Goal: Task Accomplishment & Management: Complete application form

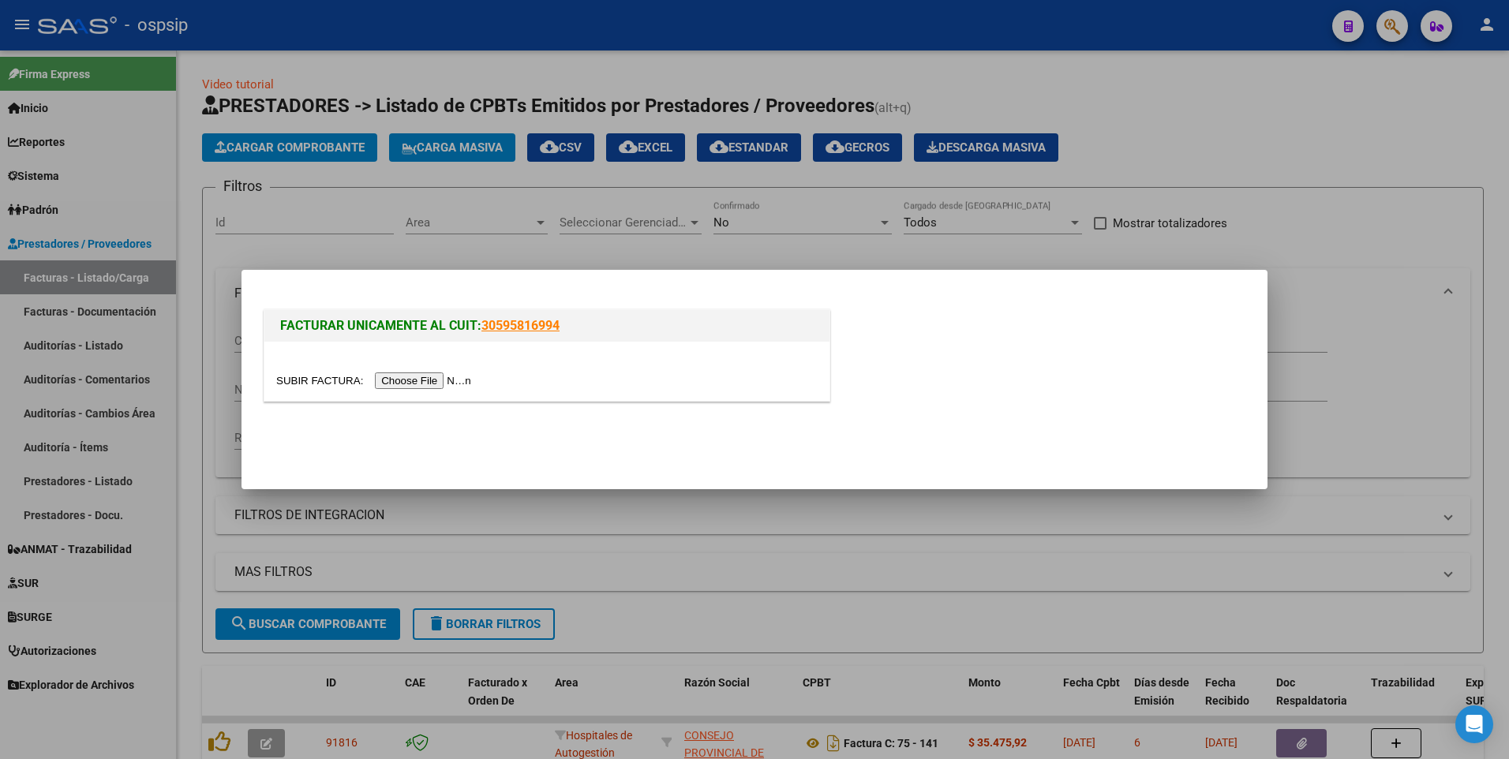
scroll to position [72, 0]
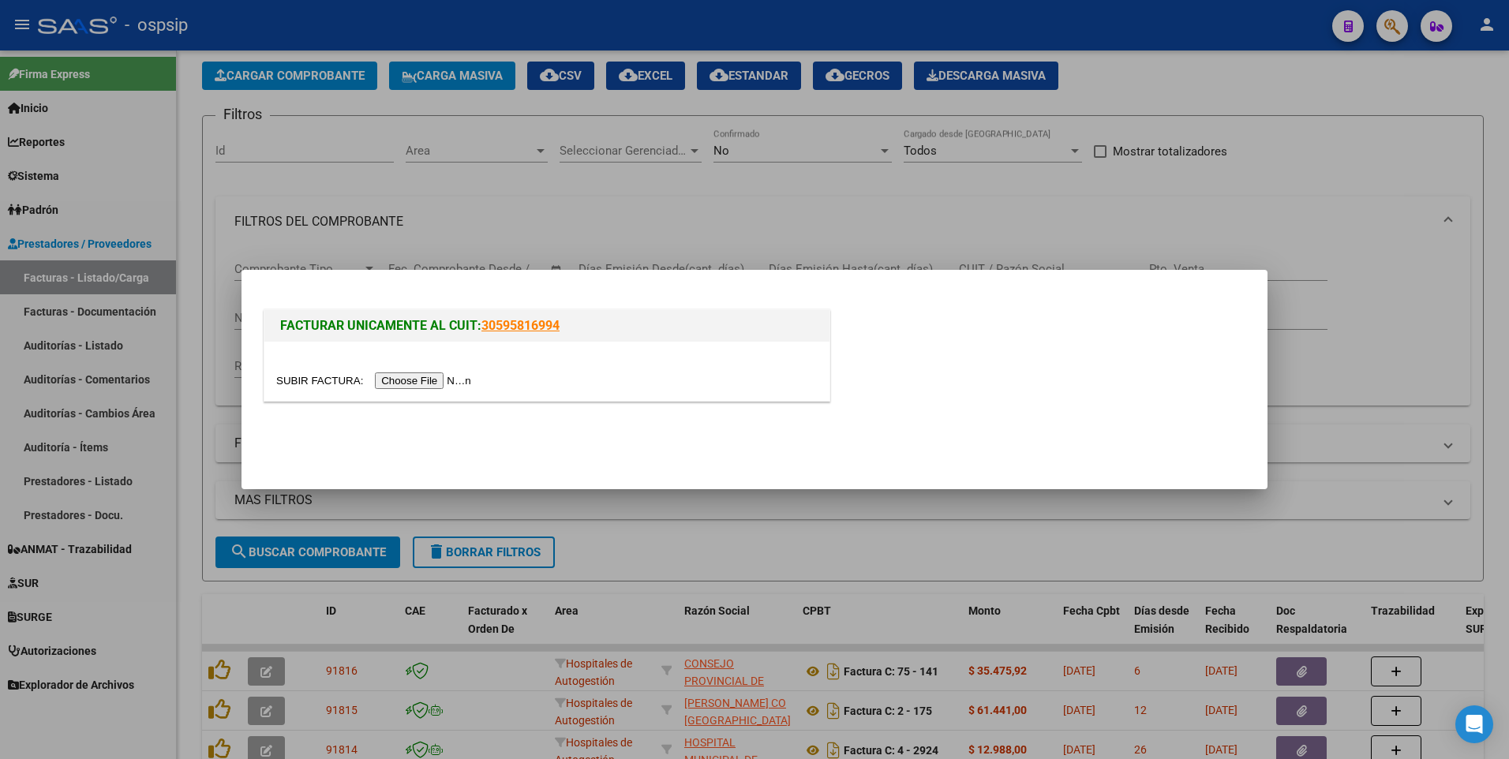
click at [411, 382] on input "file" at bounding box center [376, 380] width 200 height 17
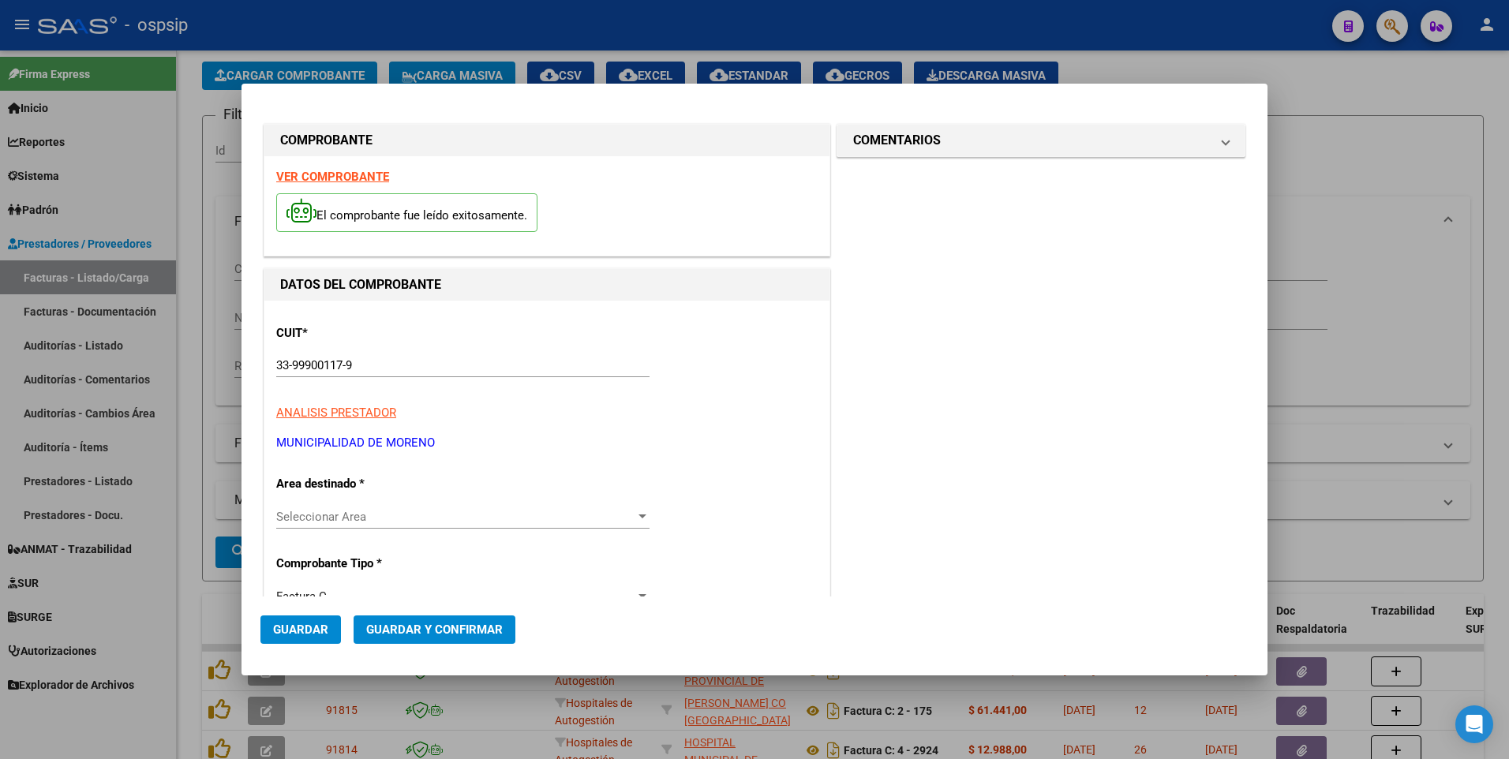
type input "7723"
type input "$ 393.364,00"
type input "[DATE]"
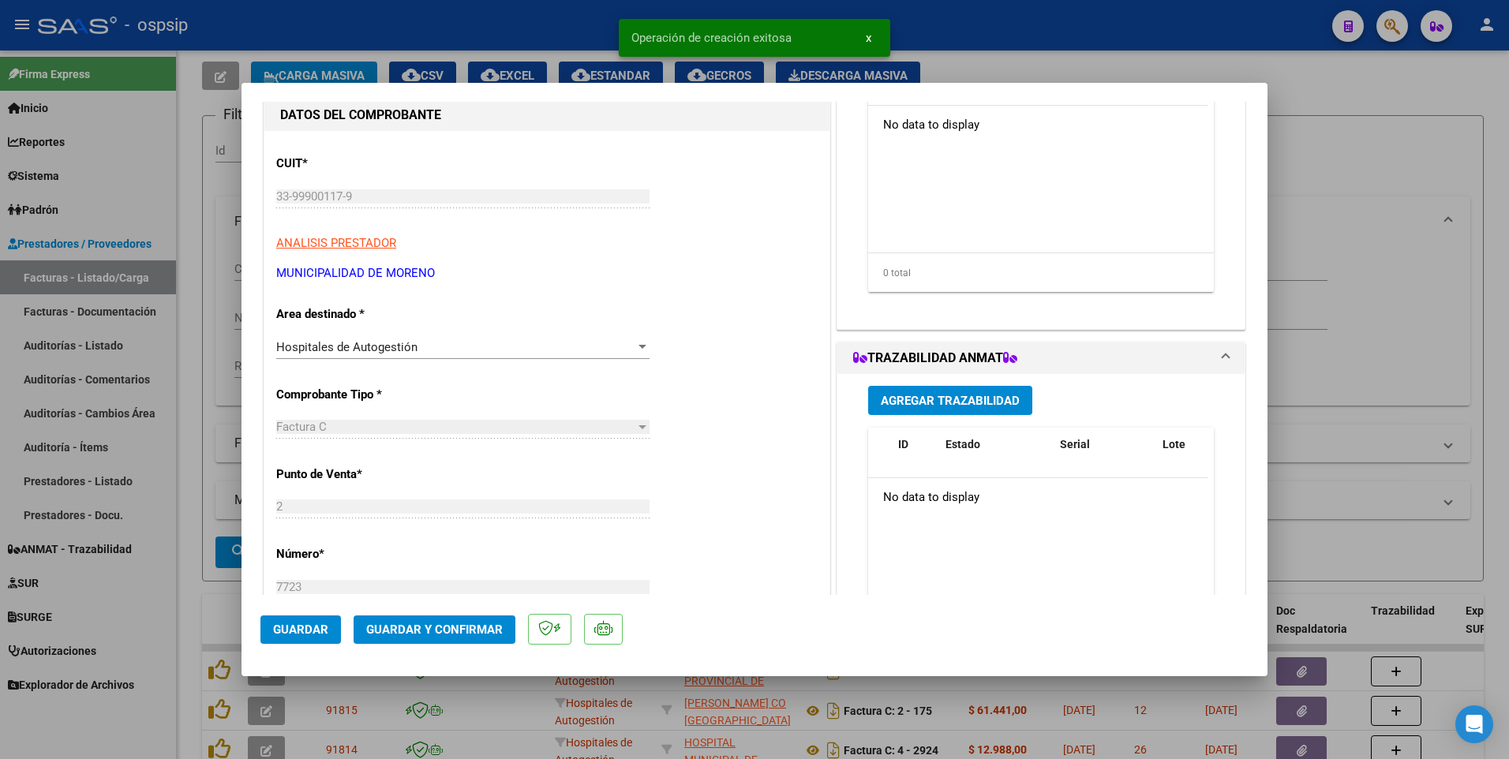
scroll to position [316, 0]
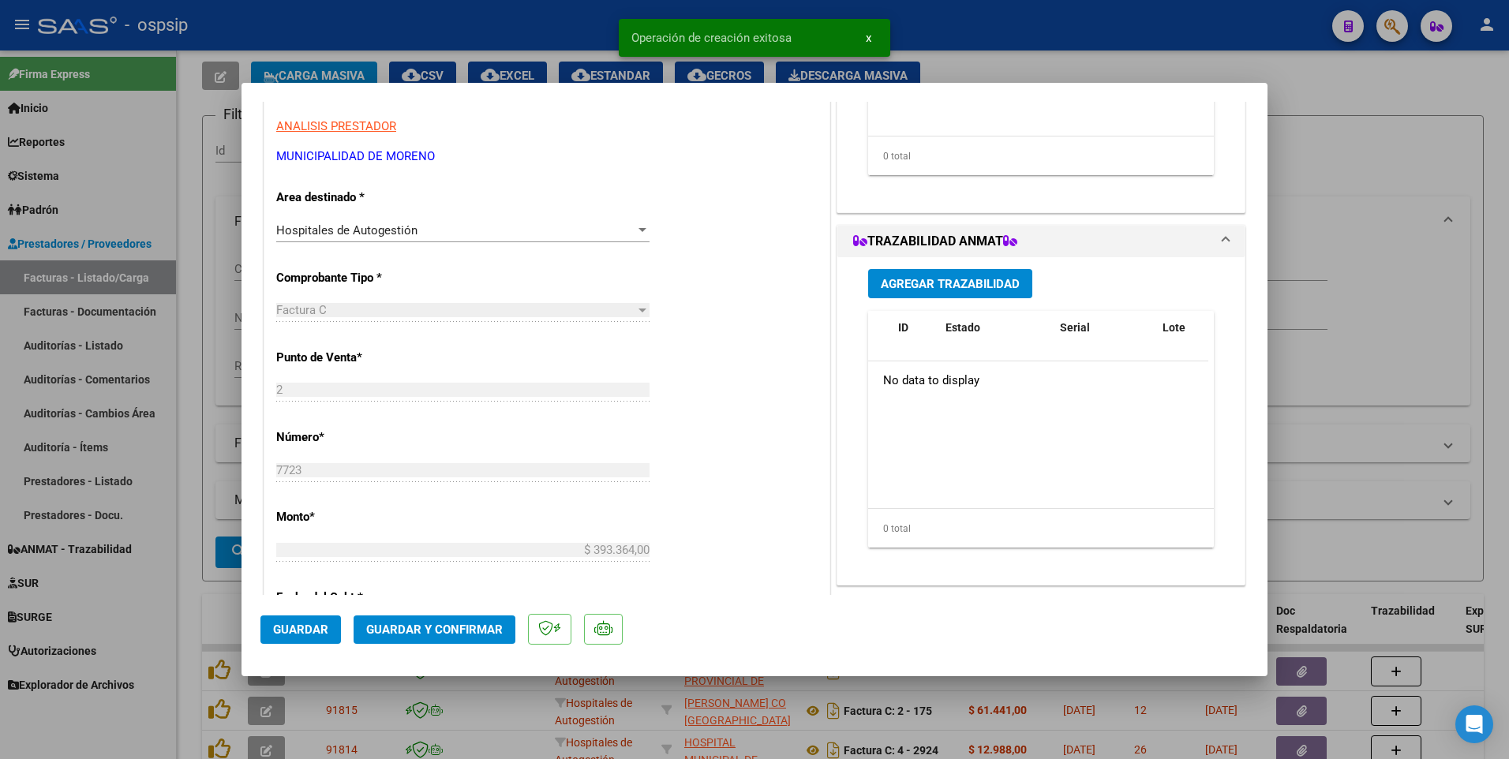
click at [290, 653] on mat-dialog-actions "Guardar Guardar y Confirmar" at bounding box center [754, 626] width 988 height 62
click at [293, 637] on button "Guardar" at bounding box center [300, 630] width 80 height 28
click at [429, 59] on div at bounding box center [754, 379] width 1509 height 759
type input "$ 0,00"
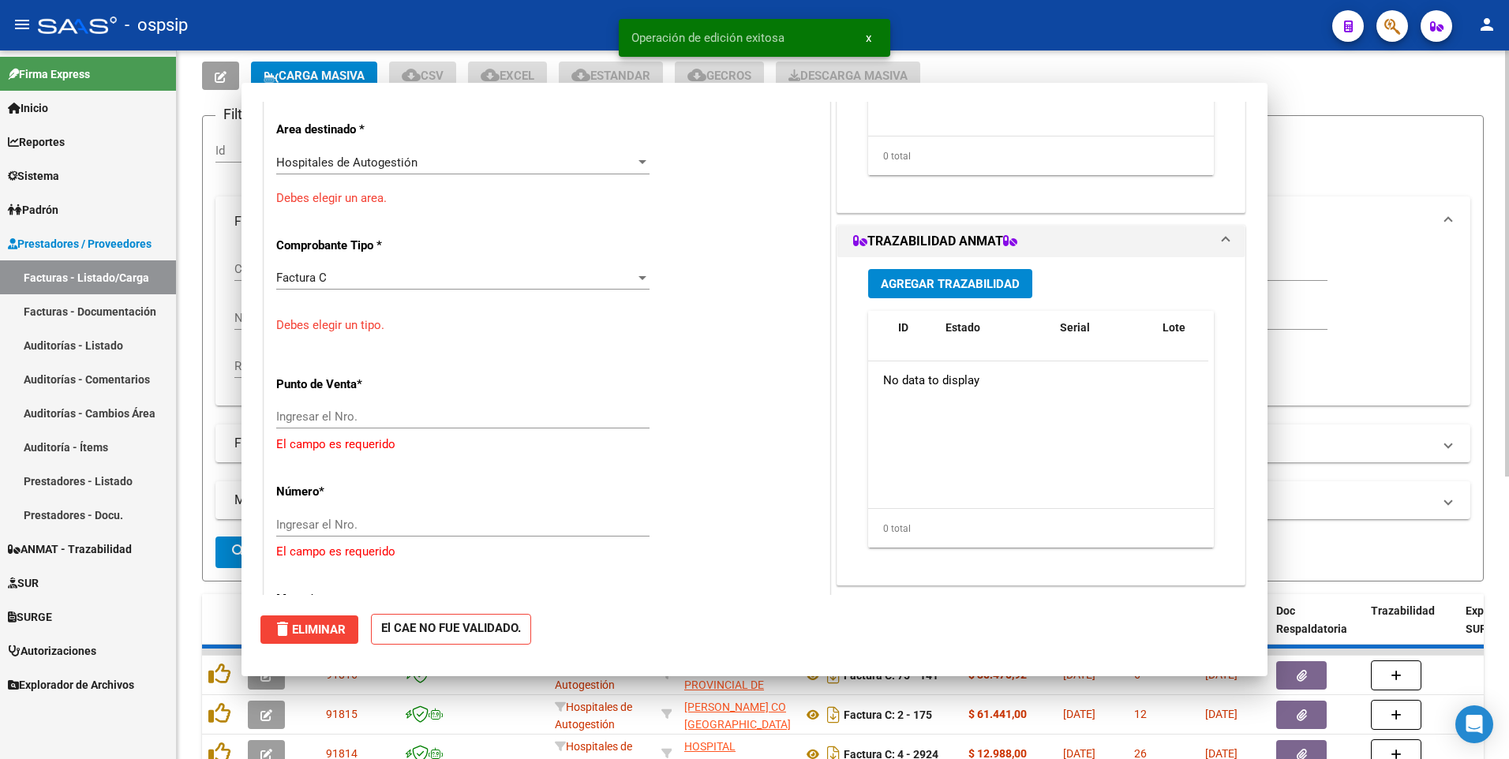
scroll to position [0, 0]
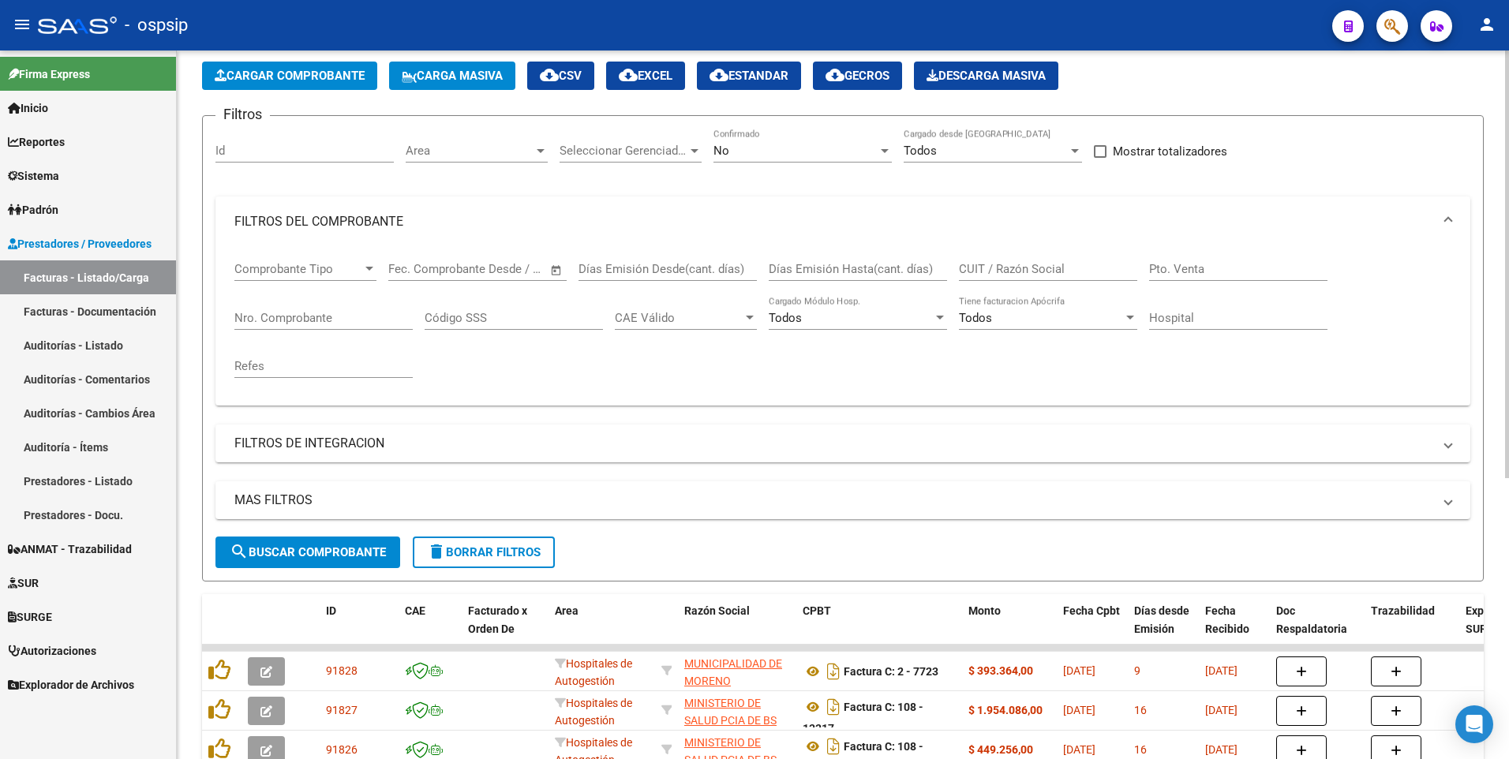
click at [357, 84] on button "Cargar Comprobante" at bounding box center [289, 76] width 175 height 28
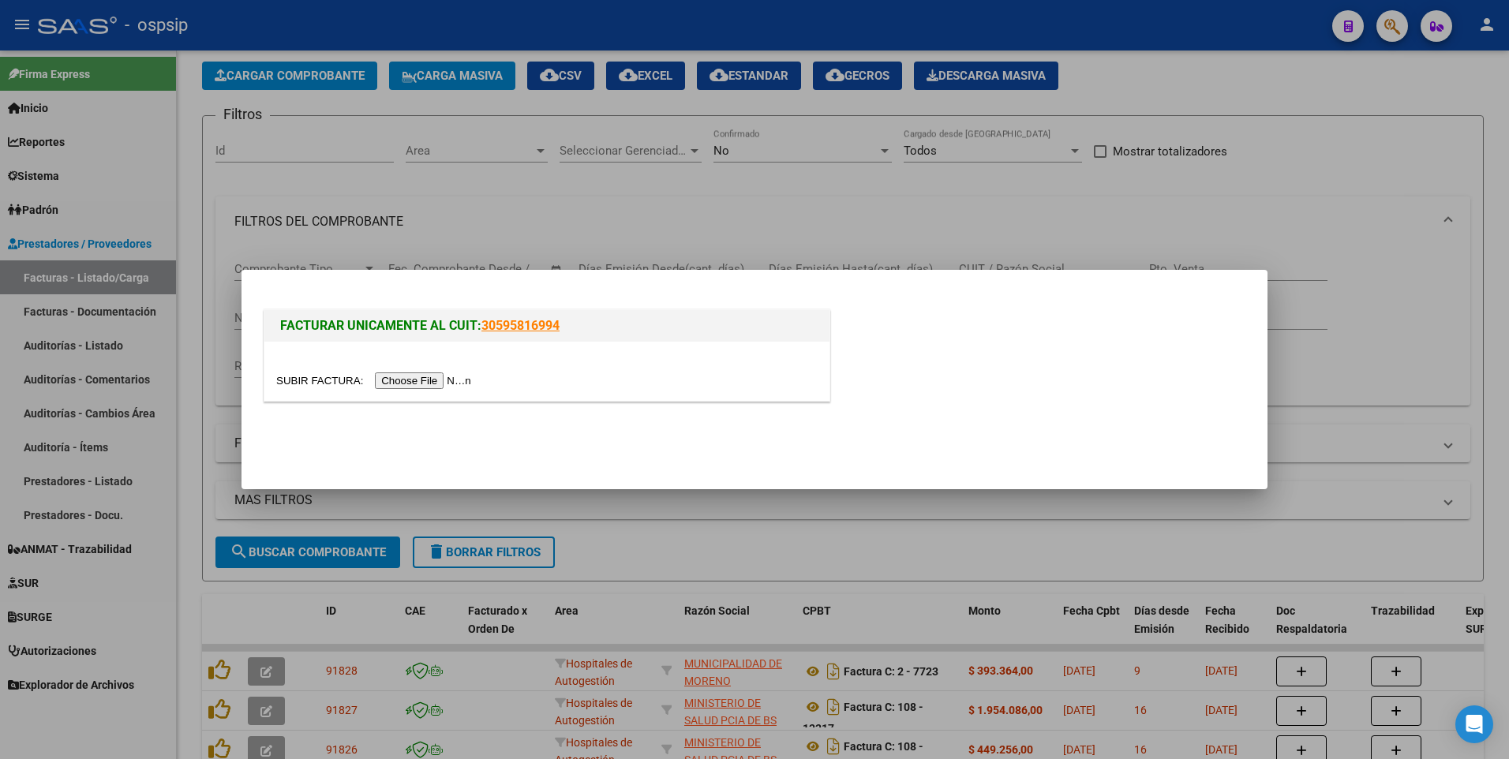
click at [414, 381] on input "file" at bounding box center [376, 380] width 200 height 17
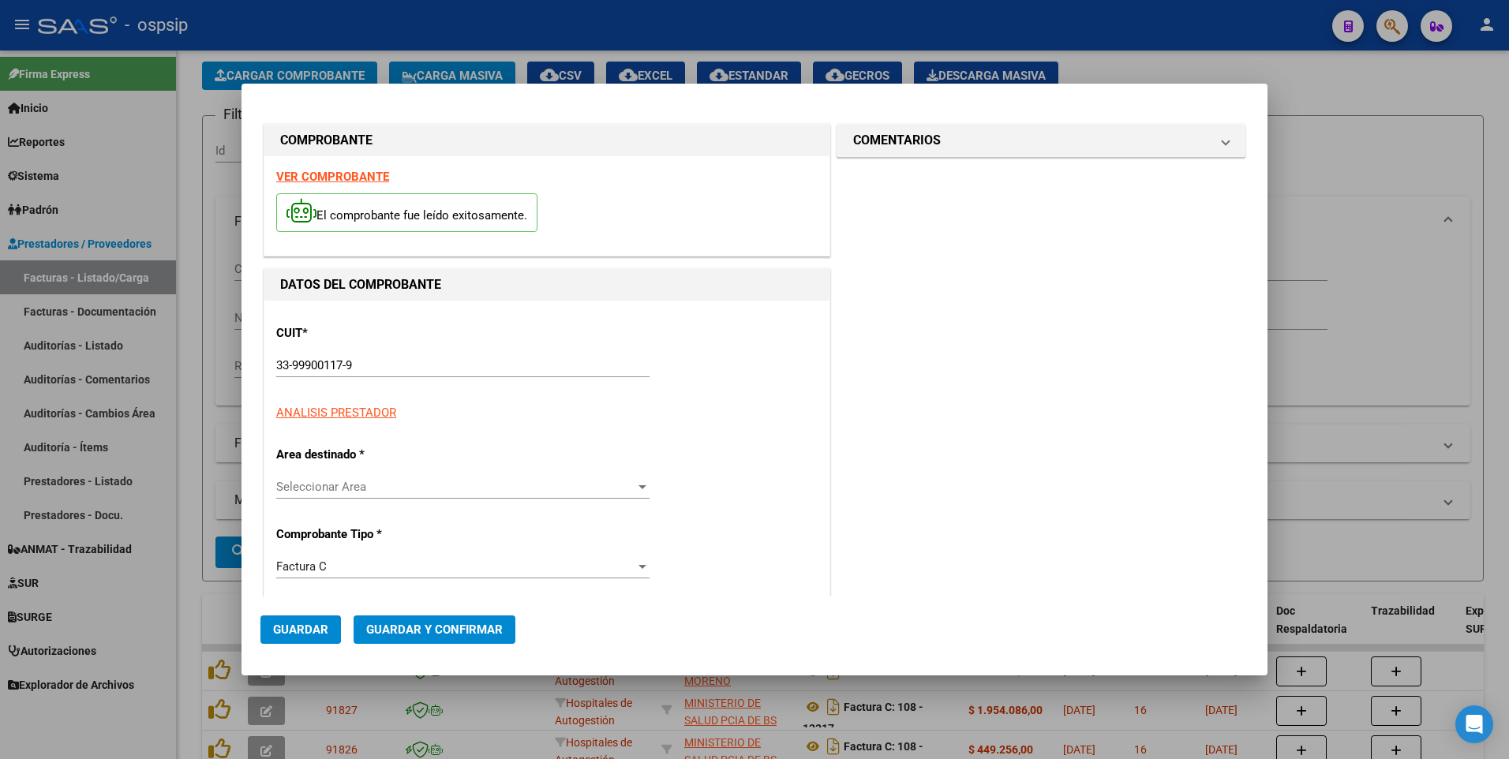
type input "7719"
type input "$ 179.476,00"
type input "[DATE]"
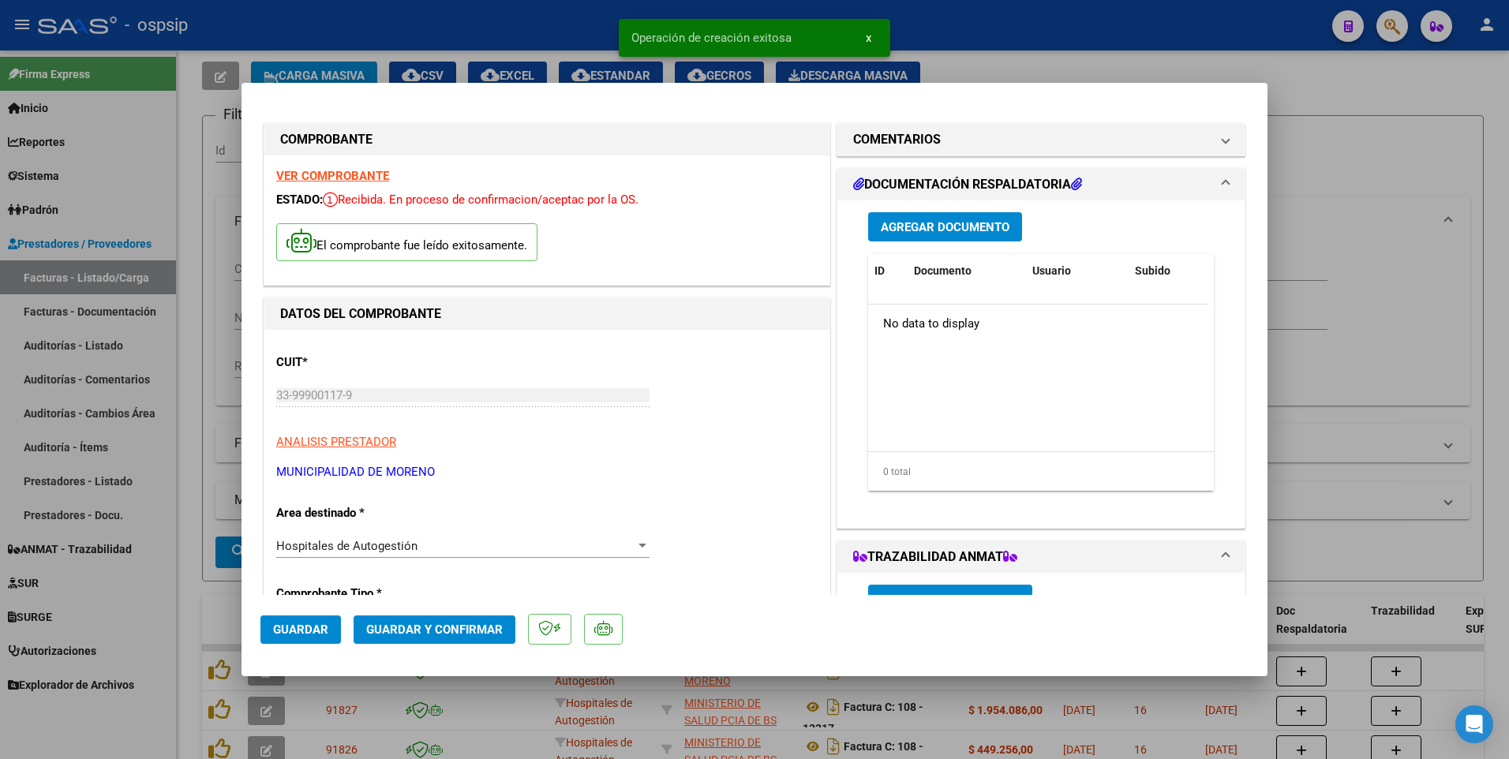
drag, startPoint x: 312, startPoint y: 620, endPoint x: 264, endPoint y: 543, distance: 90.7
click at [312, 619] on button "Guardar" at bounding box center [300, 630] width 80 height 28
click at [196, 481] on div at bounding box center [754, 379] width 1509 height 759
type input "$ 0,00"
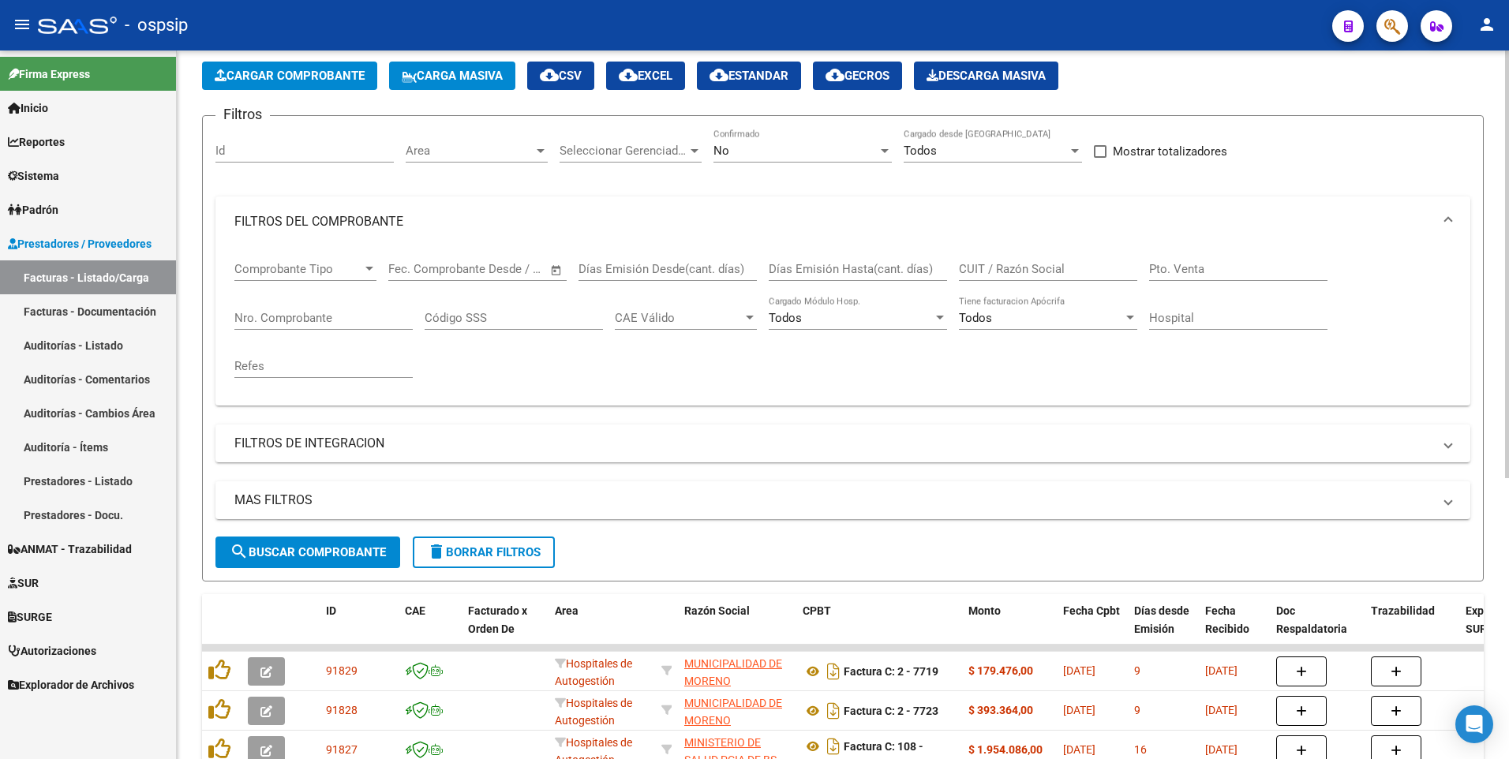
click at [290, 84] on button "Cargar Comprobante" at bounding box center [289, 76] width 175 height 28
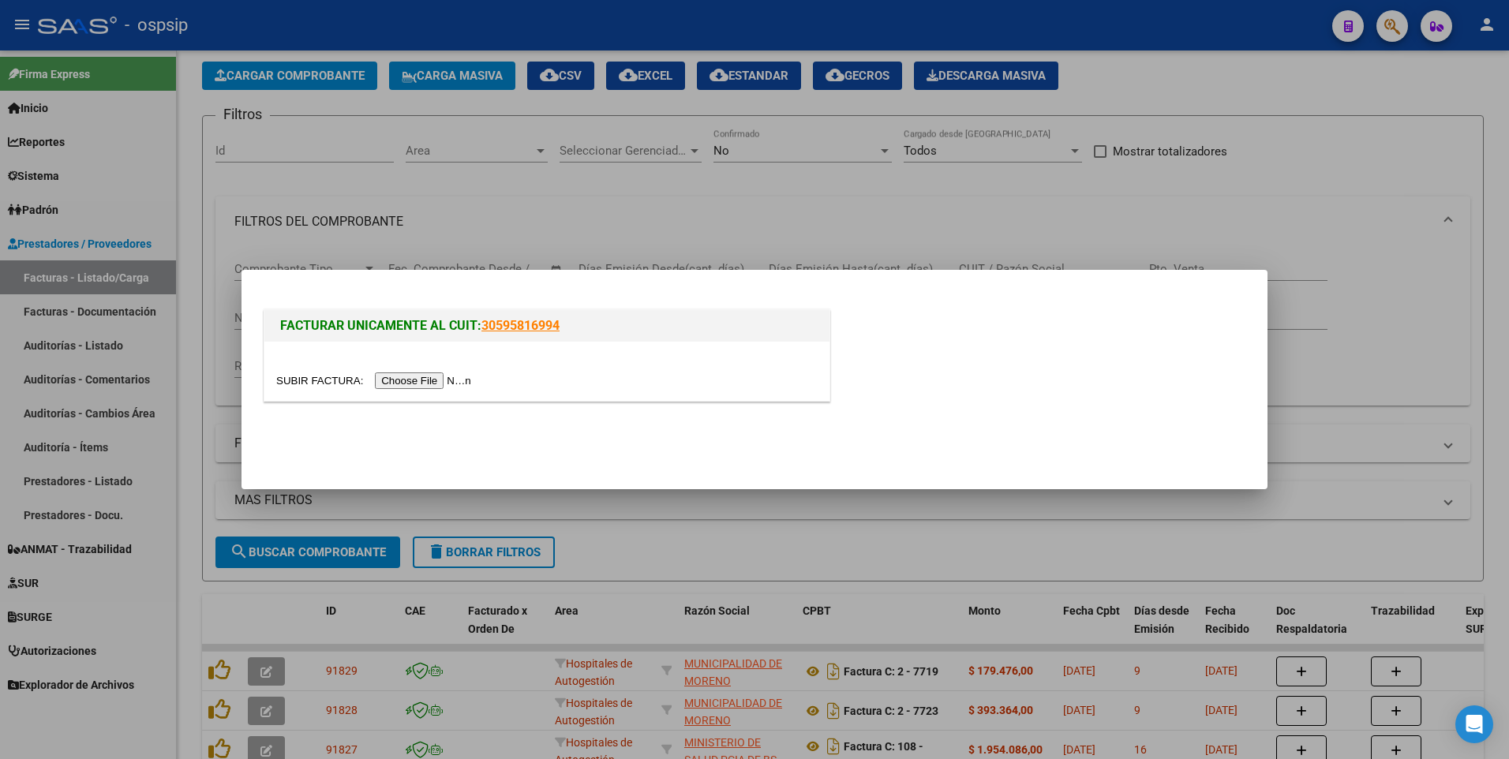
click at [414, 376] on input "file" at bounding box center [376, 380] width 200 height 17
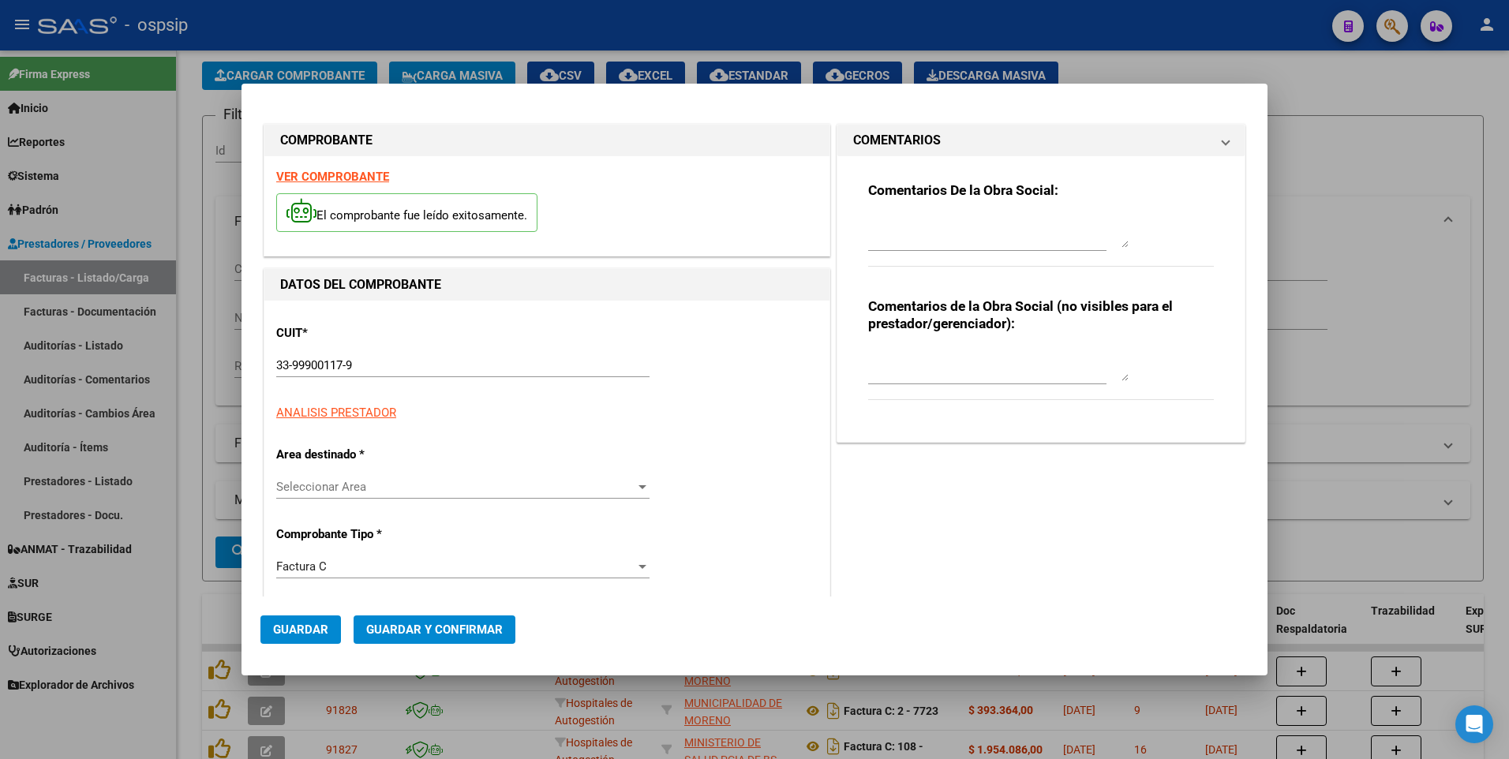
type input "7659"
type input "$ 265.230,00"
type input "[DATE]"
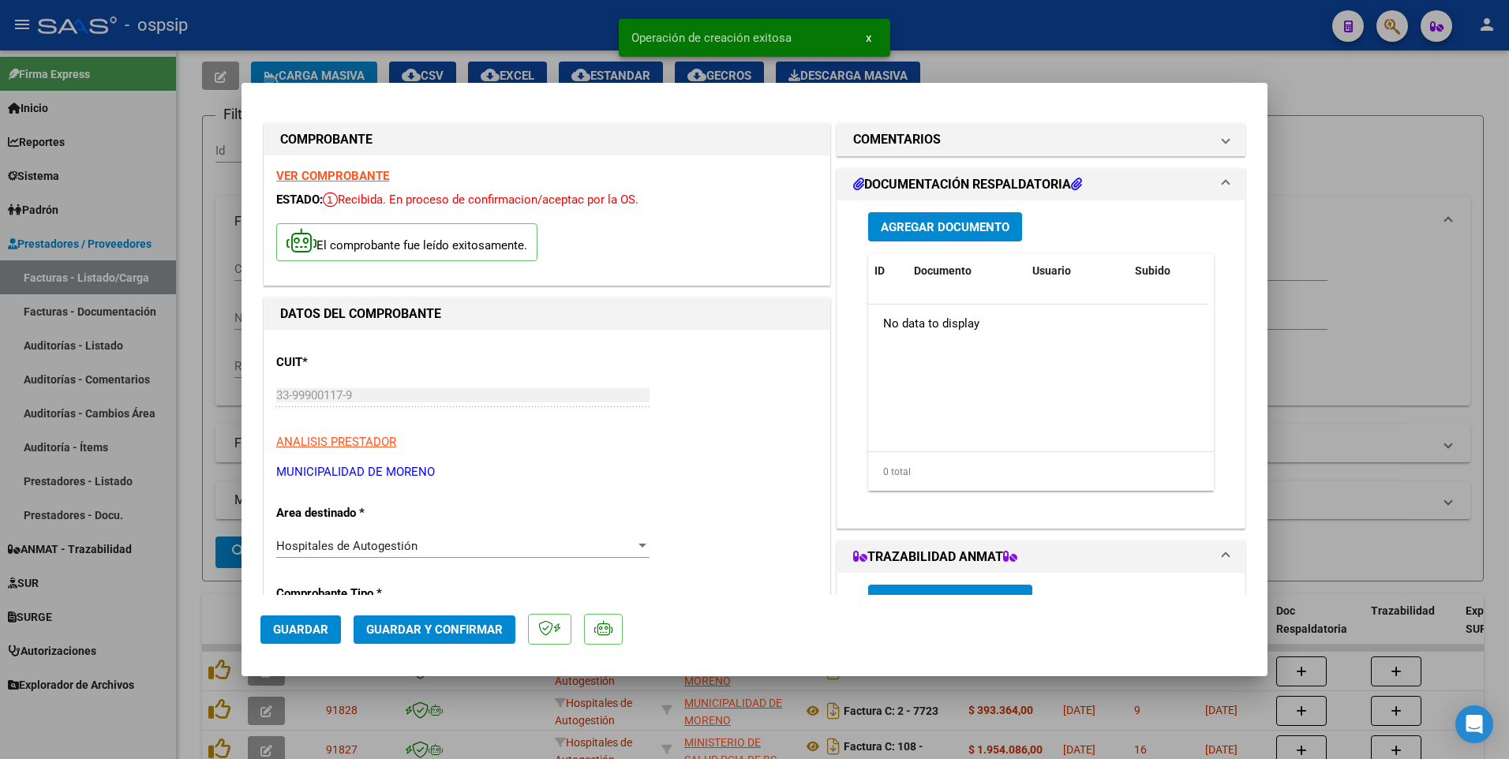
click at [329, 616] on button "Guardar" at bounding box center [300, 630] width 80 height 28
click at [423, 62] on div at bounding box center [754, 379] width 1509 height 759
type input "$ 0,00"
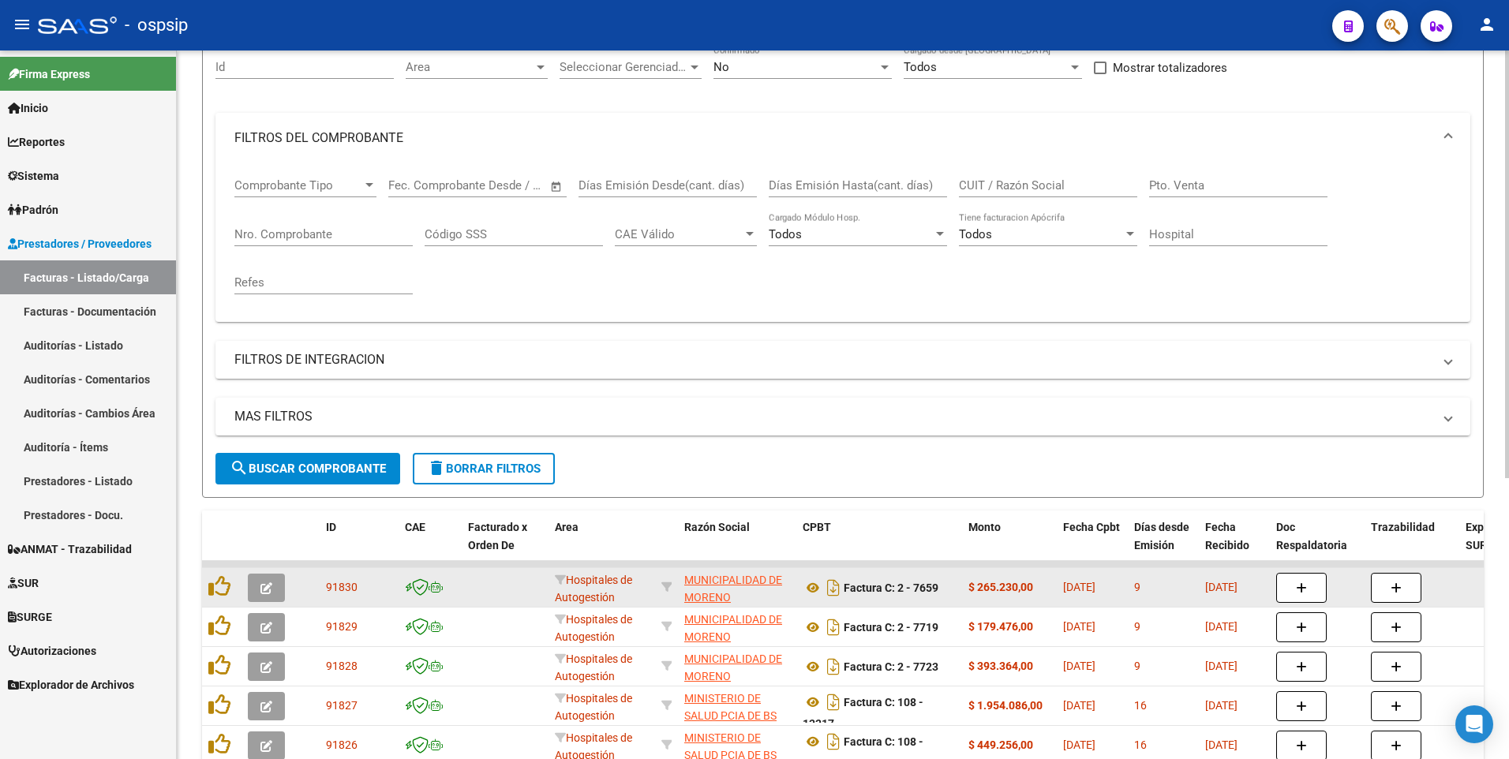
scroll to position [230, 0]
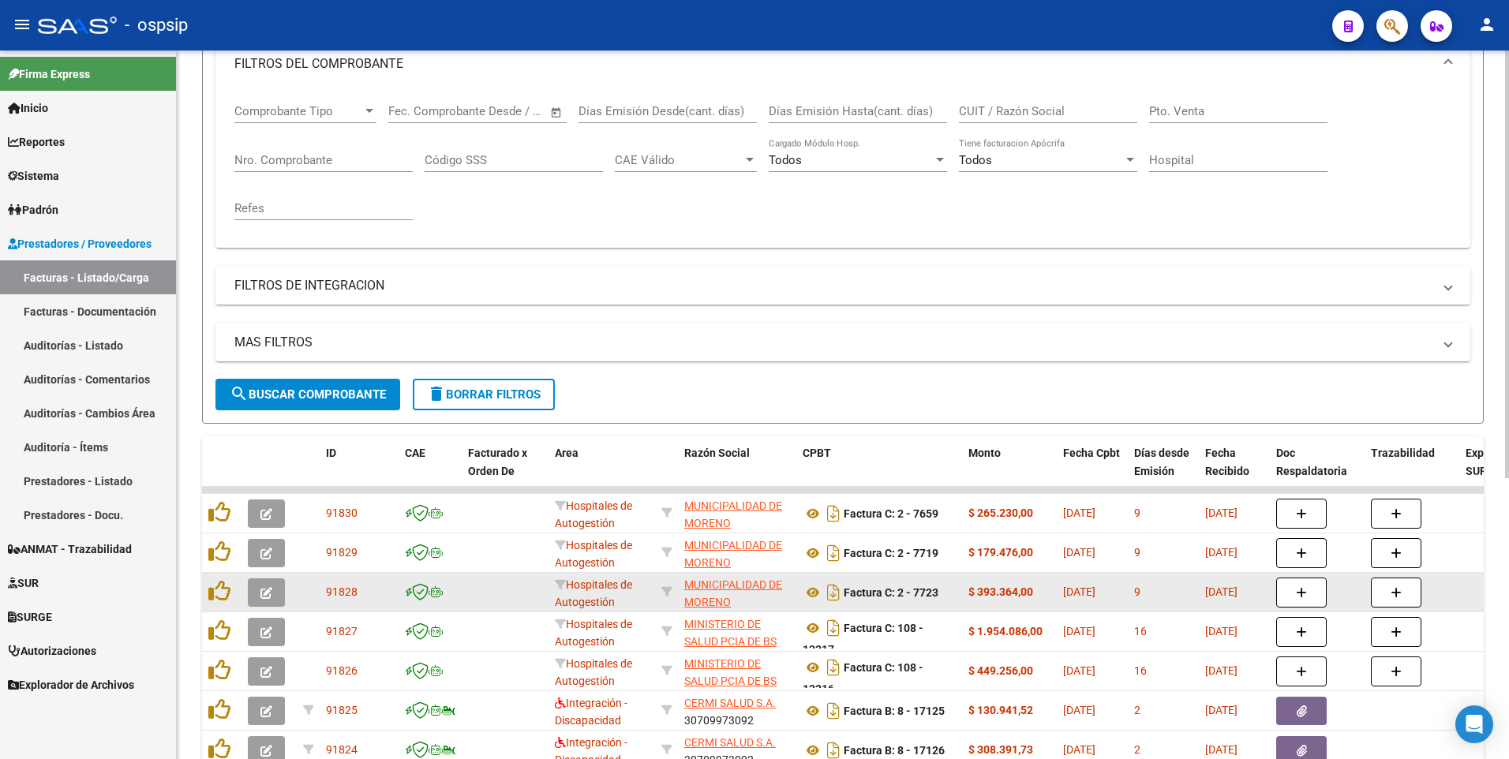
click at [275, 594] on button "button" at bounding box center [266, 592] width 37 height 28
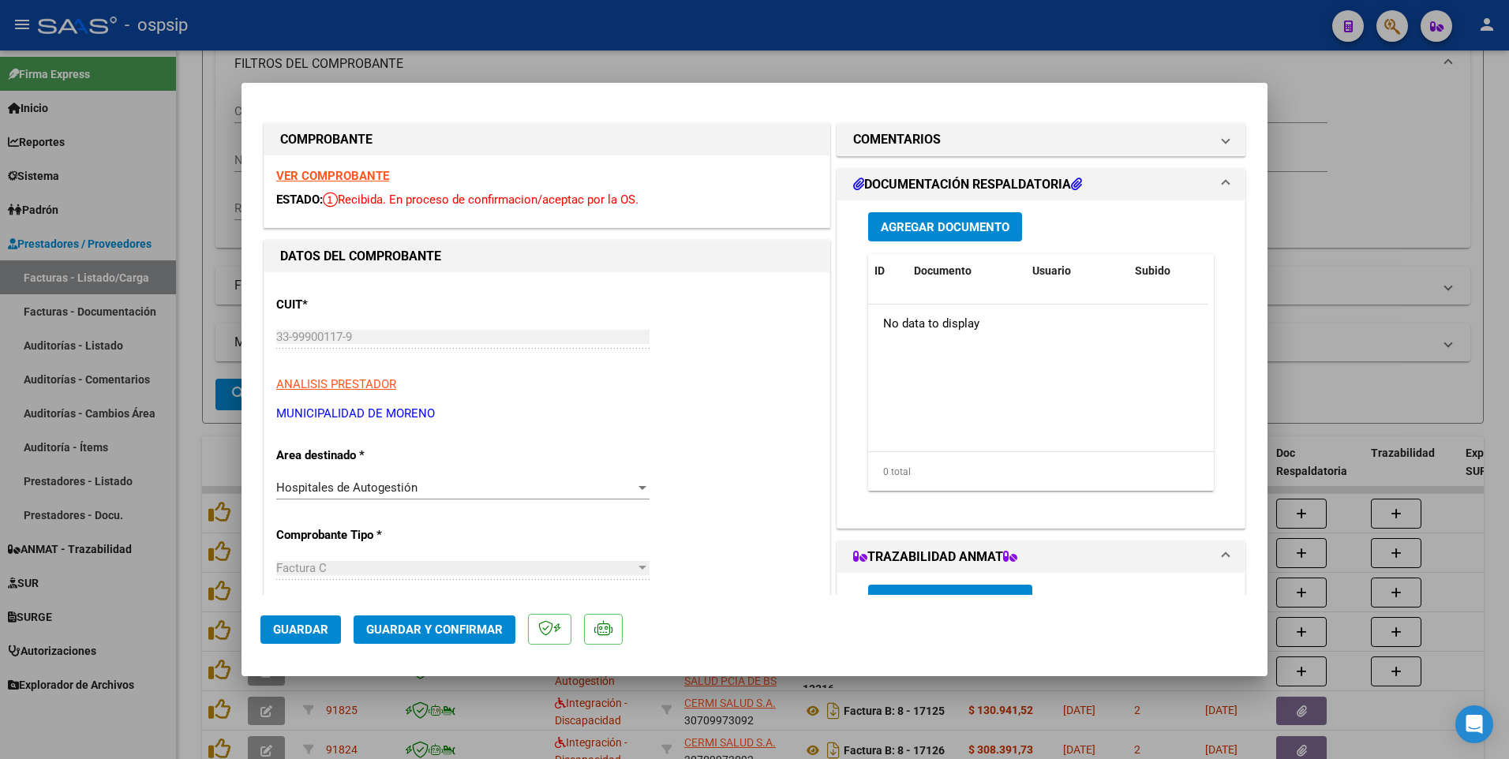
click at [909, 225] on span "Agregar Documento" at bounding box center [945, 227] width 129 height 14
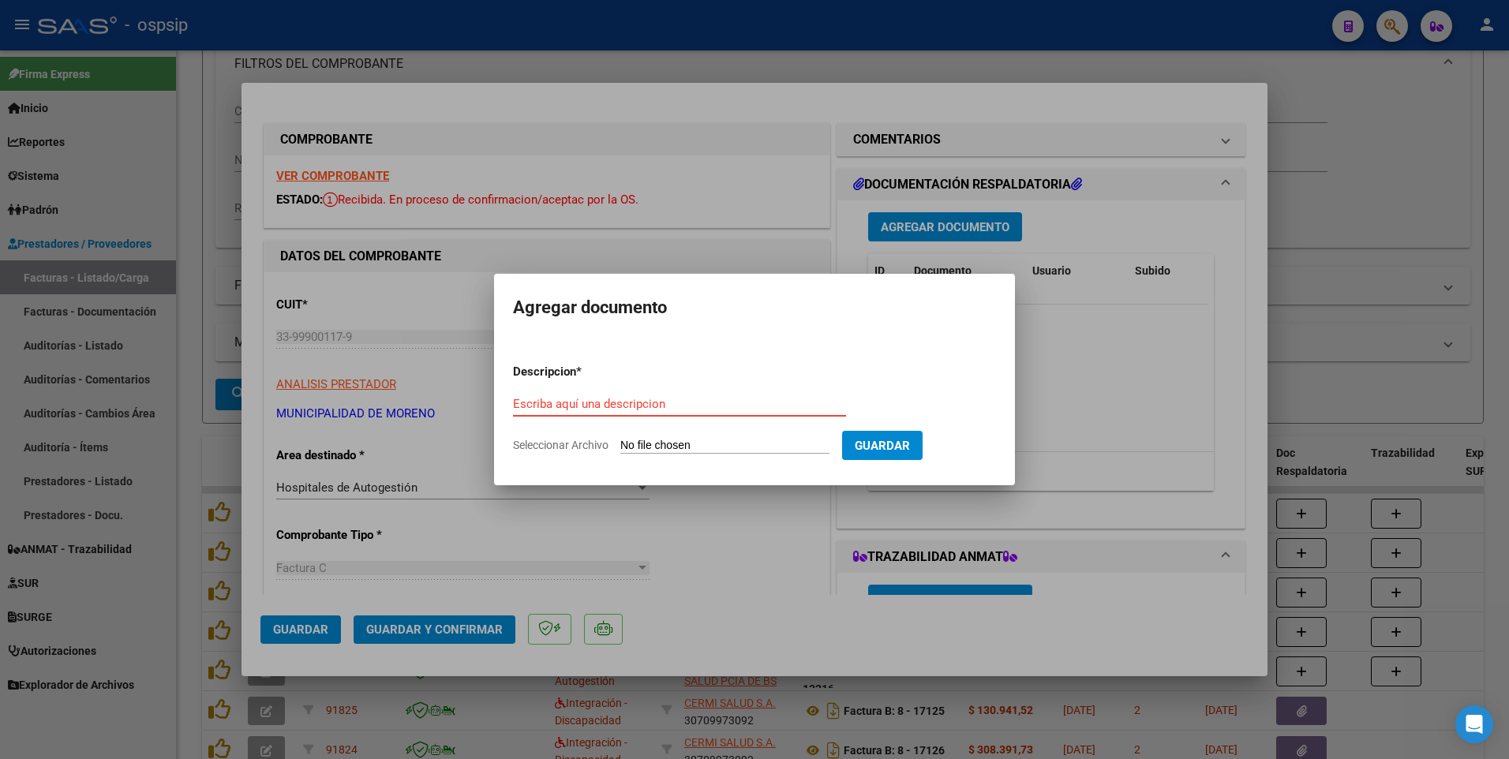
paste input "[EMAIL_ADDRESS][DOMAIN_NAME]"
type input "[EMAIL_ADDRESS][DOMAIN_NAME]"
click at [762, 441] on input "Seleccionar Archivo" at bounding box center [724, 446] width 209 height 15
type input "C:\fakepath\7723.pdf"
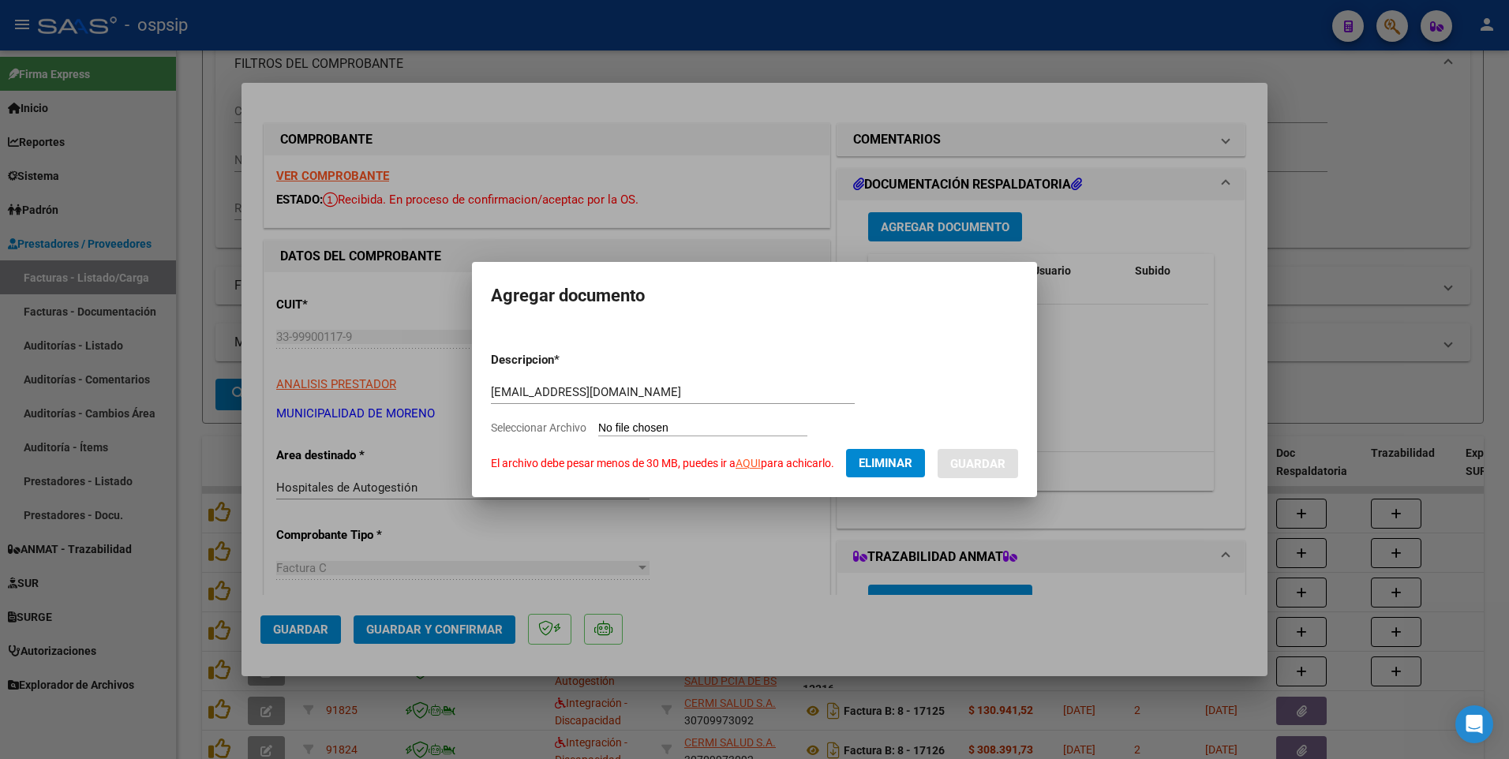
click at [884, 461] on span "Eliminar" at bounding box center [886, 463] width 54 height 14
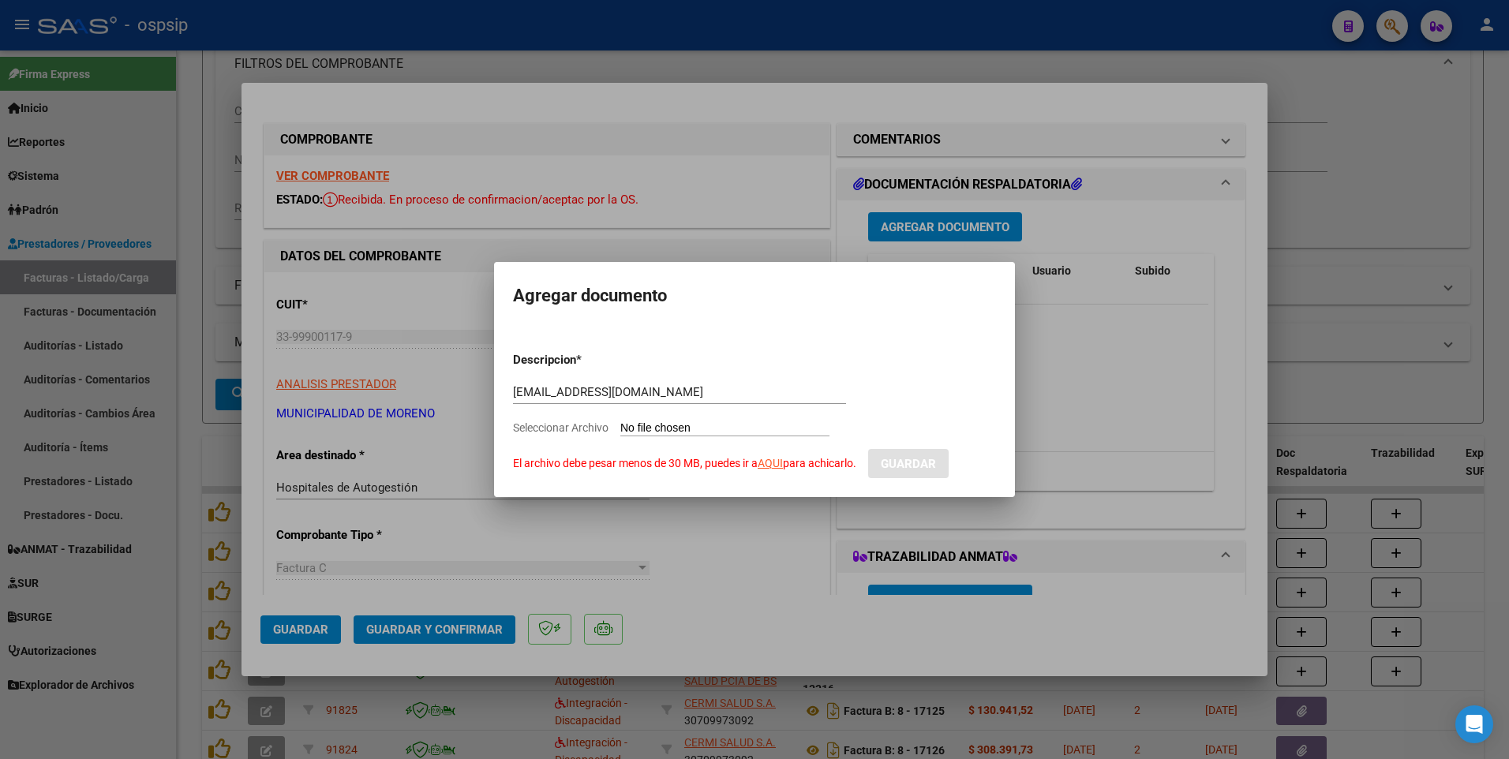
click at [635, 23] on div at bounding box center [754, 379] width 1509 height 759
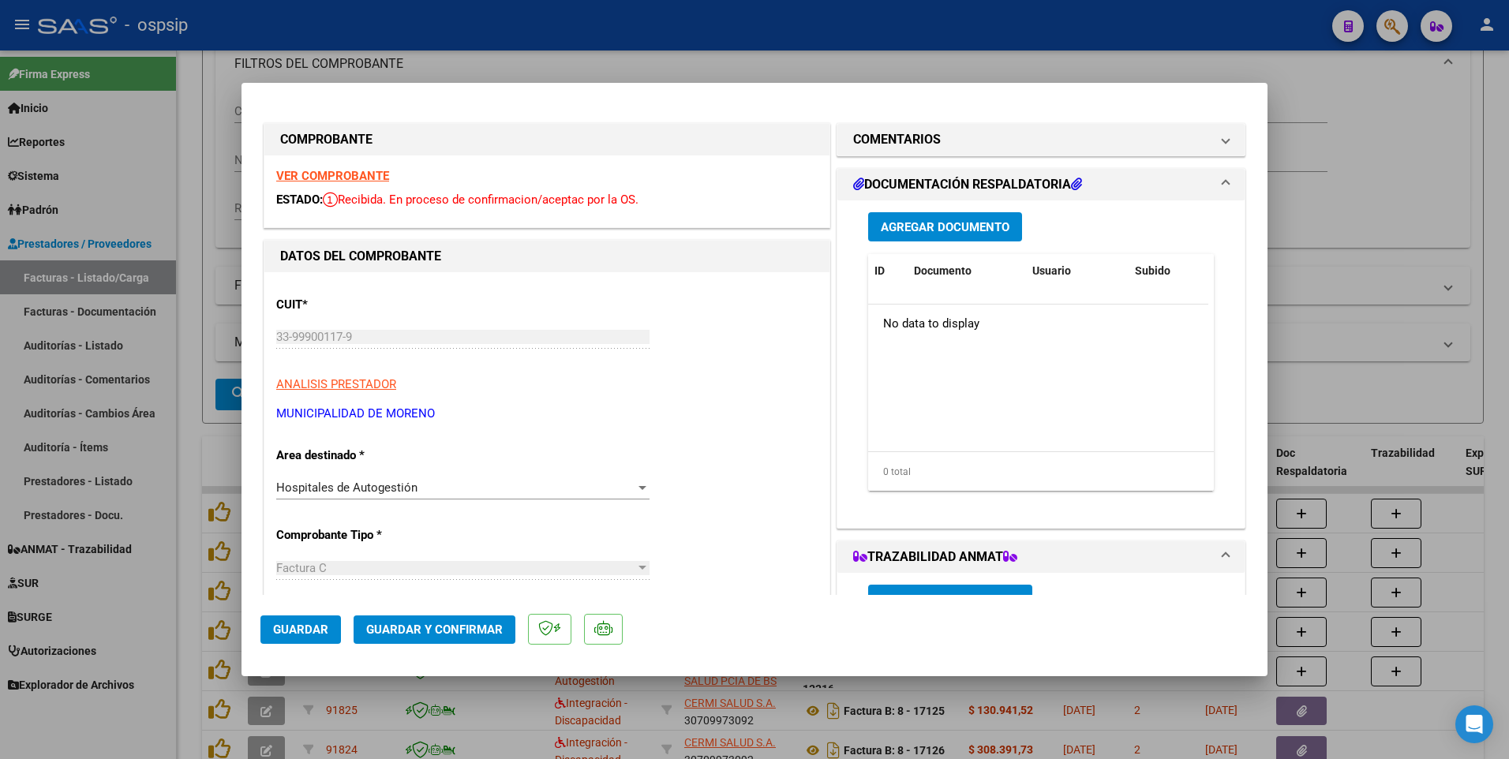
click at [554, 31] on div at bounding box center [754, 379] width 1509 height 759
type input "$ 0,00"
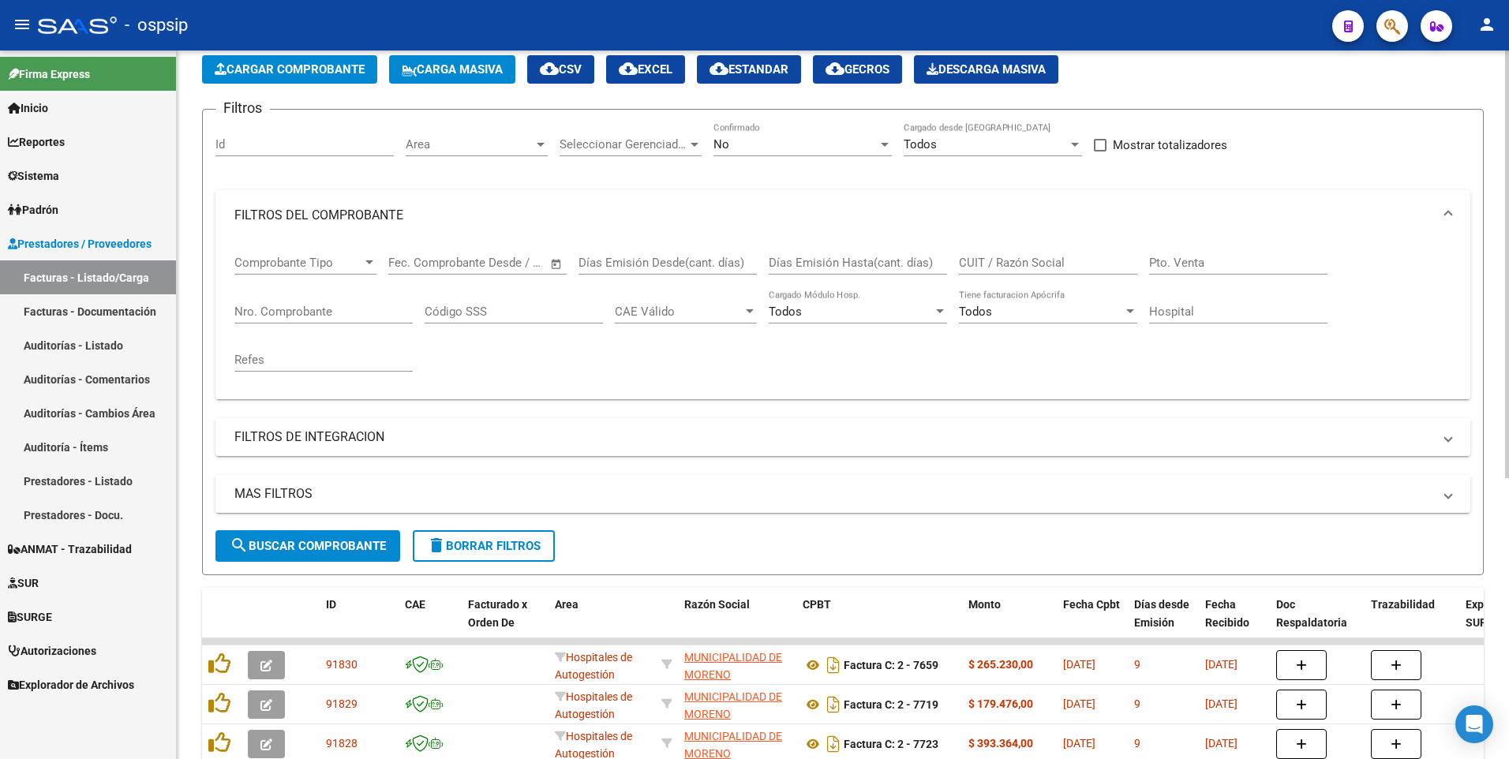
scroll to position [0, 0]
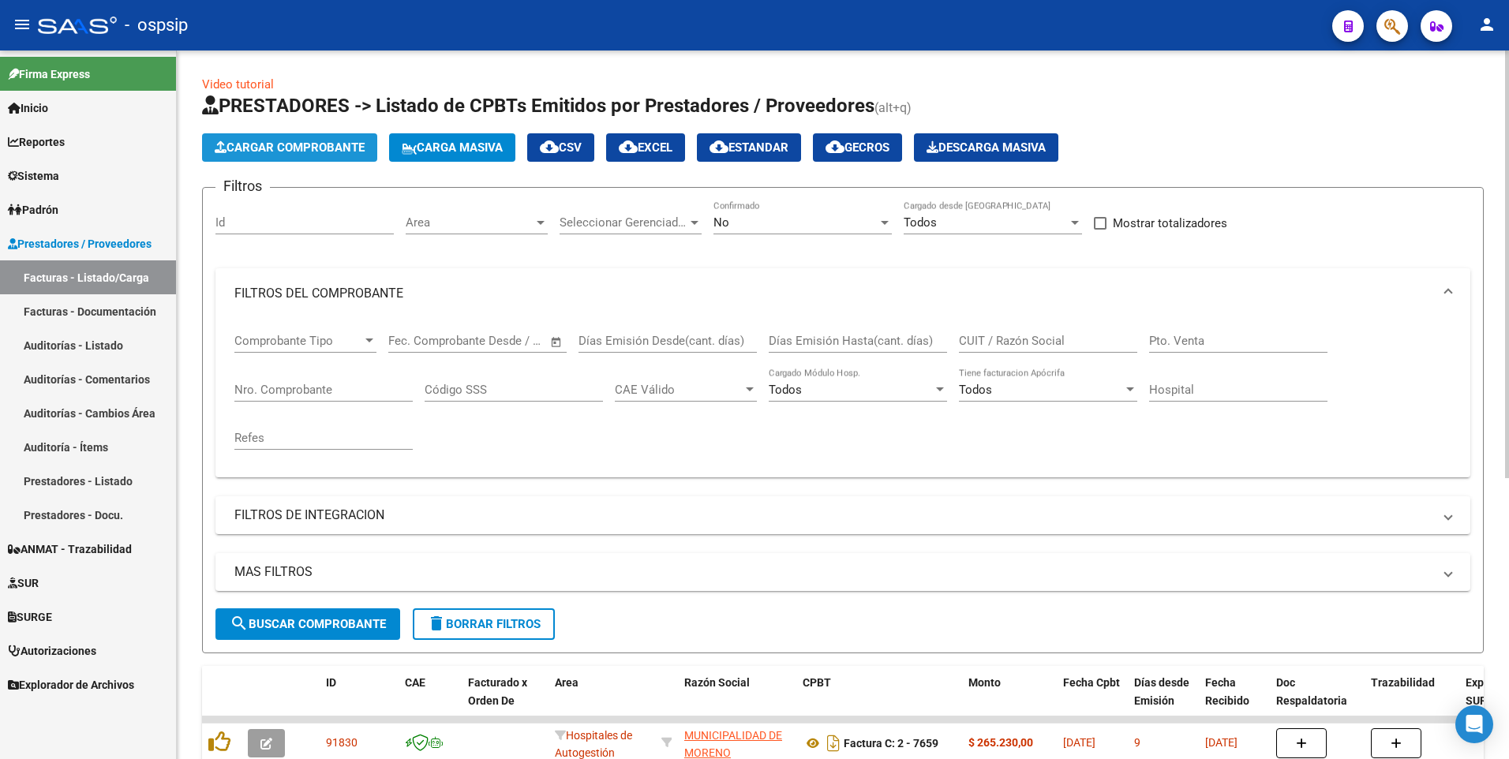
click at [350, 155] on button "Cargar Comprobante" at bounding box center [289, 147] width 175 height 28
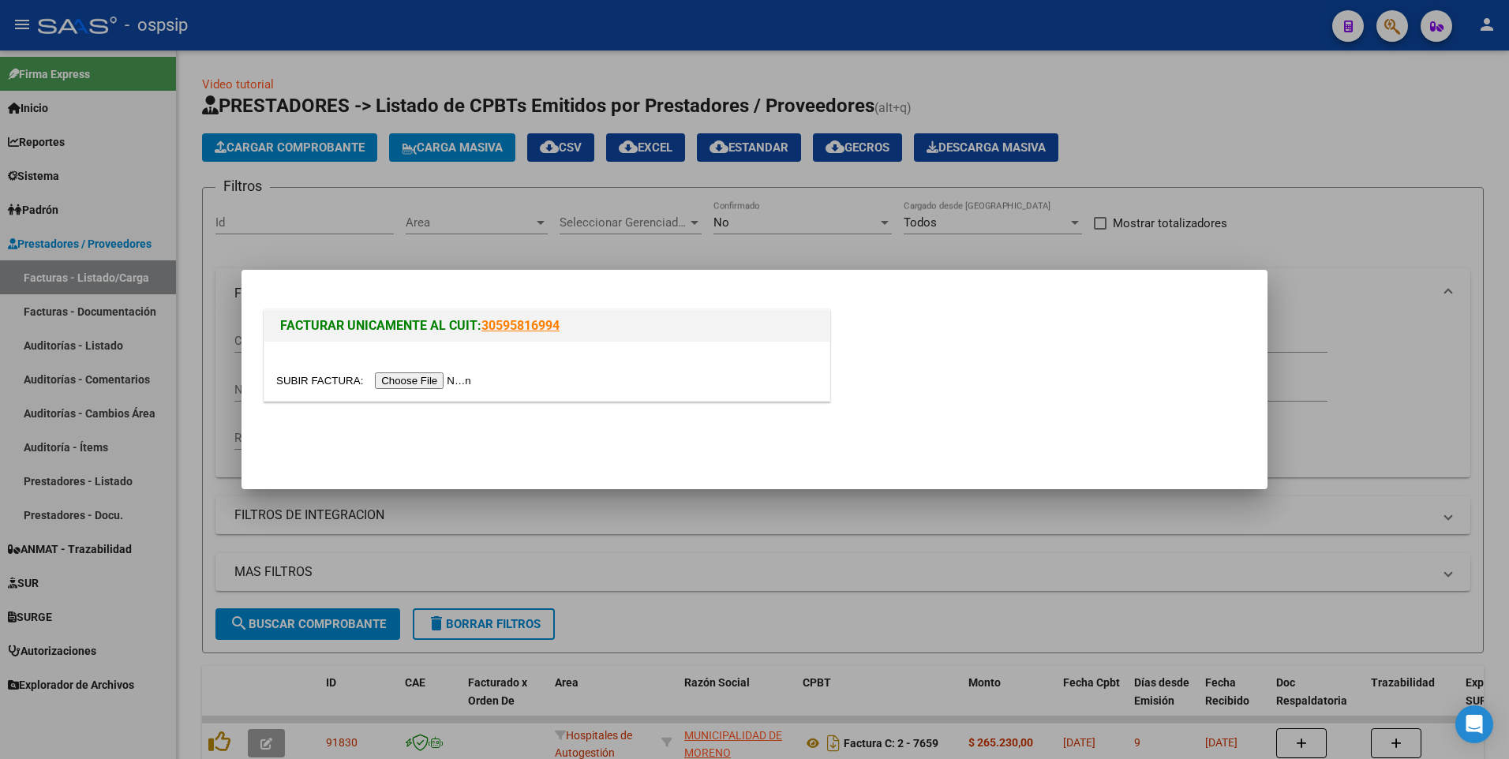
click at [388, 379] on input "file" at bounding box center [376, 380] width 200 height 17
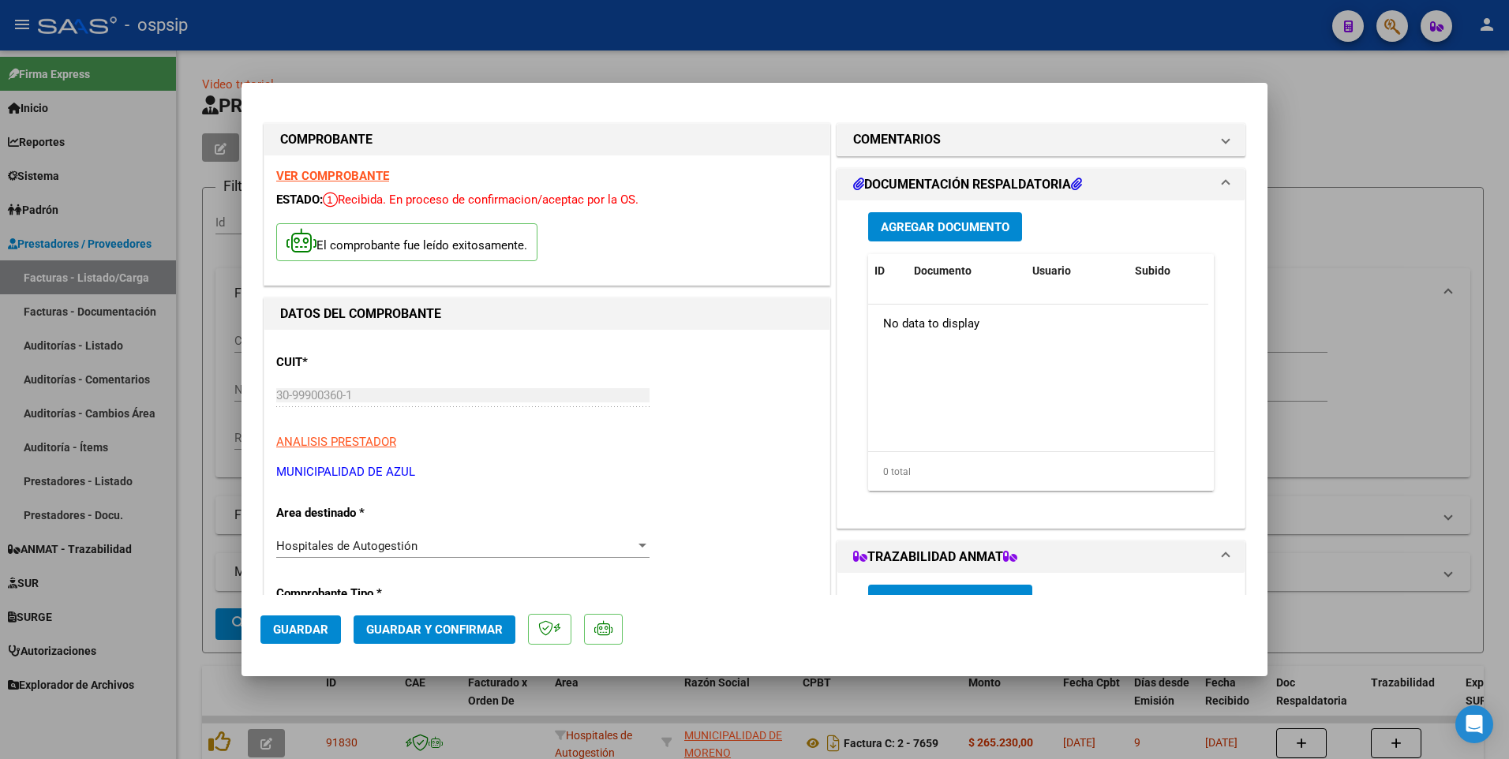
click at [949, 236] on button "Agregar Documento" at bounding box center [945, 226] width 154 height 29
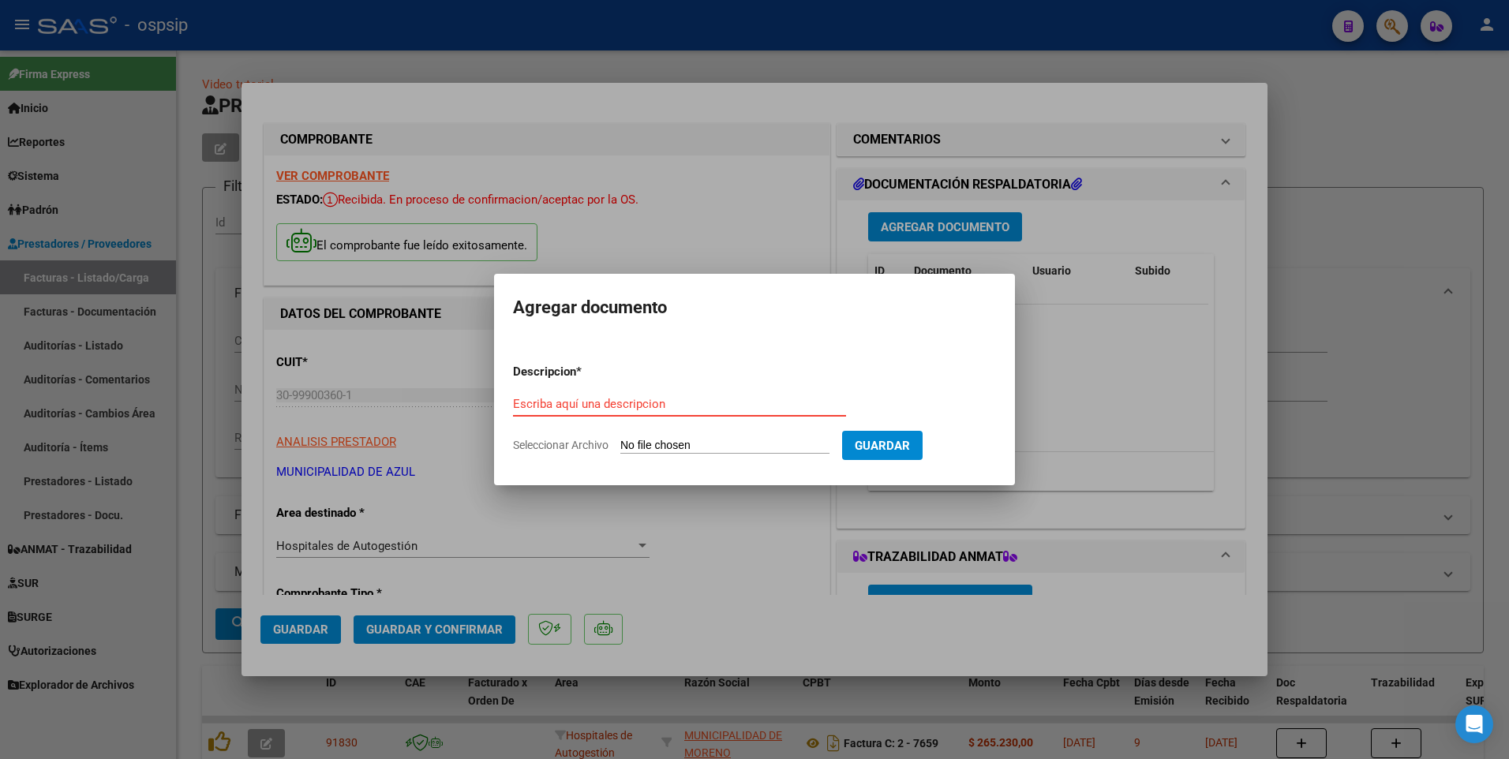
paste input "[EMAIL_ADDRESS][DOMAIN_NAME]"
type input "[EMAIL_ADDRESS][DOMAIN_NAME]"
click at [632, 450] on input "Seleccionar Archivo" at bounding box center [724, 446] width 209 height 15
type input "C:\fakepath\seg comercial amb 14-5840.pdf"
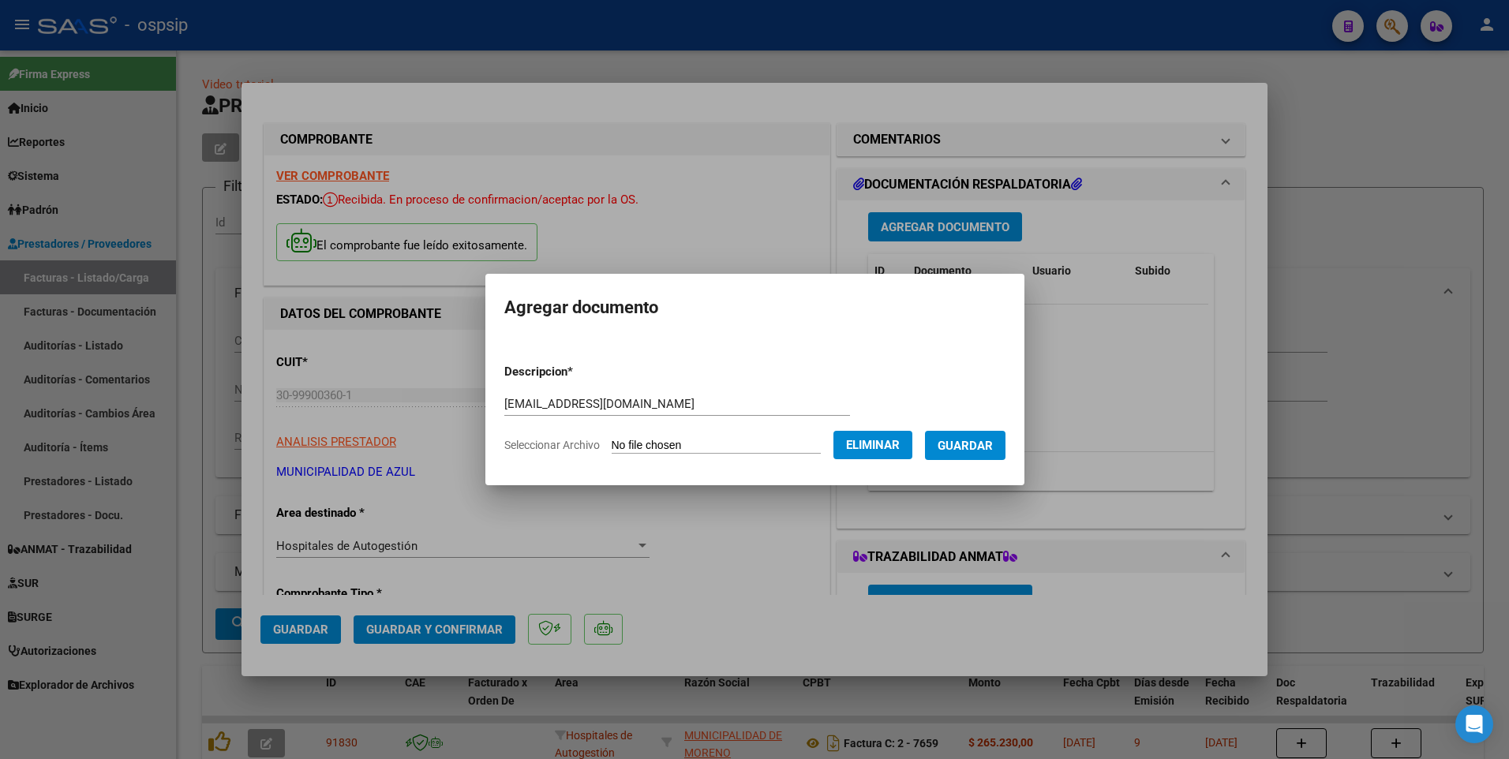
click at [979, 455] on button "Guardar" at bounding box center [965, 445] width 80 height 29
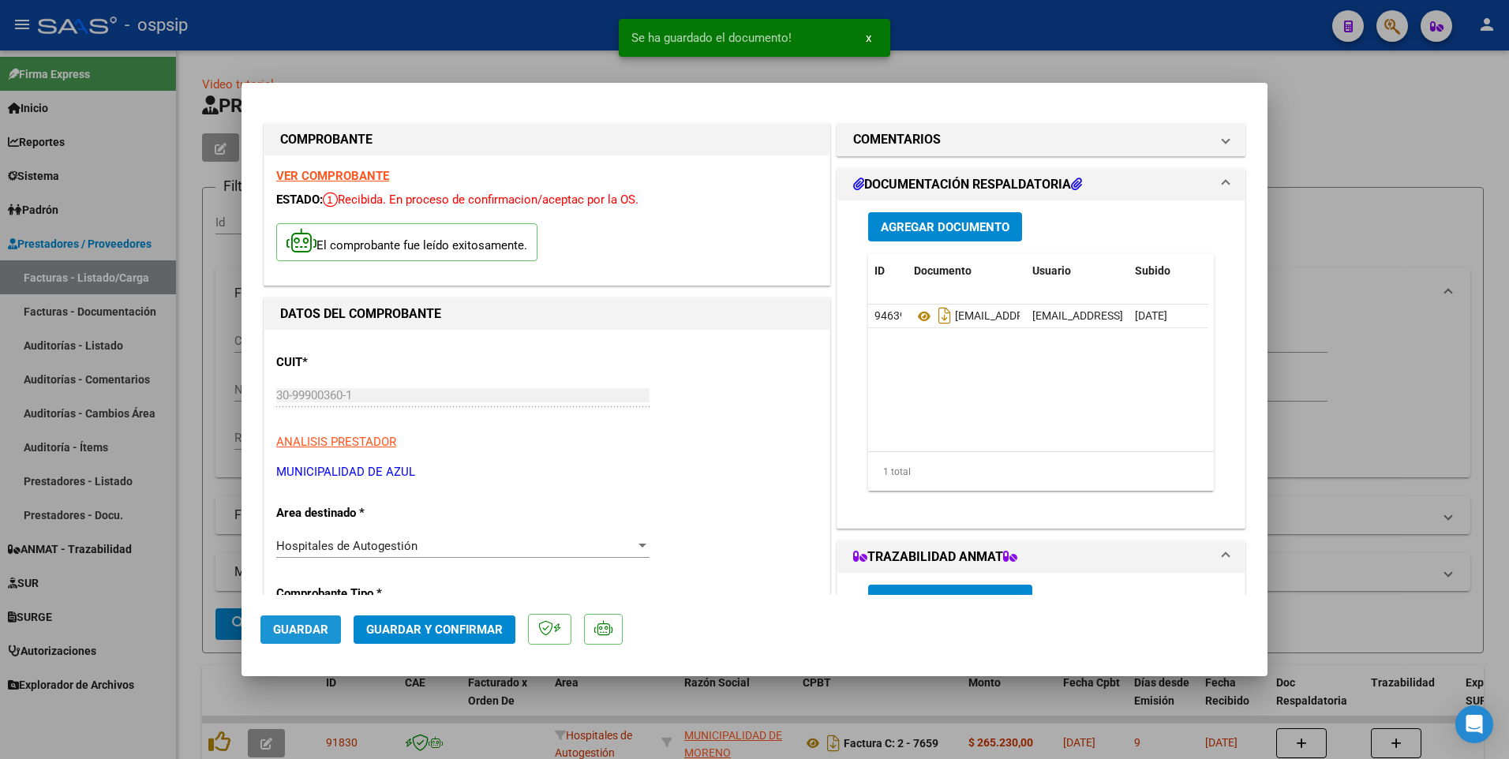
click at [297, 629] on span "Guardar" at bounding box center [300, 630] width 55 height 14
click at [471, 17] on div at bounding box center [754, 379] width 1509 height 759
type input "$ 0,00"
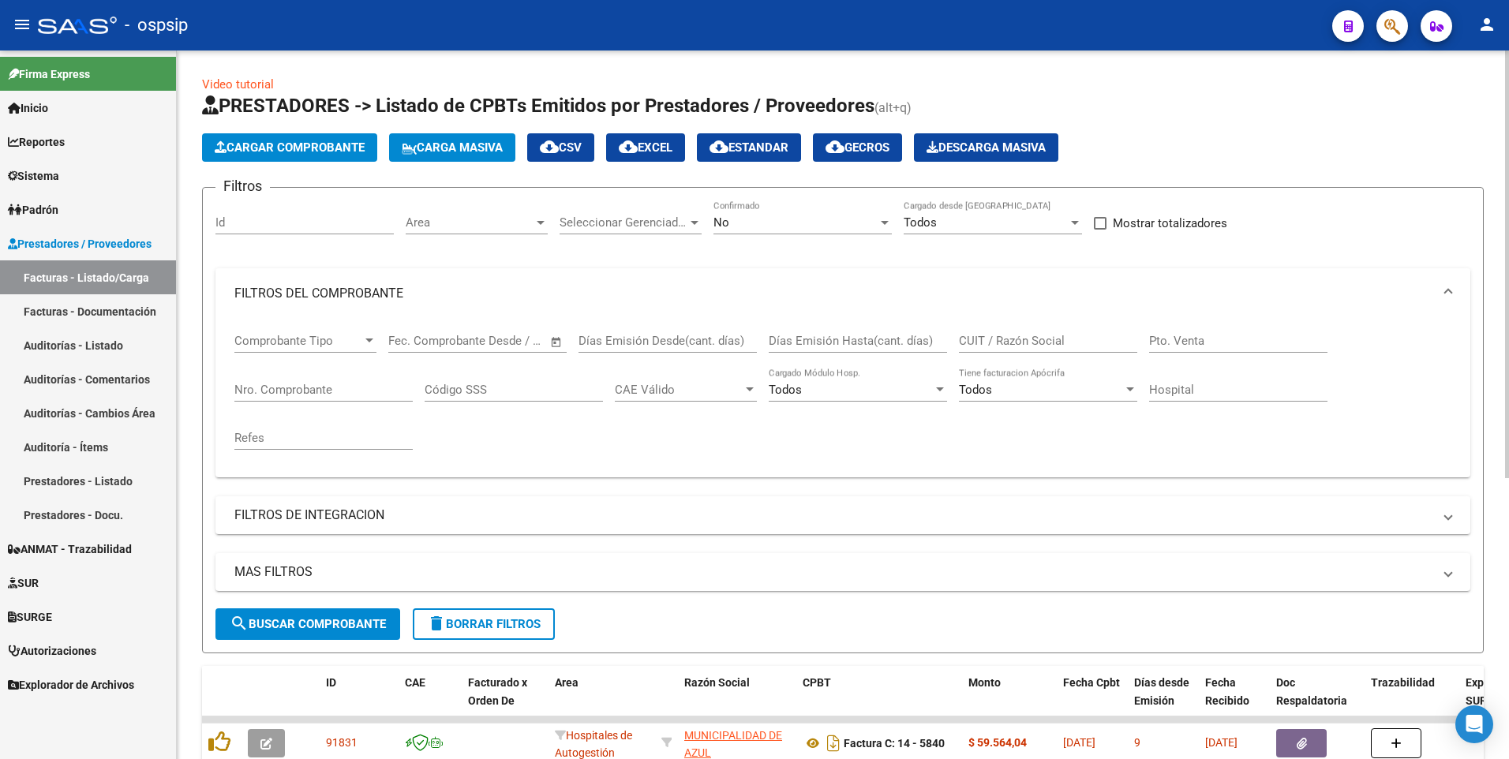
click at [455, 634] on button "delete Borrar Filtros" at bounding box center [484, 624] width 142 height 32
click at [307, 153] on span "Cargar Comprobante" at bounding box center [290, 147] width 150 height 14
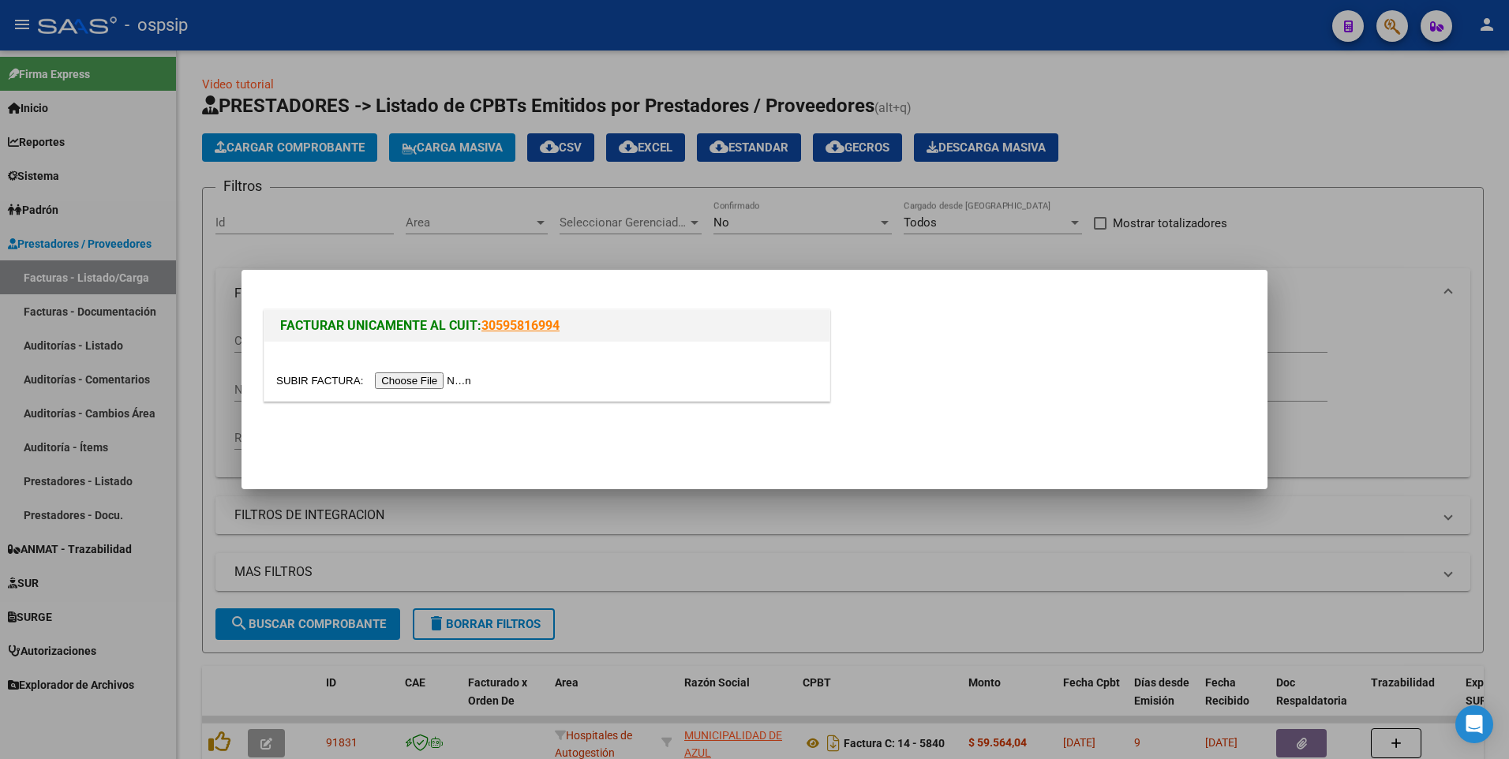
click at [388, 374] on input "file" at bounding box center [376, 380] width 200 height 17
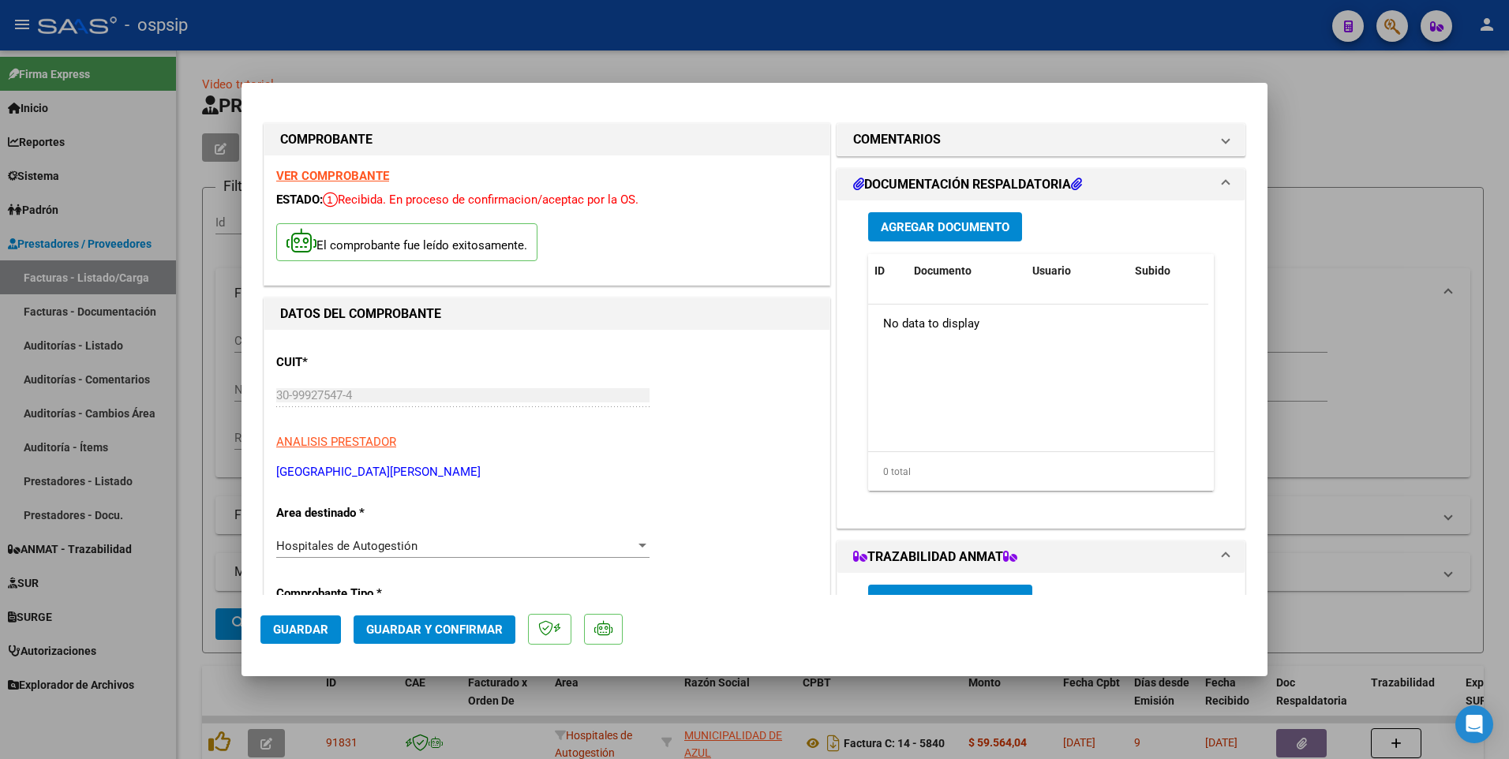
click at [328, 626] on button "Guardar" at bounding box center [300, 630] width 80 height 28
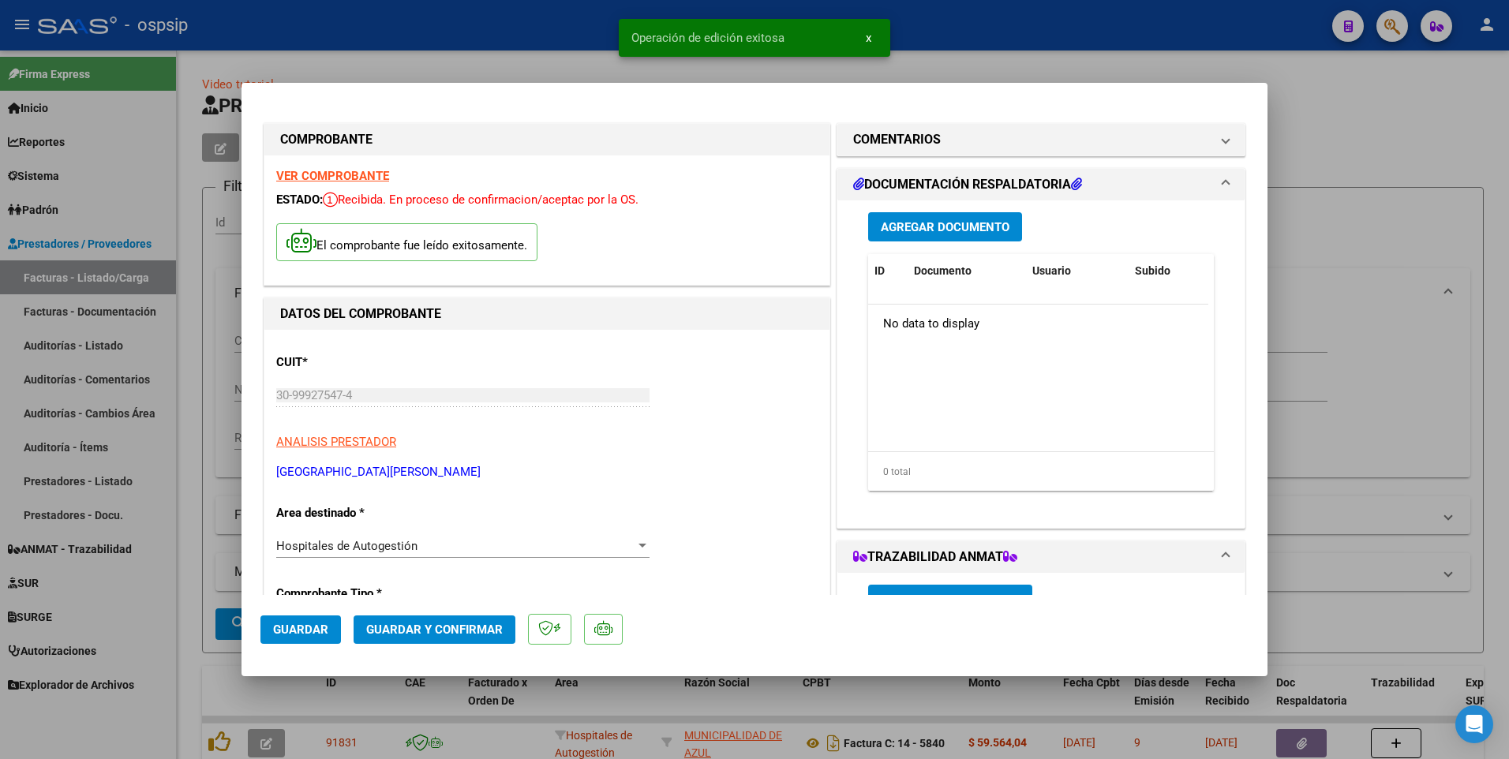
click at [956, 227] on span "Agregar Documento" at bounding box center [945, 227] width 129 height 14
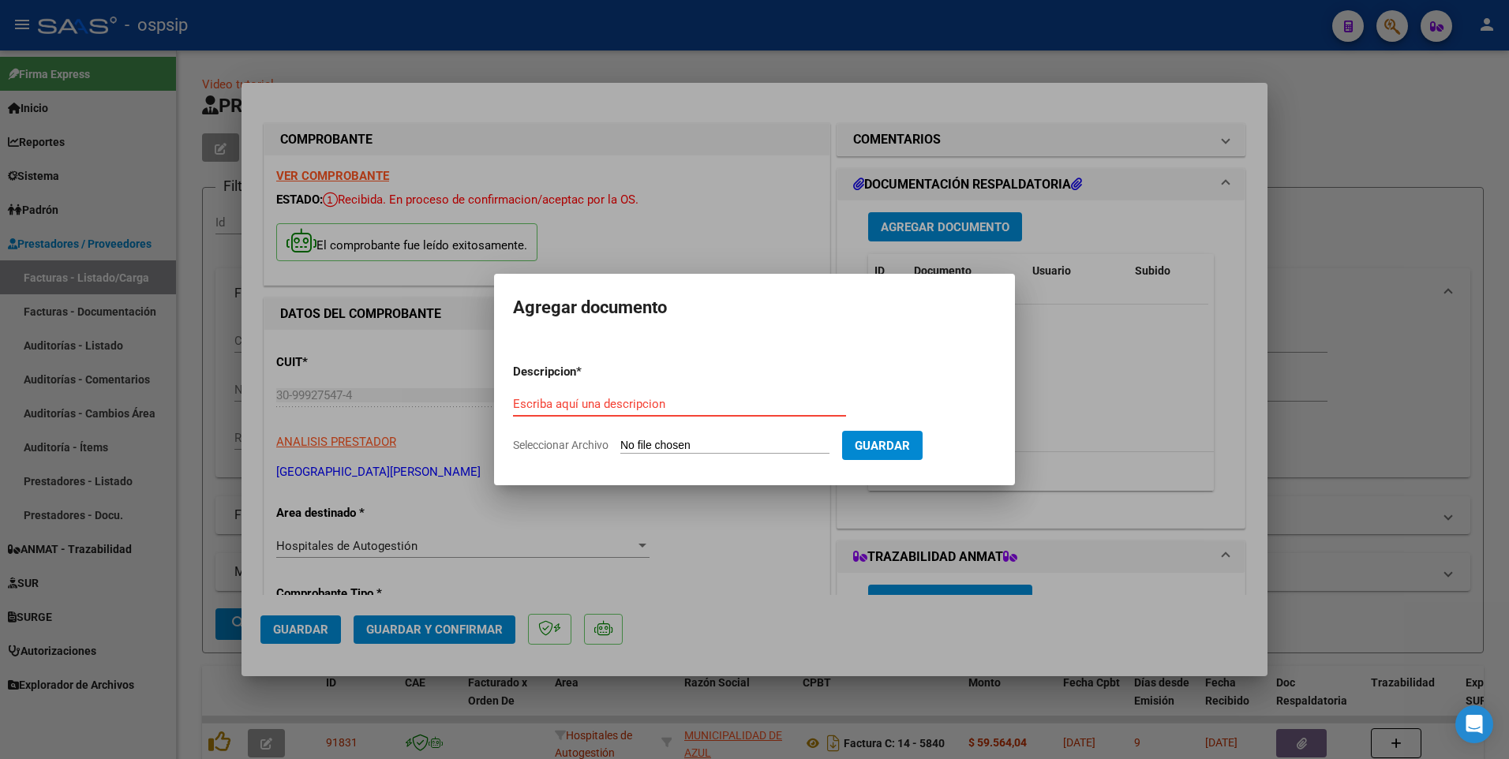
paste input "[EMAIL_ADDRESS][DOMAIN_NAME]"
type input "[EMAIL_ADDRESS][DOMAIN_NAME]"
click at [732, 445] on input "Seleccionar Archivo" at bounding box center [724, 446] width 209 height 15
type input "C:\fakepath\RV_ ENVIO DE FACTURA Nº 5104 AMBULATORIO [DATE] HSB.zip"
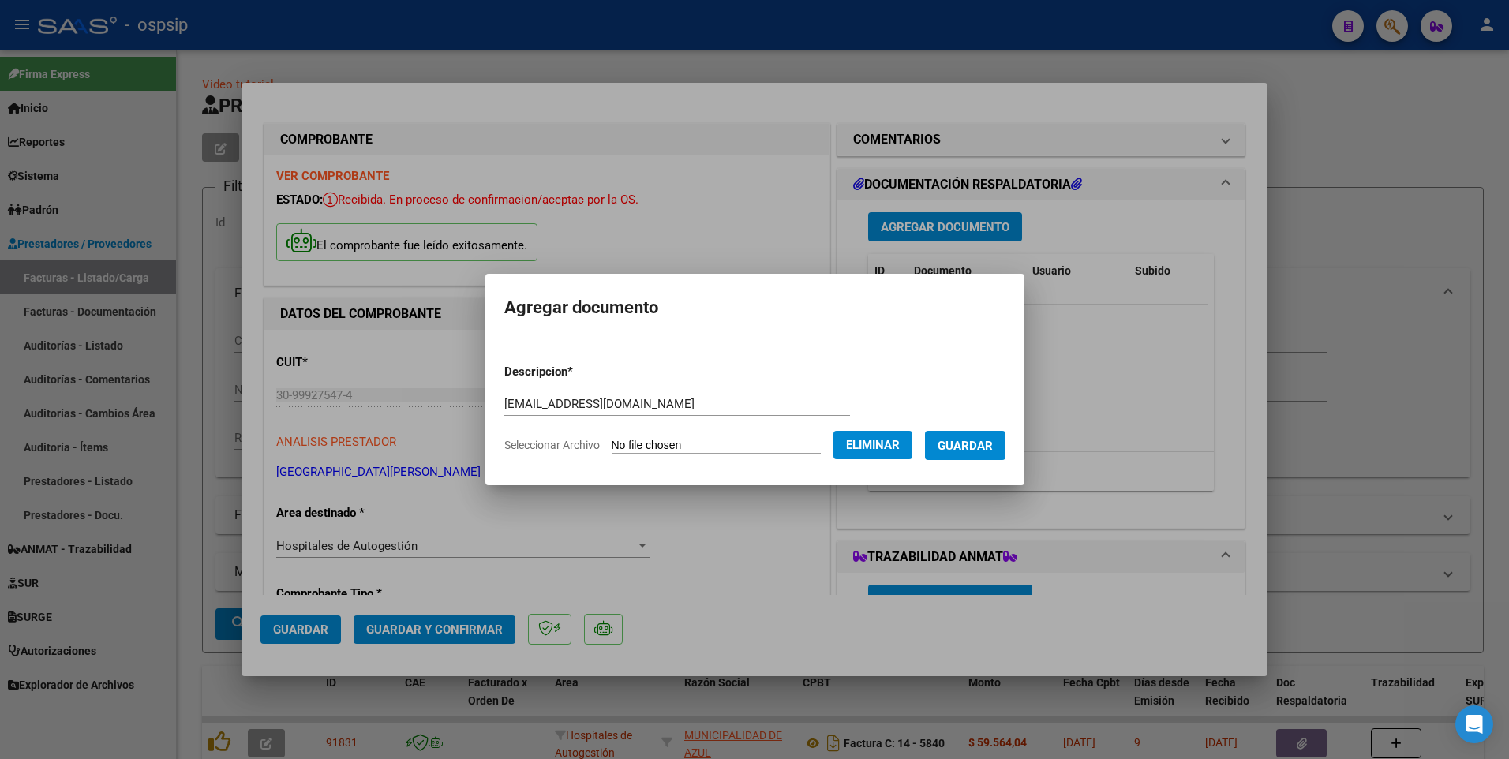
click at [991, 440] on span "Guardar" at bounding box center [965, 446] width 55 height 14
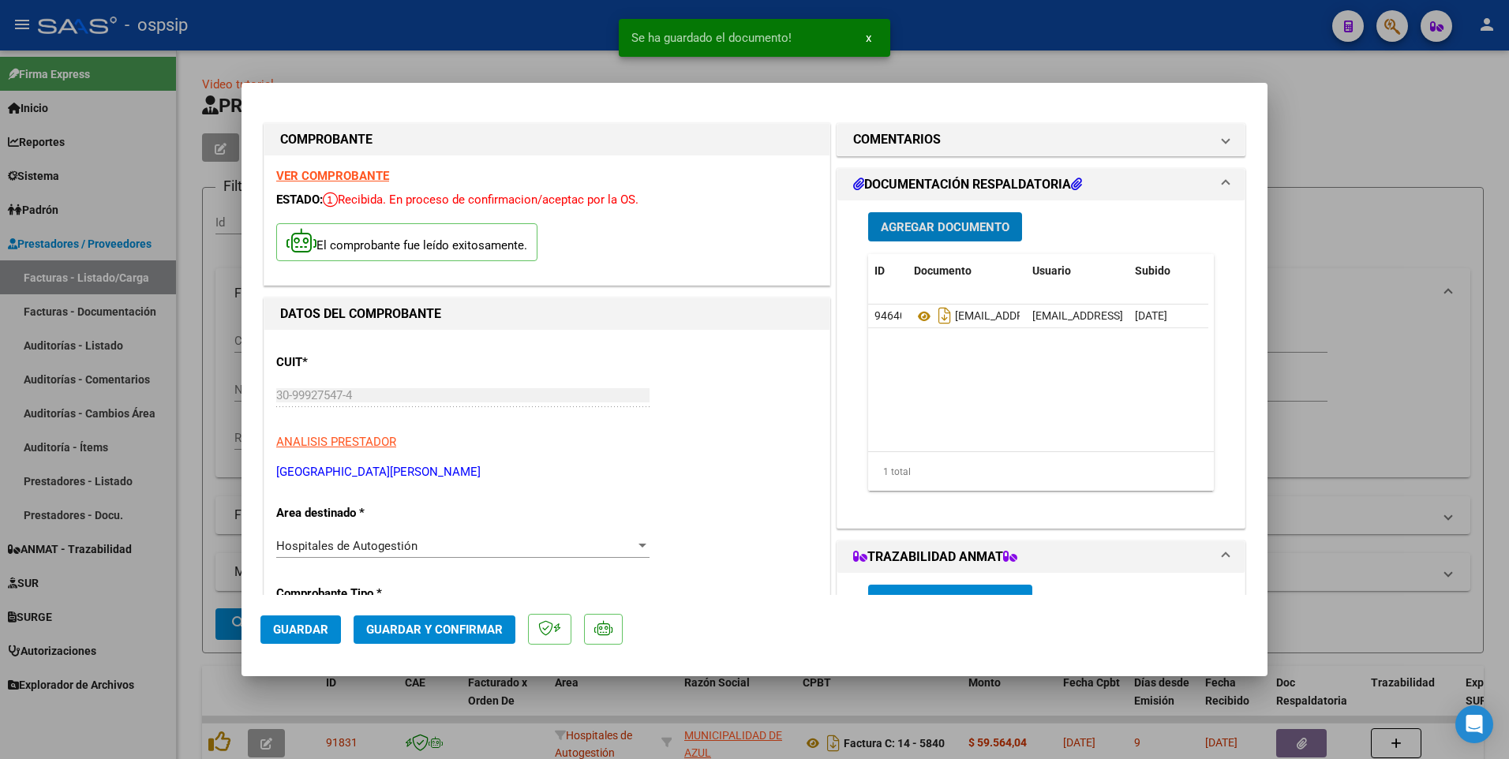
click at [281, 634] on span "Guardar" at bounding box center [300, 630] width 55 height 14
click at [481, 35] on div at bounding box center [754, 379] width 1509 height 759
type input "$ 0,00"
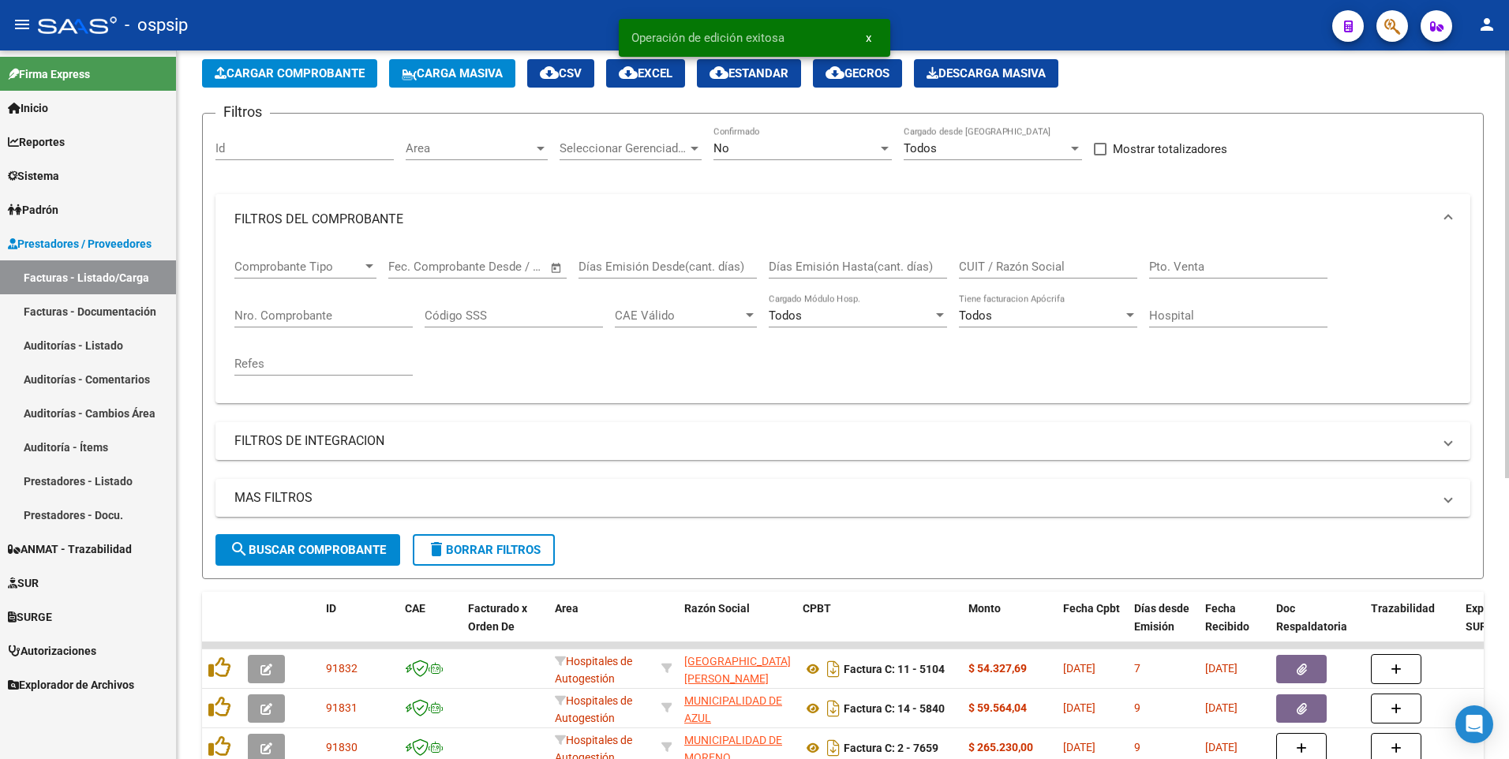
scroll to position [158, 0]
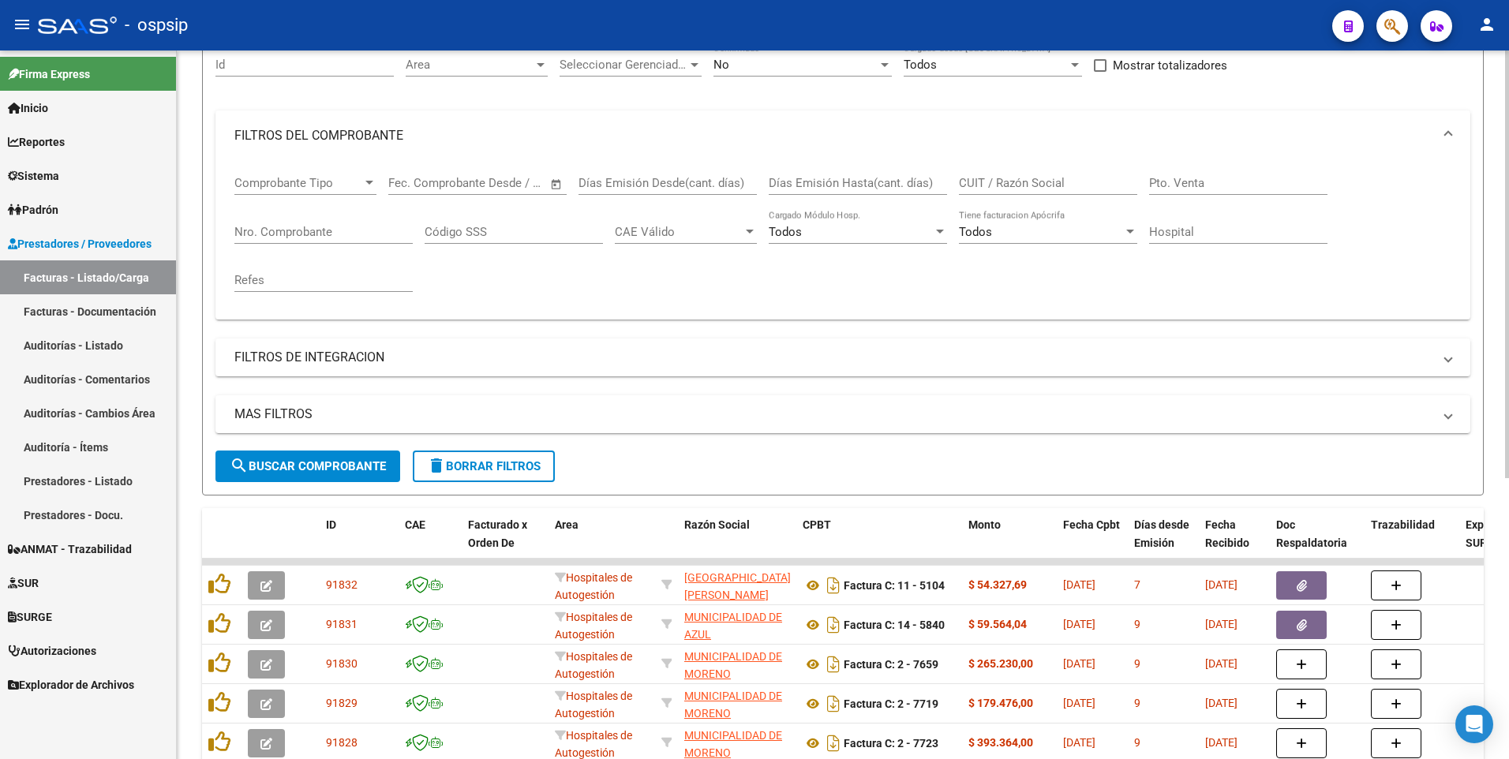
click at [485, 481] on button "delete Borrar Filtros" at bounding box center [484, 467] width 142 height 32
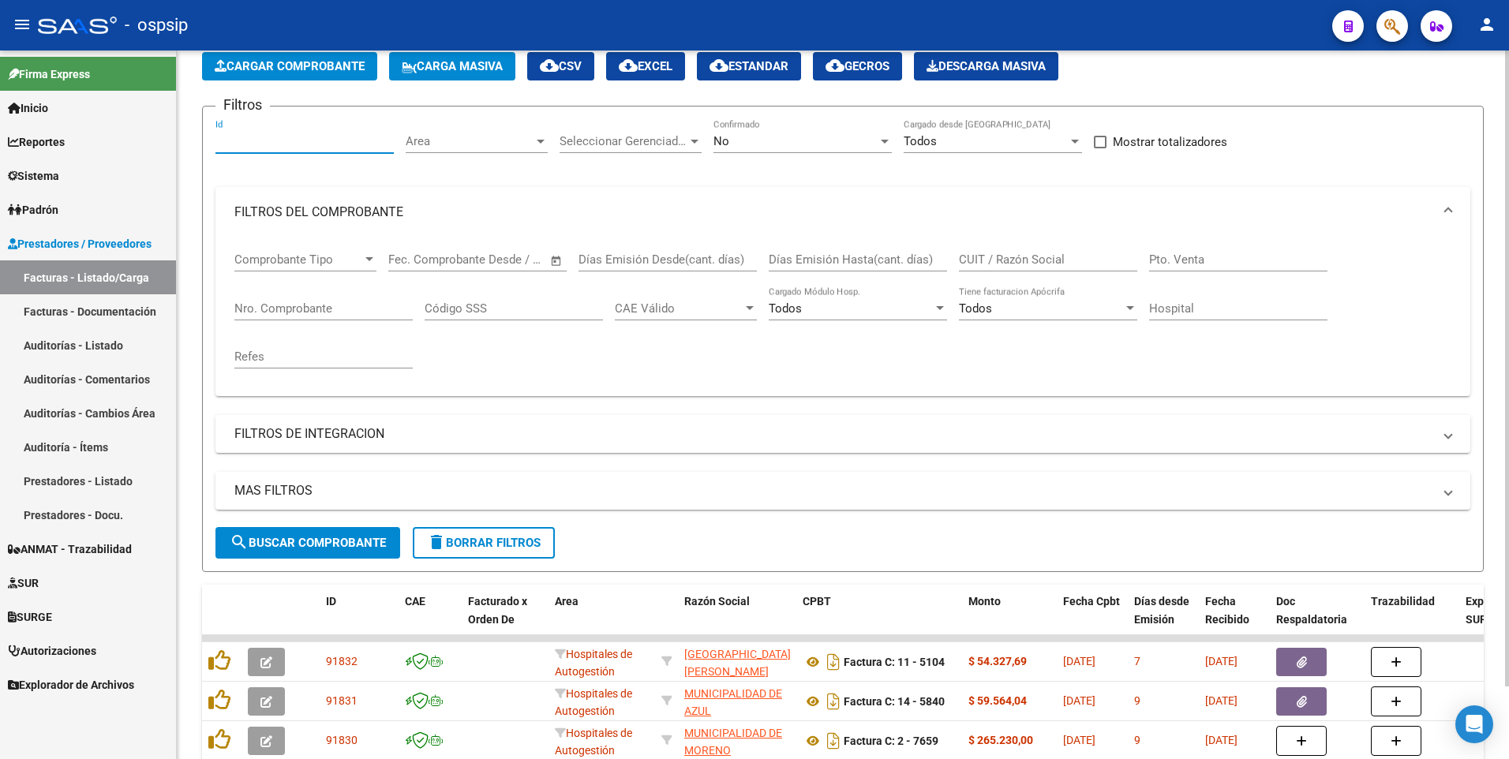
click at [300, 134] on input "Id" at bounding box center [304, 141] width 178 height 14
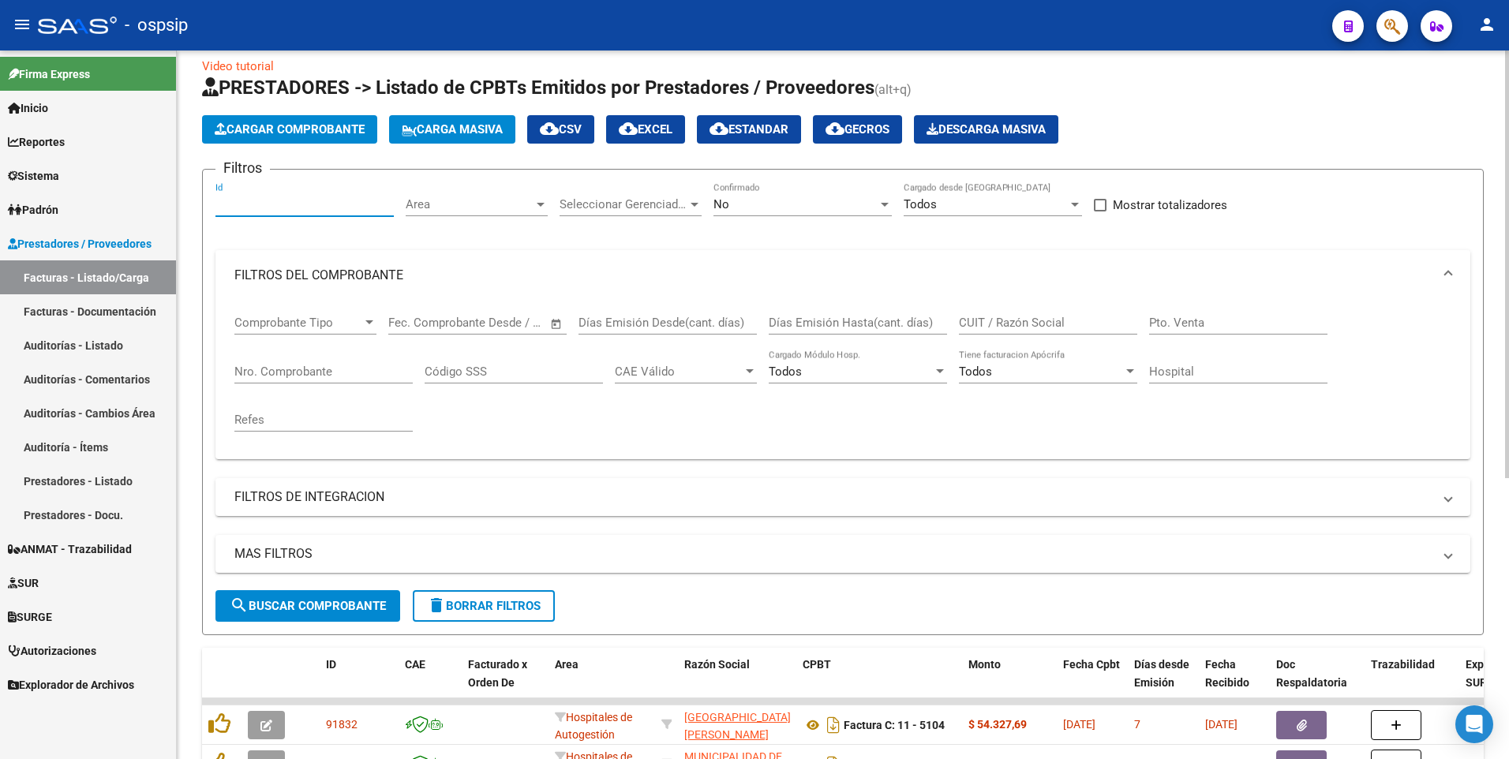
scroll to position [0, 0]
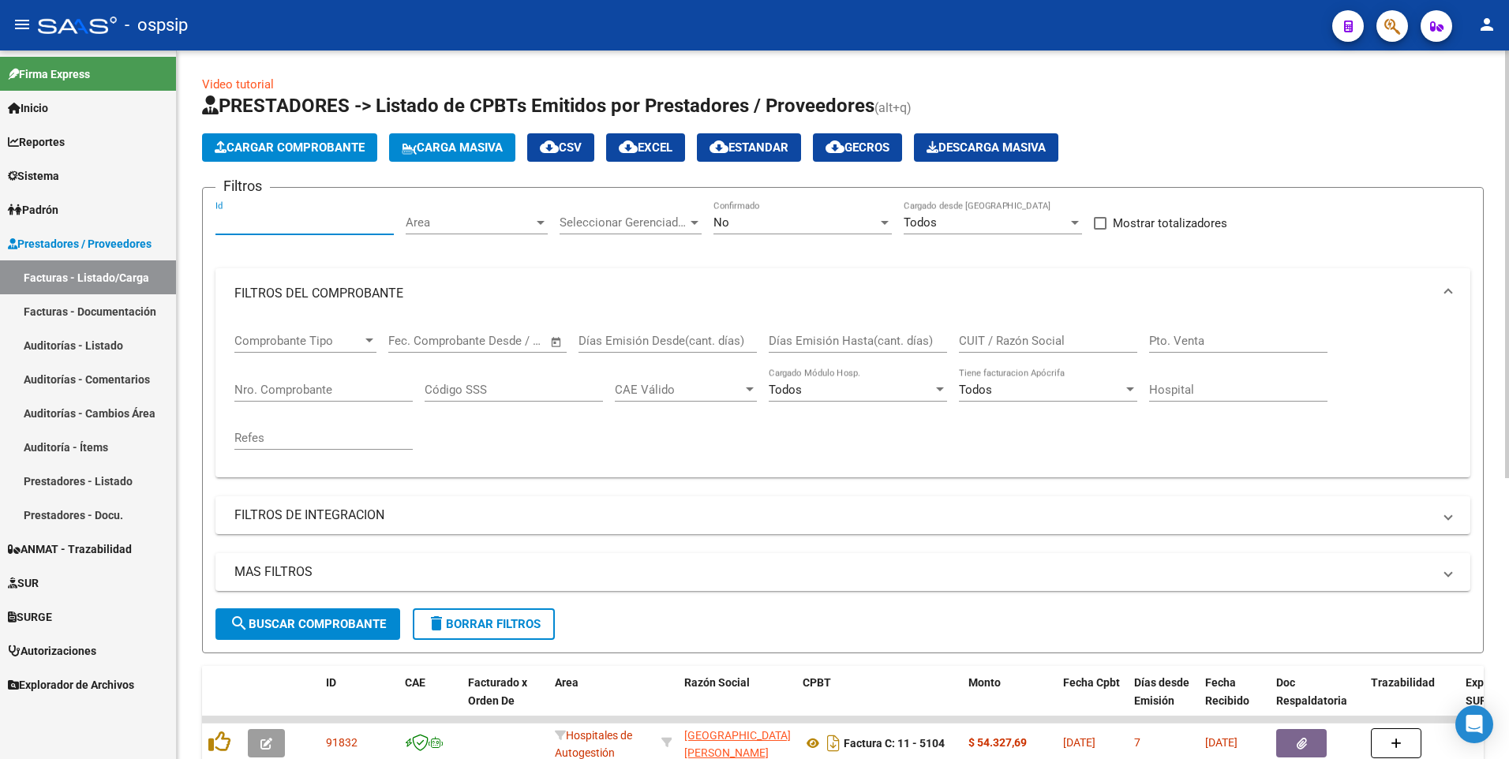
click at [302, 149] on span "Cargar Comprobante" at bounding box center [290, 147] width 150 height 14
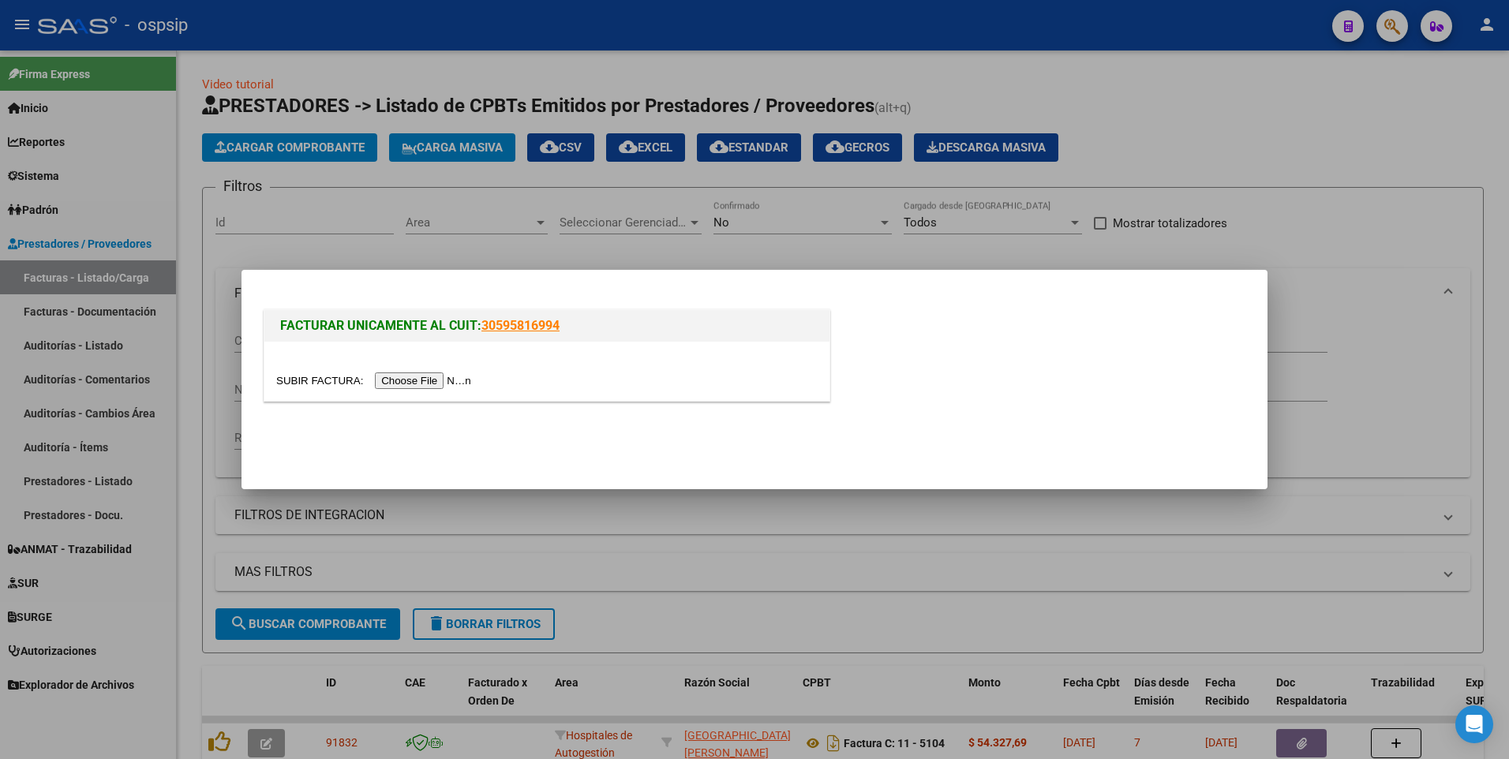
click at [434, 380] on input "file" at bounding box center [376, 380] width 200 height 17
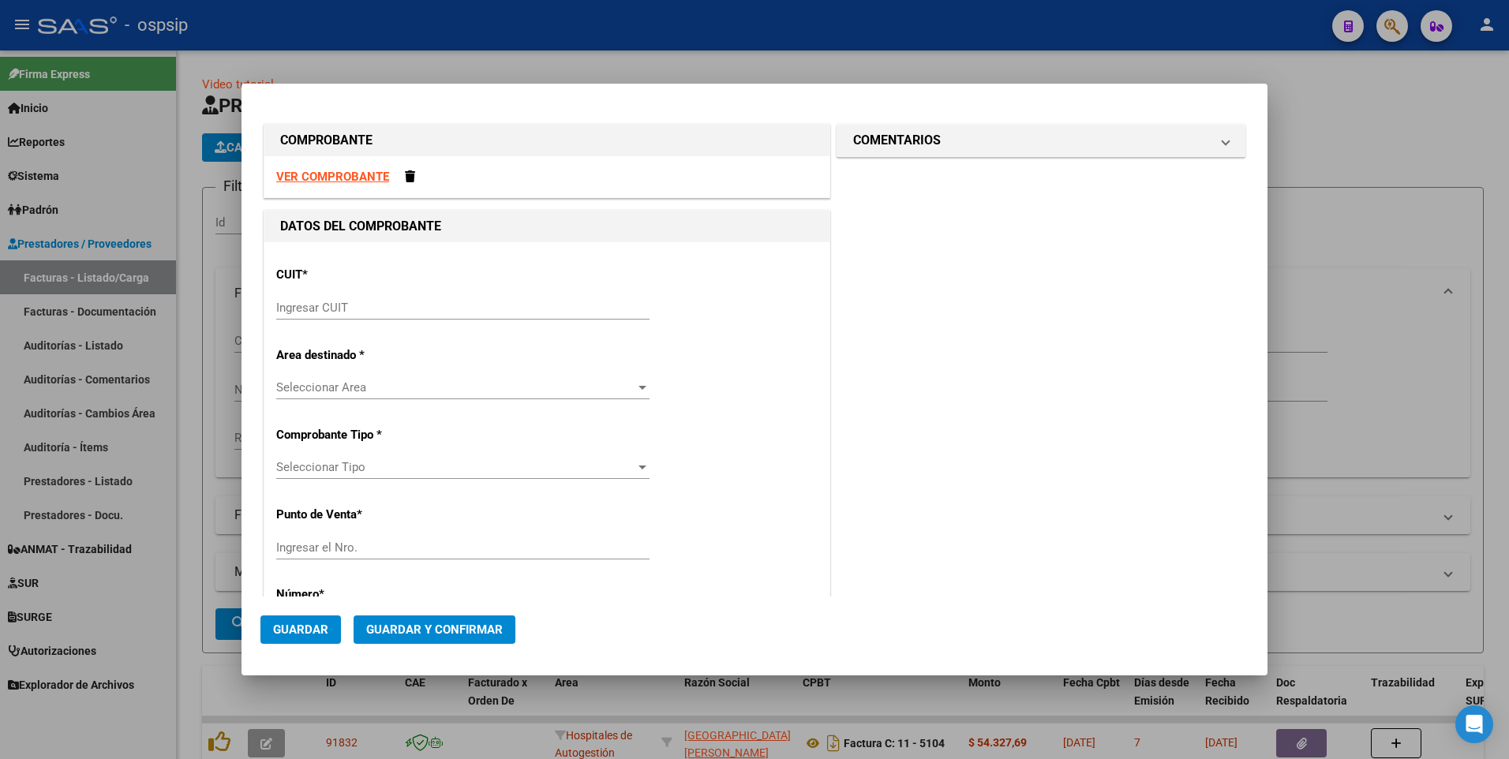
click at [322, 170] on strong "VER COMPROBANTE" at bounding box center [332, 177] width 113 height 14
click at [467, 312] on input "Ingresar CUIT" at bounding box center [462, 308] width 373 height 14
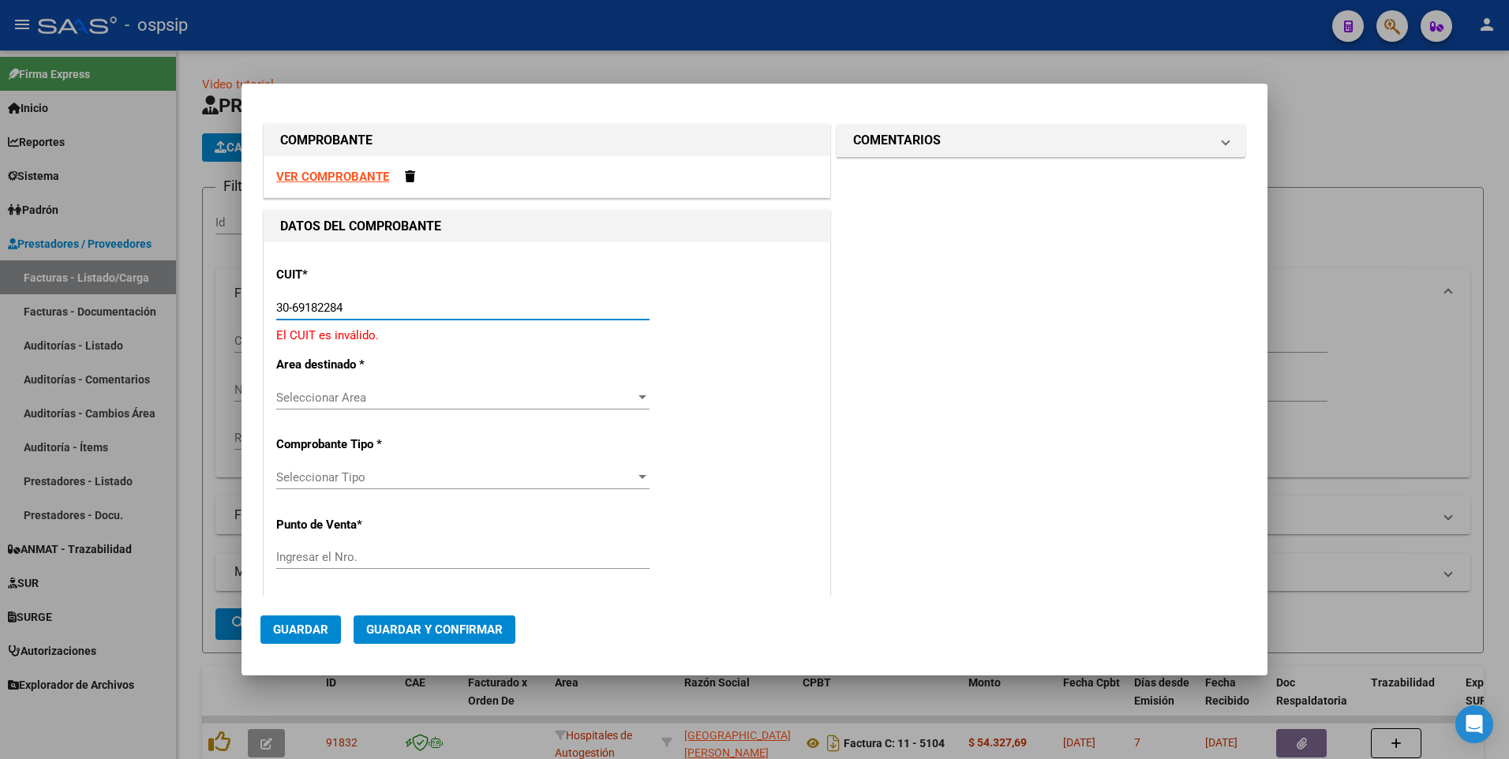
type input "30-69182284-9"
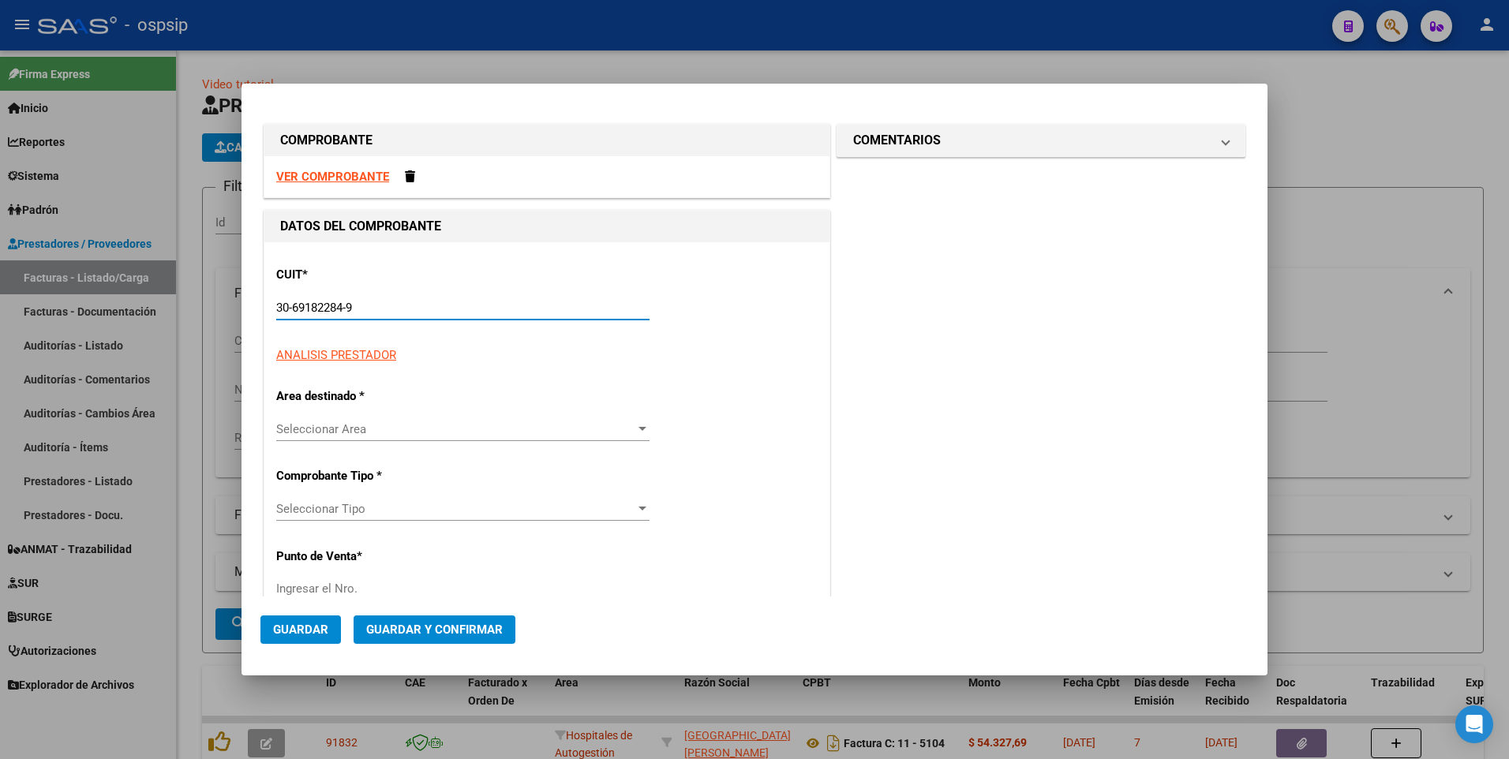
type input "1378"
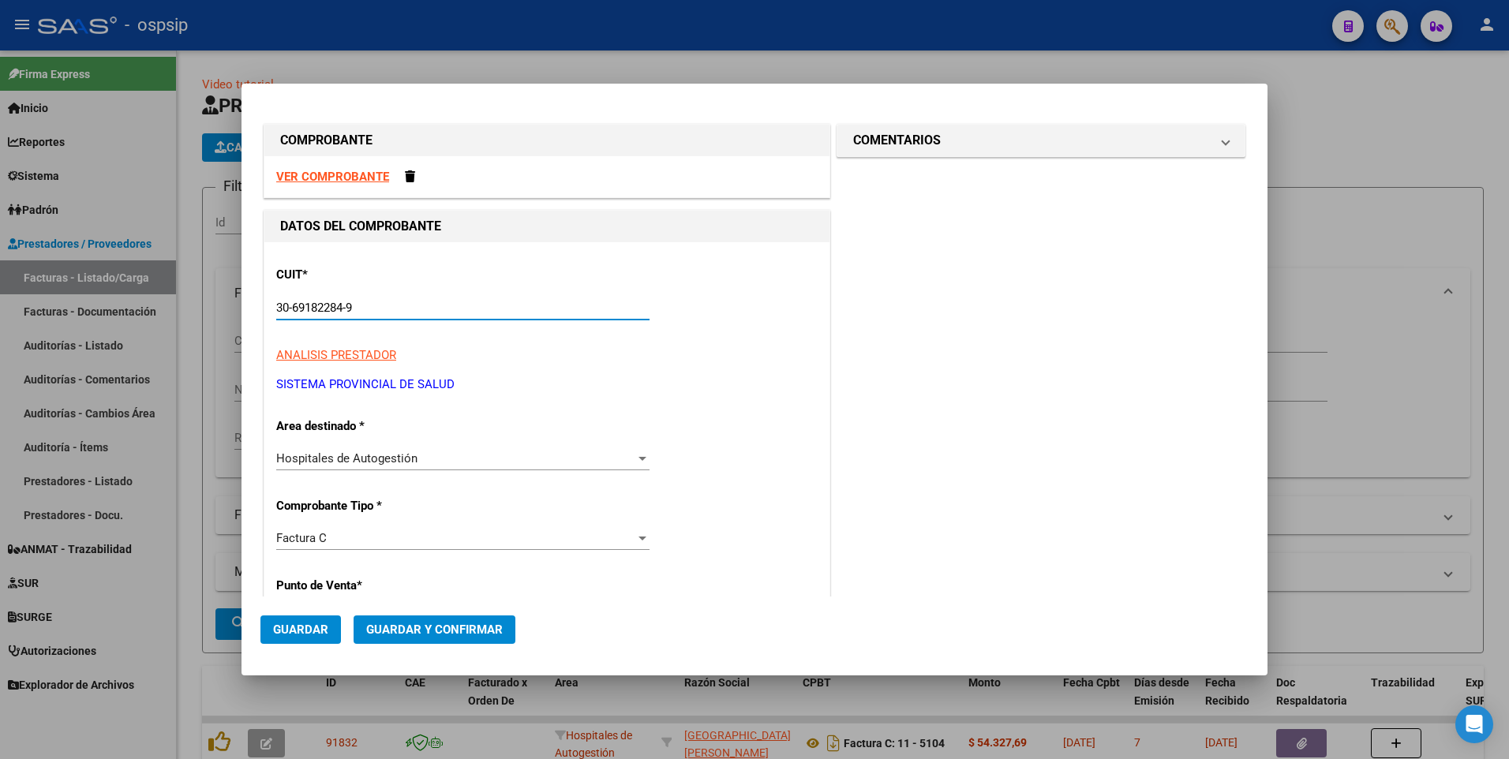
type input "30-69182284-9"
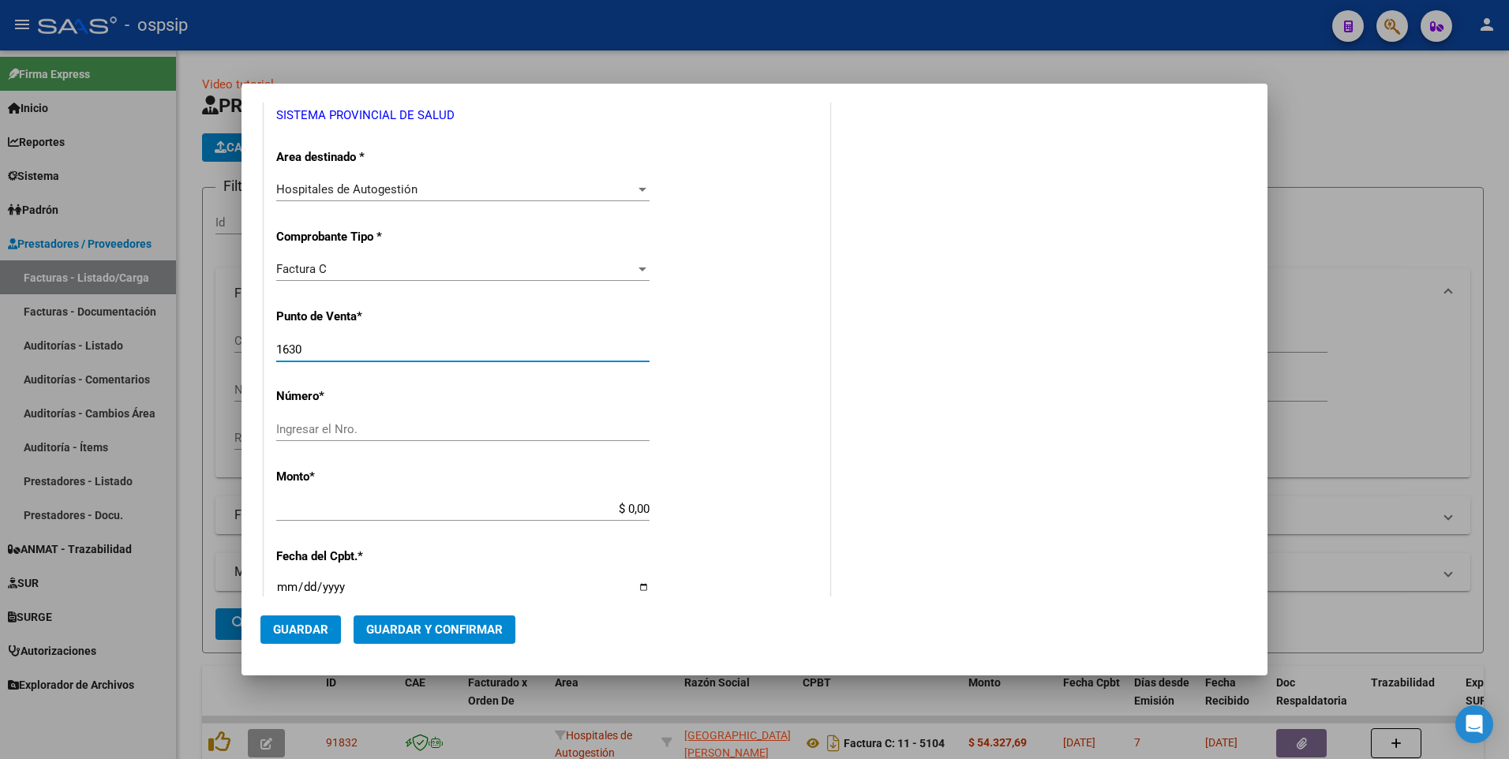
type input "1630"
type input "16708"
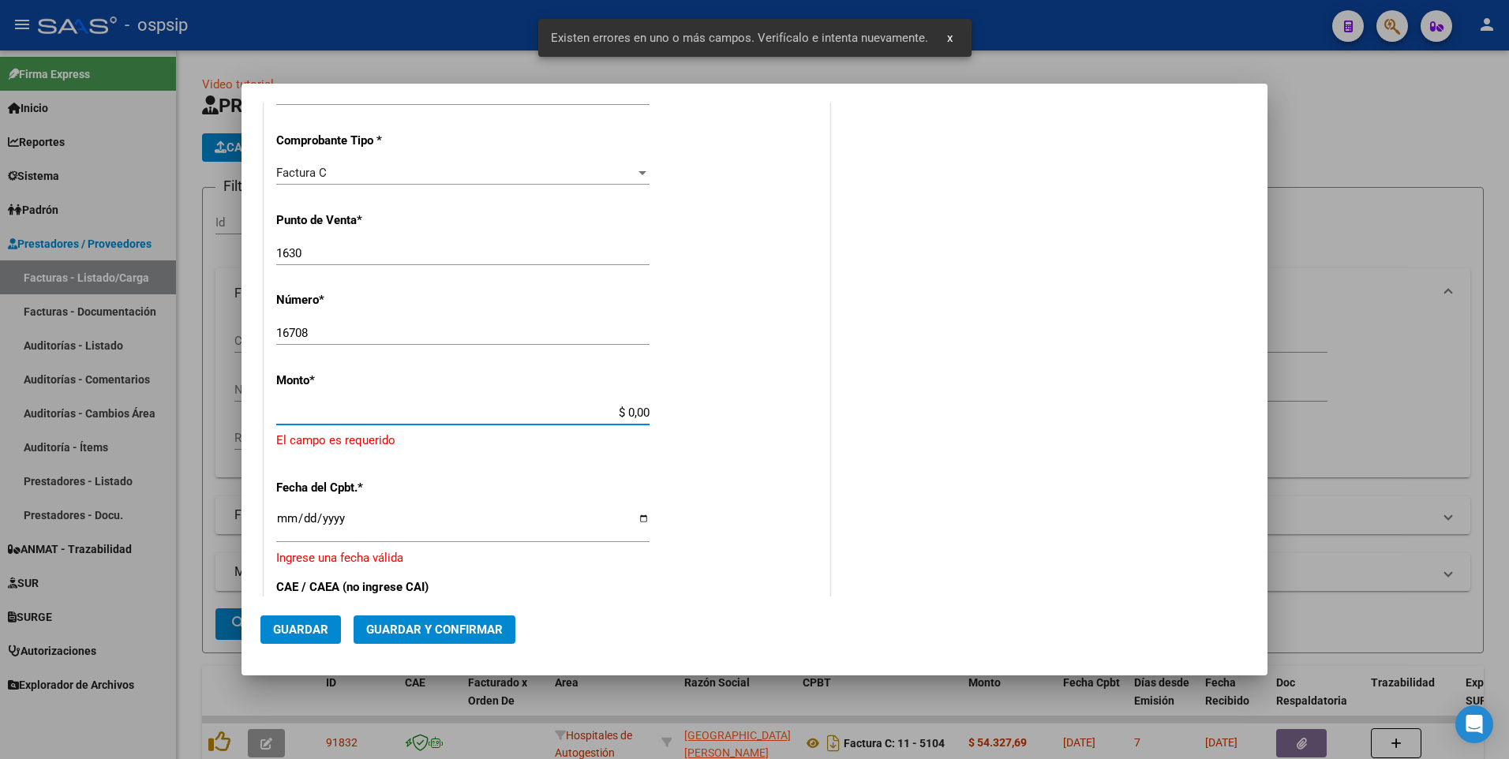
scroll to position [421, 0]
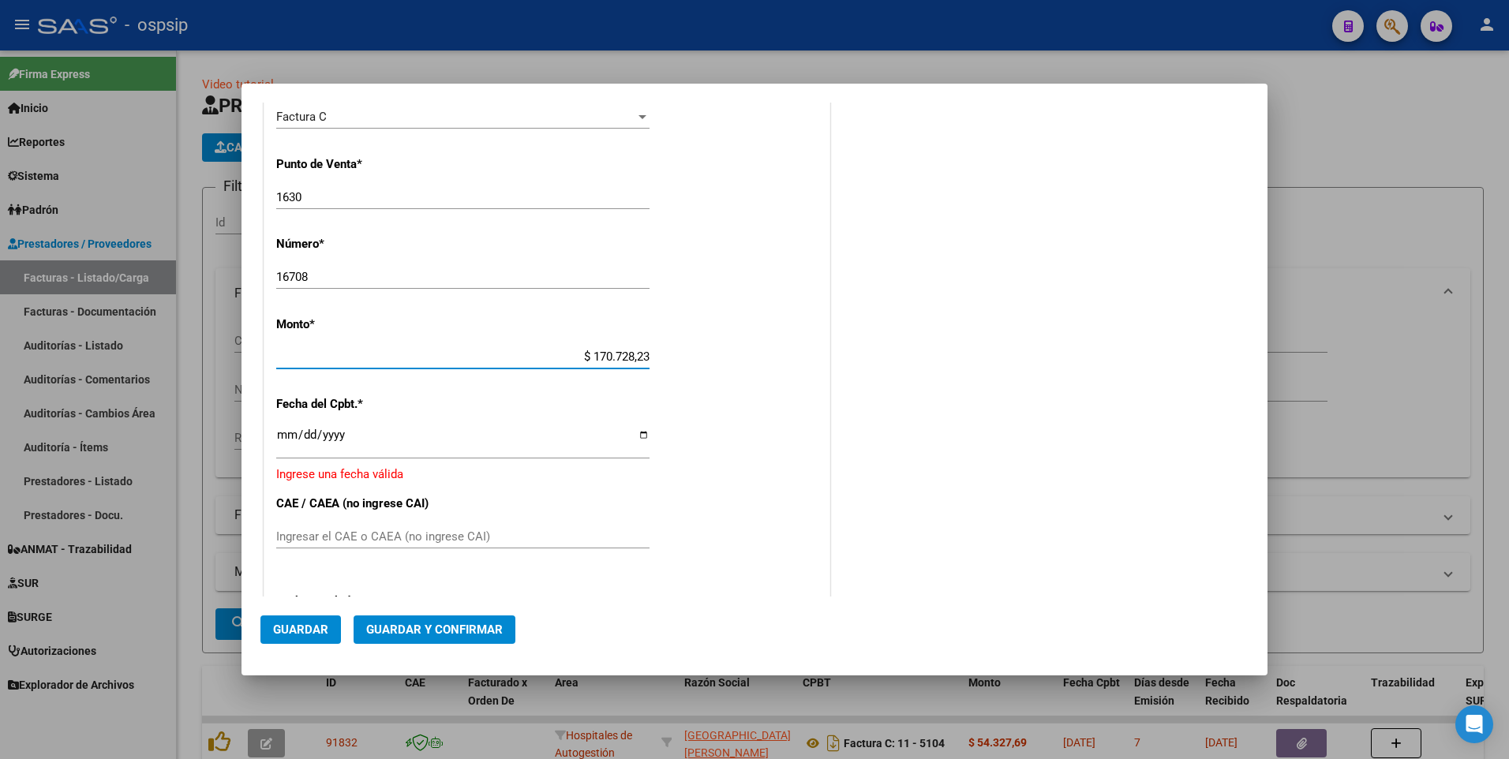
type input "$ 1.707.282,32"
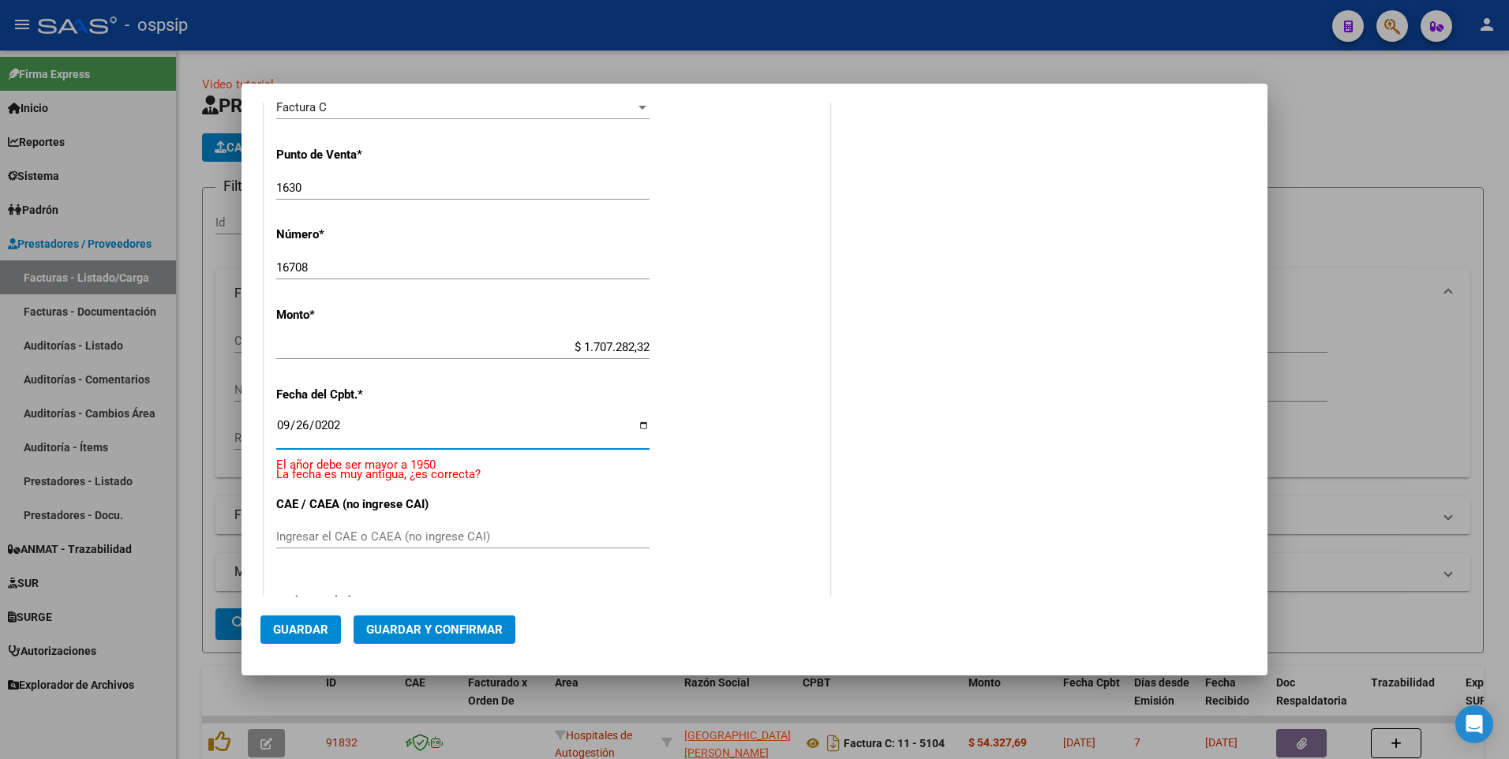
type input "[DATE]"
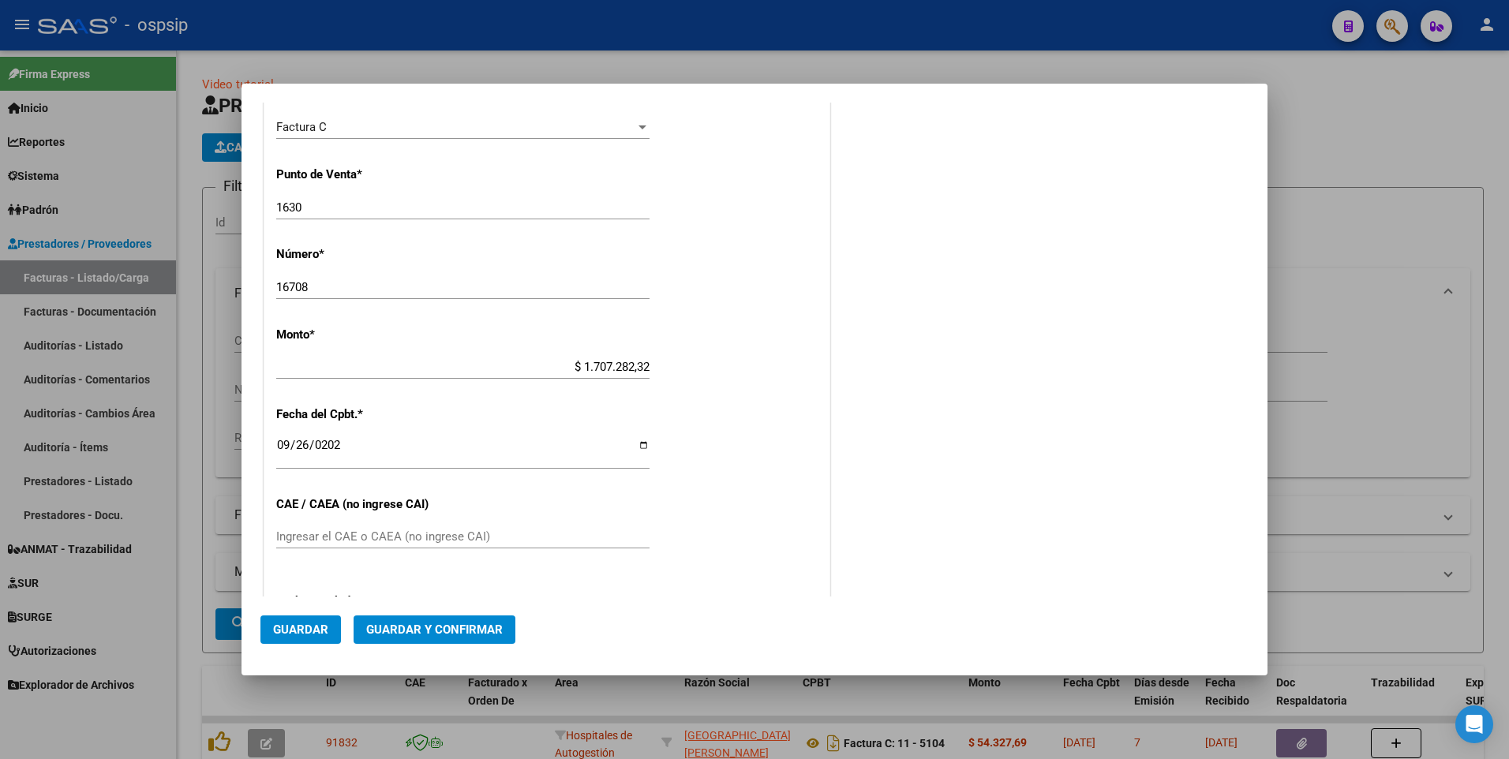
click at [305, 614] on mat-dialog-actions "Guardar Guardar y Confirmar" at bounding box center [754, 627] width 988 height 60
click at [305, 626] on span "Guardar" at bounding box center [300, 630] width 55 height 14
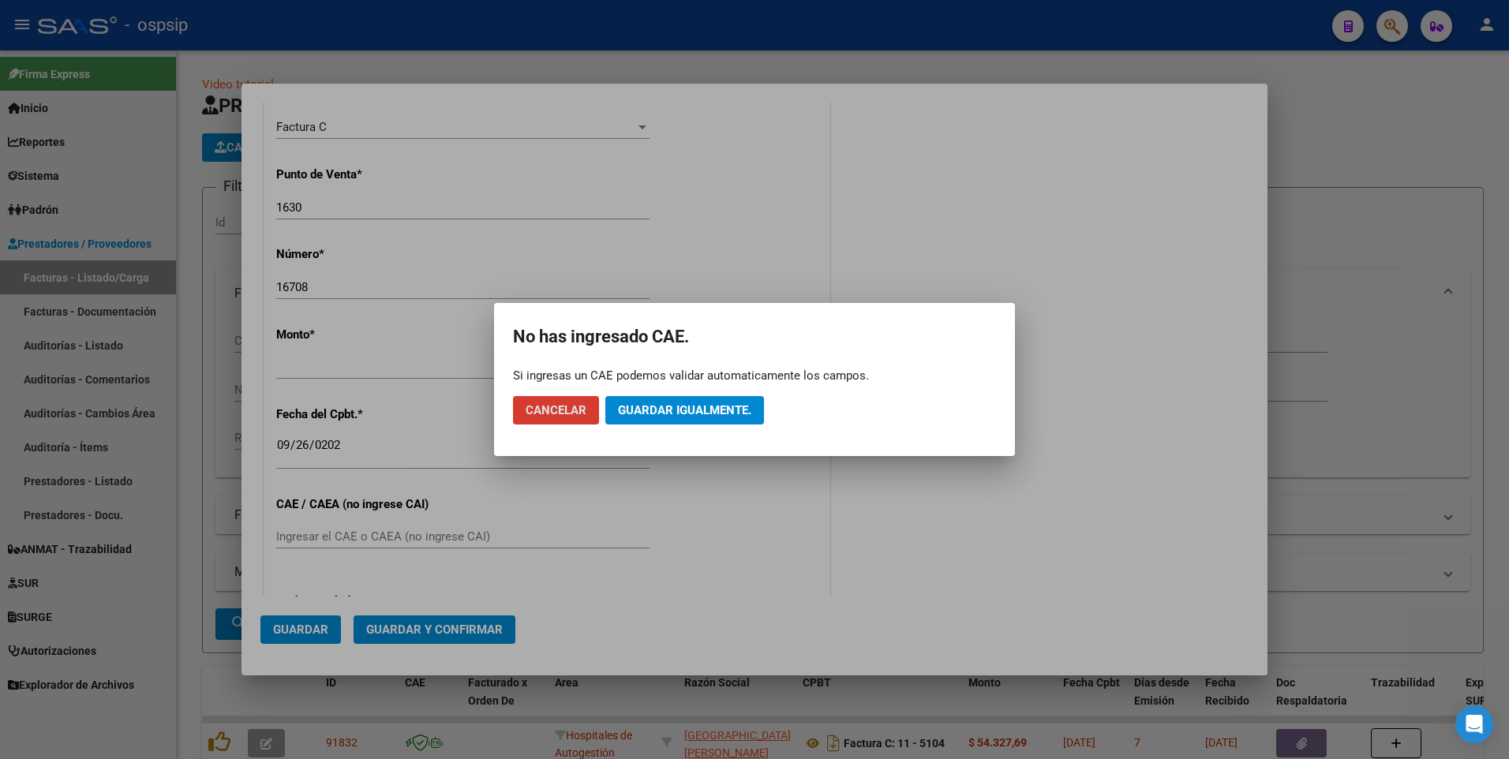
click at [712, 403] on span "Guardar igualmente." at bounding box center [684, 410] width 133 height 14
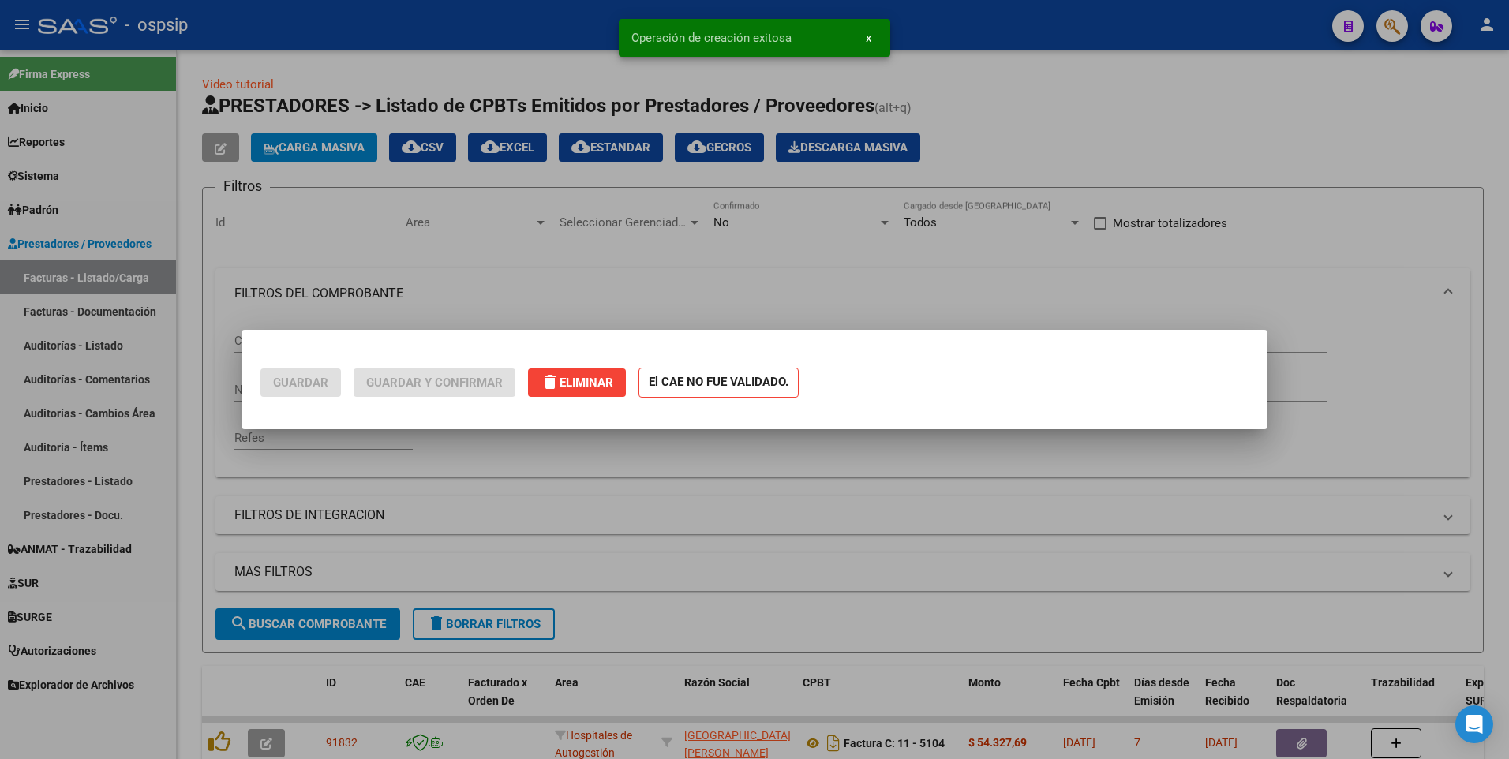
scroll to position [0, 0]
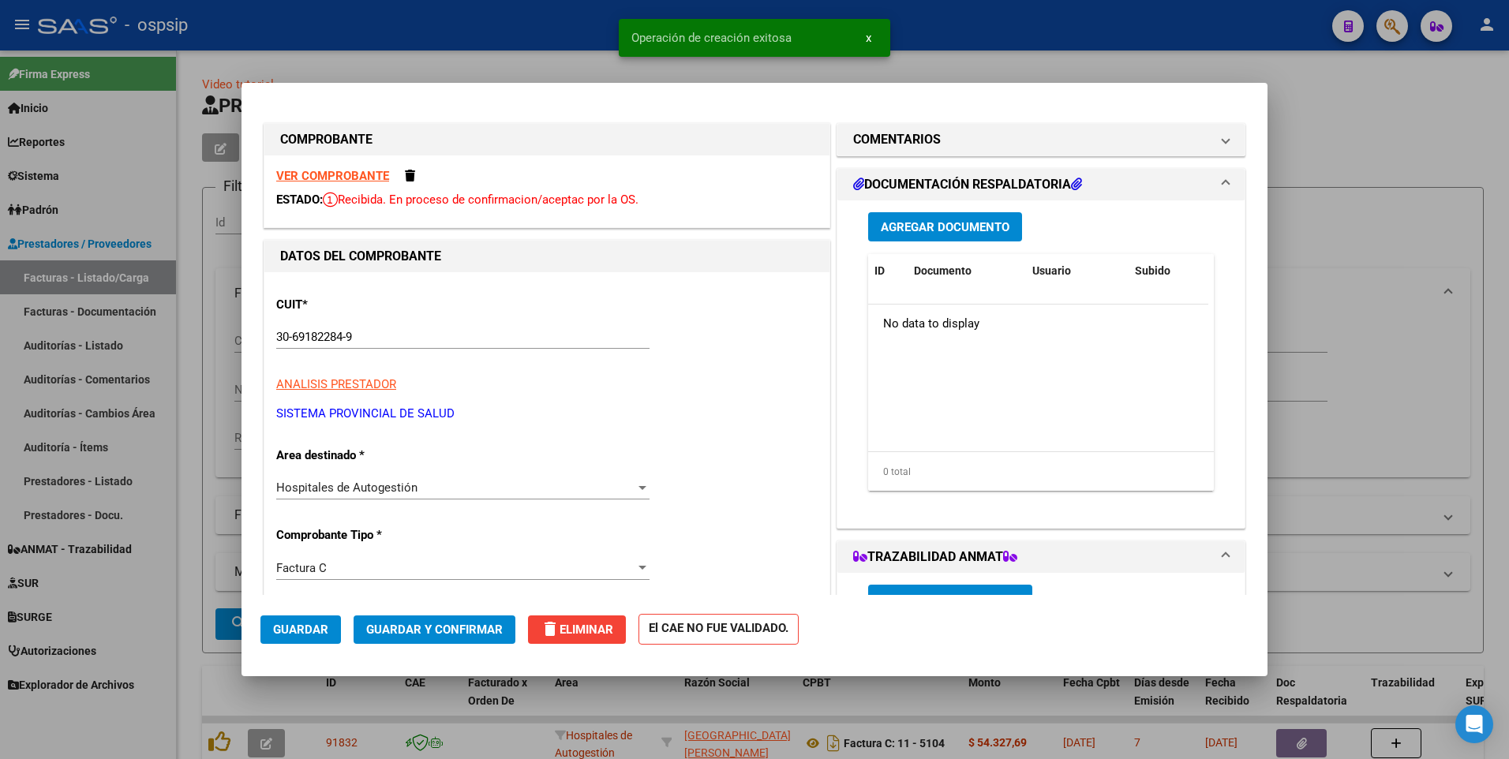
click at [904, 210] on div "Agregar Documento ID Documento Usuario Subido Acción No data to display 0 total…" at bounding box center [1040, 357] width 369 height 315
click at [906, 226] on span "Agregar Documento" at bounding box center [945, 227] width 129 height 14
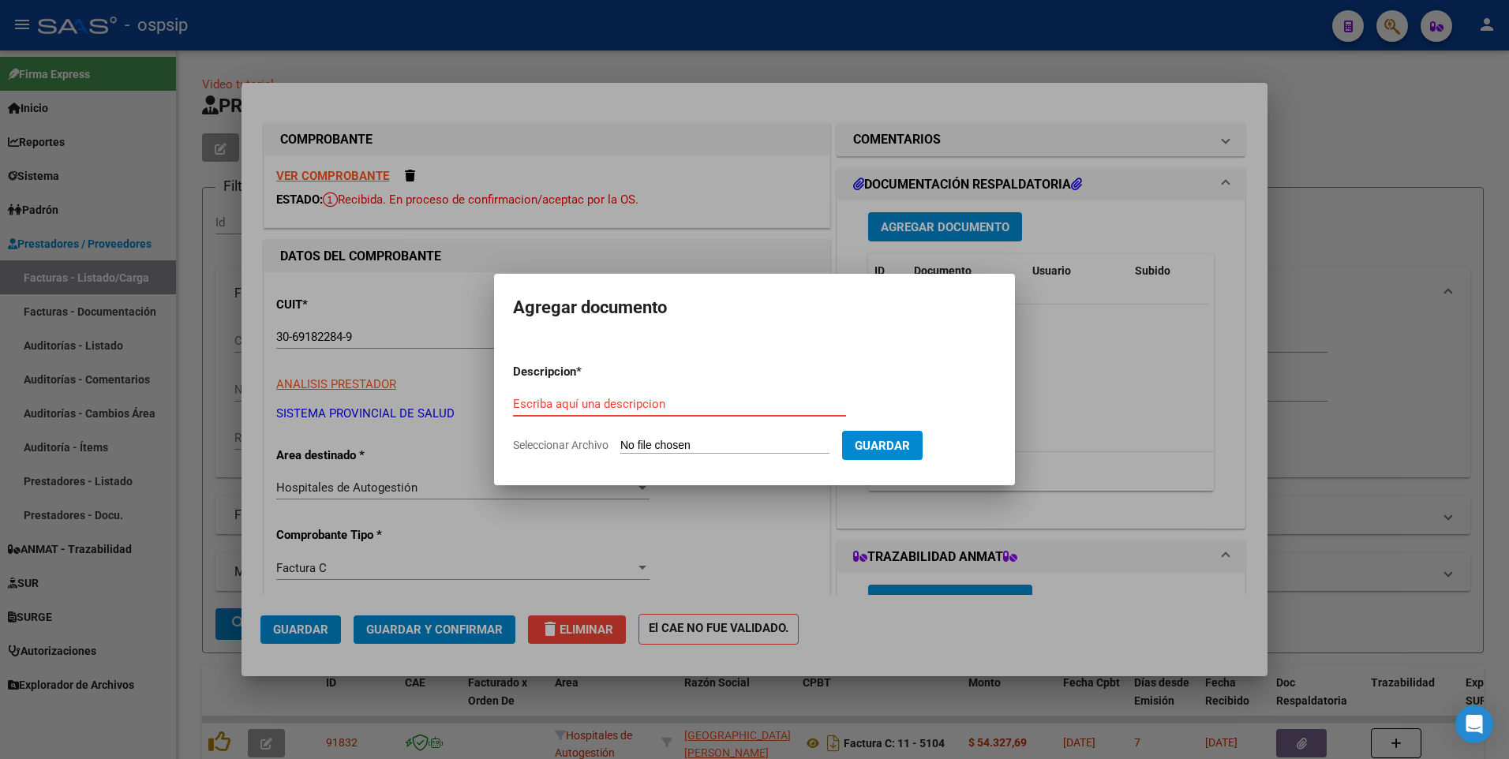
paste input "[EMAIL_ADDRESS][DOMAIN_NAME]"
type input "[EMAIL_ADDRESS][DOMAIN_NAME]"
click at [744, 440] on input "Seleccionar Archivo" at bounding box center [724, 446] width 209 height 15
type input "C:\fakepath\[PERSON_NAME] [PERSON_NAME].pdf"
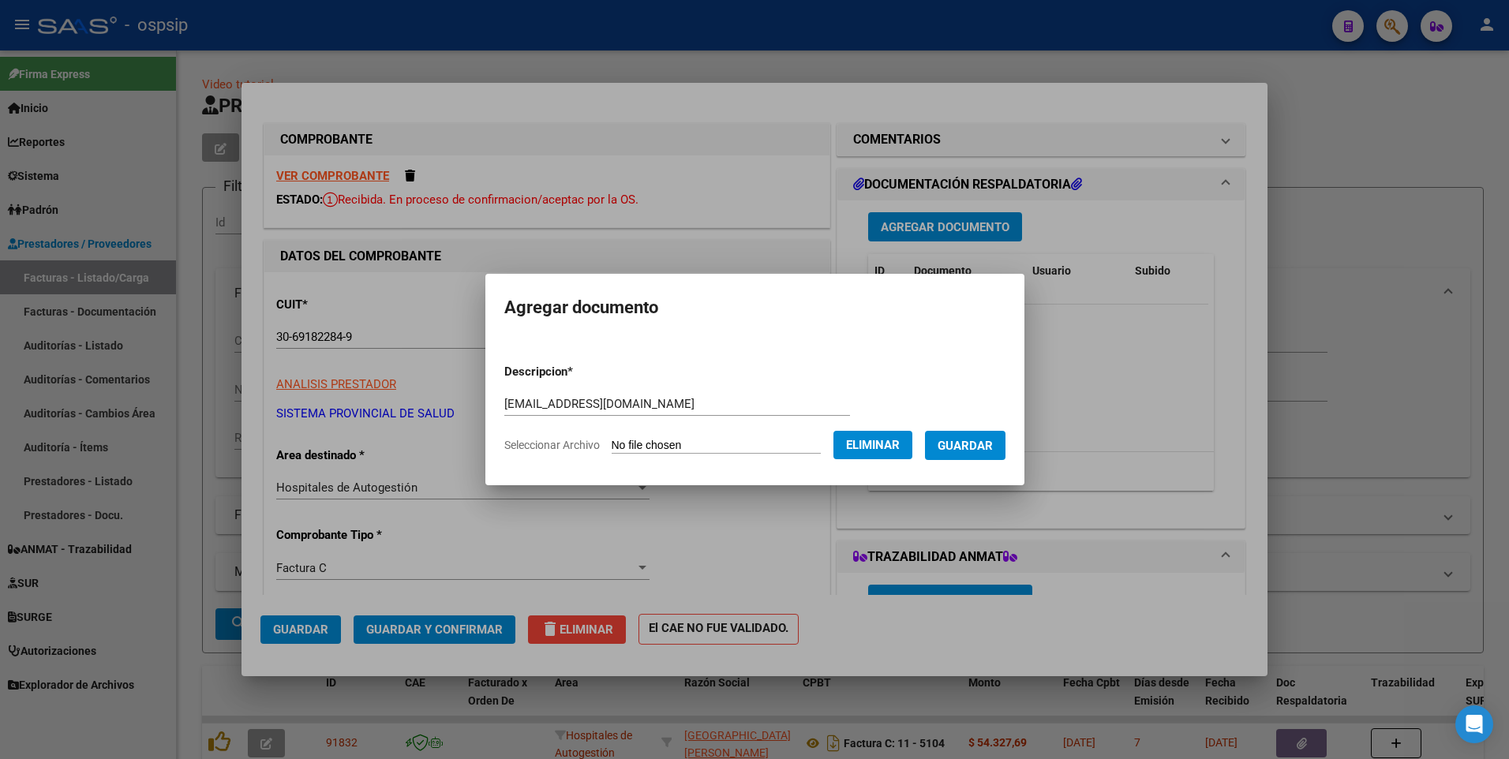
click at [982, 436] on button "Guardar" at bounding box center [965, 445] width 80 height 29
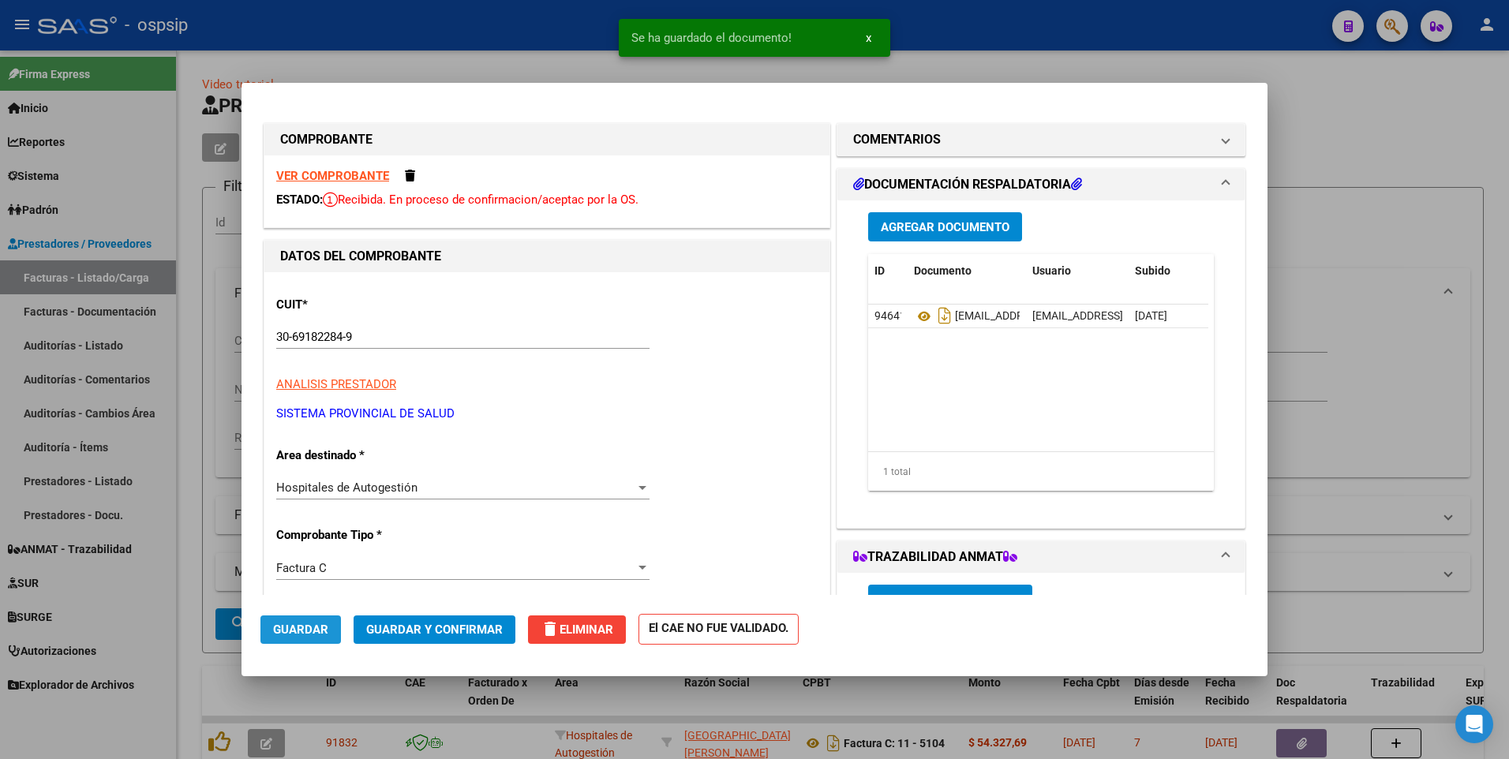
click at [336, 638] on button "Guardar" at bounding box center [300, 630] width 80 height 28
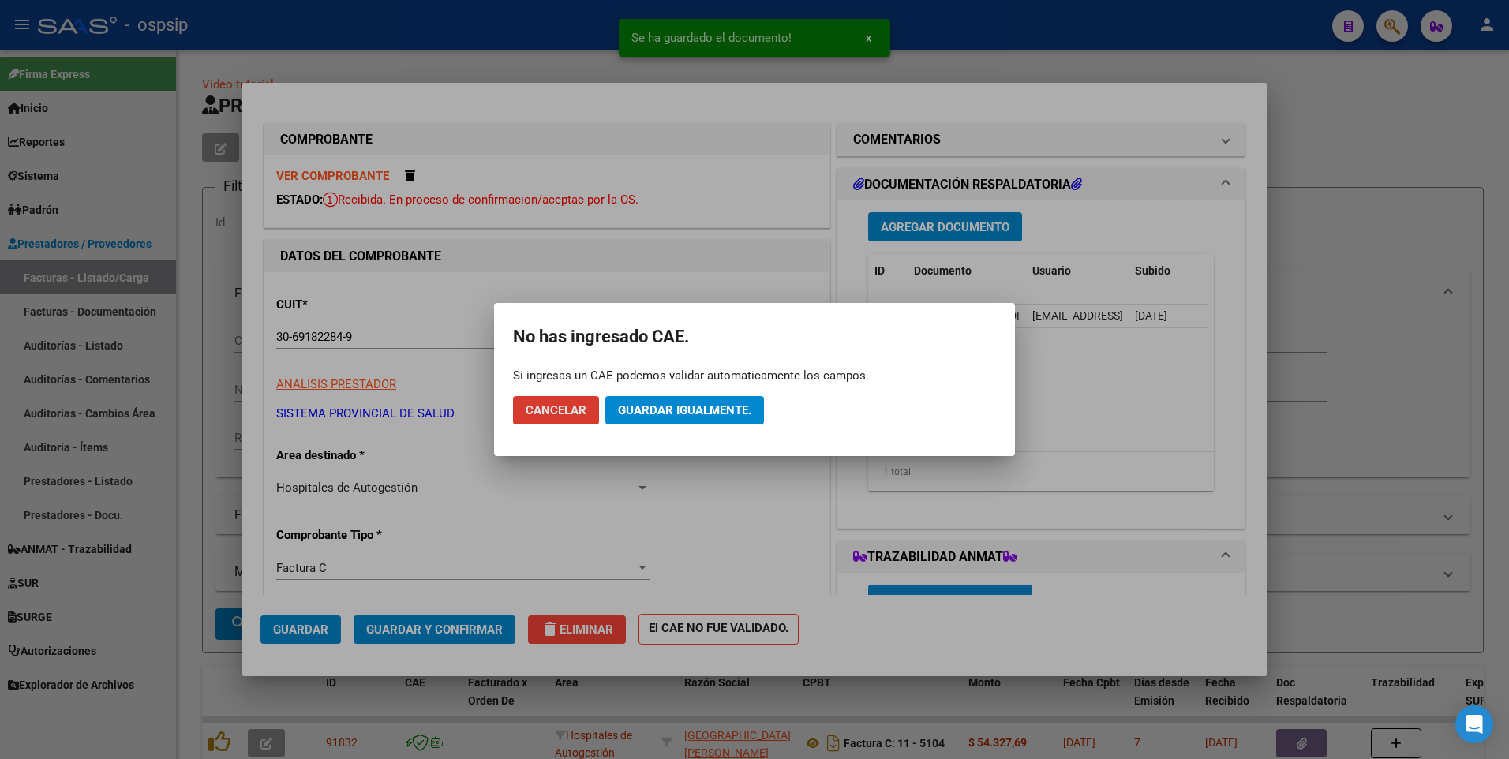
click at [639, 405] on span "Guardar igualmente." at bounding box center [684, 410] width 133 height 14
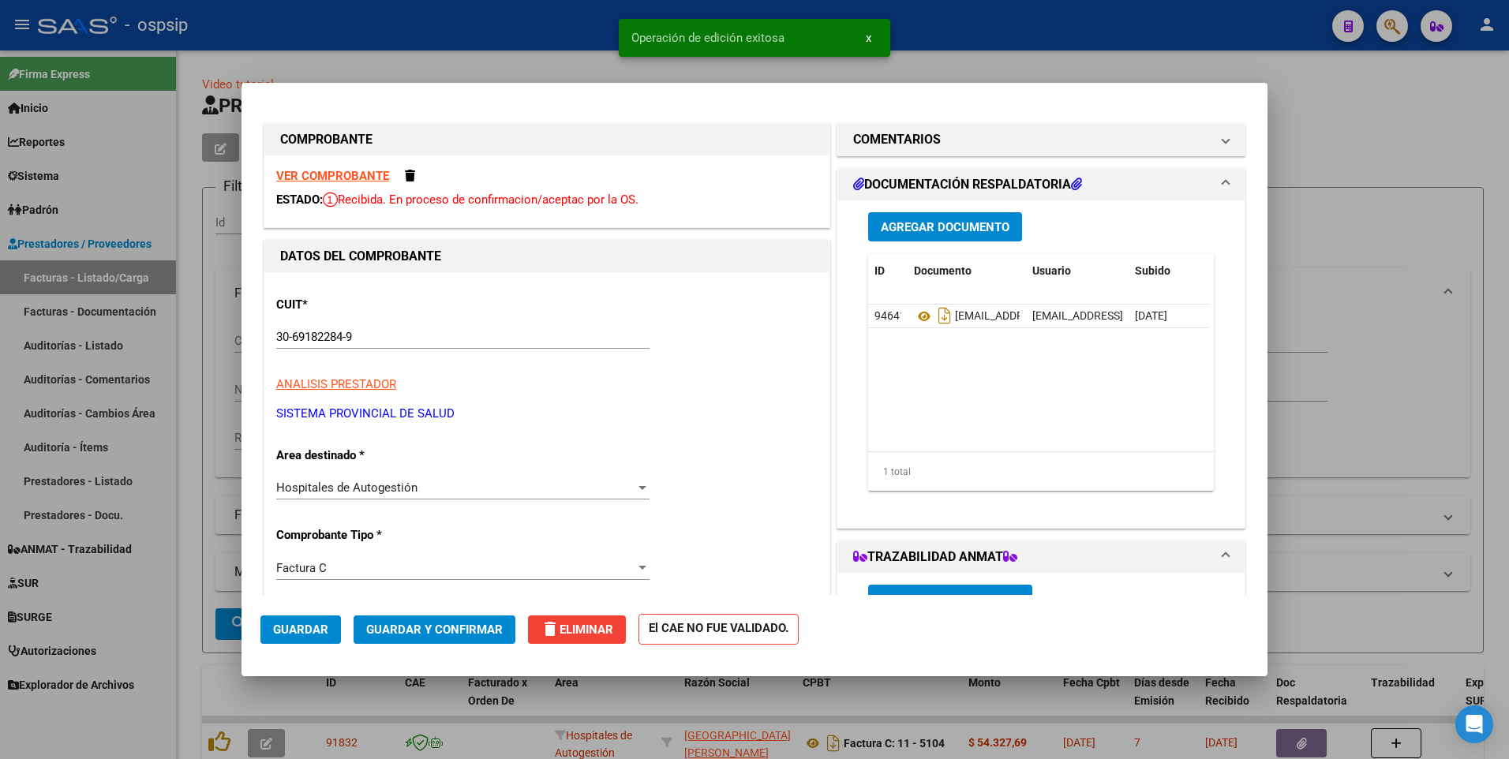
click at [501, 47] on div at bounding box center [754, 379] width 1509 height 759
type input "$ 0,00"
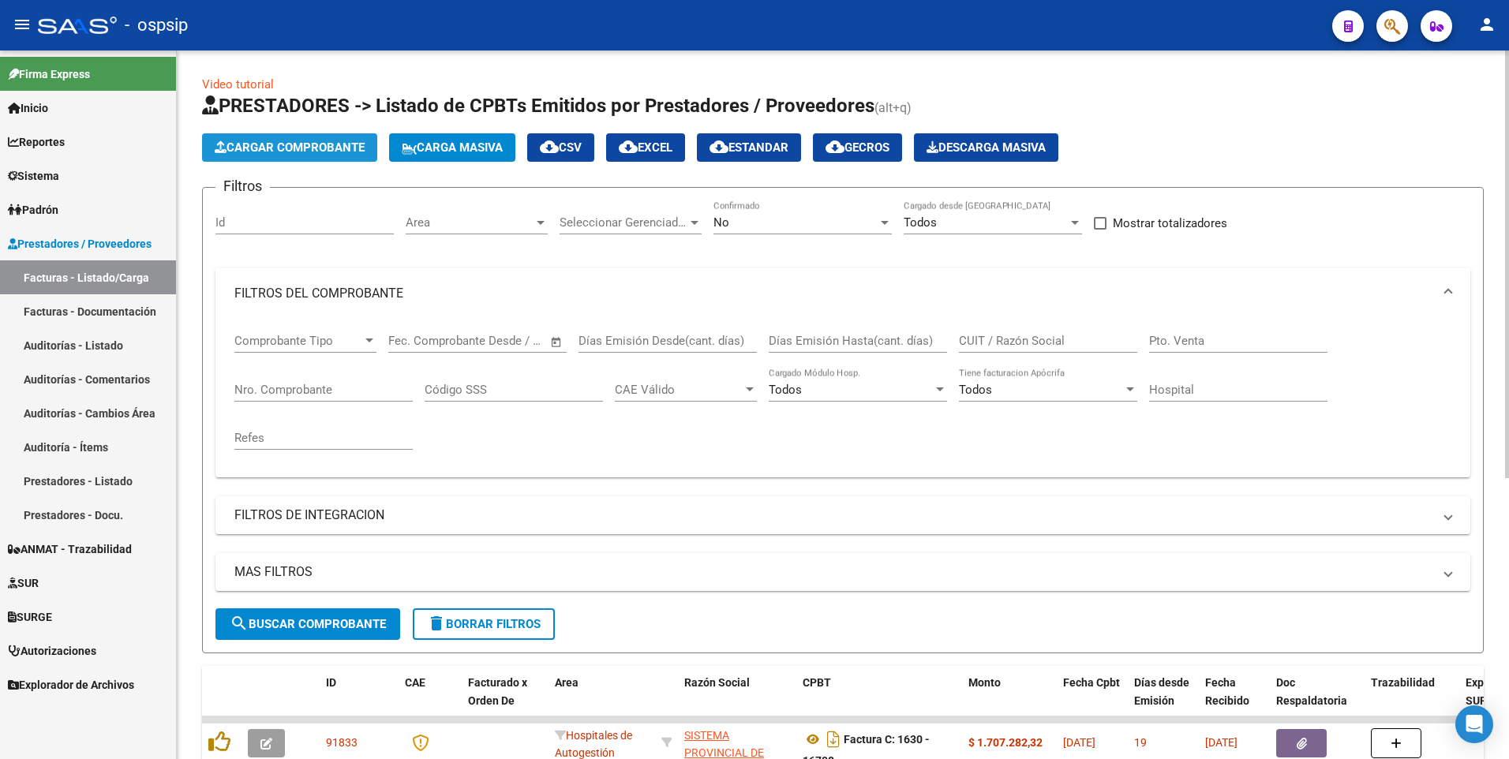
click at [372, 152] on button "Cargar Comprobante" at bounding box center [289, 147] width 175 height 28
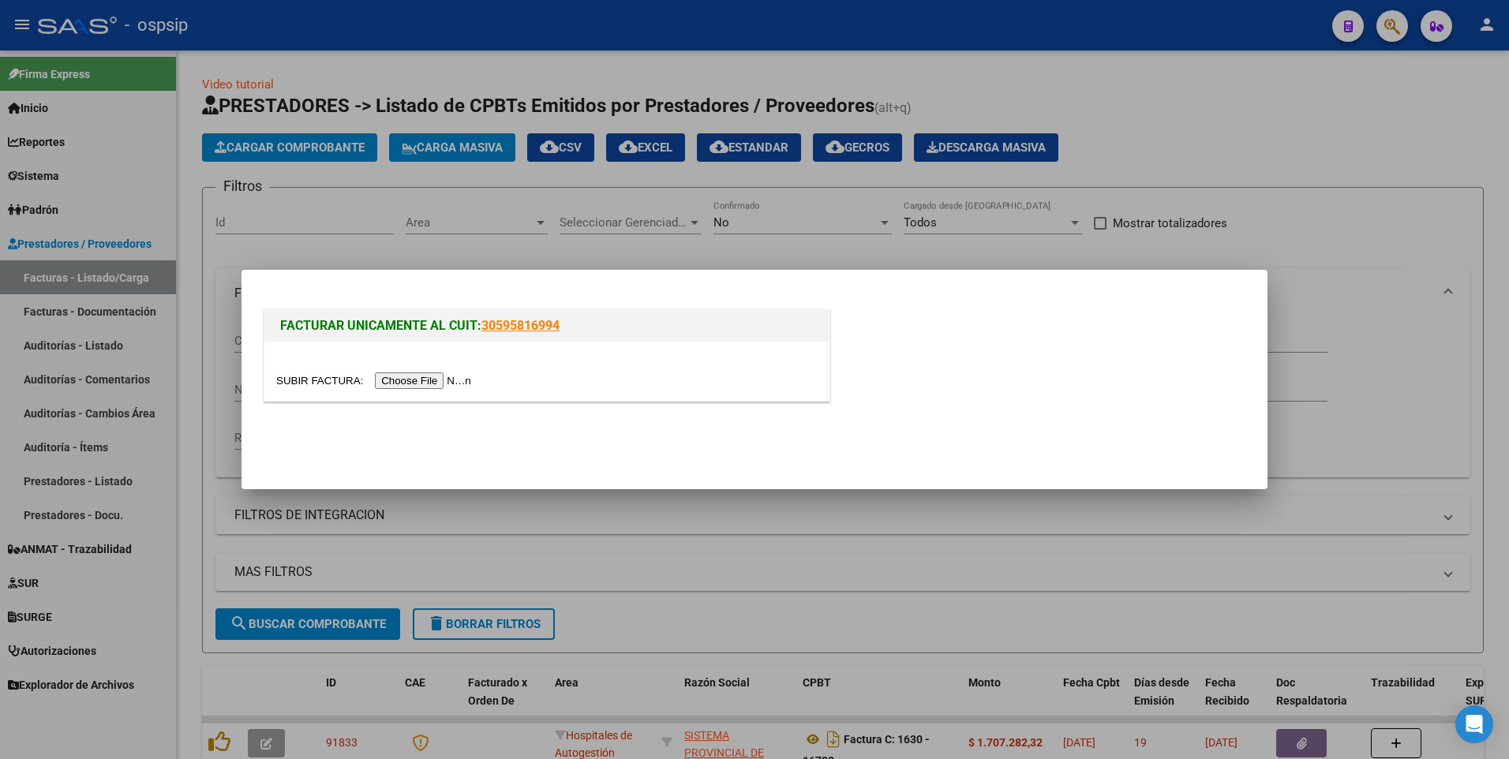
drag, startPoint x: 411, startPoint y: 367, endPoint x: 417, endPoint y: 375, distance: 9.6
click at [413, 369] on div at bounding box center [546, 371] width 565 height 59
click at [417, 375] on input "file" at bounding box center [376, 380] width 200 height 17
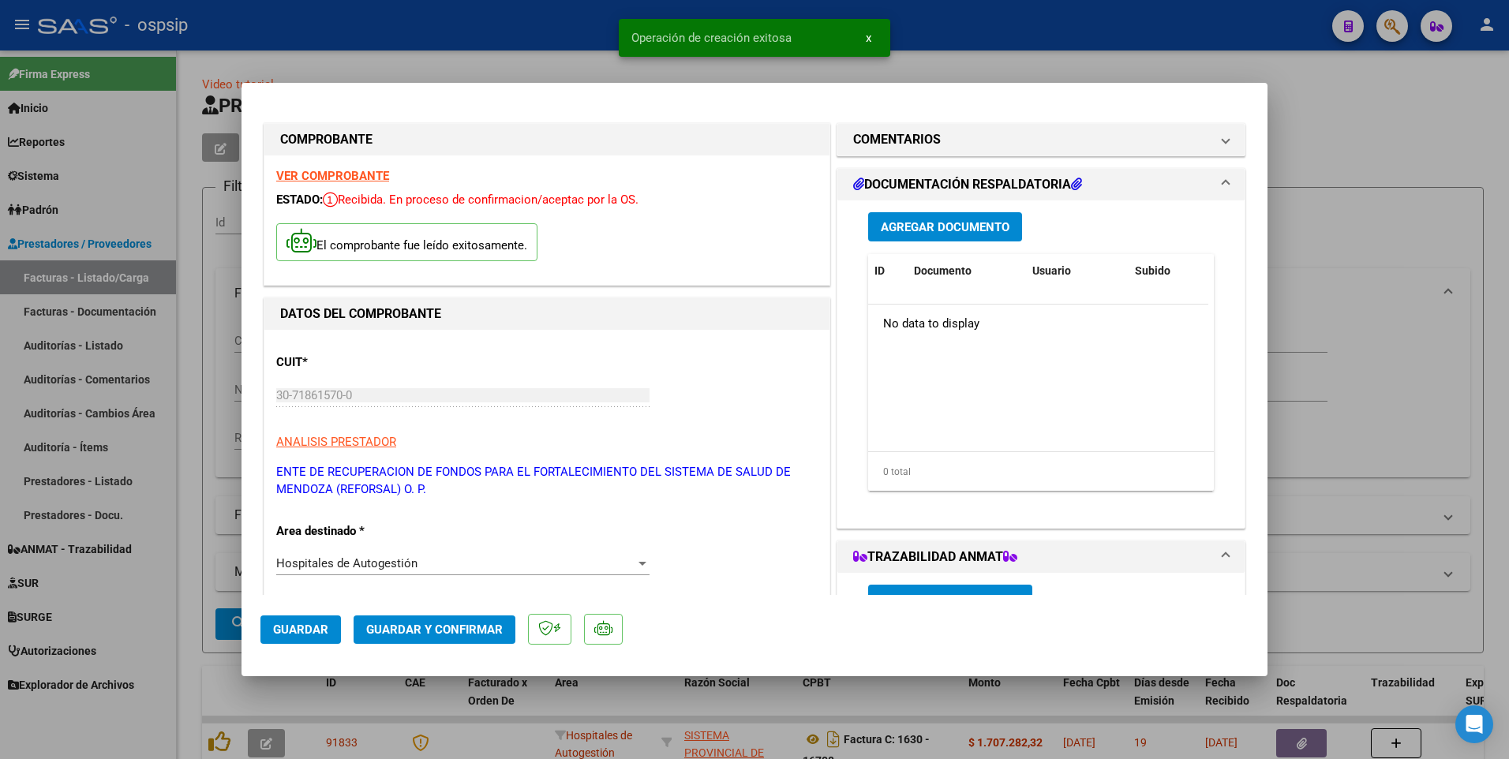
click at [313, 627] on span "Guardar" at bounding box center [300, 630] width 55 height 14
click at [424, 32] on div at bounding box center [754, 379] width 1509 height 759
type input "$ 0,00"
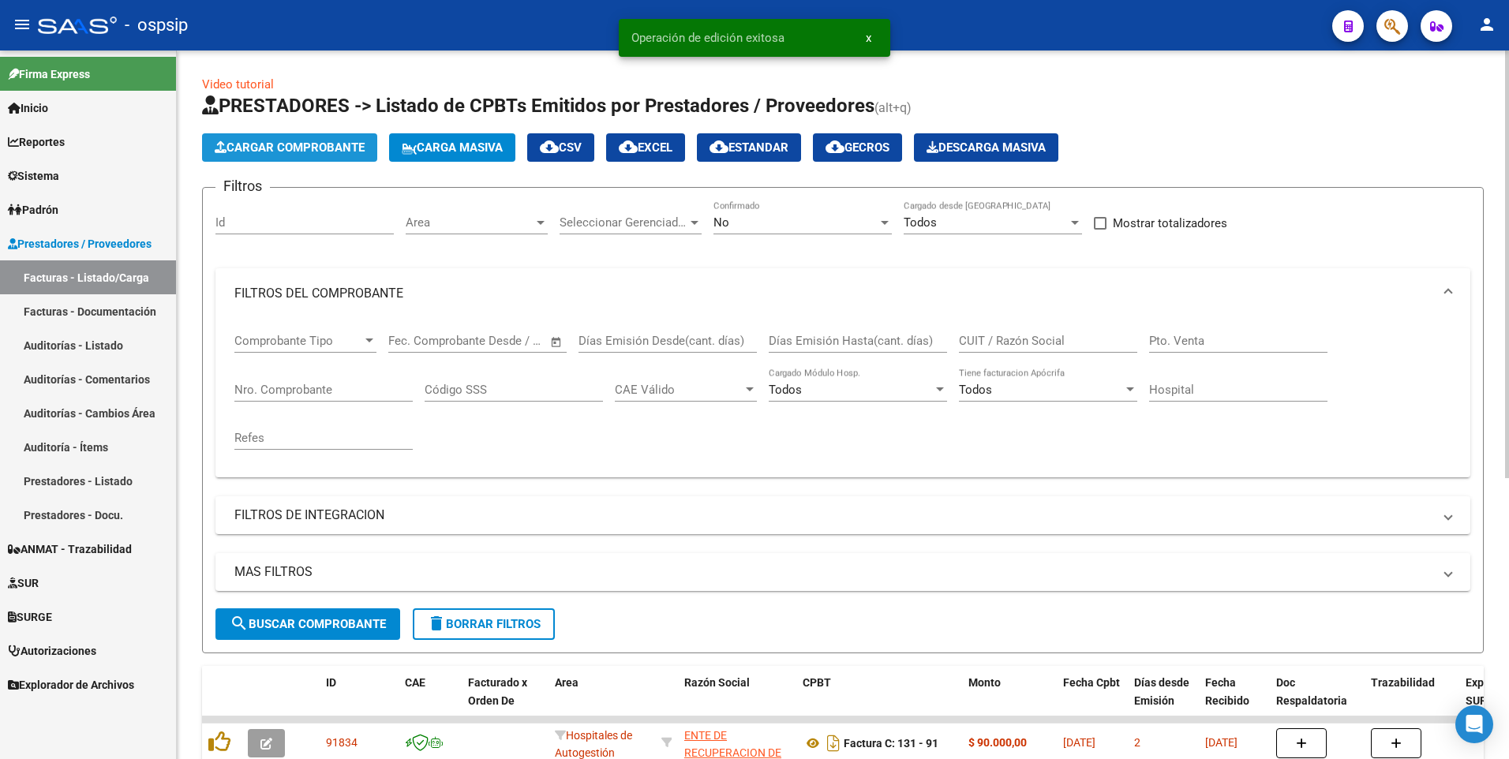
click at [329, 151] on span "Cargar Comprobante" at bounding box center [290, 147] width 150 height 14
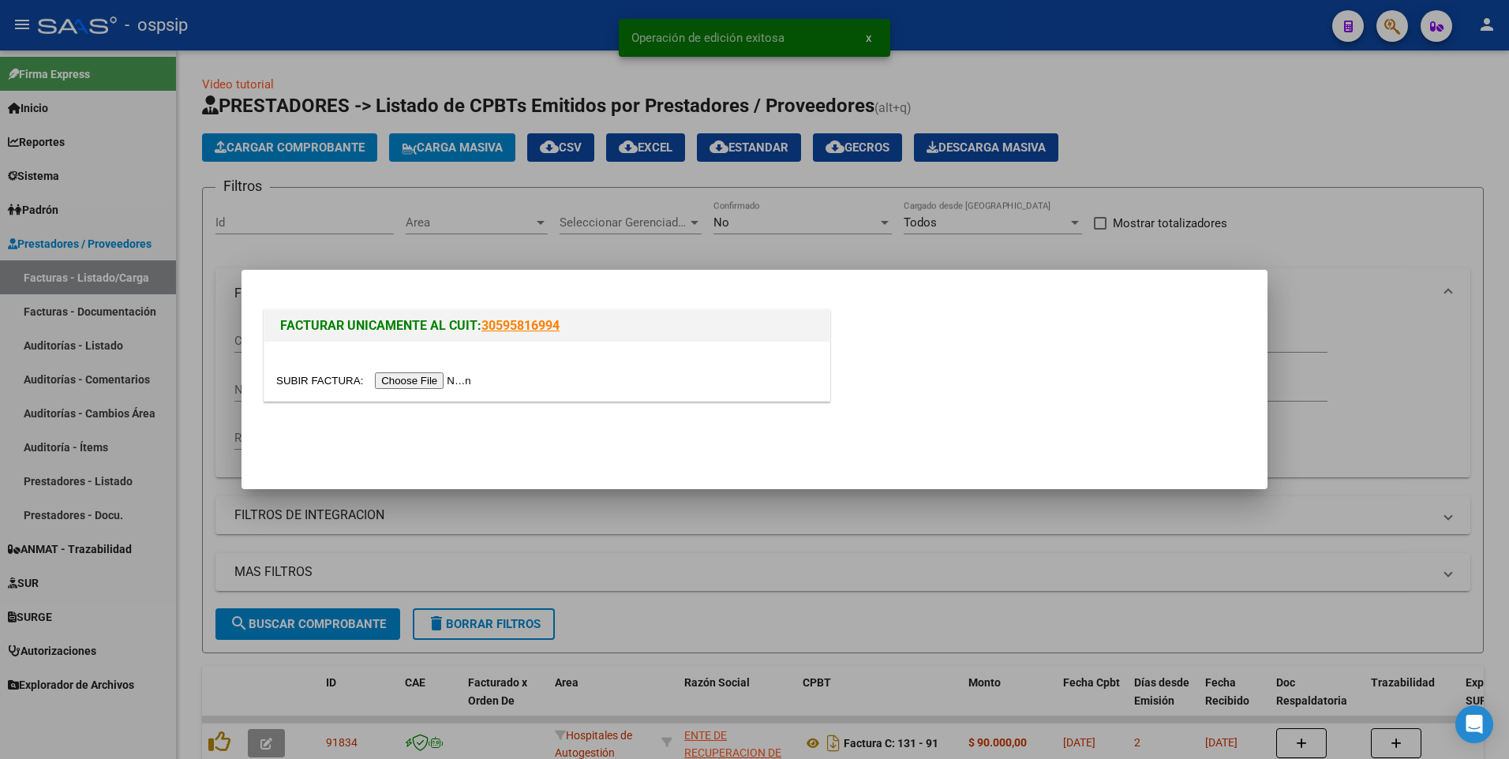
click at [391, 381] on input "file" at bounding box center [376, 380] width 200 height 17
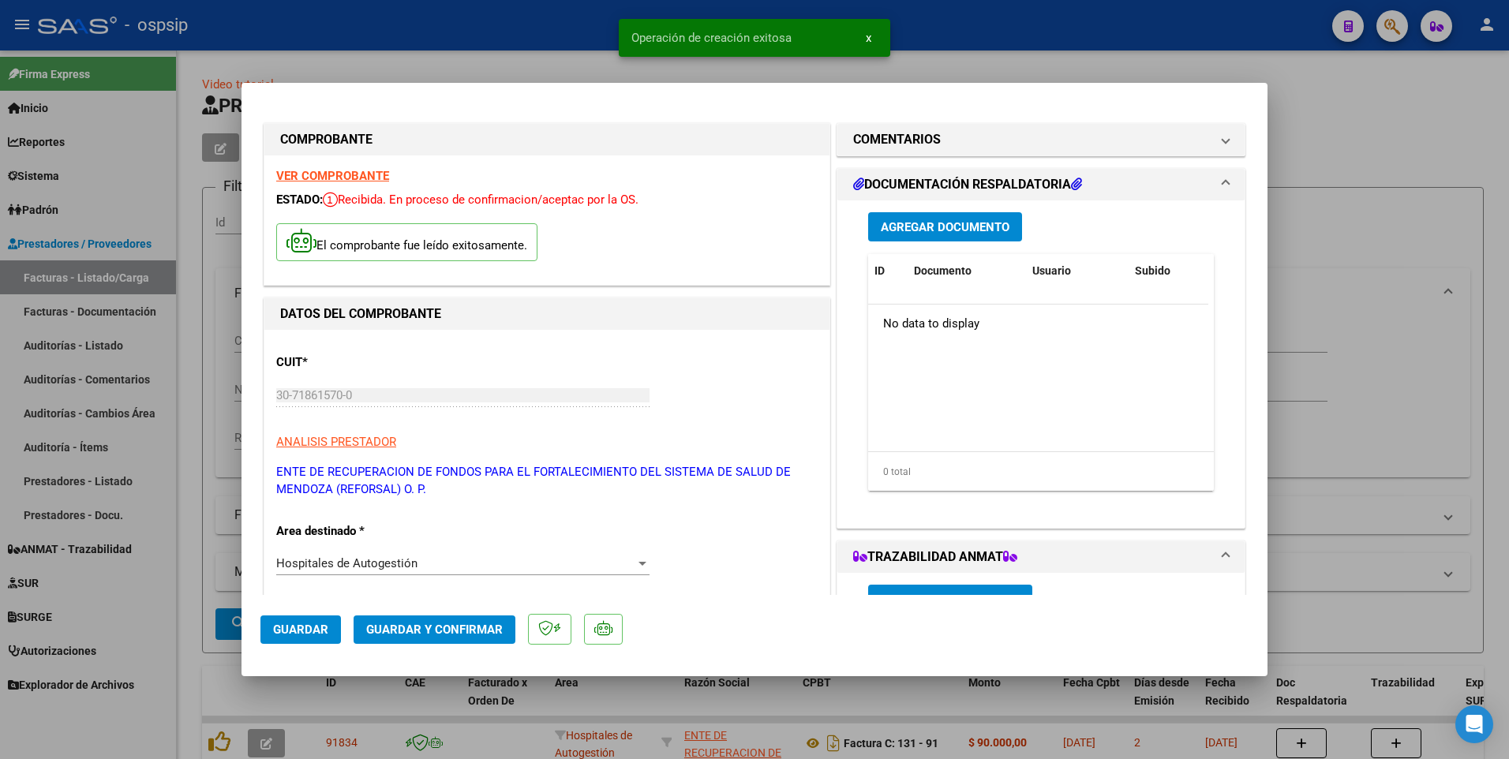
click at [305, 636] on span "Guardar" at bounding box center [300, 630] width 55 height 14
click at [215, 522] on div at bounding box center [754, 379] width 1509 height 759
type input "$ 0,00"
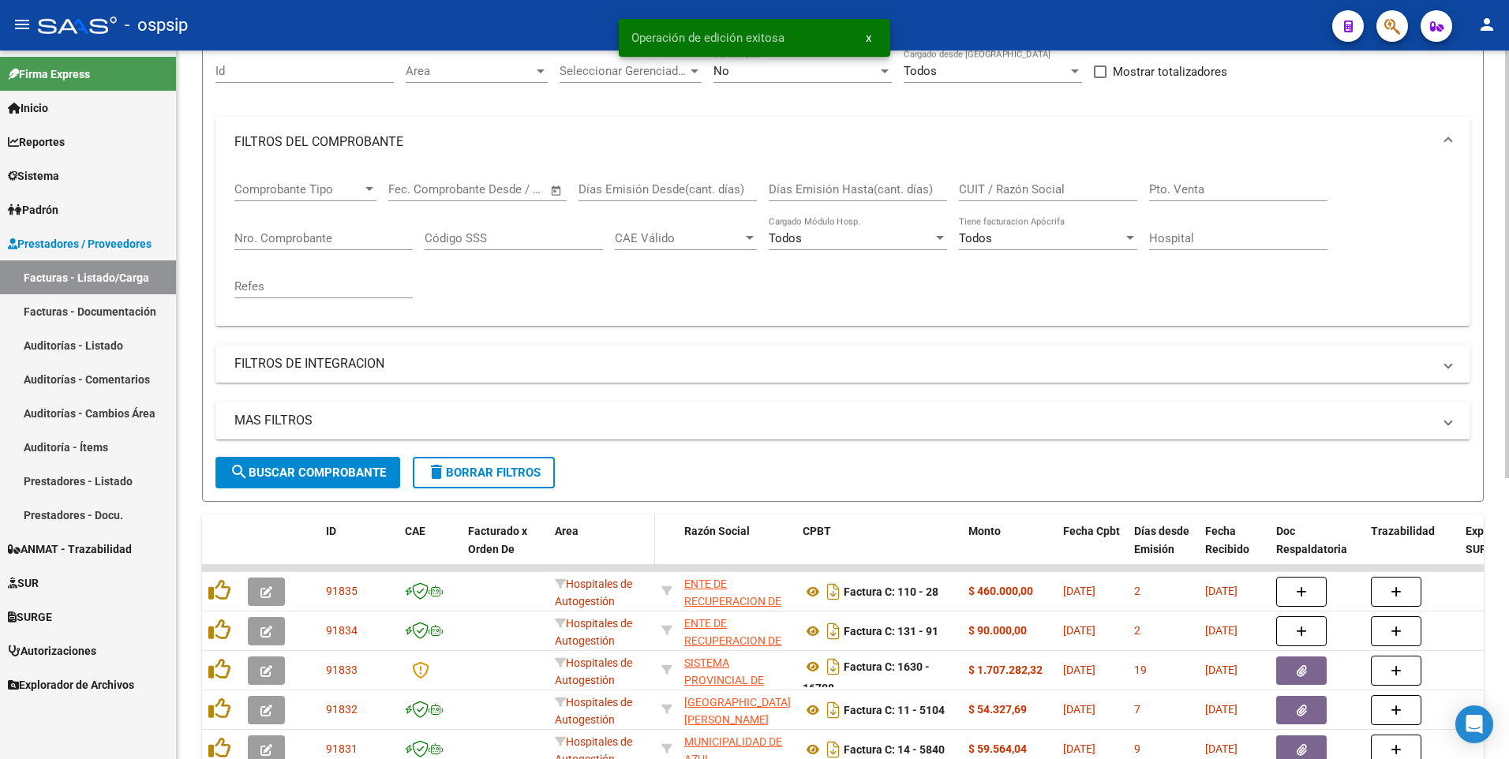
scroll to position [158, 0]
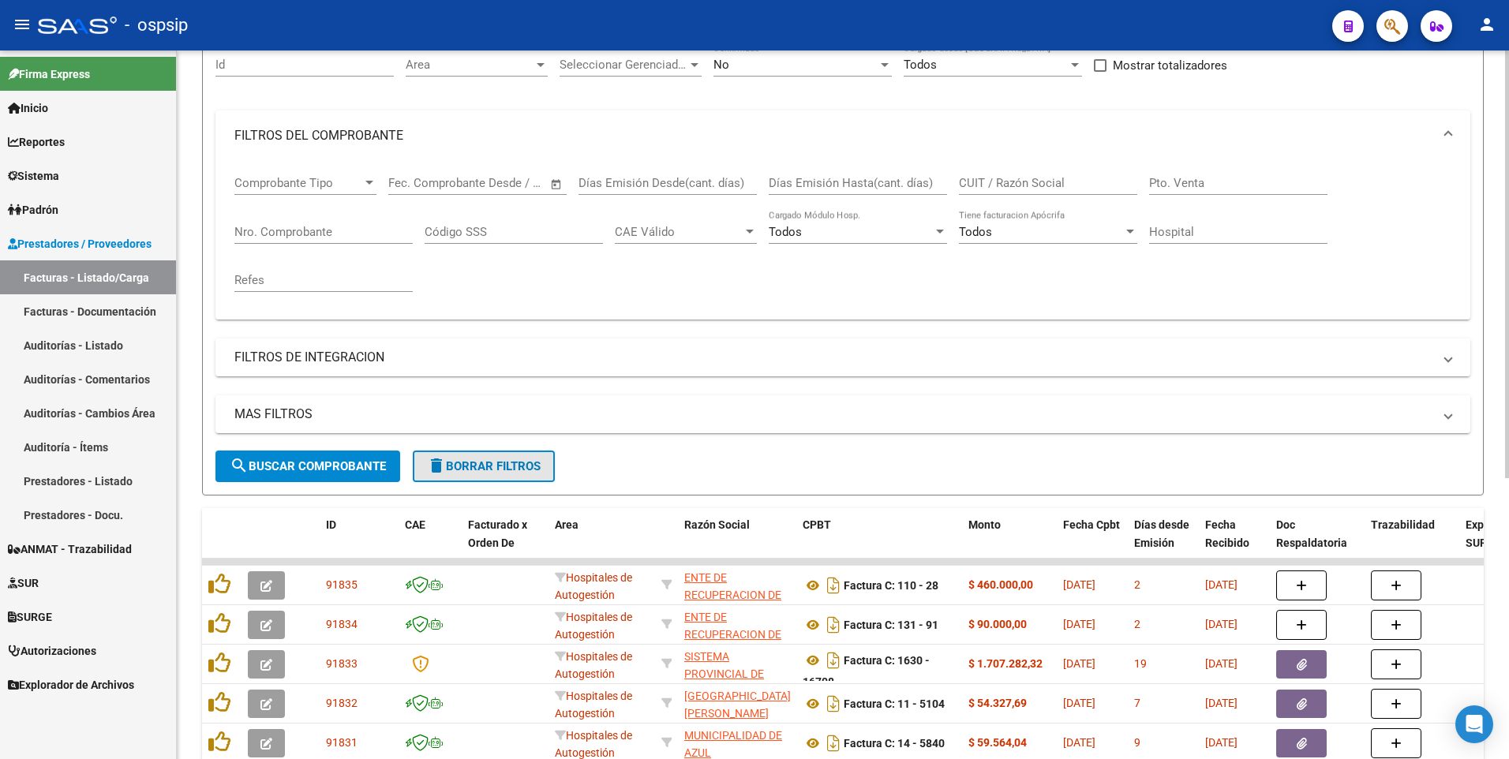
click at [463, 471] on span "delete Borrar Filtros" at bounding box center [484, 466] width 114 height 14
click at [1015, 178] on input "CUIT / Razón Social" at bounding box center [1048, 183] width 178 height 14
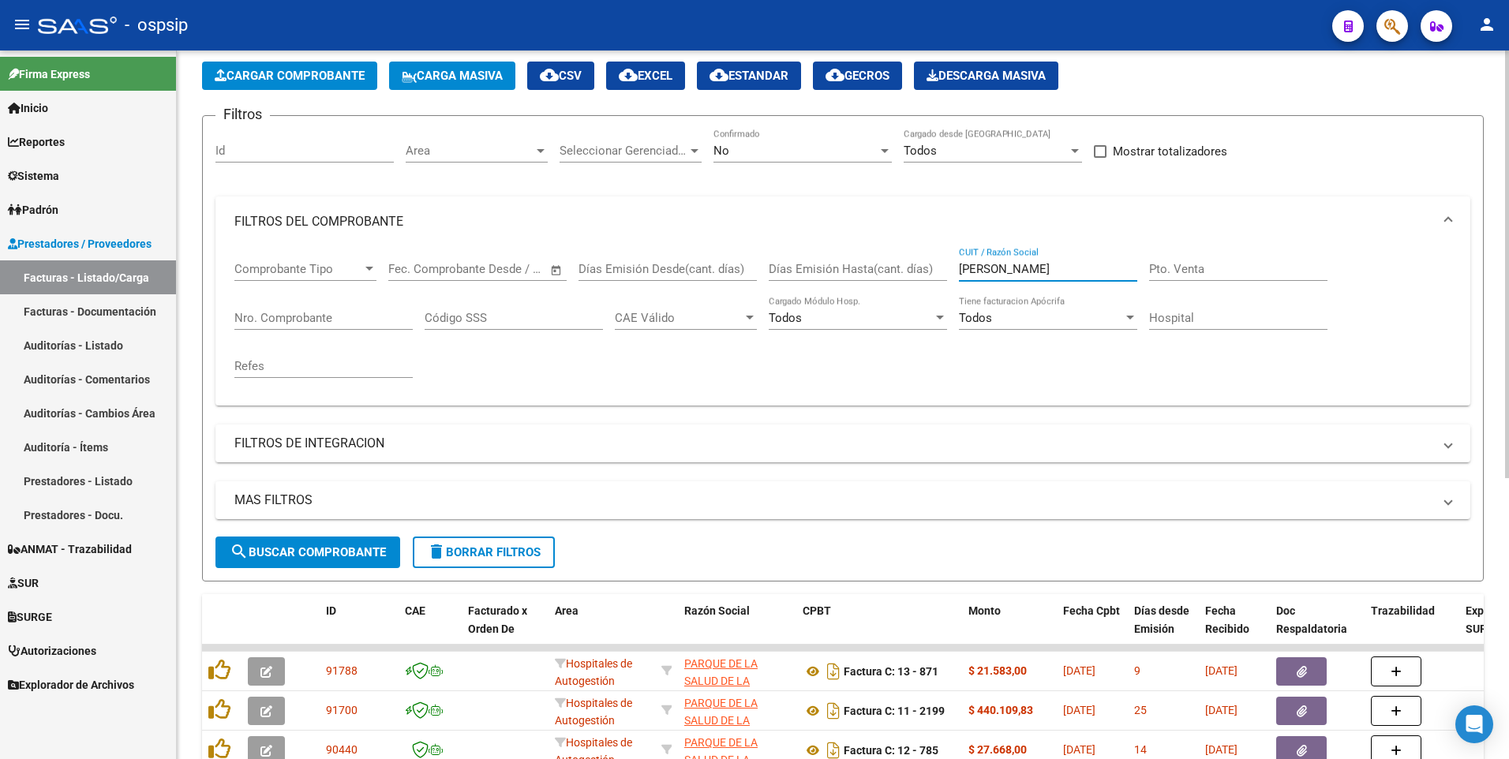
scroll to position [0, 0]
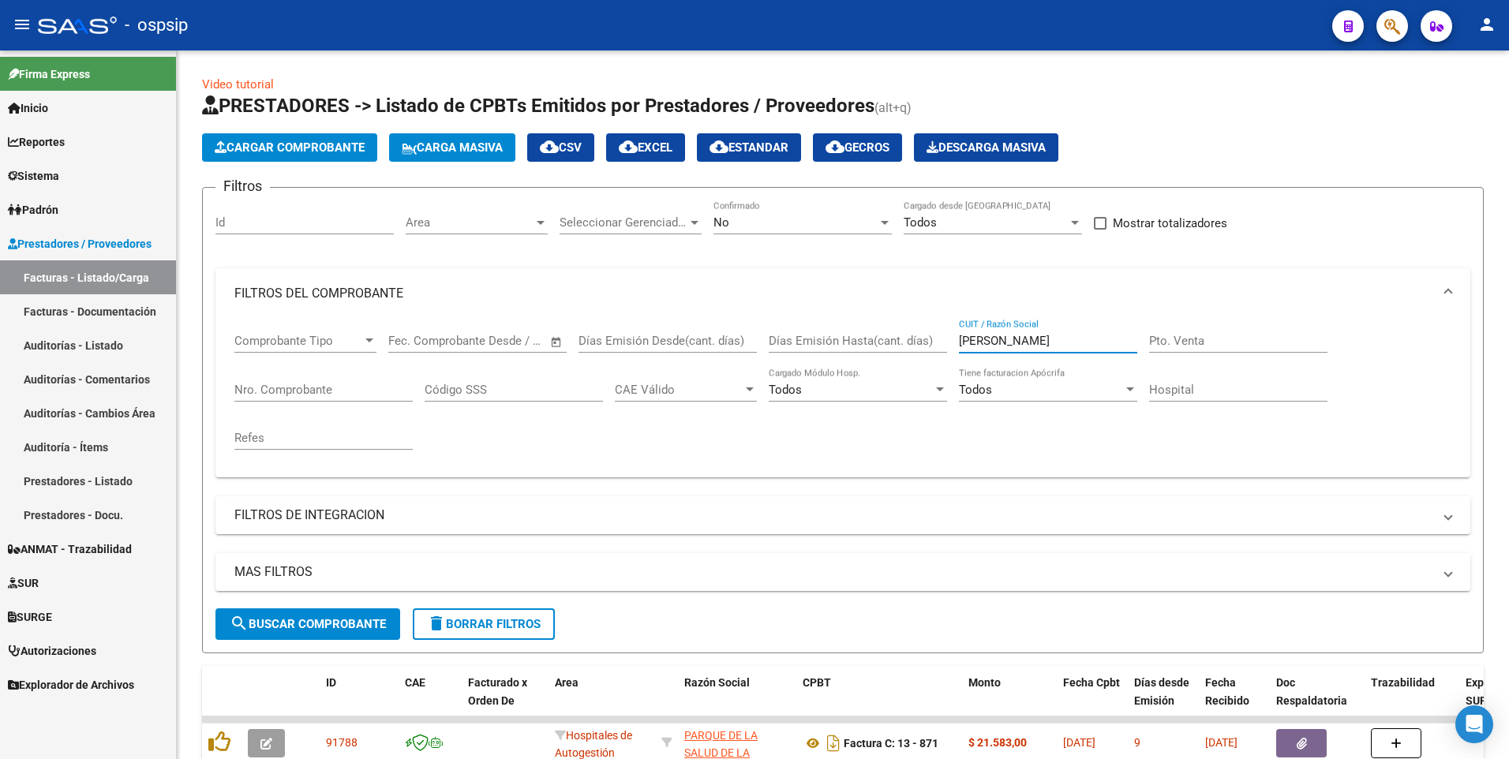
type input "[PERSON_NAME]"
click at [481, 621] on span "delete Borrar Filtros" at bounding box center [484, 624] width 114 height 14
click at [291, 162] on app-list-header "PRESTADORES -> Listado de CPBTs Emitidos por Prestadores / Proveedores (alt+q) …" at bounding box center [843, 373] width 1282 height 560
click at [300, 157] on button "Cargar Comprobante" at bounding box center [289, 147] width 175 height 28
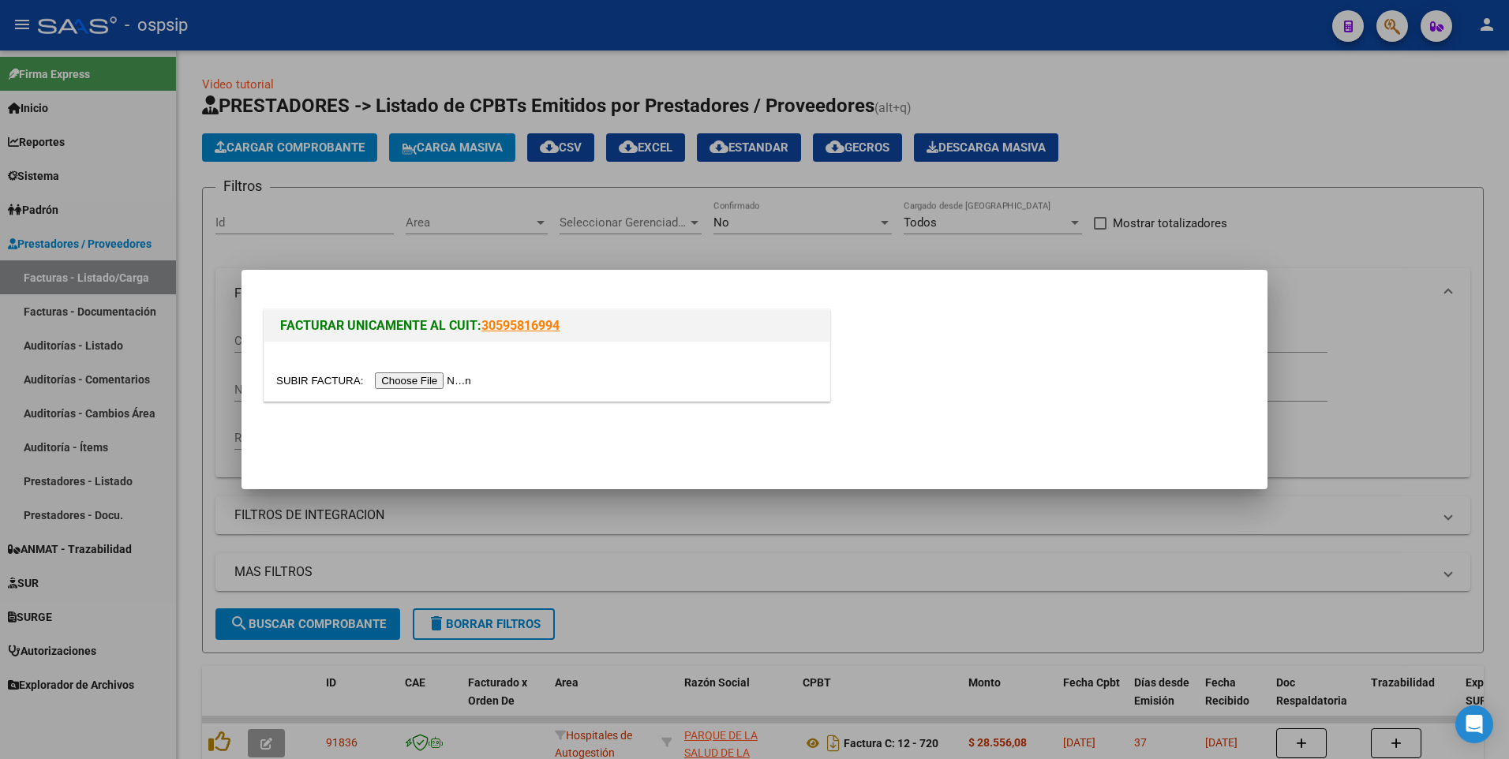
click at [422, 384] on input "file" at bounding box center [376, 380] width 200 height 17
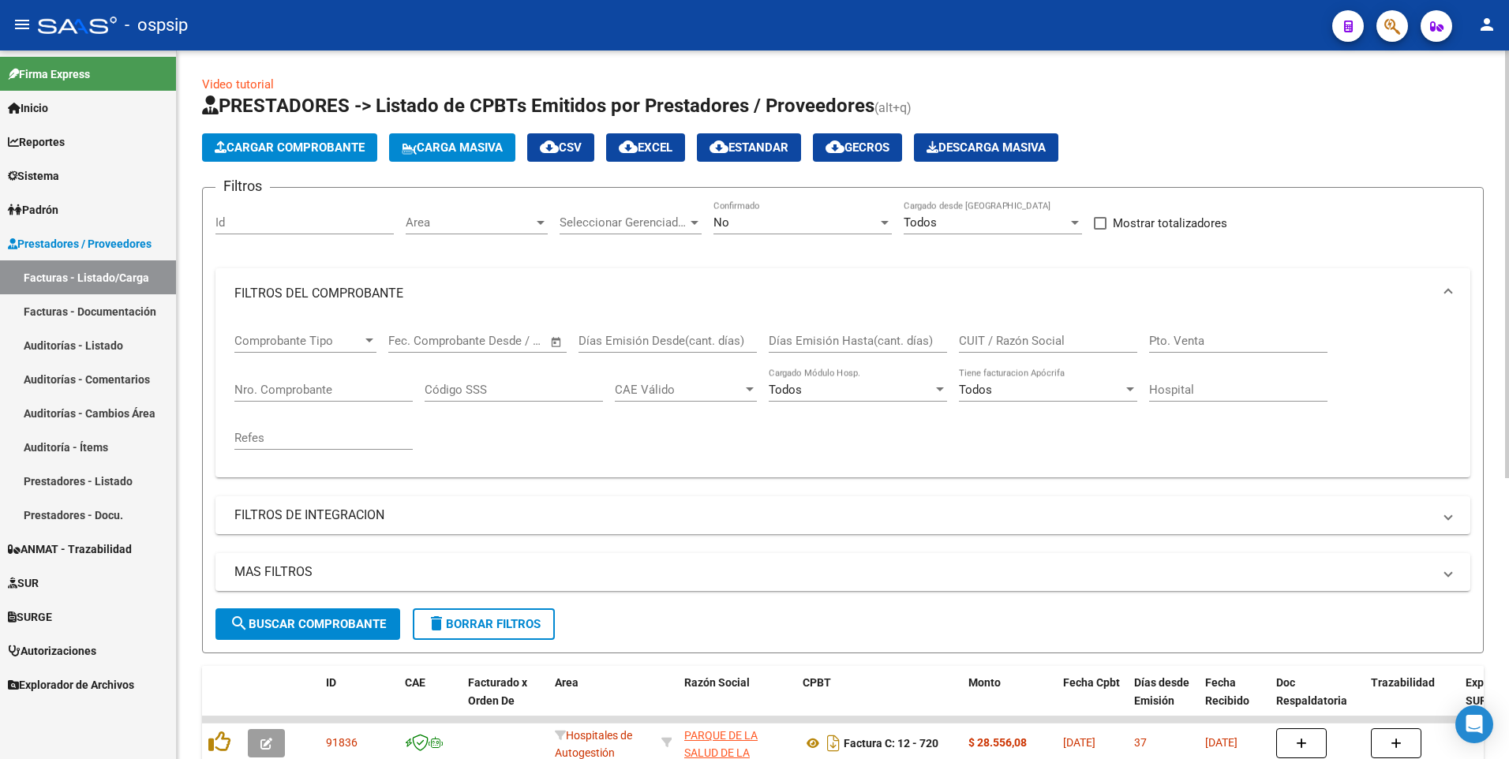
click at [263, 143] on span "Cargar Comprobante" at bounding box center [290, 147] width 150 height 14
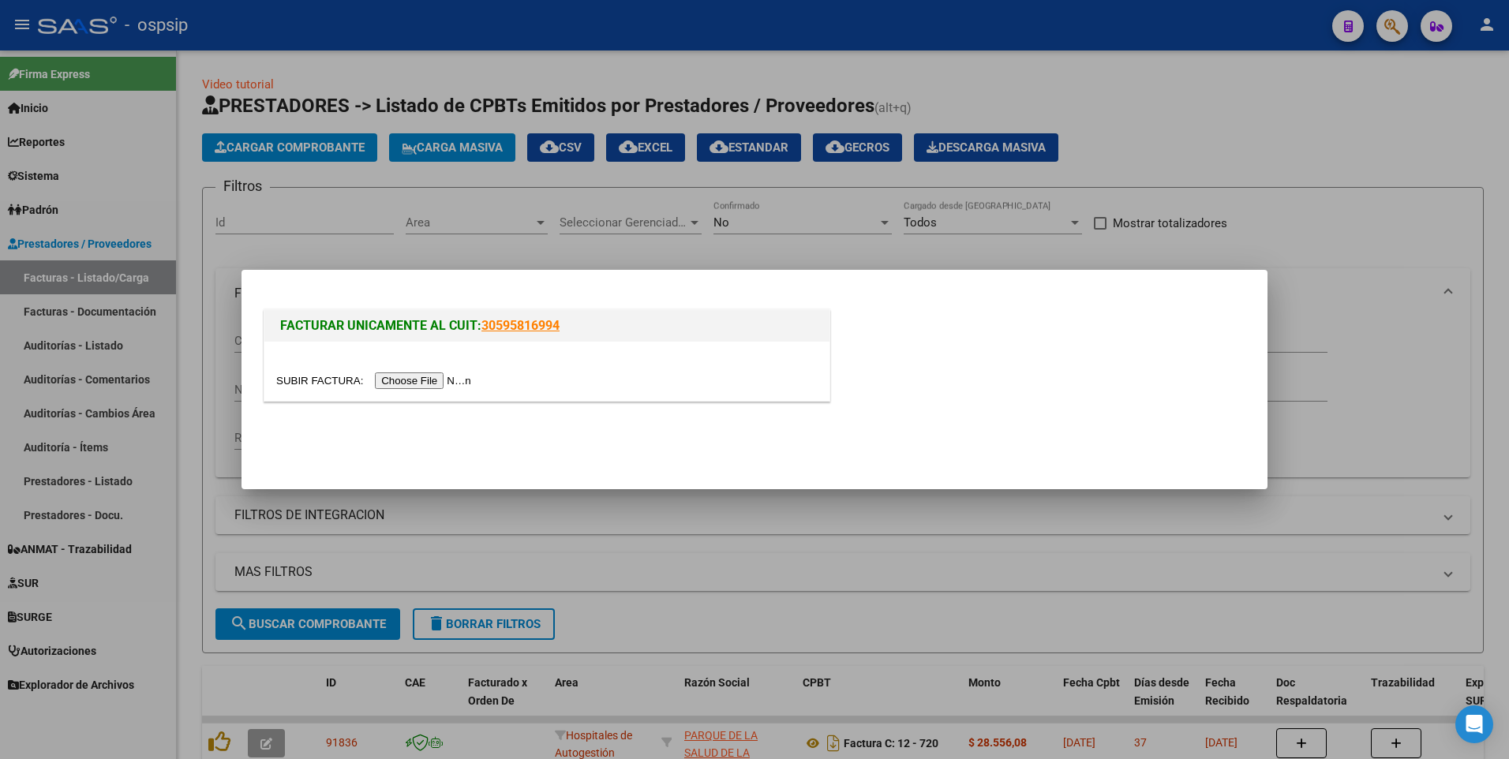
click at [403, 381] on input "file" at bounding box center [376, 380] width 200 height 17
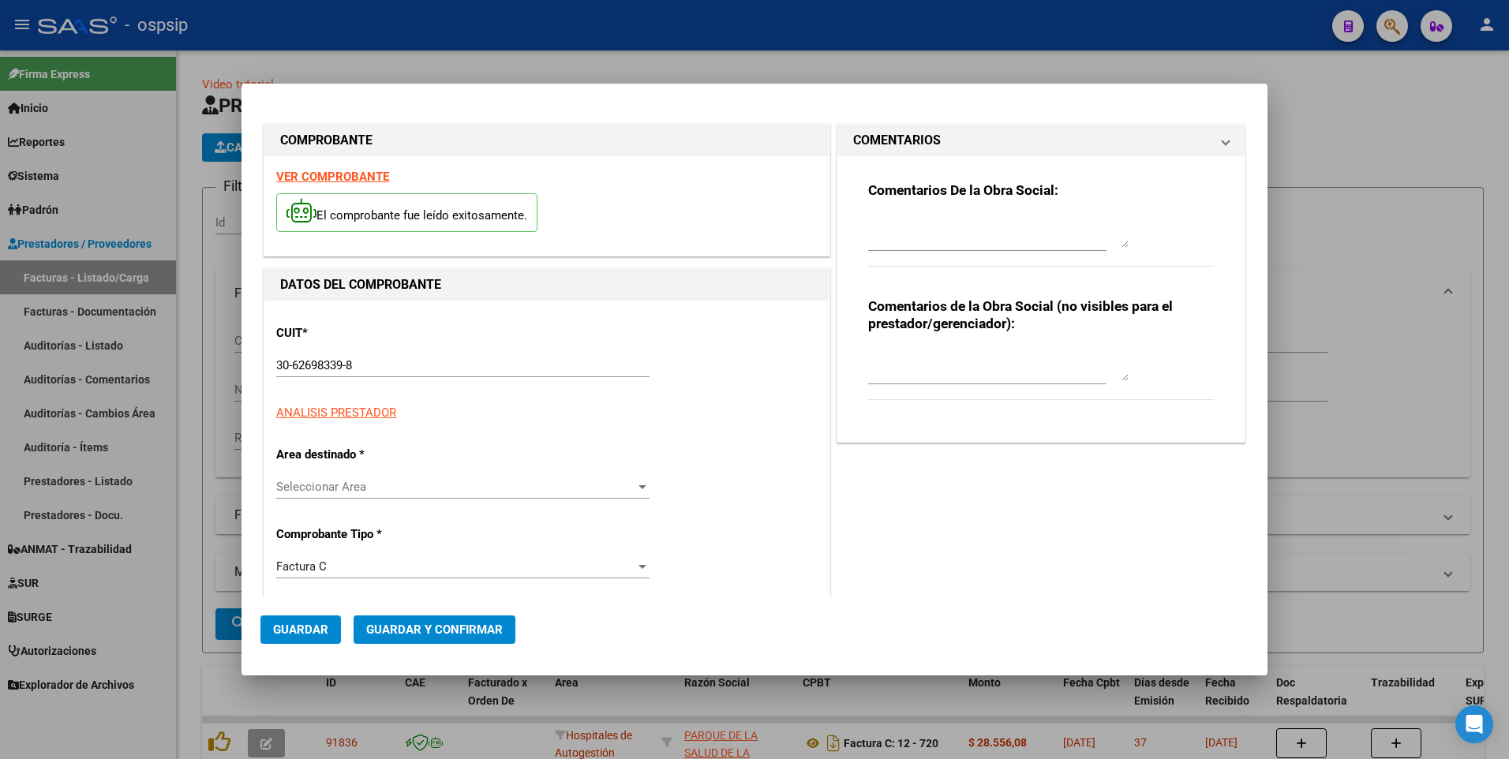
type input "7554"
type input "$ 69.841,00"
type input "[DATE]"
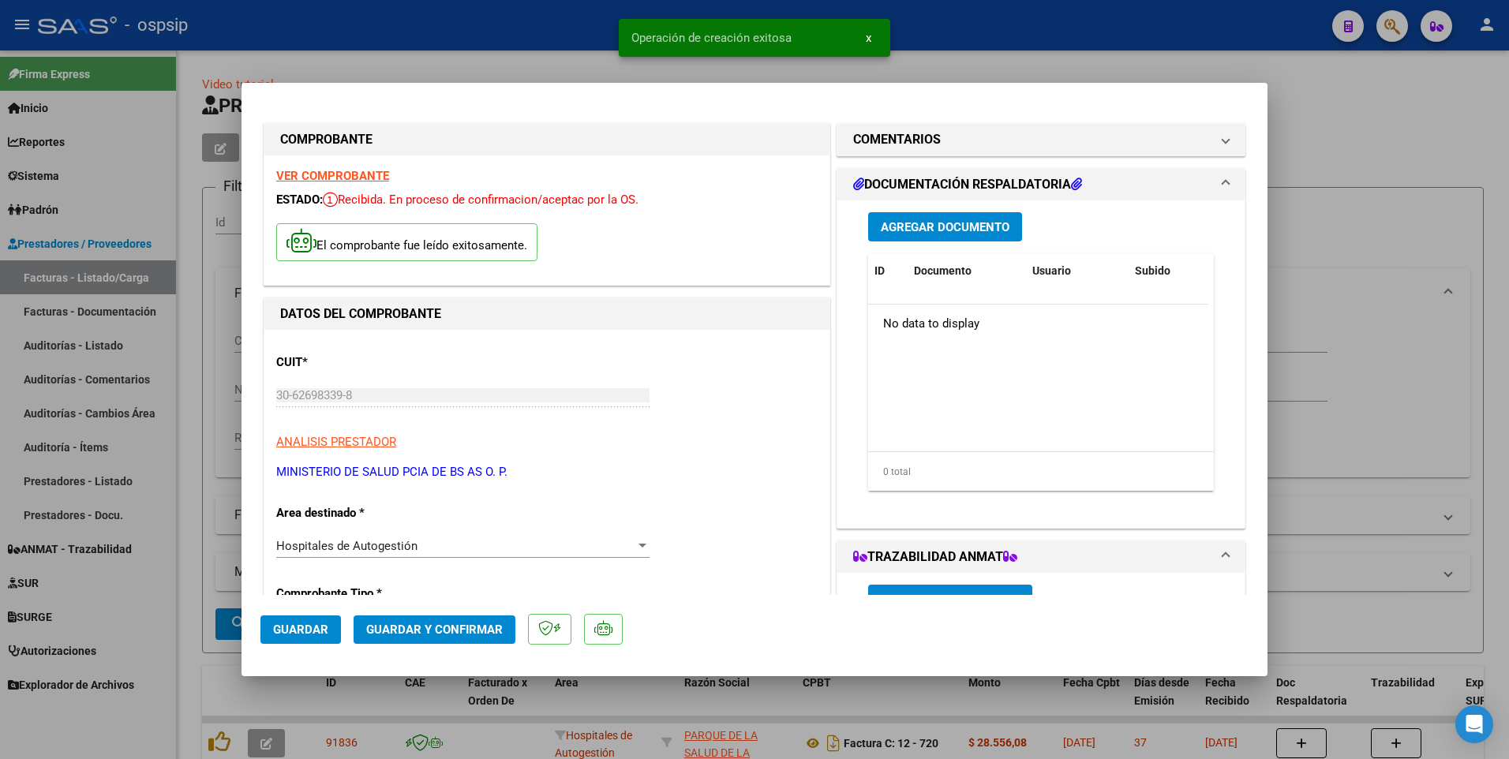
scroll to position [473, 0]
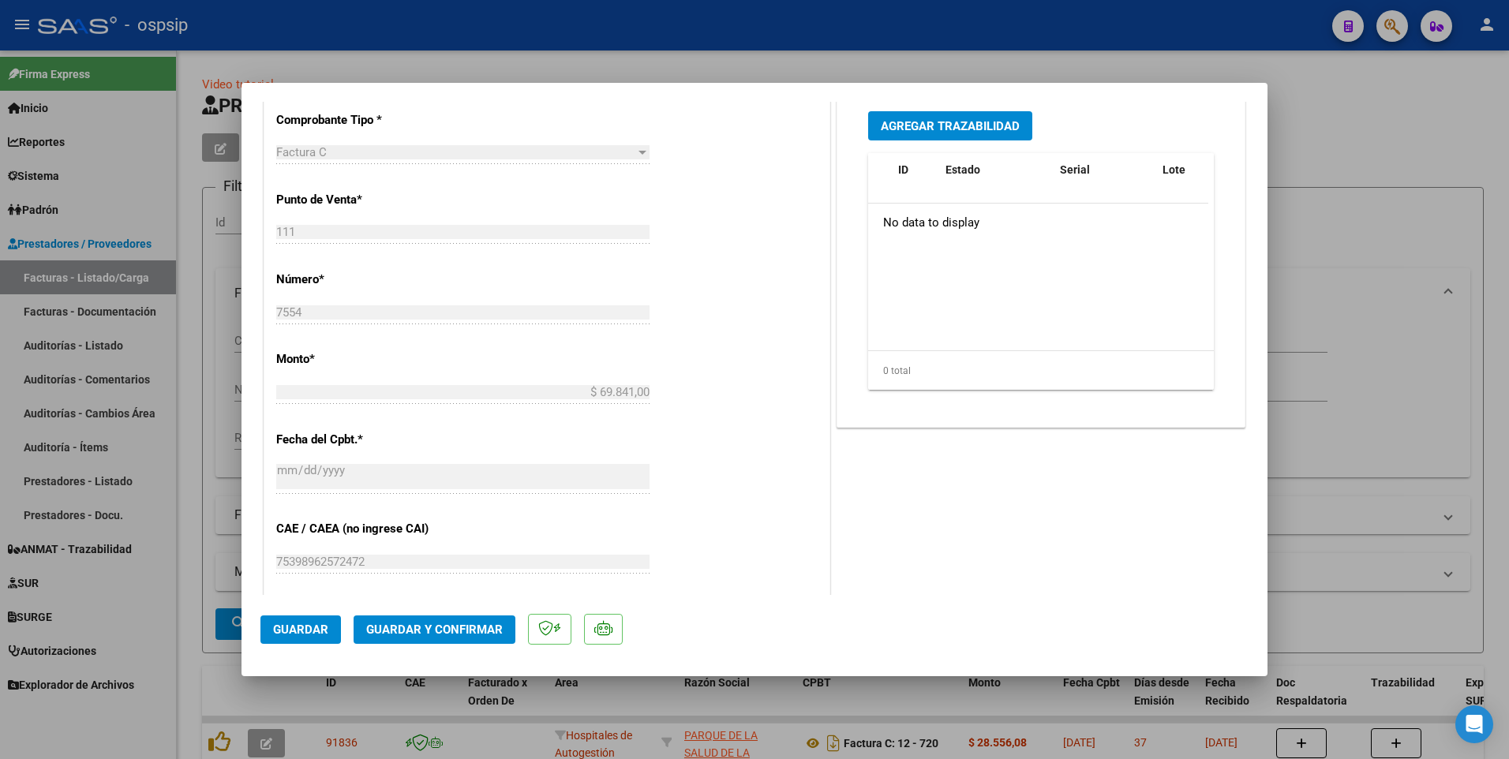
click at [310, 633] on span "Guardar" at bounding box center [300, 630] width 55 height 14
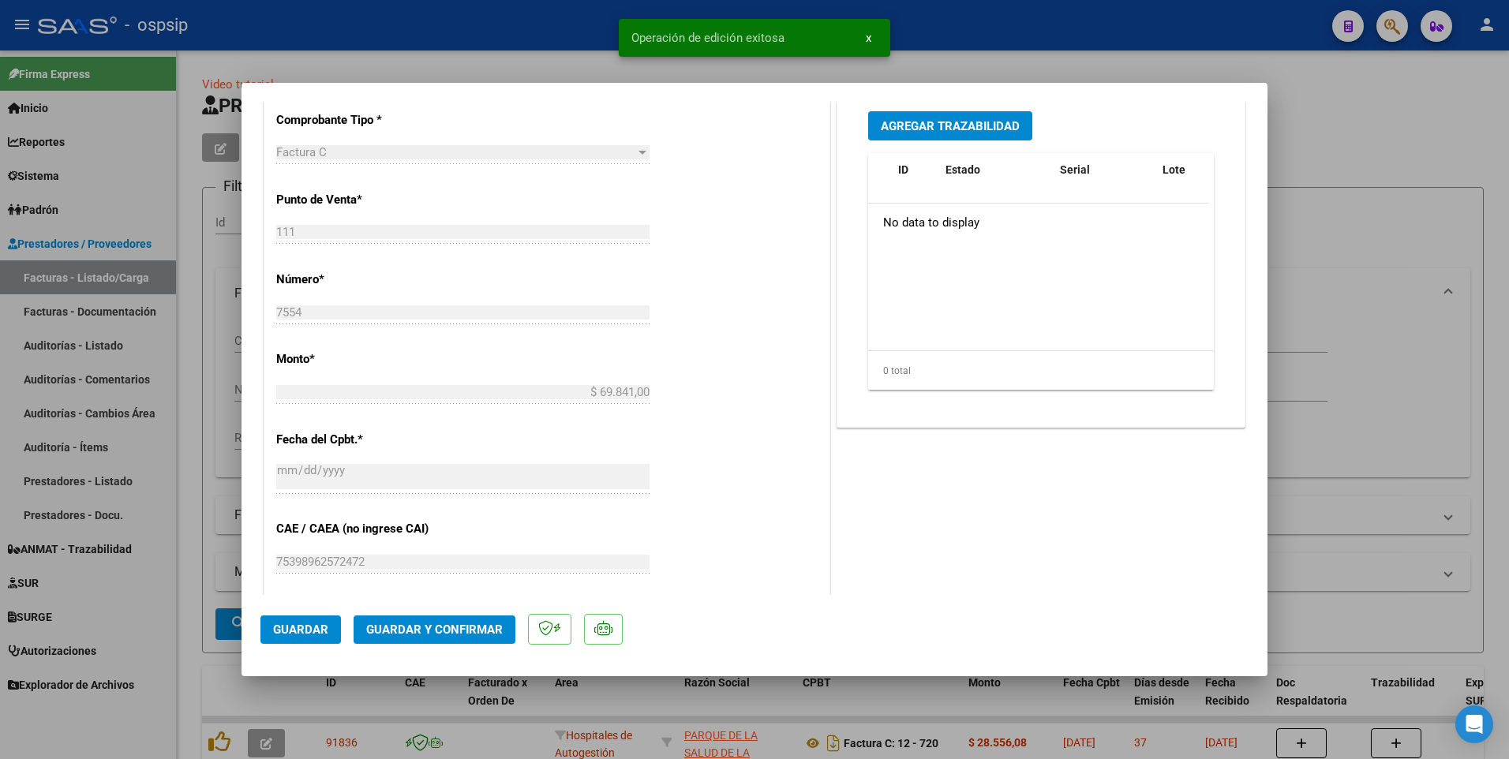
click at [474, 43] on div at bounding box center [754, 379] width 1509 height 759
type input "$ 0,00"
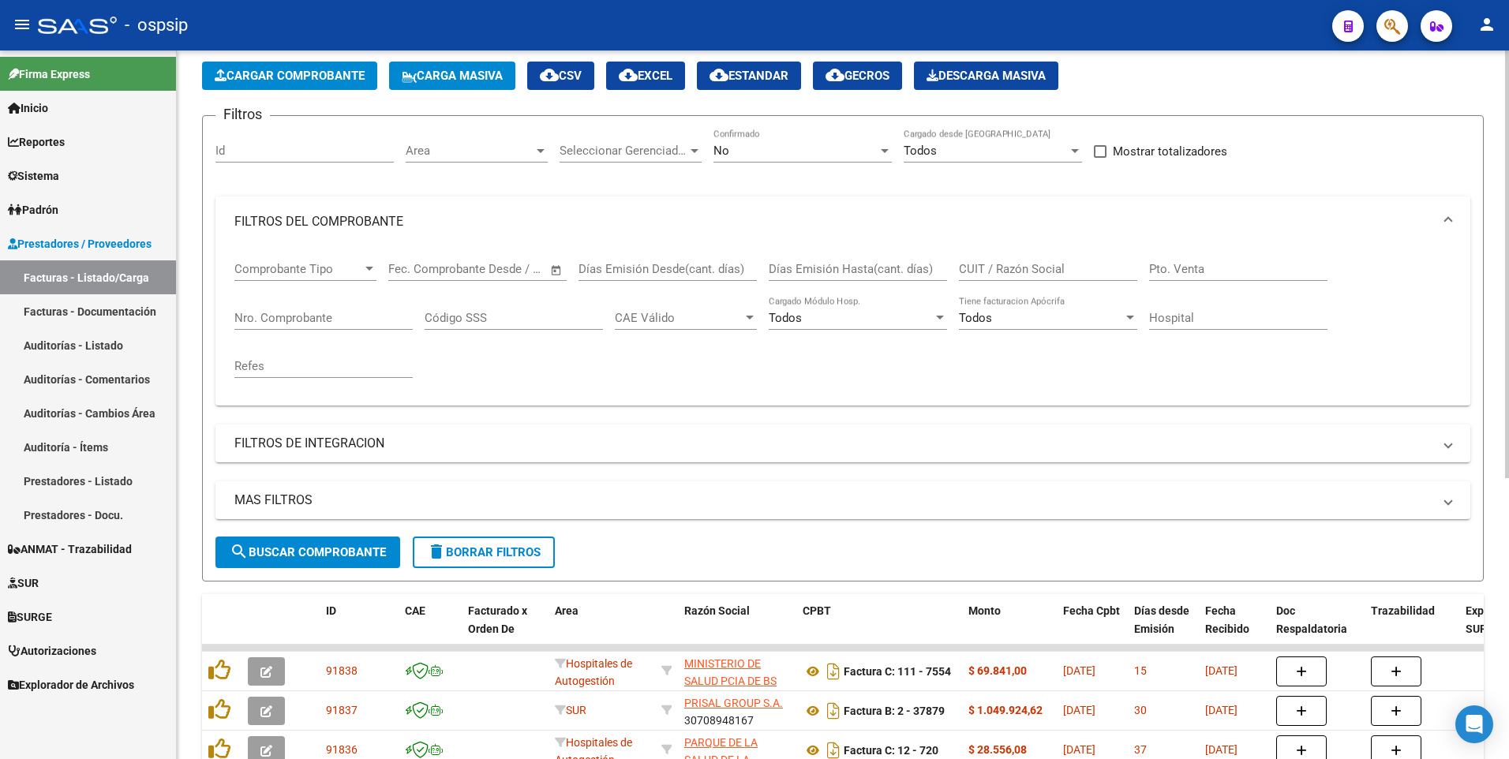
scroll to position [0, 0]
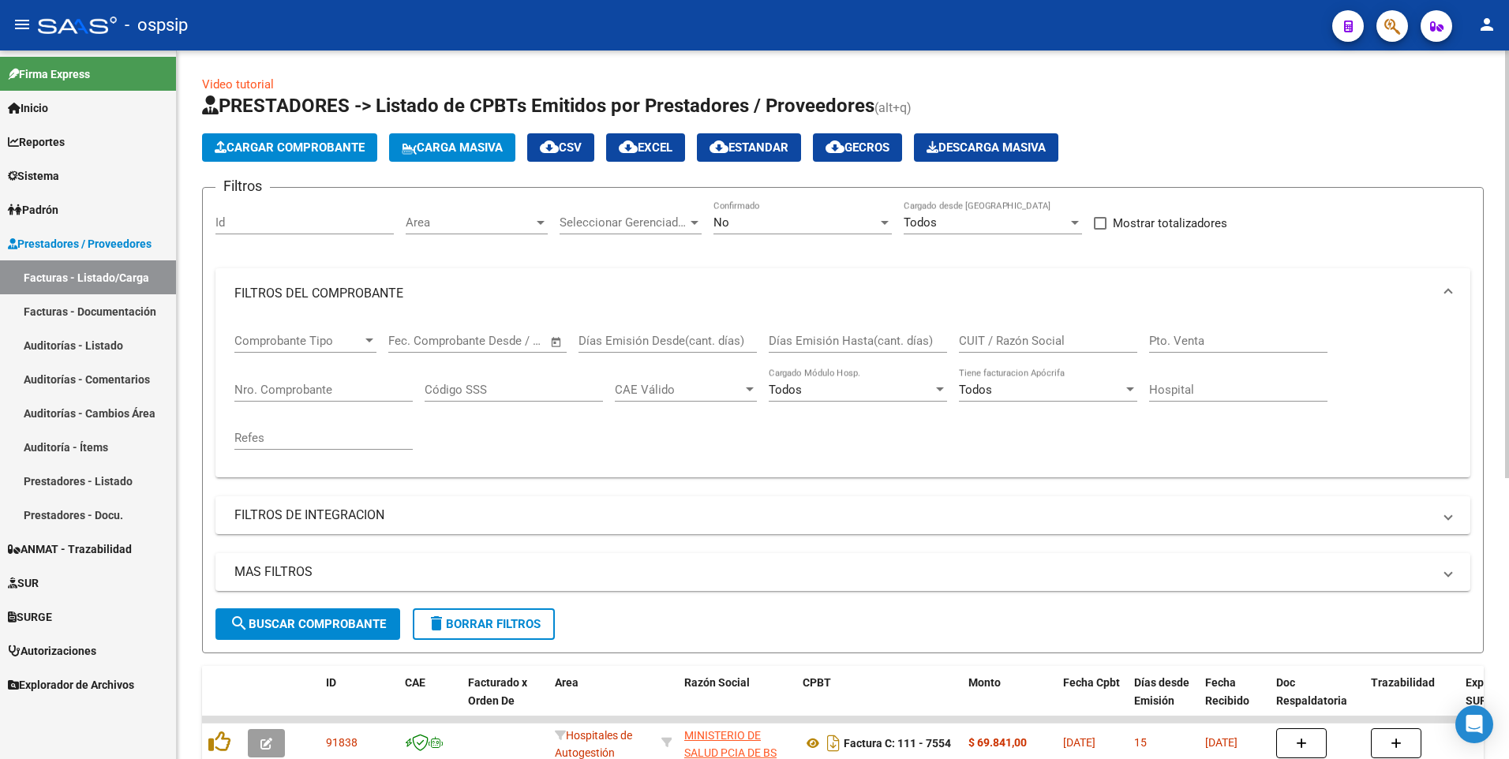
click at [324, 152] on span "Cargar Comprobante" at bounding box center [290, 147] width 150 height 14
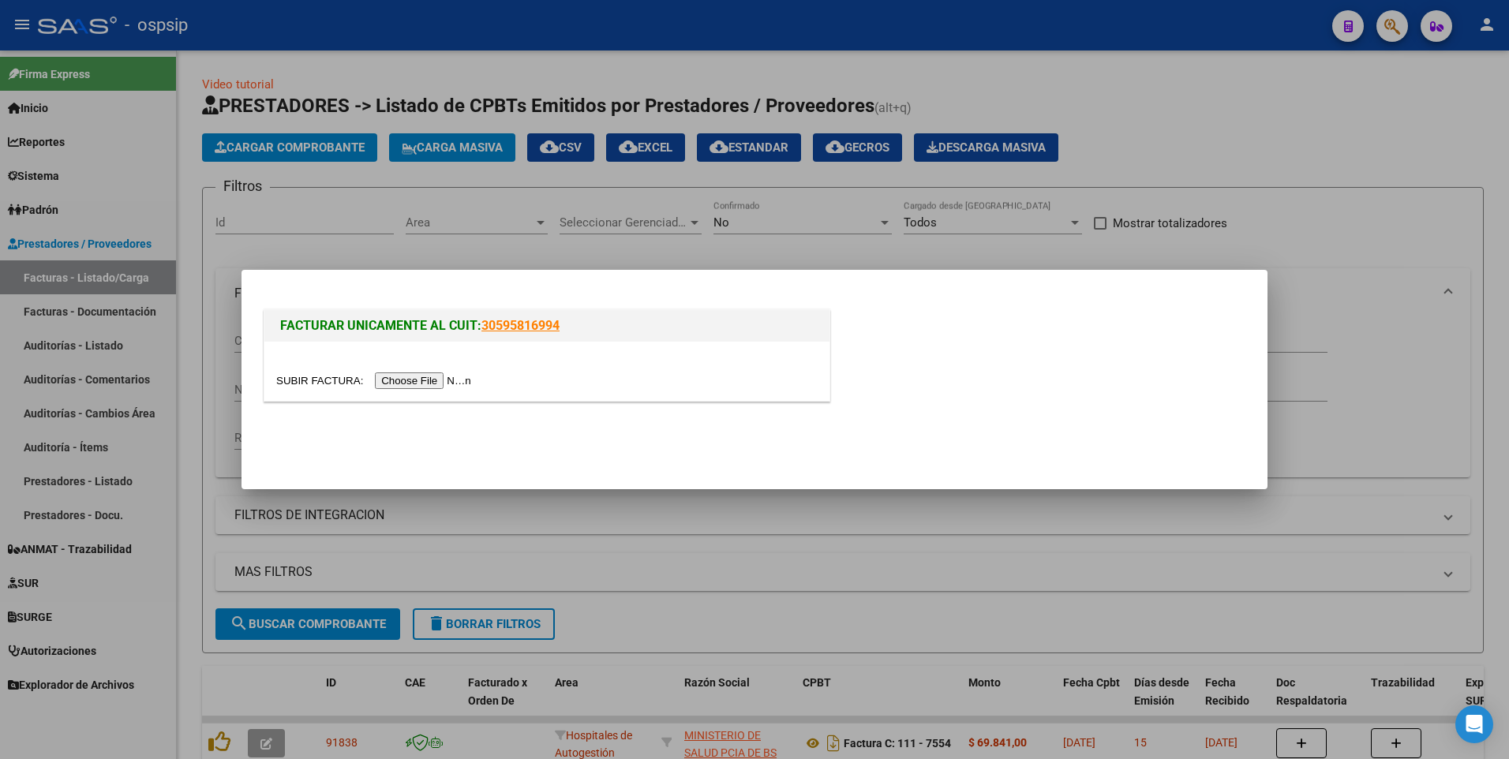
click at [413, 387] on input "file" at bounding box center [376, 380] width 200 height 17
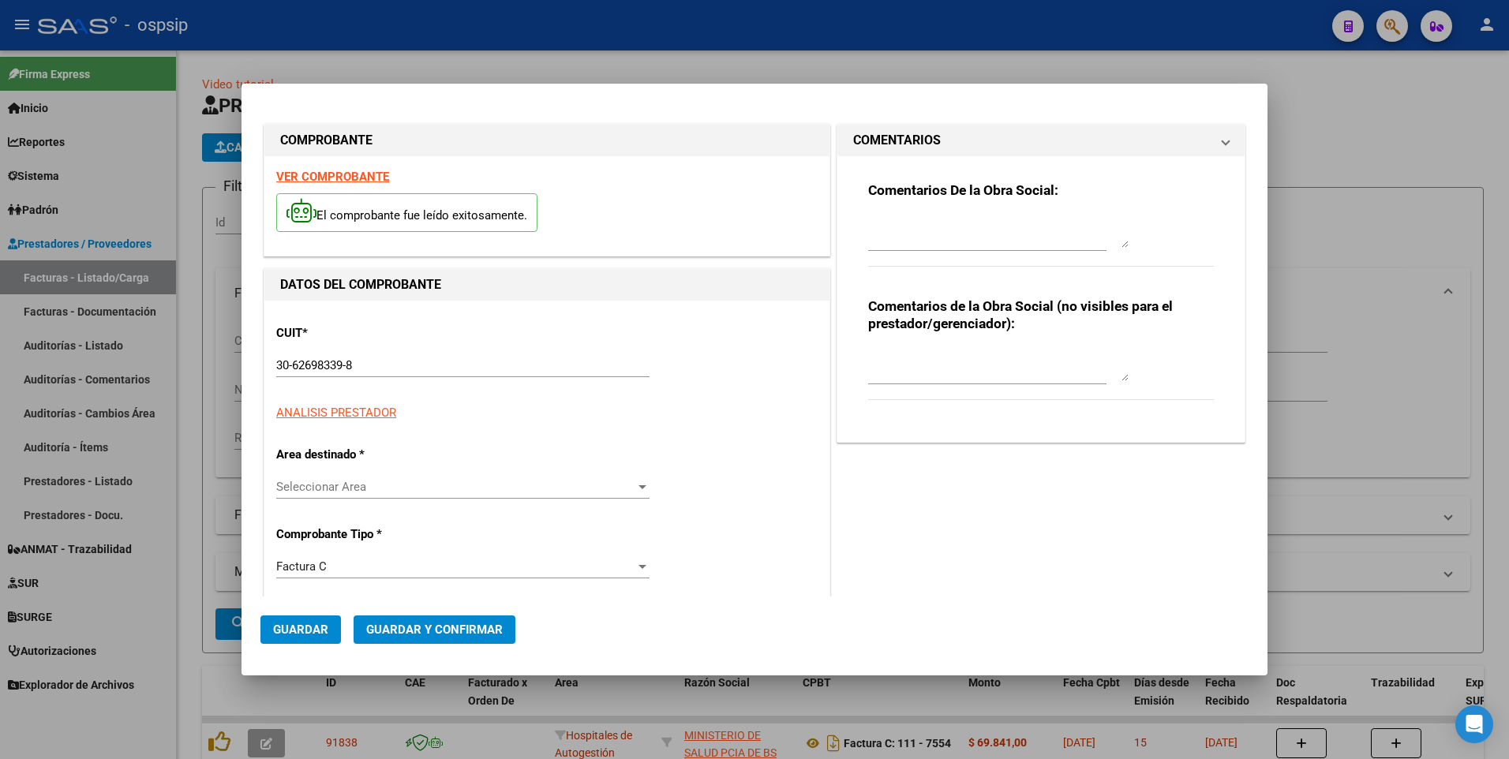
type input "7555"
type input "$ 50.004,00"
type input "[DATE]"
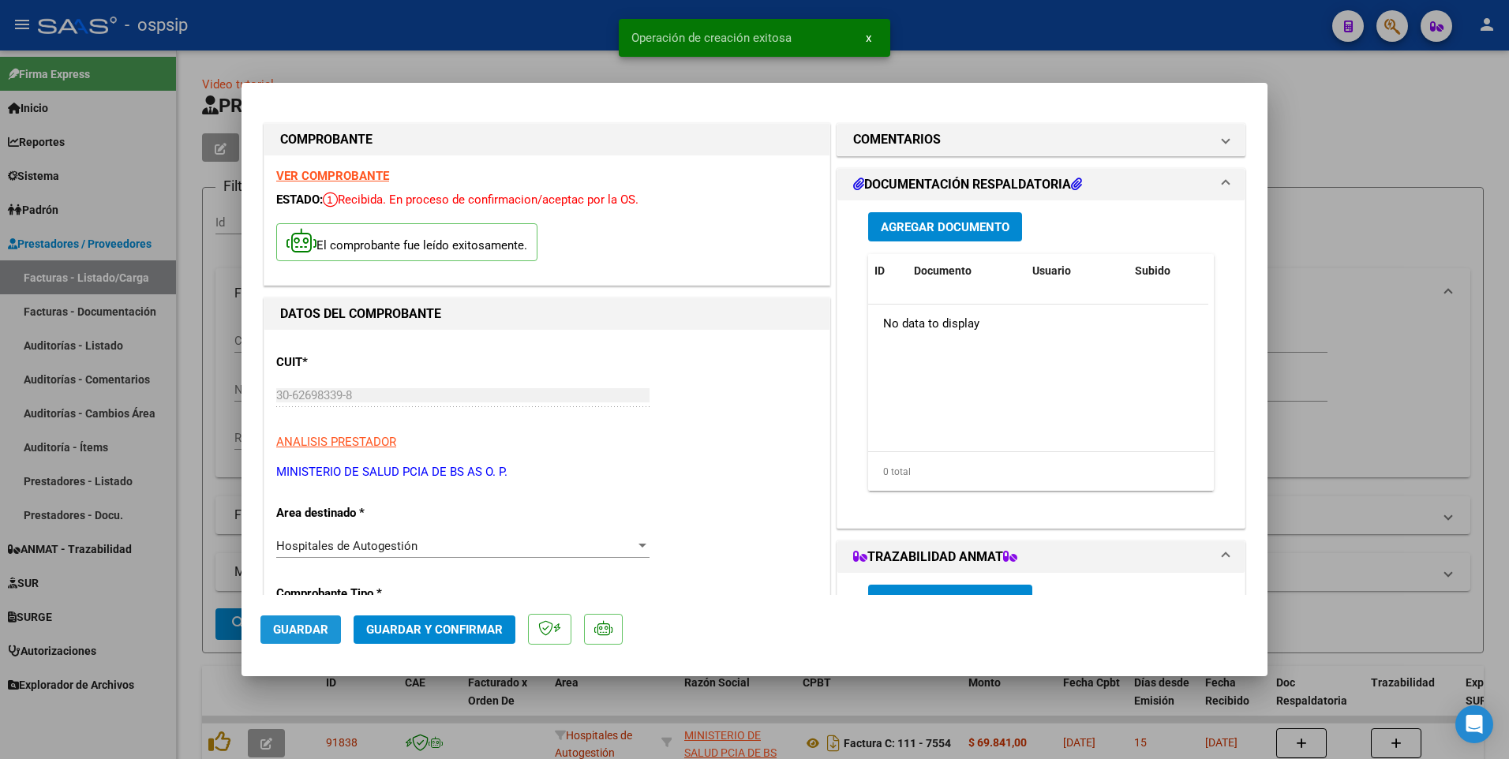
click at [324, 641] on button "Guardar" at bounding box center [300, 630] width 80 height 28
click at [498, 64] on div at bounding box center [754, 379] width 1509 height 759
type input "$ 0,00"
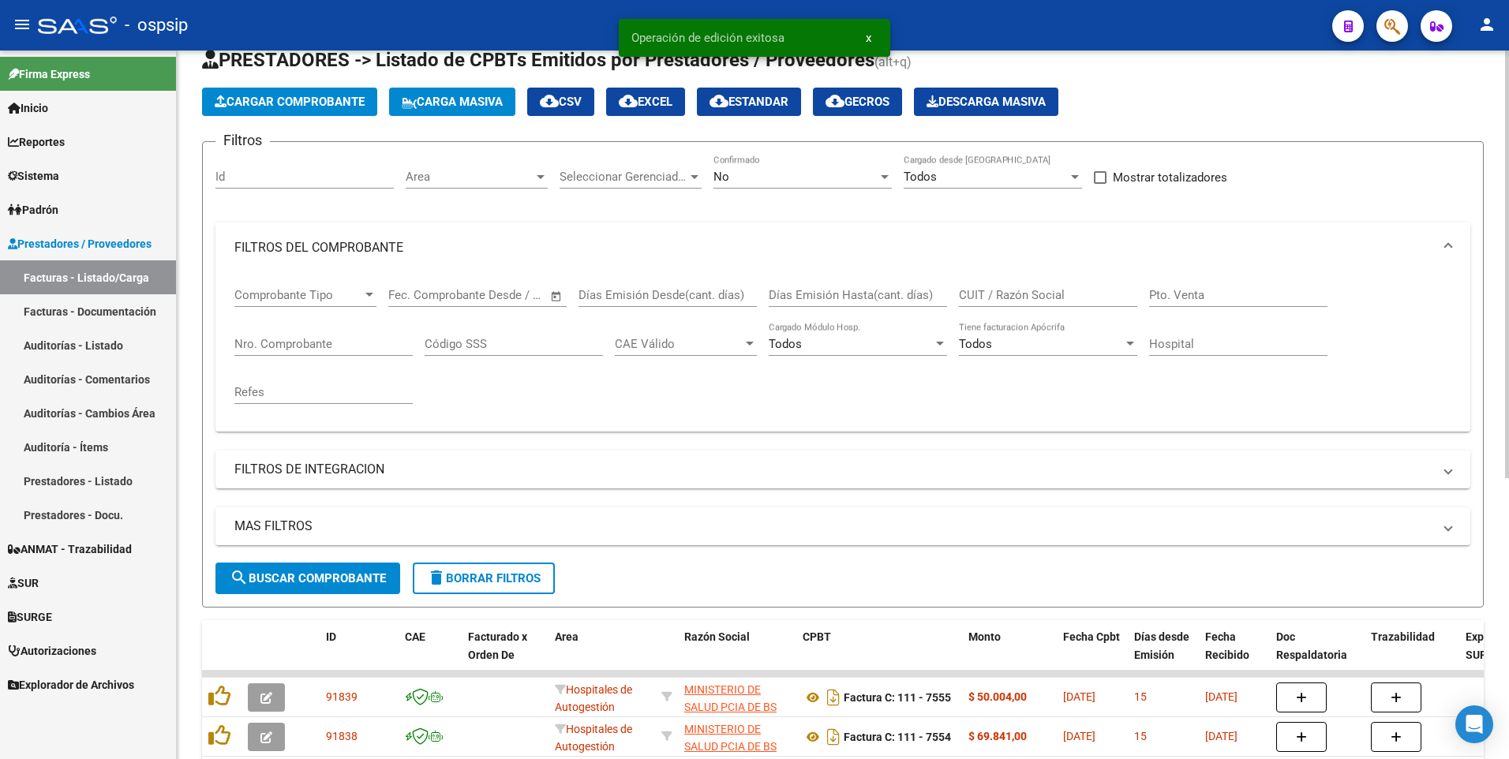
scroll to position [79, 0]
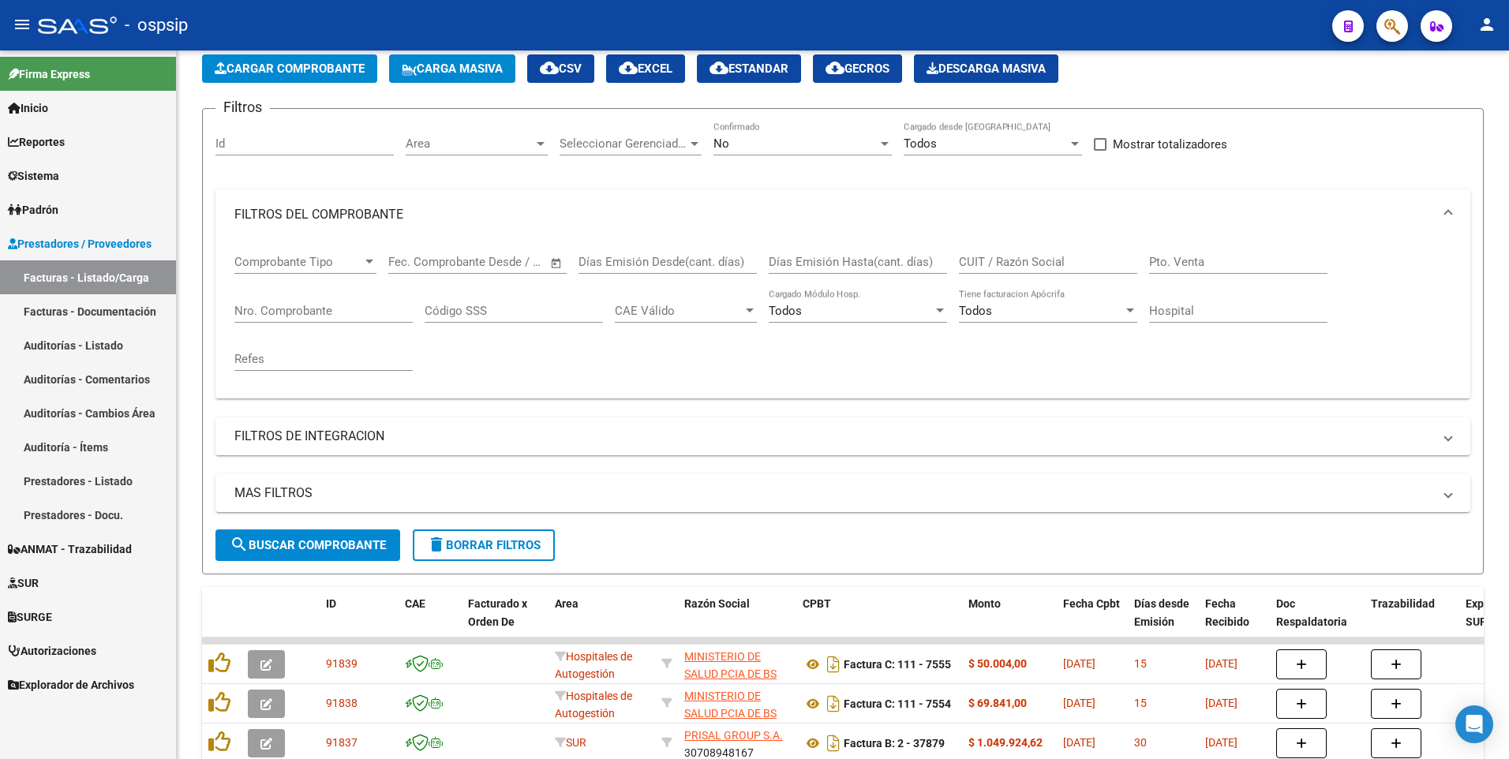
click at [366, 25] on div "- ospsip" at bounding box center [679, 25] width 1282 height 35
click at [306, 89] on app-list-header "PRESTADORES -> Listado de CPBTs Emitidos por Prestadores / Proveedores (alt+q) …" at bounding box center [843, 294] width 1282 height 560
click at [296, 68] on span "Cargar Comprobante" at bounding box center [290, 69] width 150 height 14
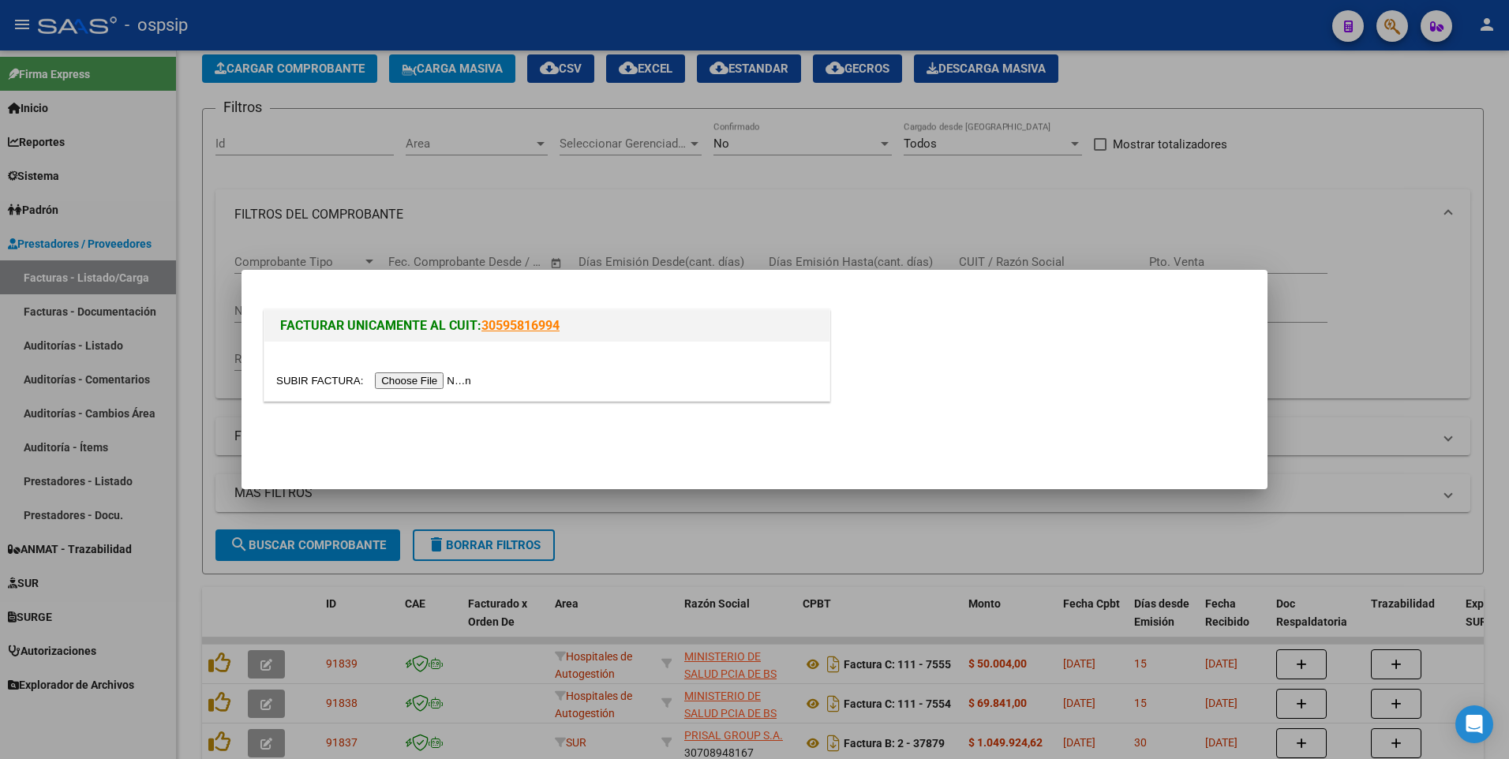
click at [422, 377] on input "file" at bounding box center [376, 380] width 200 height 17
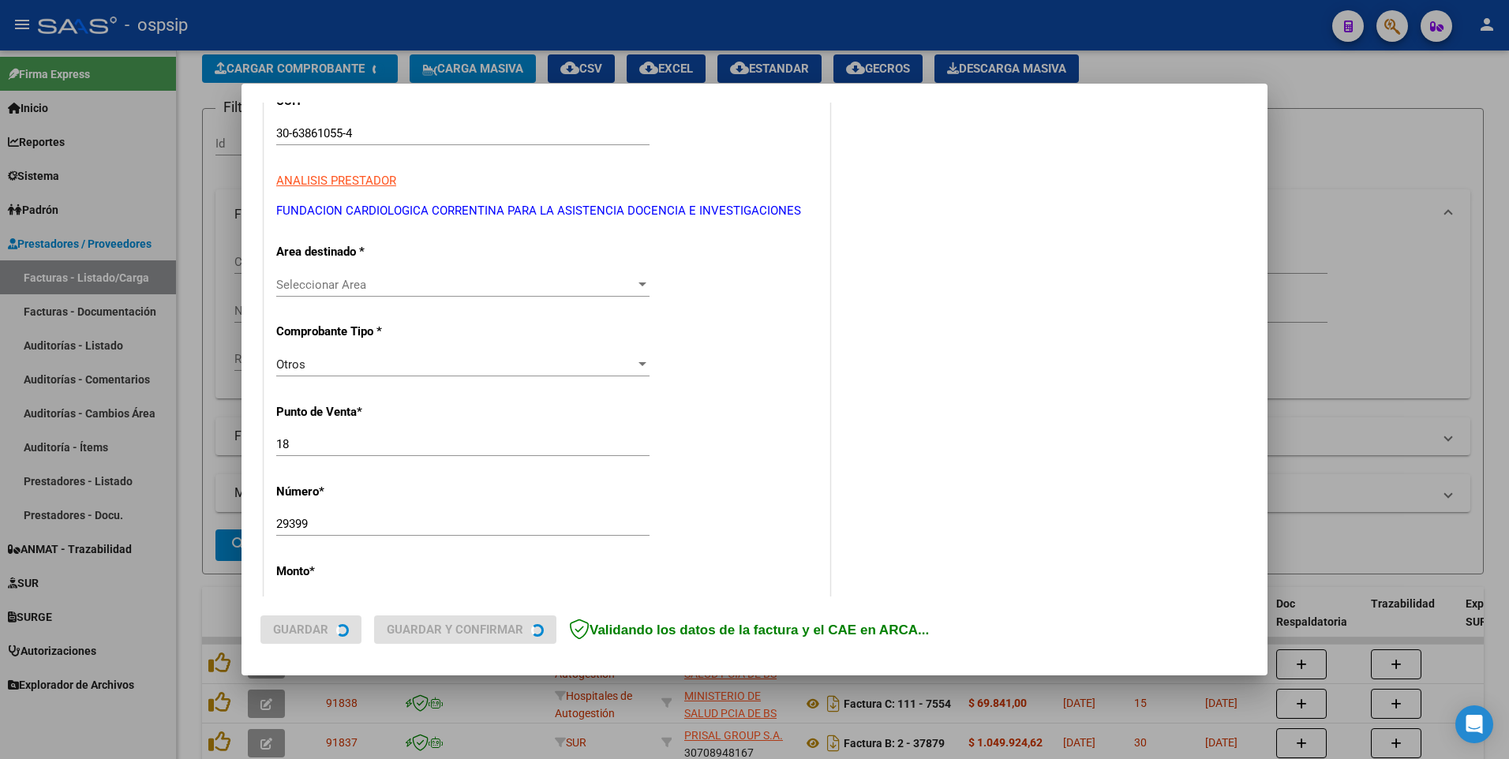
scroll to position [395, 0]
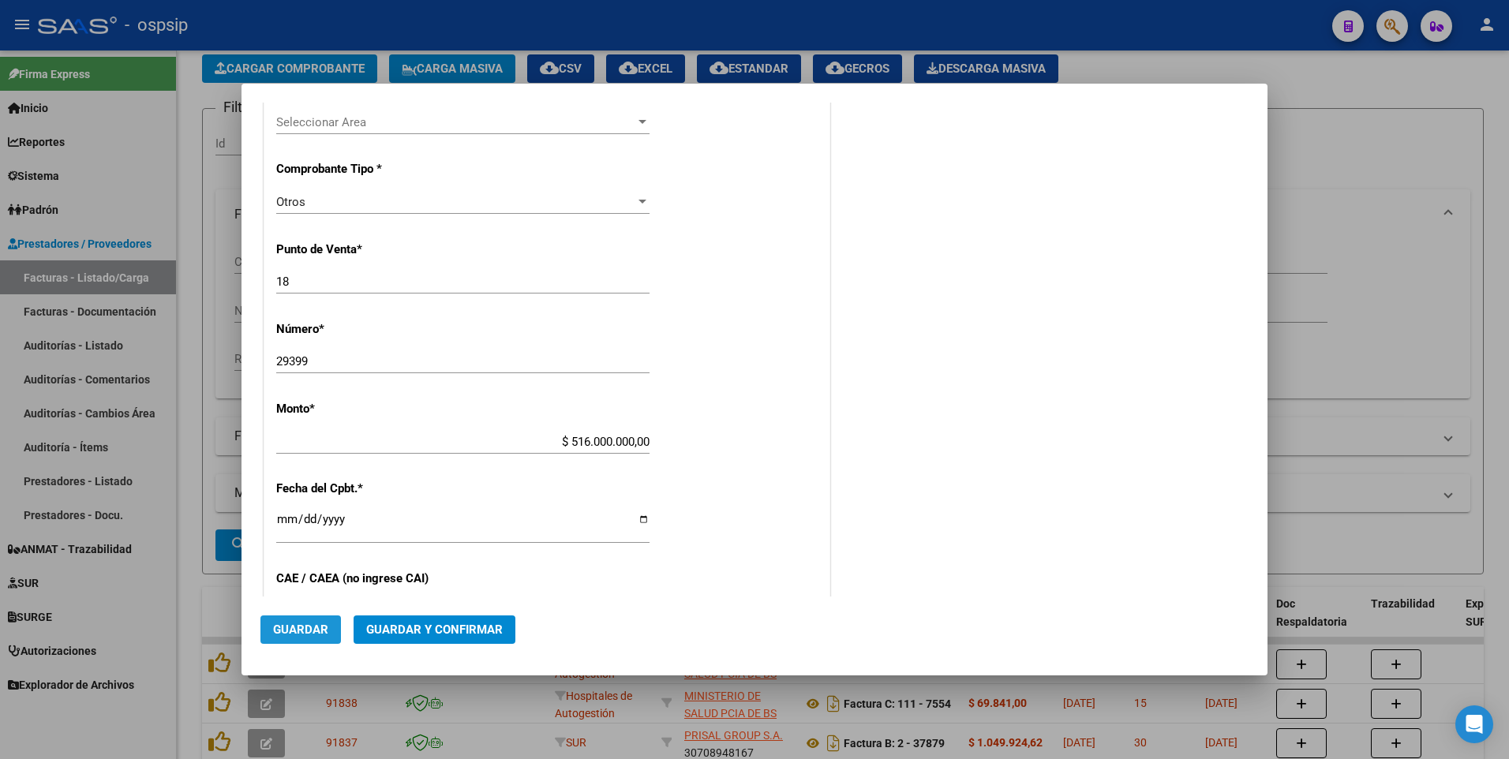
click at [313, 634] on span "Guardar" at bounding box center [300, 630] width 55 height 14
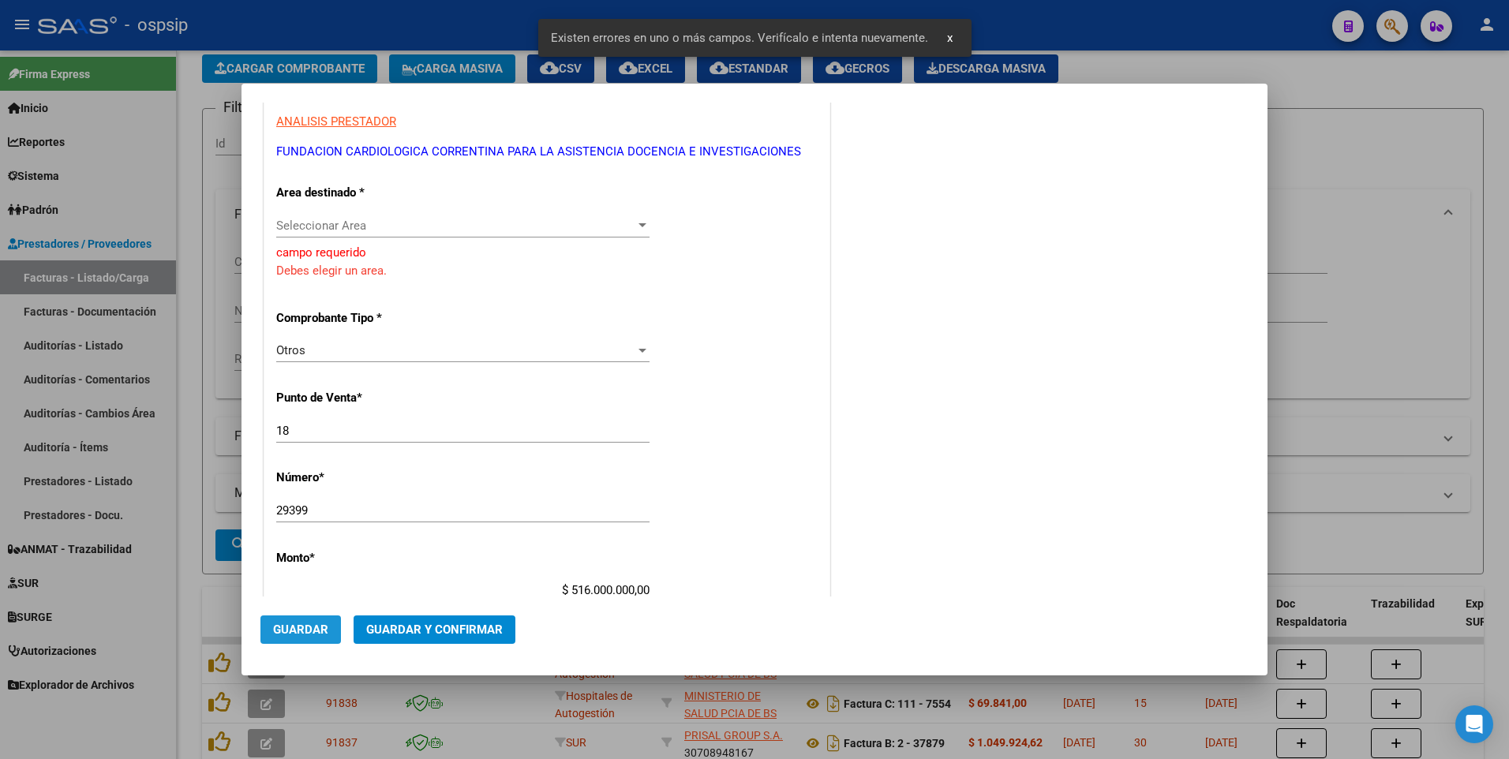
scroll to position [159, 0]
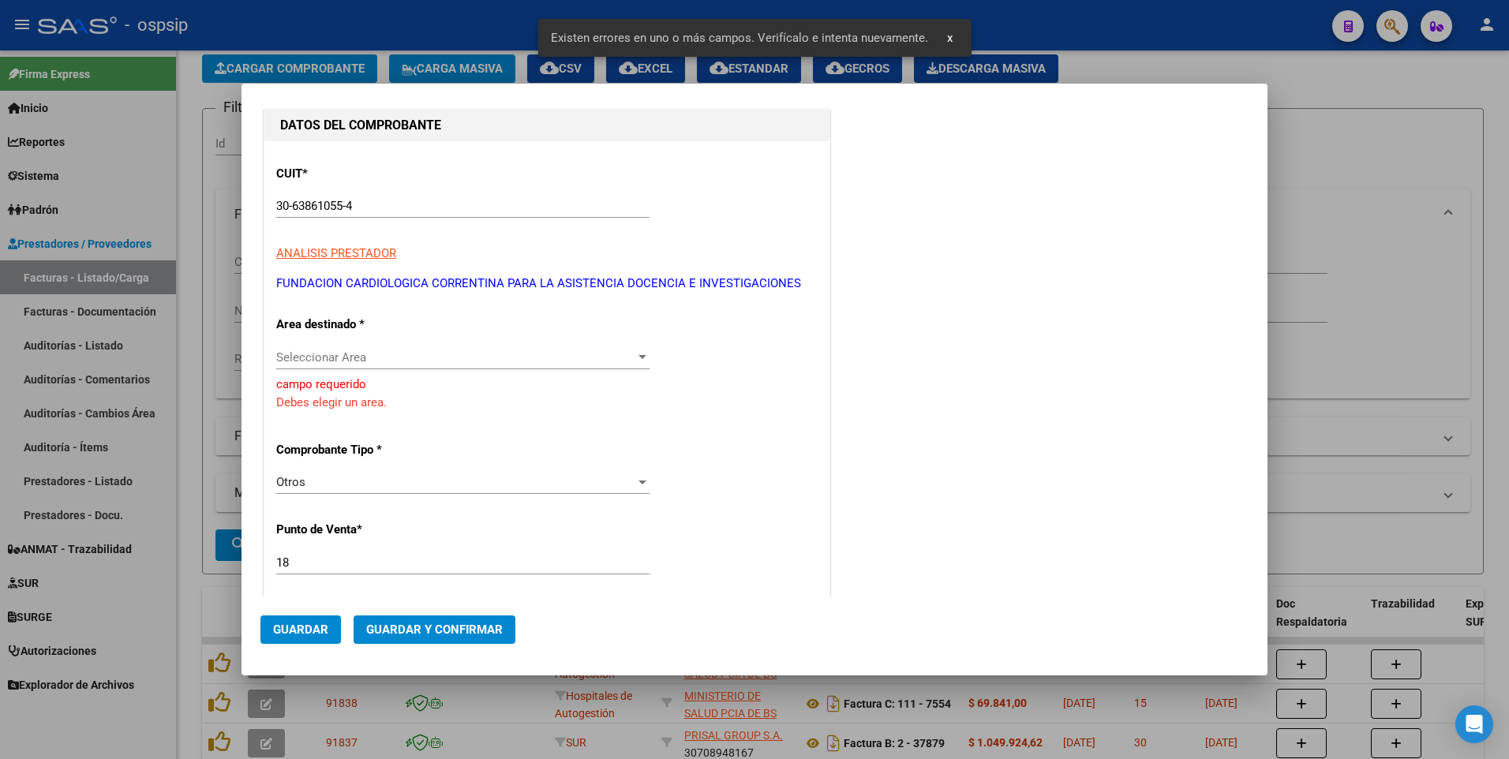
click at [372, 361] on span "Seleccionar Area" at bounding box center [455, 357] width 359 height 14
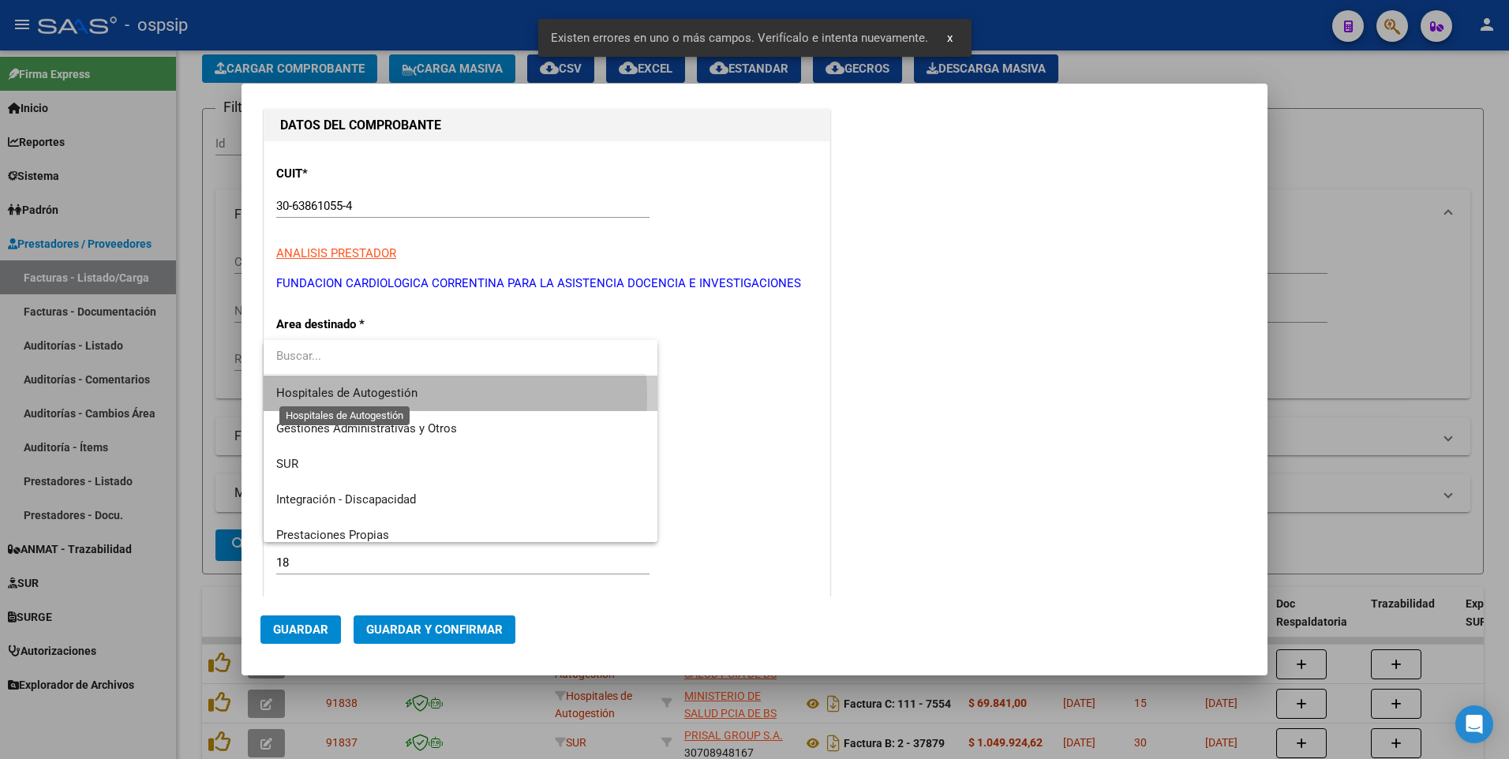
click at [381, 397] on span "Hospitales de Autogestión" at bounding box center [346, 393] width 141 height 14
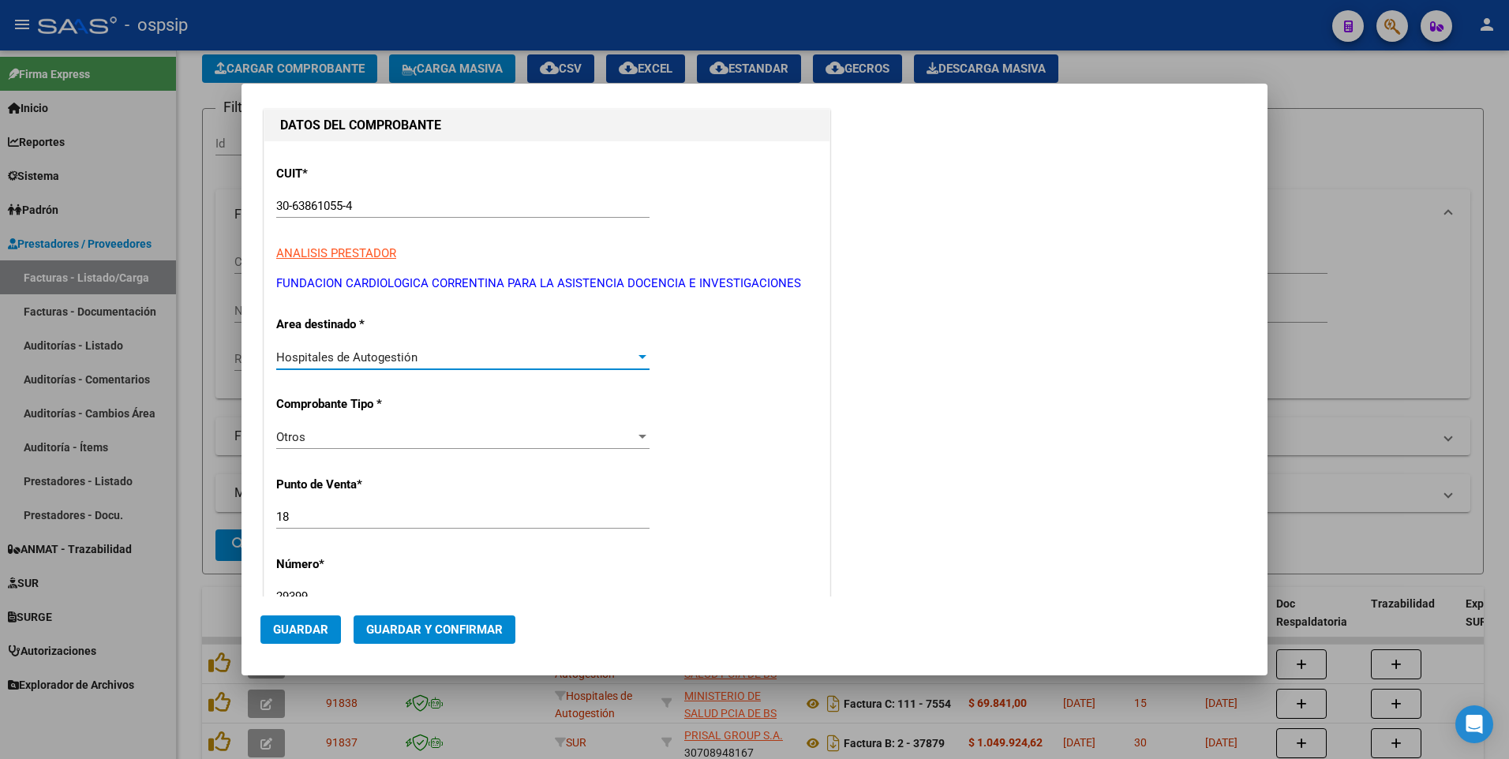
scroll to position [317, 0]
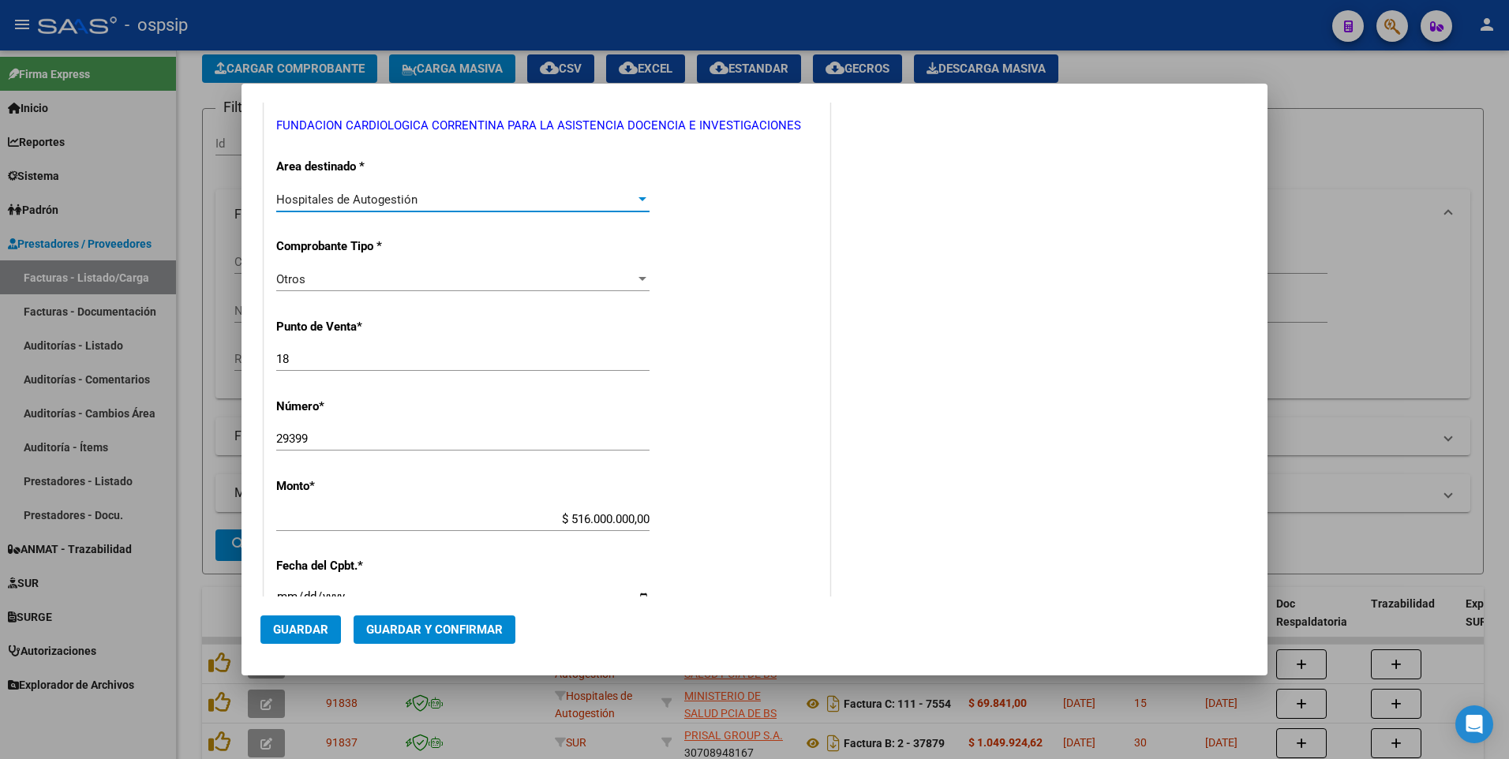
click at [443, 440] on input "29399" at bounding box center [462, 439] width 373 height 14
type input "29399"
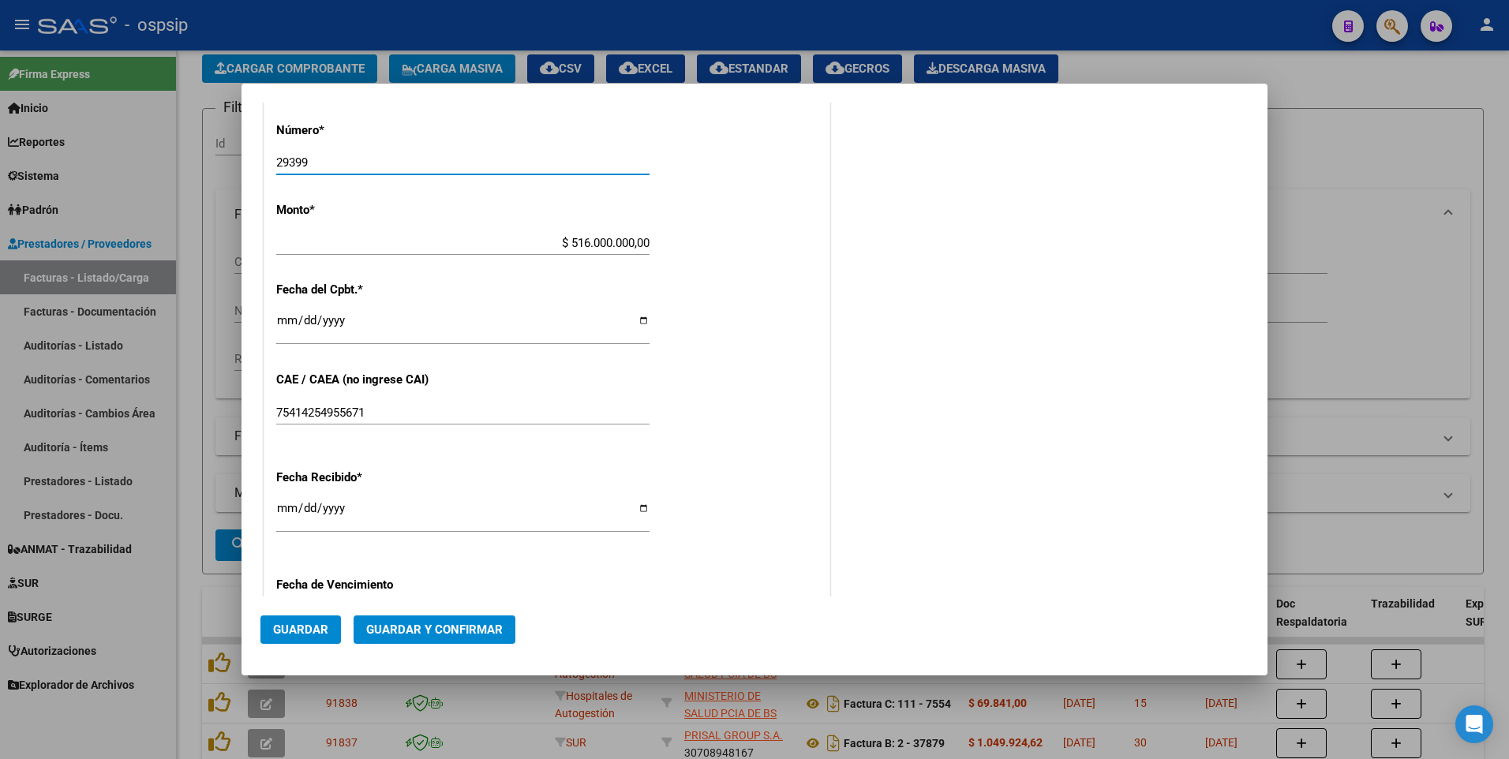
scroll to position [712, 0]
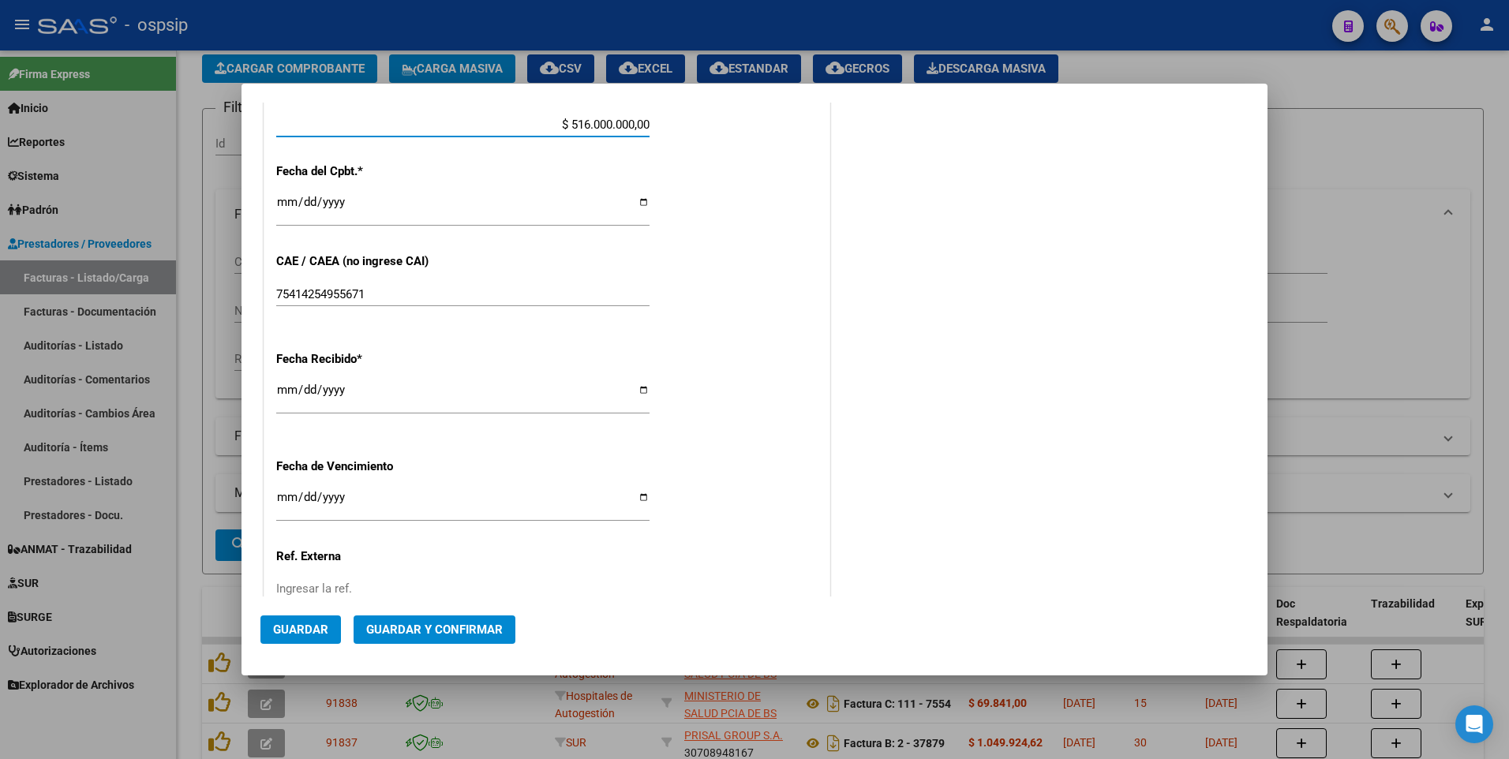
click at [313, 630] on span "Guardar" at bounding box center [300, 630] width 55 height 14
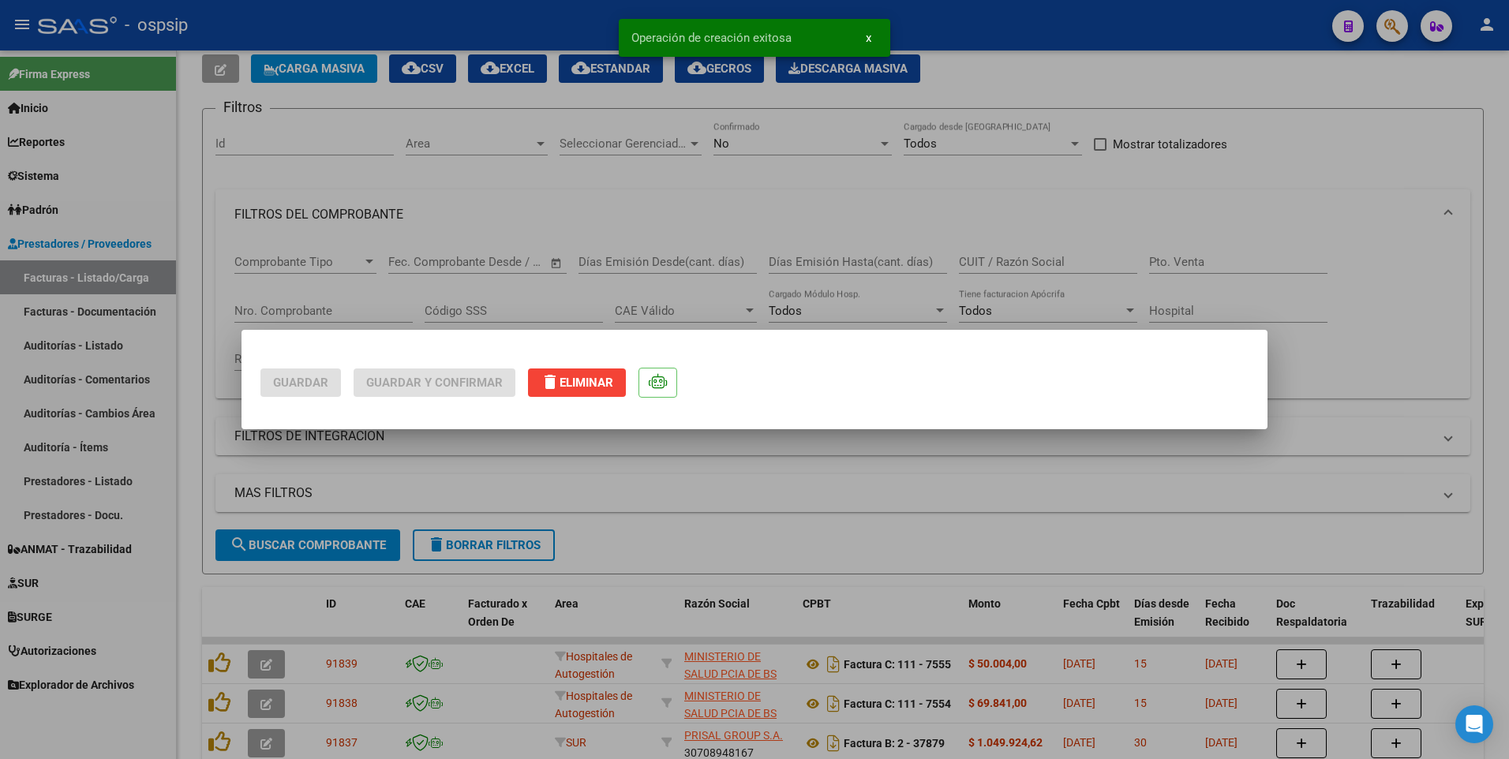
scroll to position [0, 0]
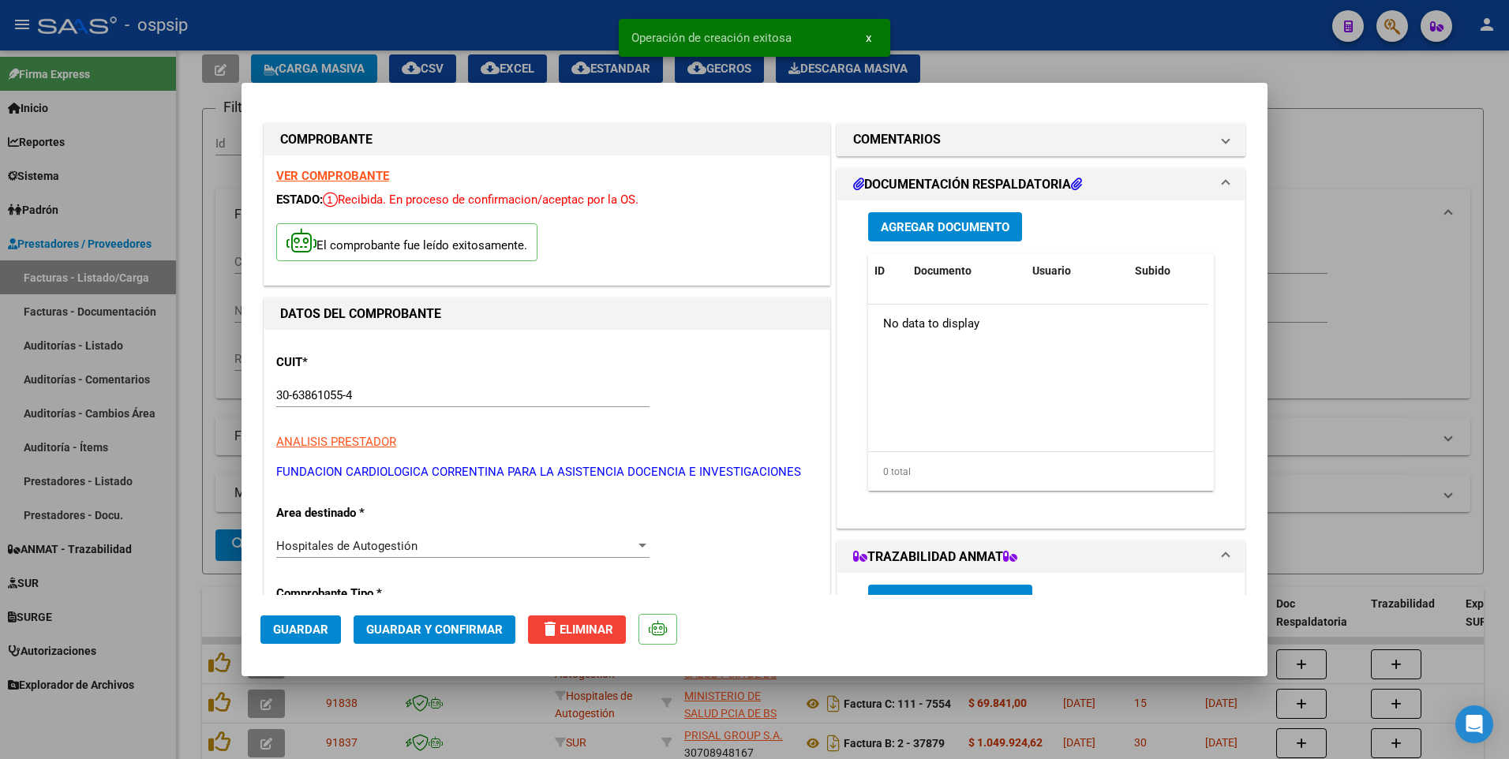
click at [568, 27] on div at bounding box center [754, 379] width 1509 height 759
type input "$ 0,00"
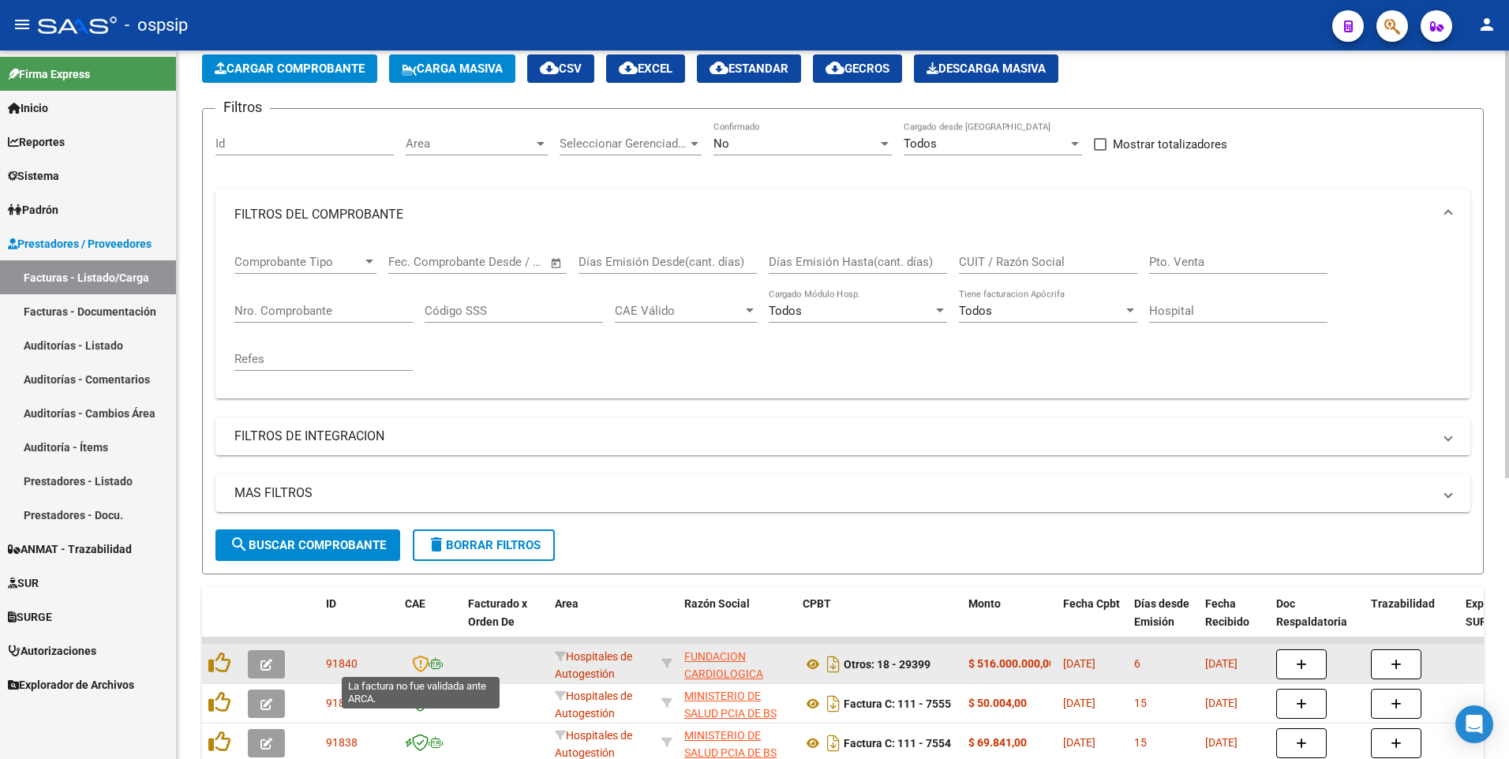
click at [421, 659] on icon at bounding box center [420, 663] width 17 height 17
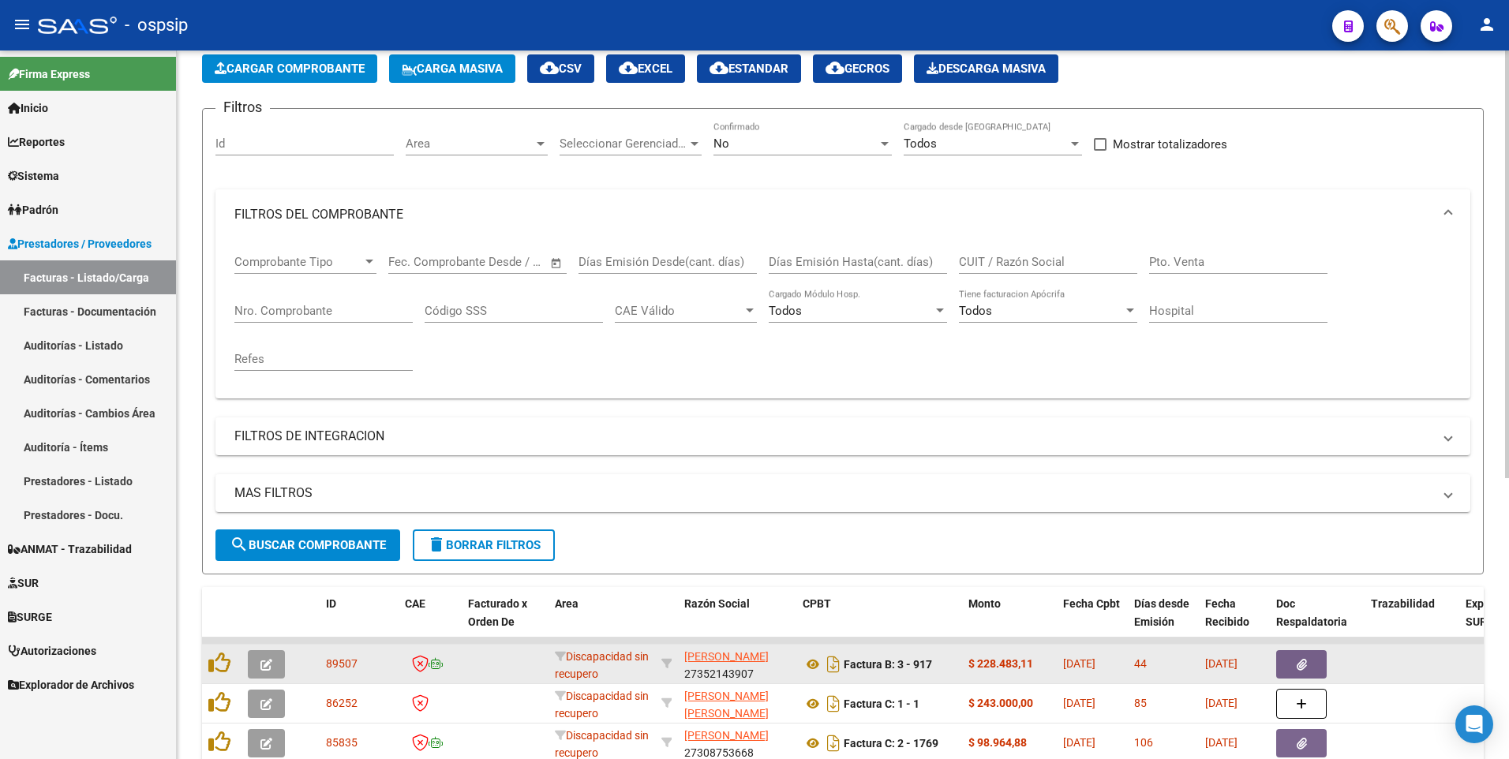
click at [517, 545] on span "delete Borrar Filtros" at bounding box center [484, 545] width 114 height 14
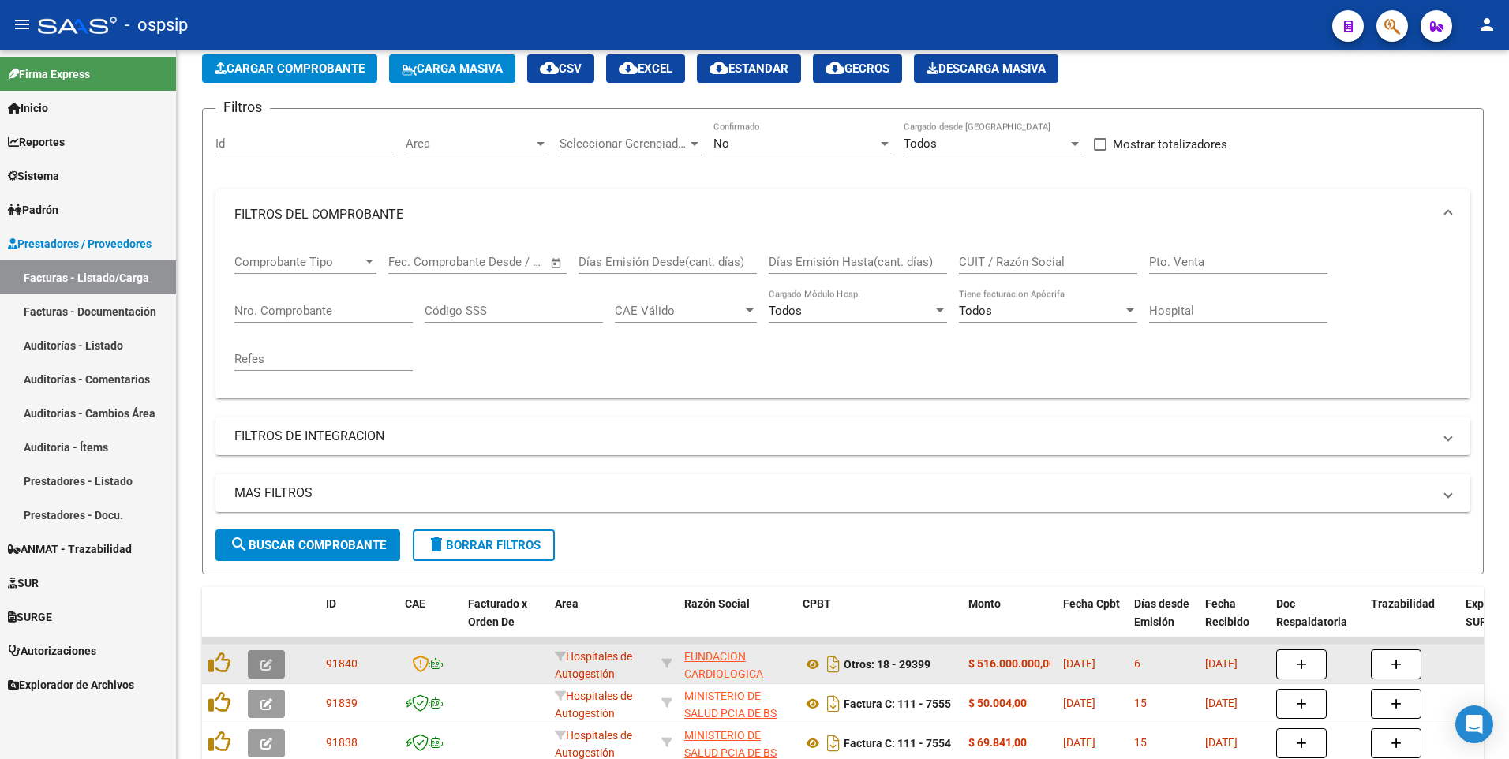
click at [273, 657] on button "button" at bounding box center [266, 664] width 37 height 28
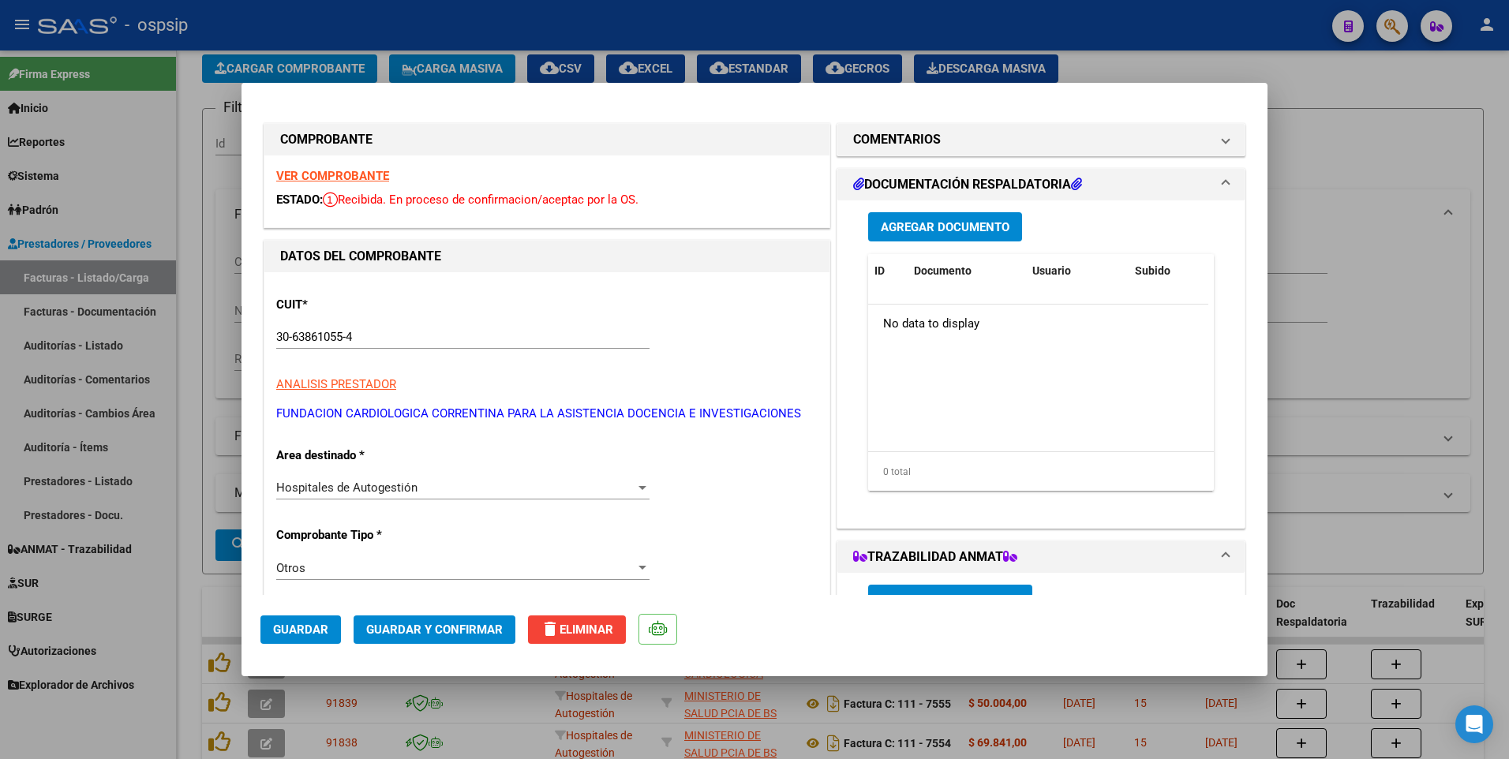
scroll to position [473, 0]
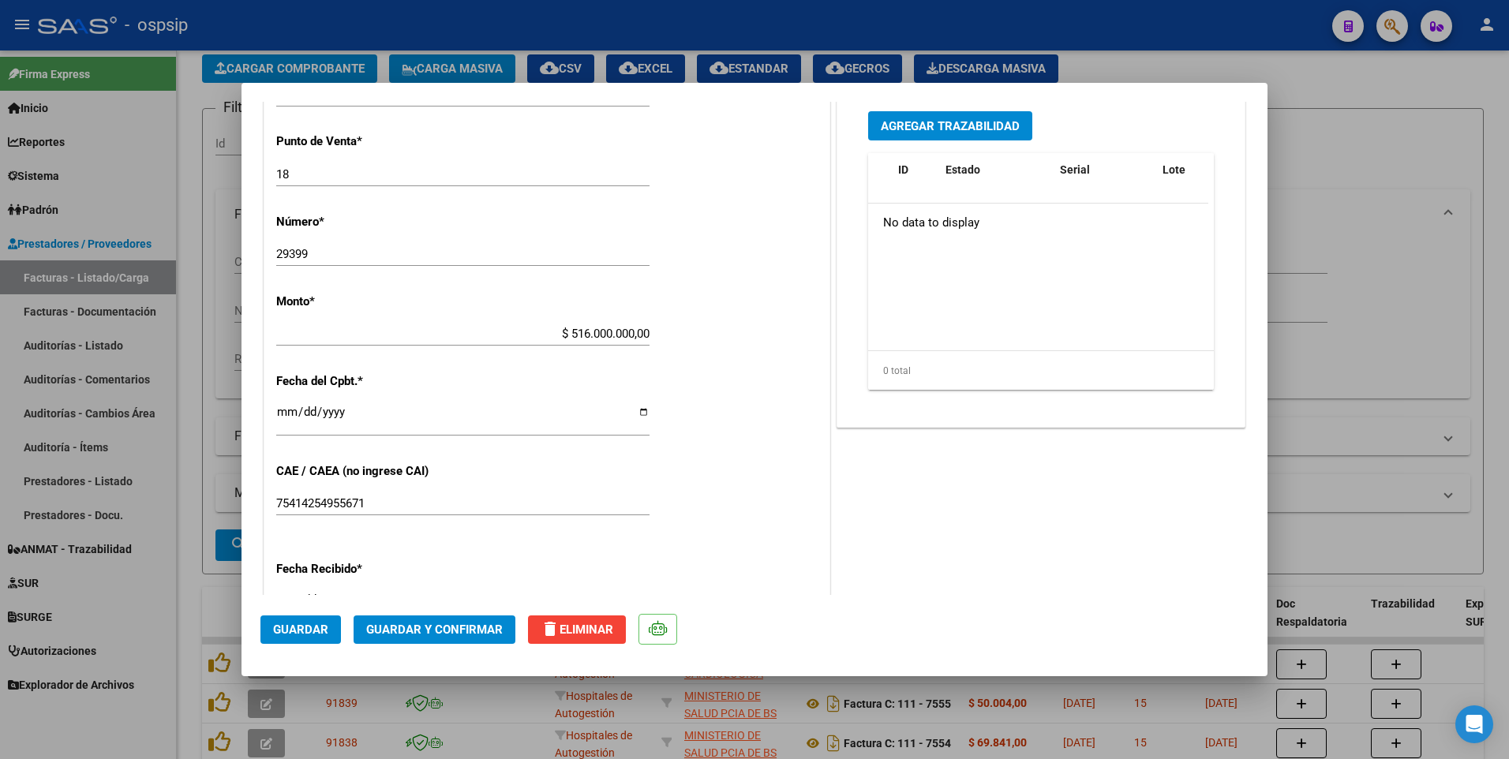
click at [405, 505] on input "75414254955671" at bounding box center [462, 503] width 373 height 14
type input "75414254955671"
click at [318, 638] on button "Guardar" at bounding box center [300, 630] width 80 height 28
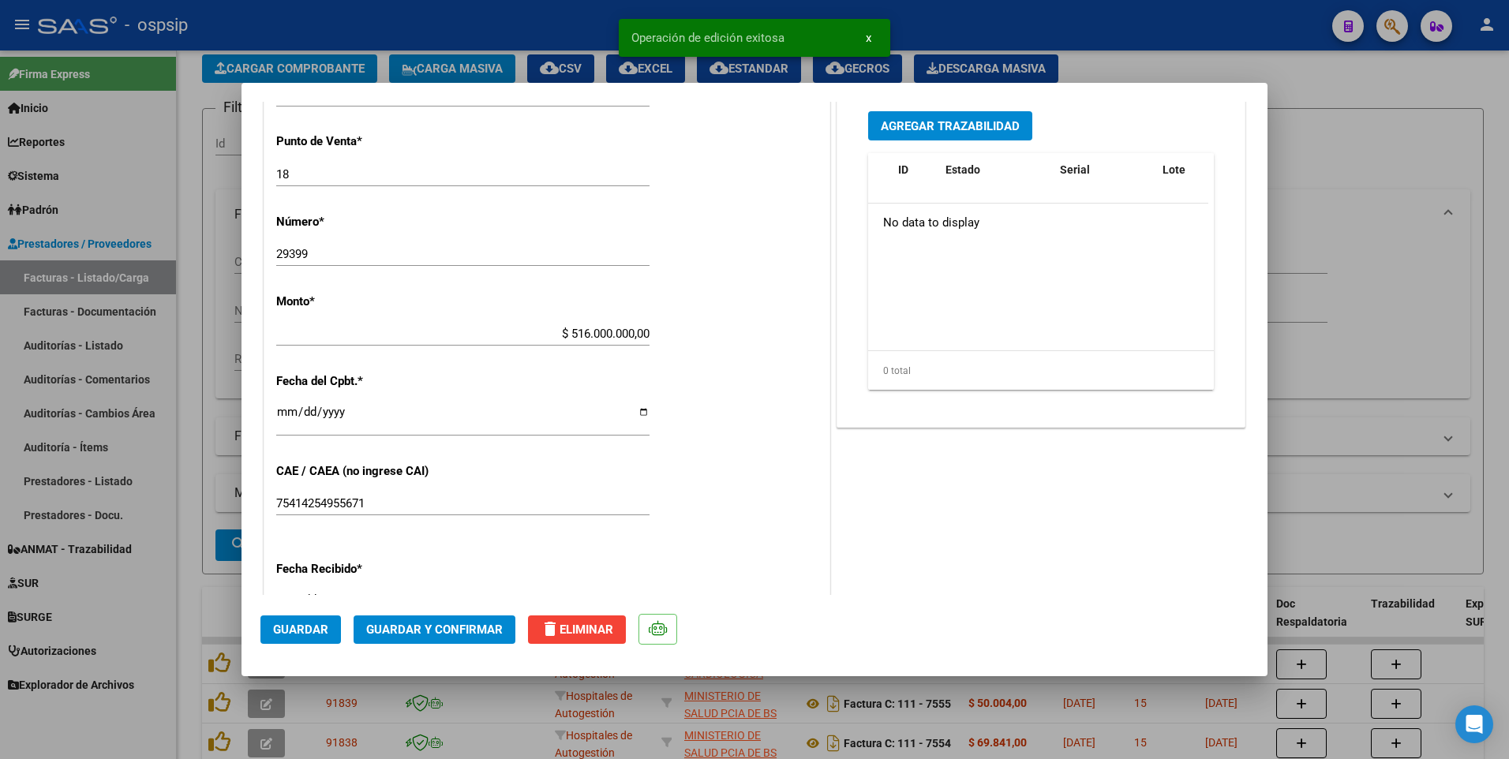
click at [589, 26] on div at bounding box center [754, 379] width 1509 height 759
type input "$ 0,00"
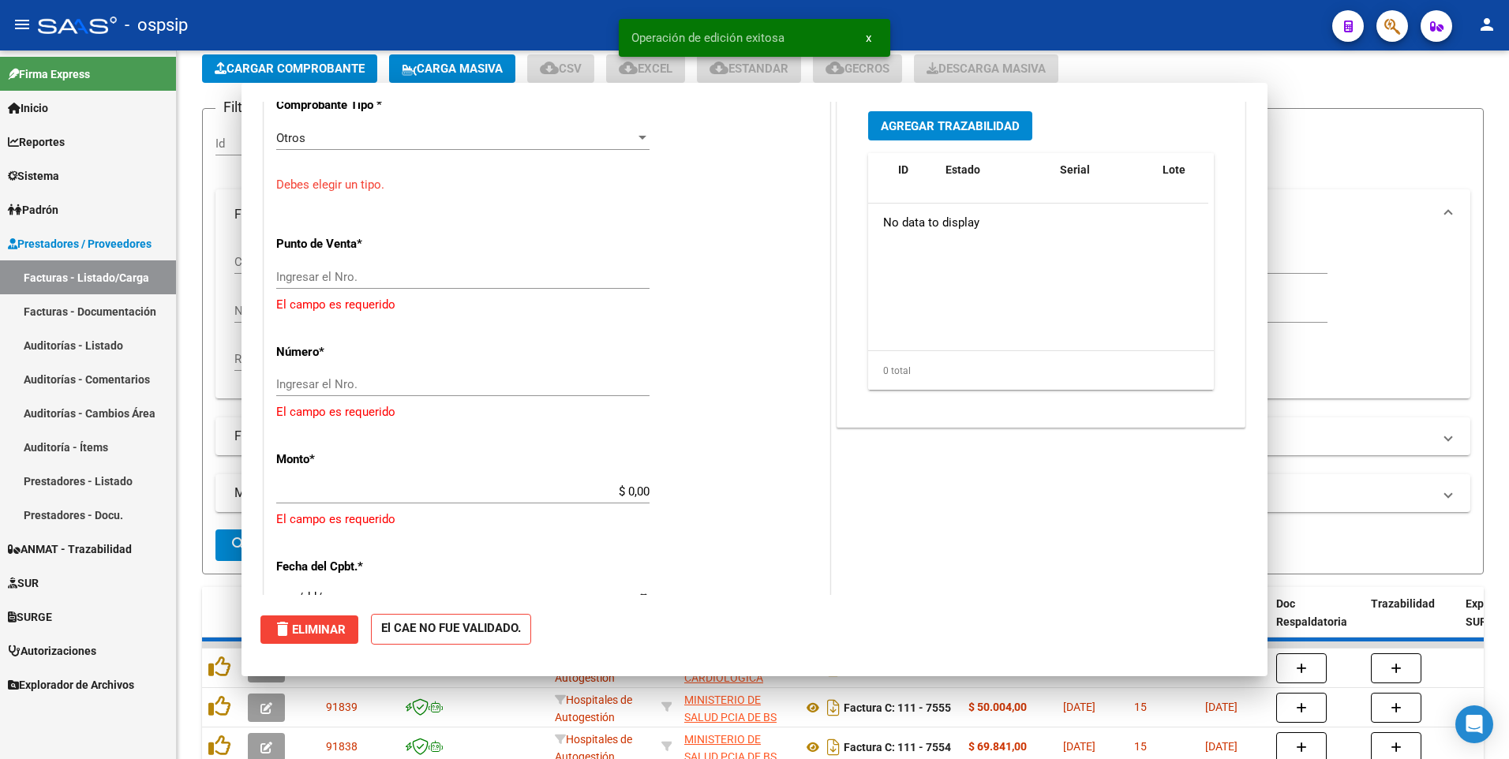
scroll to position [517, 0]
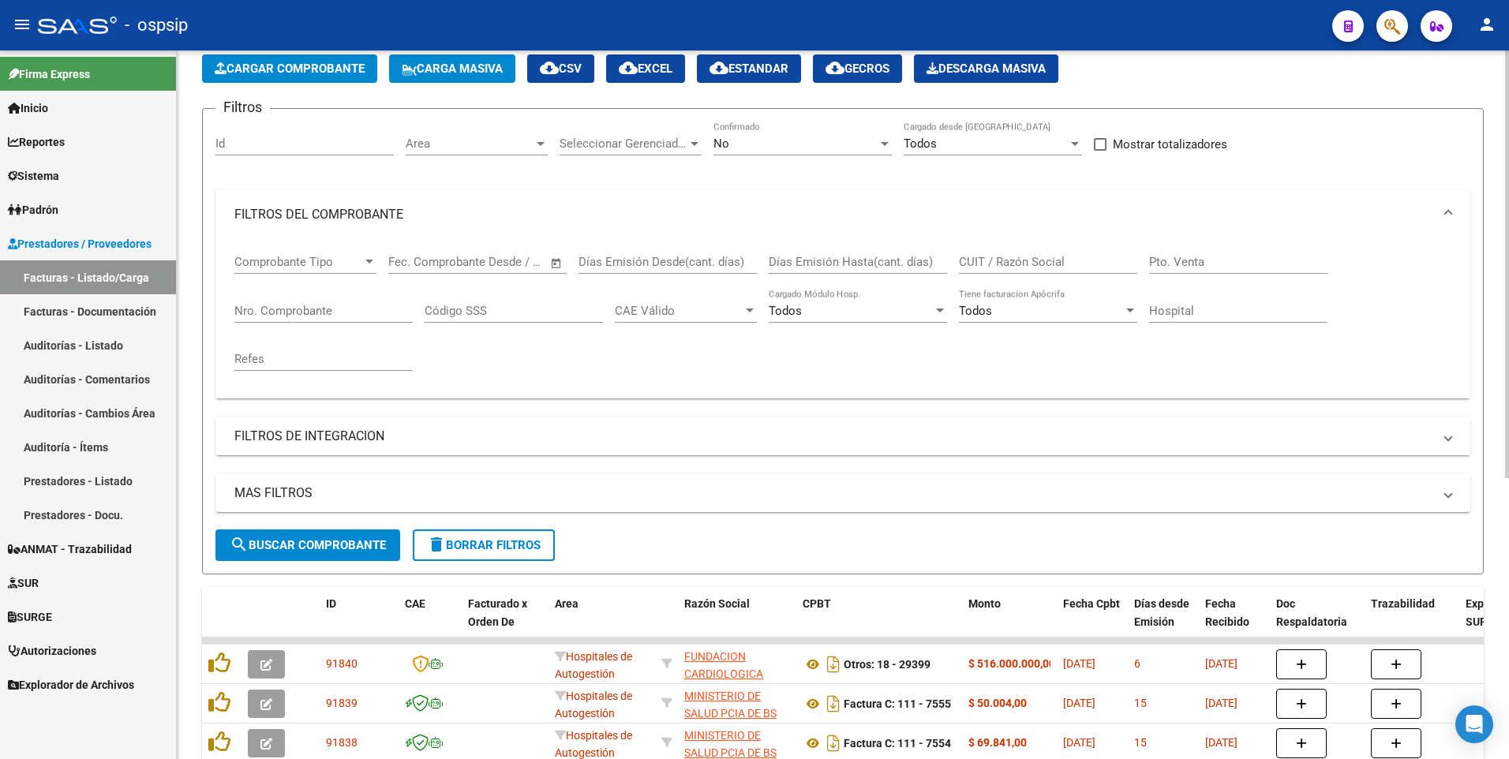
click at [537, 529] on div "MAS FILTROS Todos Con Doc. Respaldatoria Todos Con Trazabilidad Todos Asociado …" at bounding box center [842, 501] width 1255 height 55
click at [529, 544] on span "delete Borrar Filtros" at bounding box center [484, 545] width 114 height 14
click at [1020, 268] on input "CUIT / Razón Social" at bounding box center [1048, 262] width 178 height 14
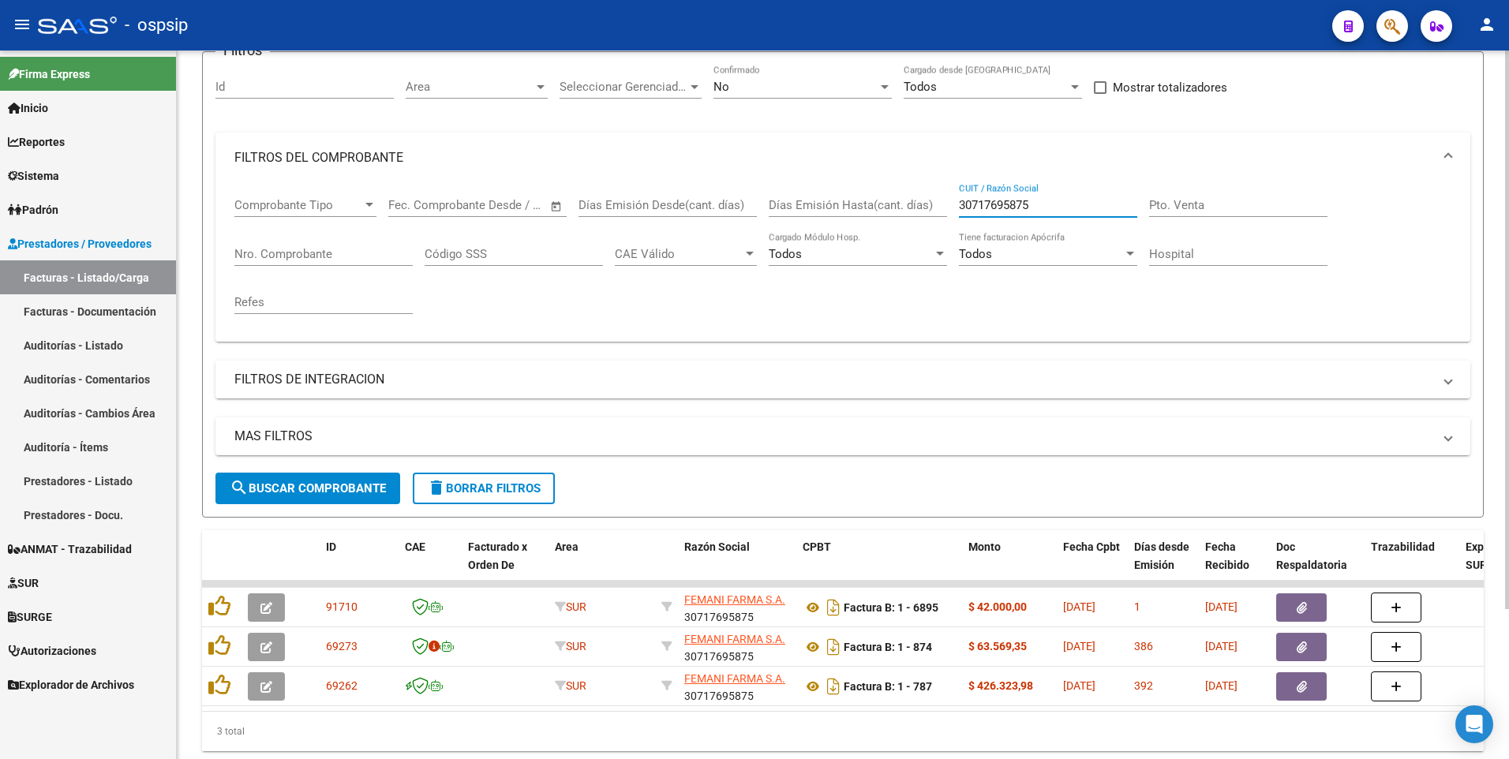
scroll to position [190, 0]
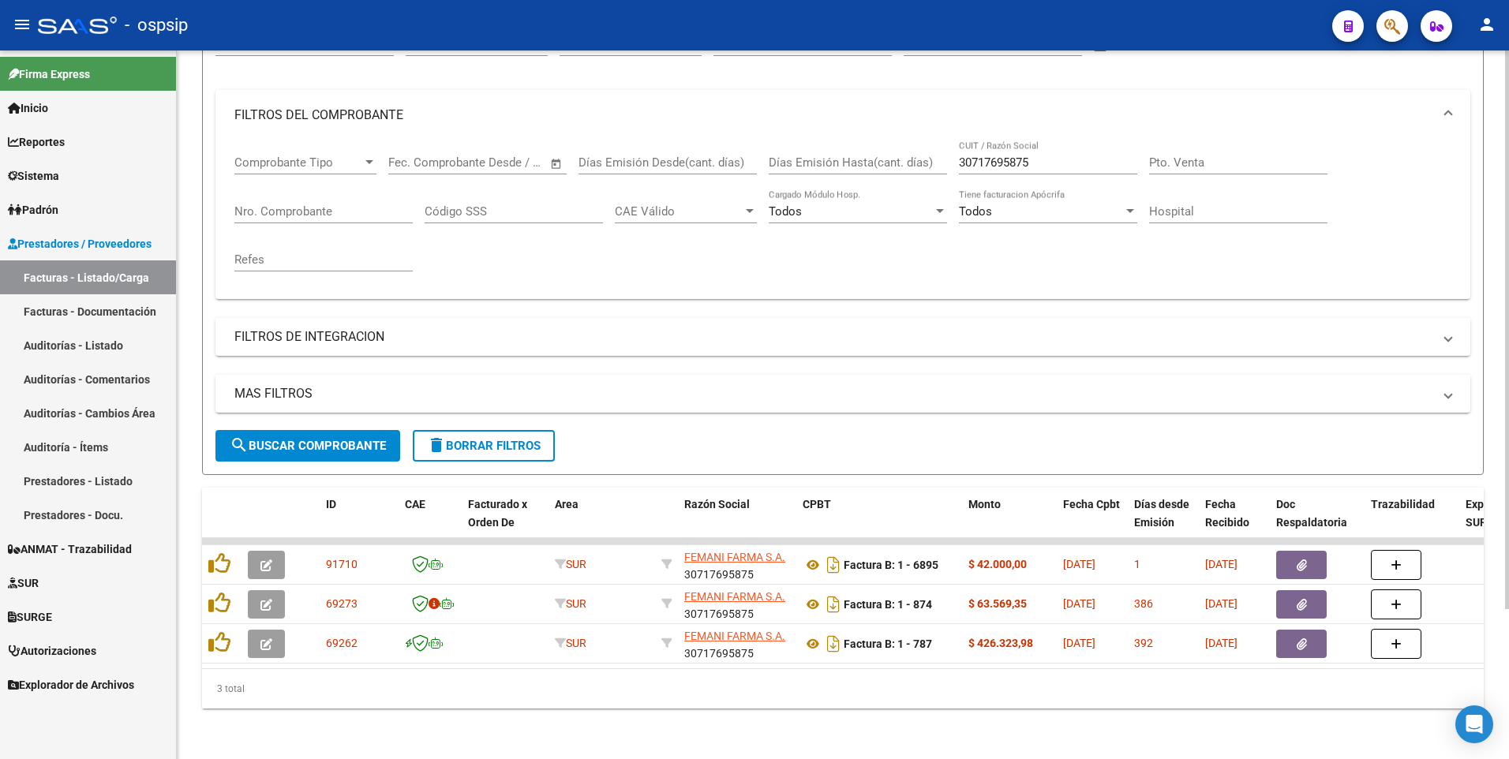
click at [550, 62] on div "Filtros Id Area Area Seleccionar Gerenciador Seleccionar Gerenciador No Confirm…" at bounding box center [842, 226] width 1255 height 408
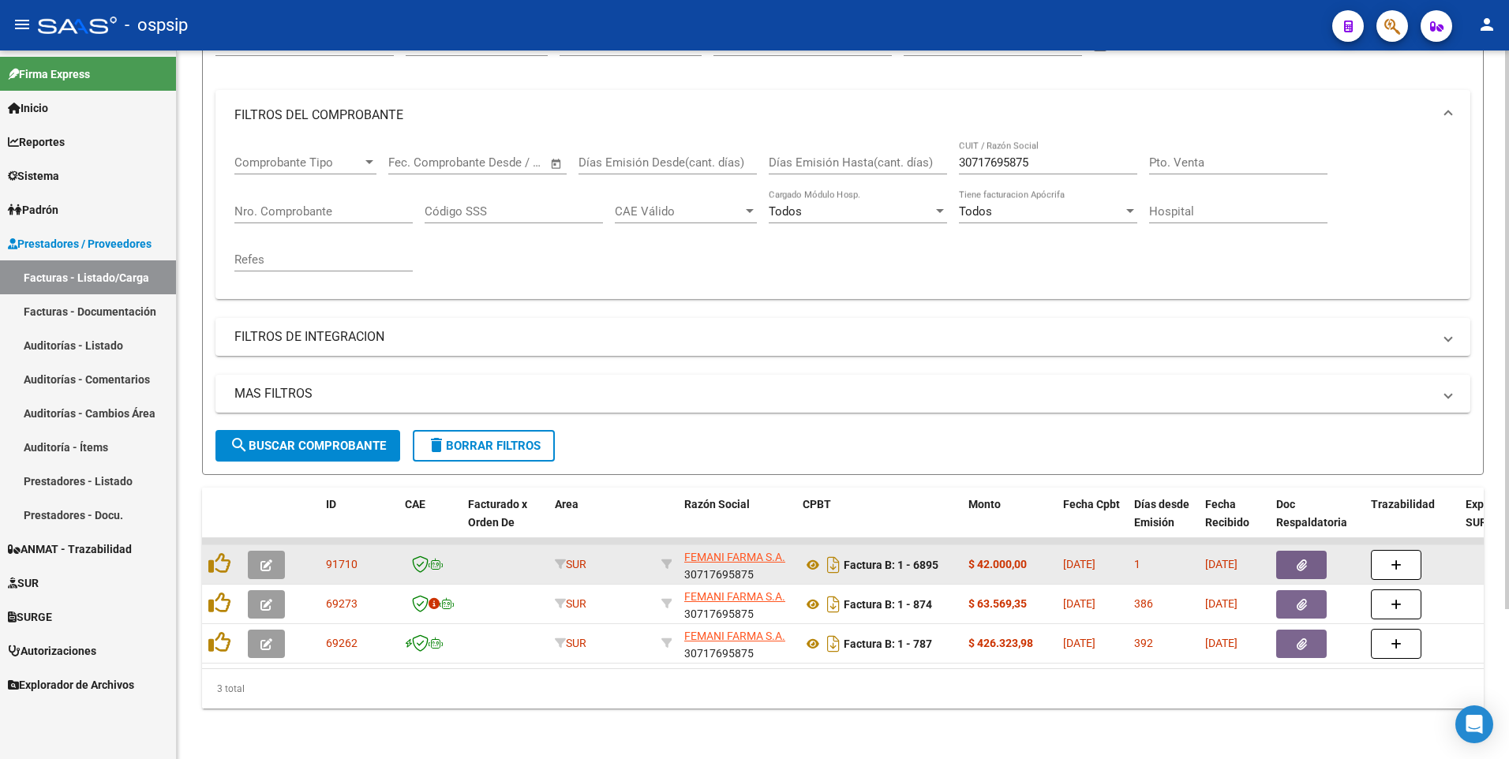
click at [1289, 568] on datatable-body-cell at bounding box center [1317, 564] width 95 height 39
click at [1289, 552] on button "button" at bounding box center [1301, 565] width 51 height 28
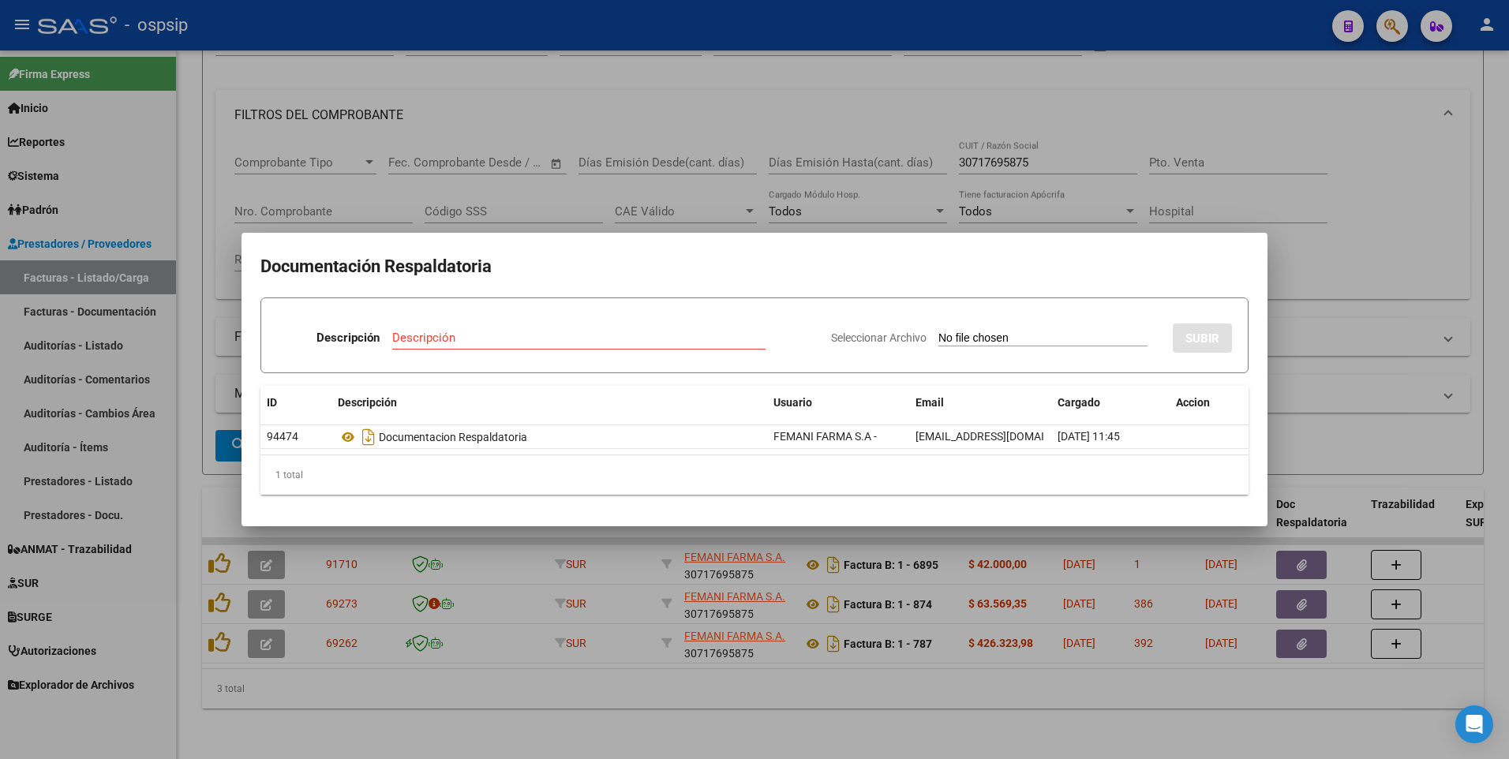
click at [1151, 210] on div at bounding box center [754, 379] width 1509 height 759
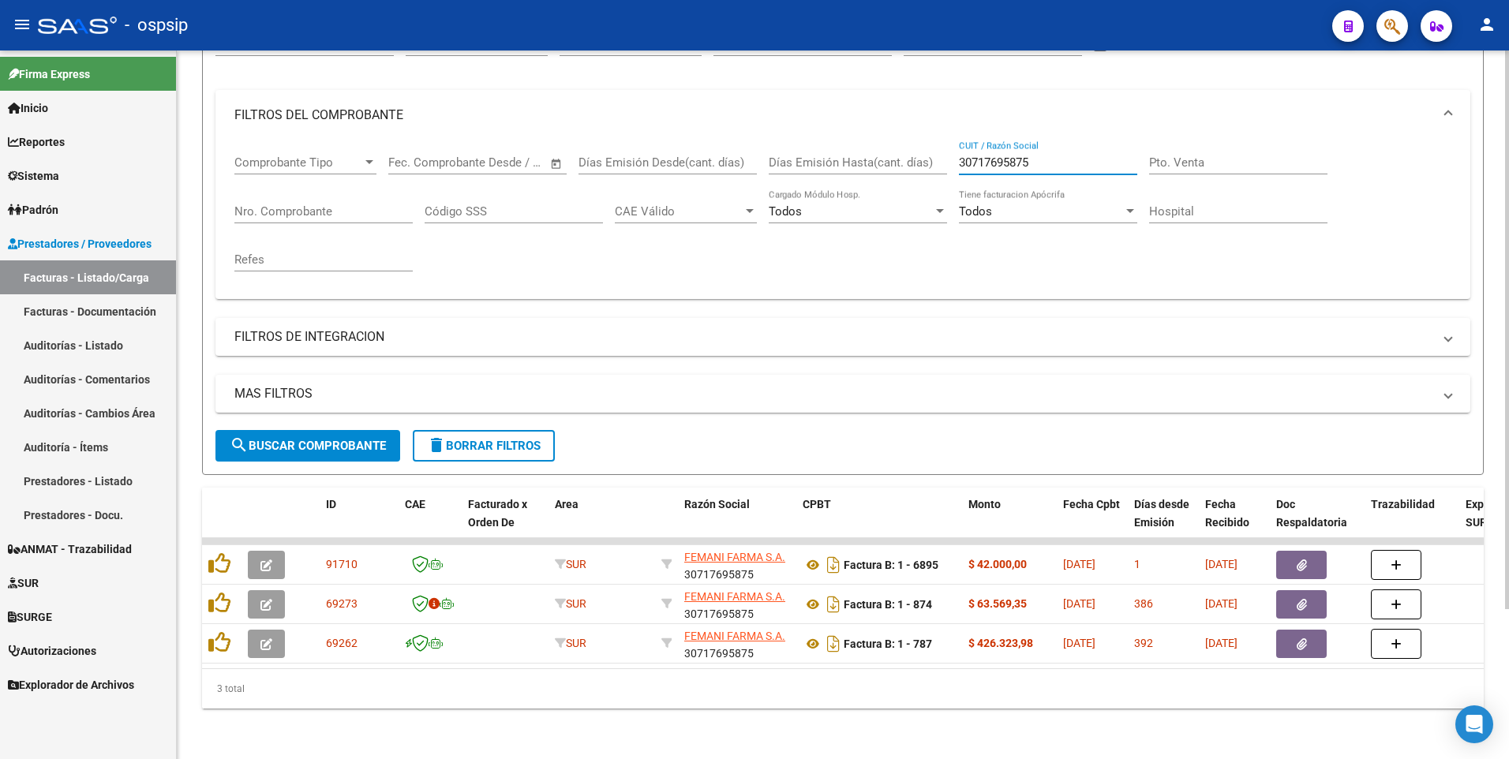
click at [1046, 155] on input "30717695875" at bounding box center [1048, 162] width 178 height 14
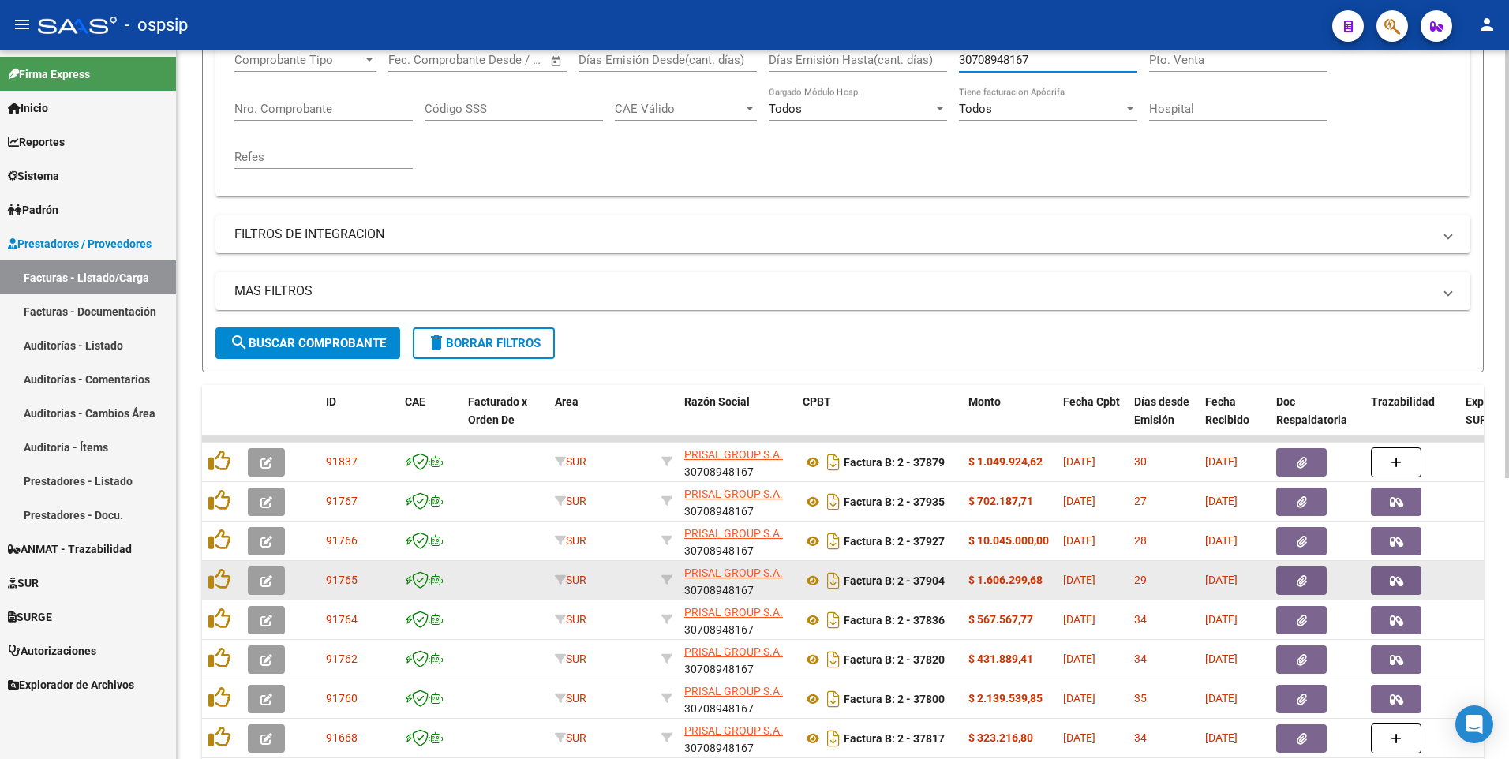
scroll to position [427, 0]
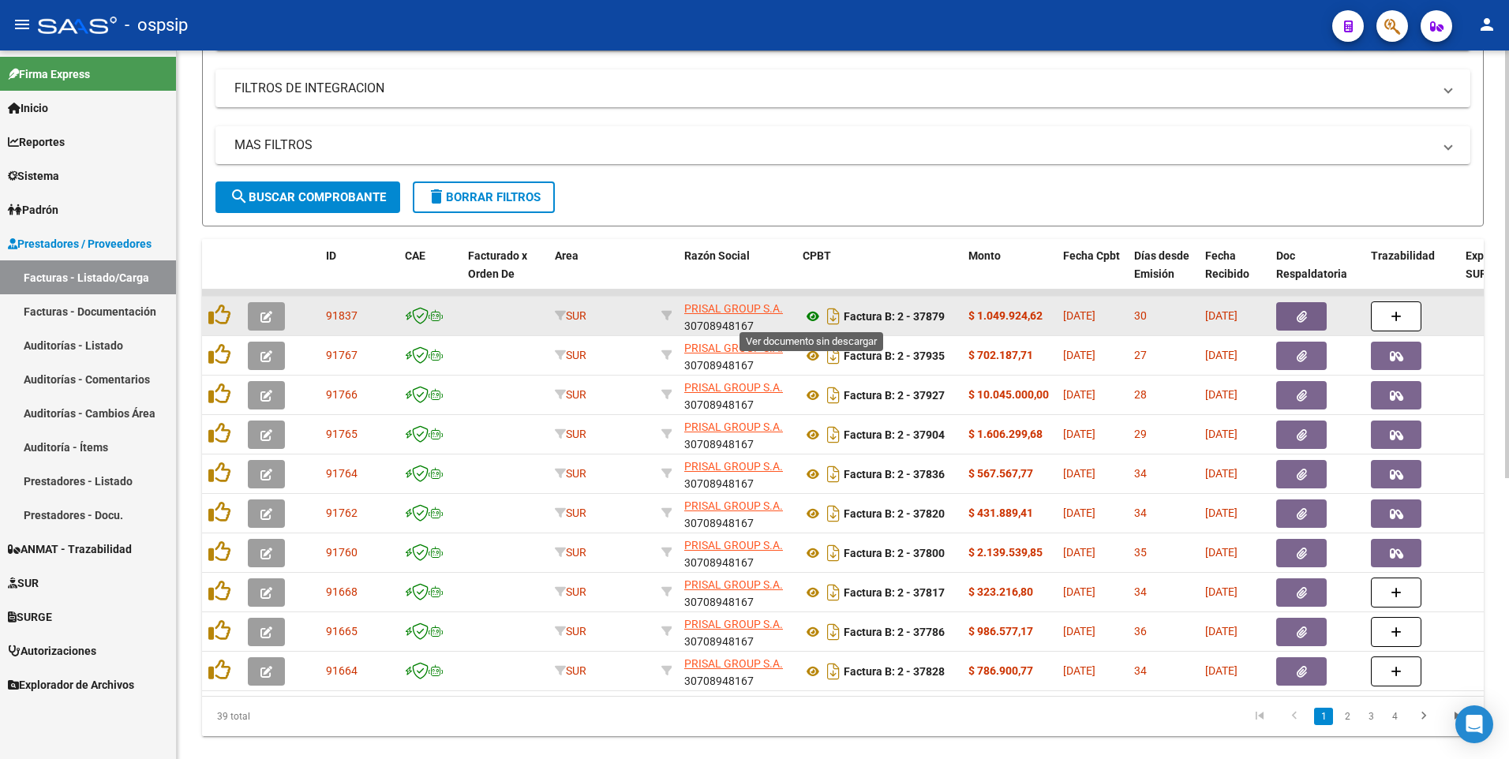
type input "30708948167"
click at [810, 318] on icon at bounding box center [813, 316] width 21 height 19
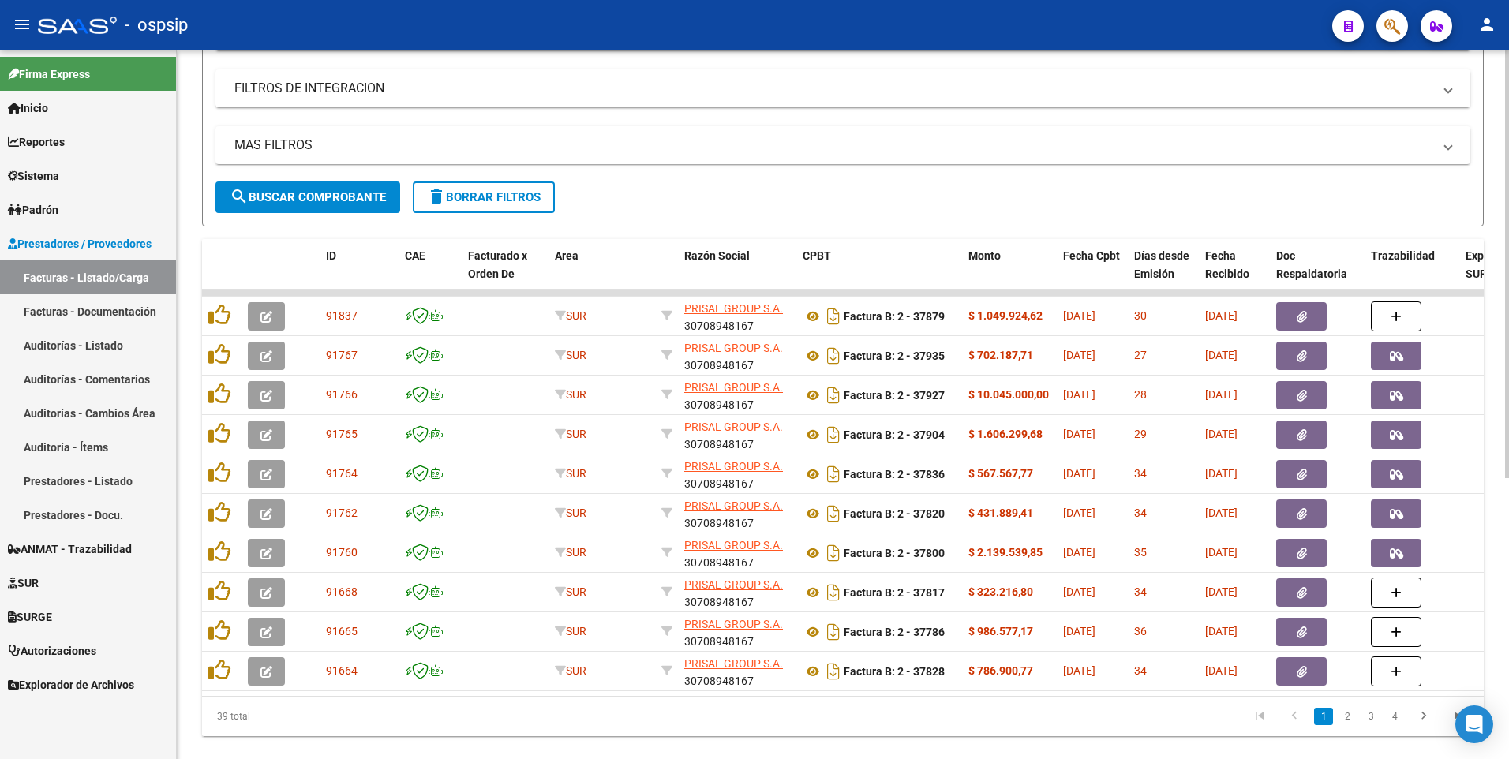
drag, startPoint x: 614, startPoint y: 36, endPoint x: 675, endPoint y: 204, distance: 178.7
click at [614, 36] on div "- ospsip" at bounding box center [679, 25] width 1282 height 35
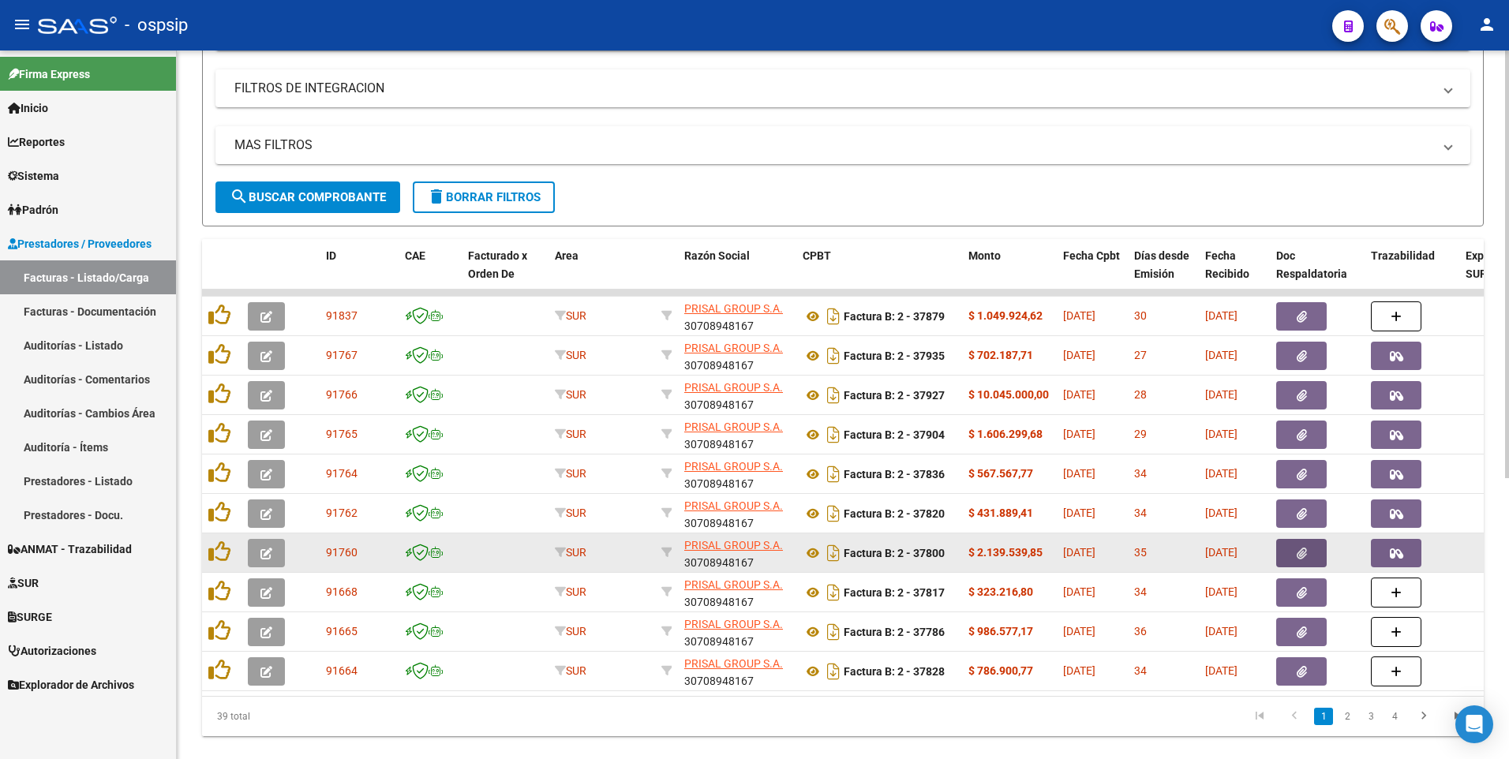
click at [1303, 545] on button "button" at bounding box center [1301, 553] width 51 height 28
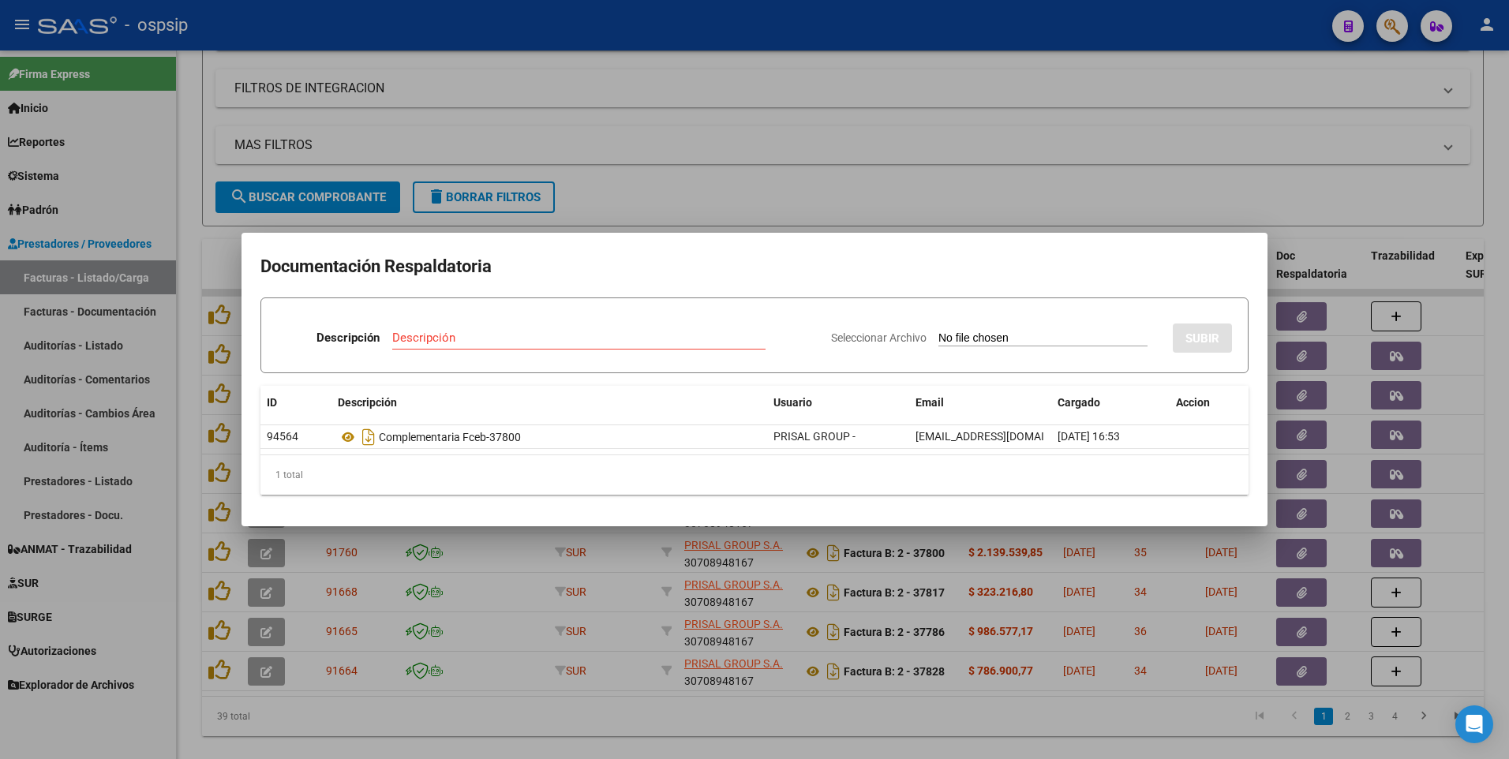
click at [664, 213] on div at bounding box center [754, 379] width 1509 height 759
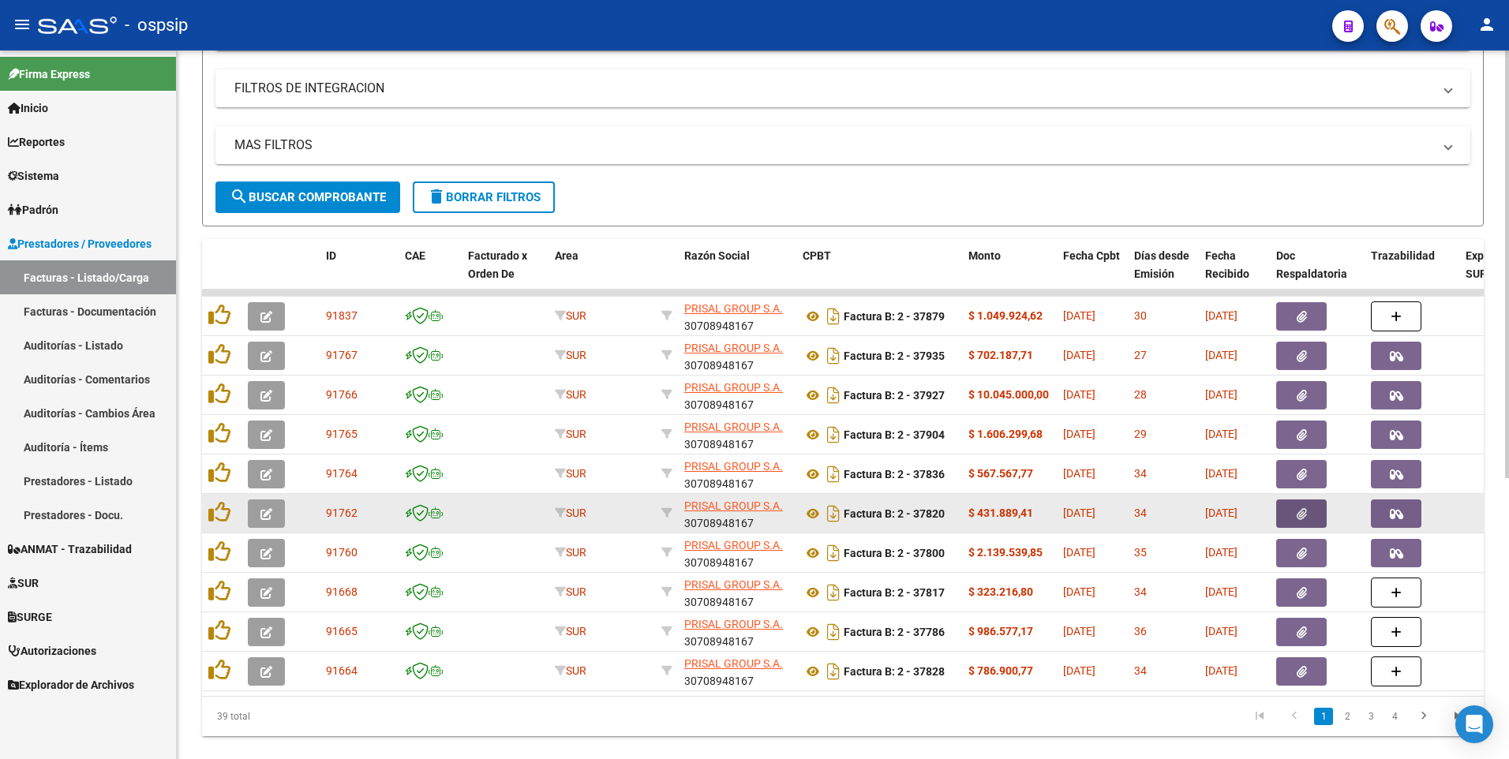
click at [1297, 519] on icon "button" at bounding box center [1302, 514] width 10 height 12
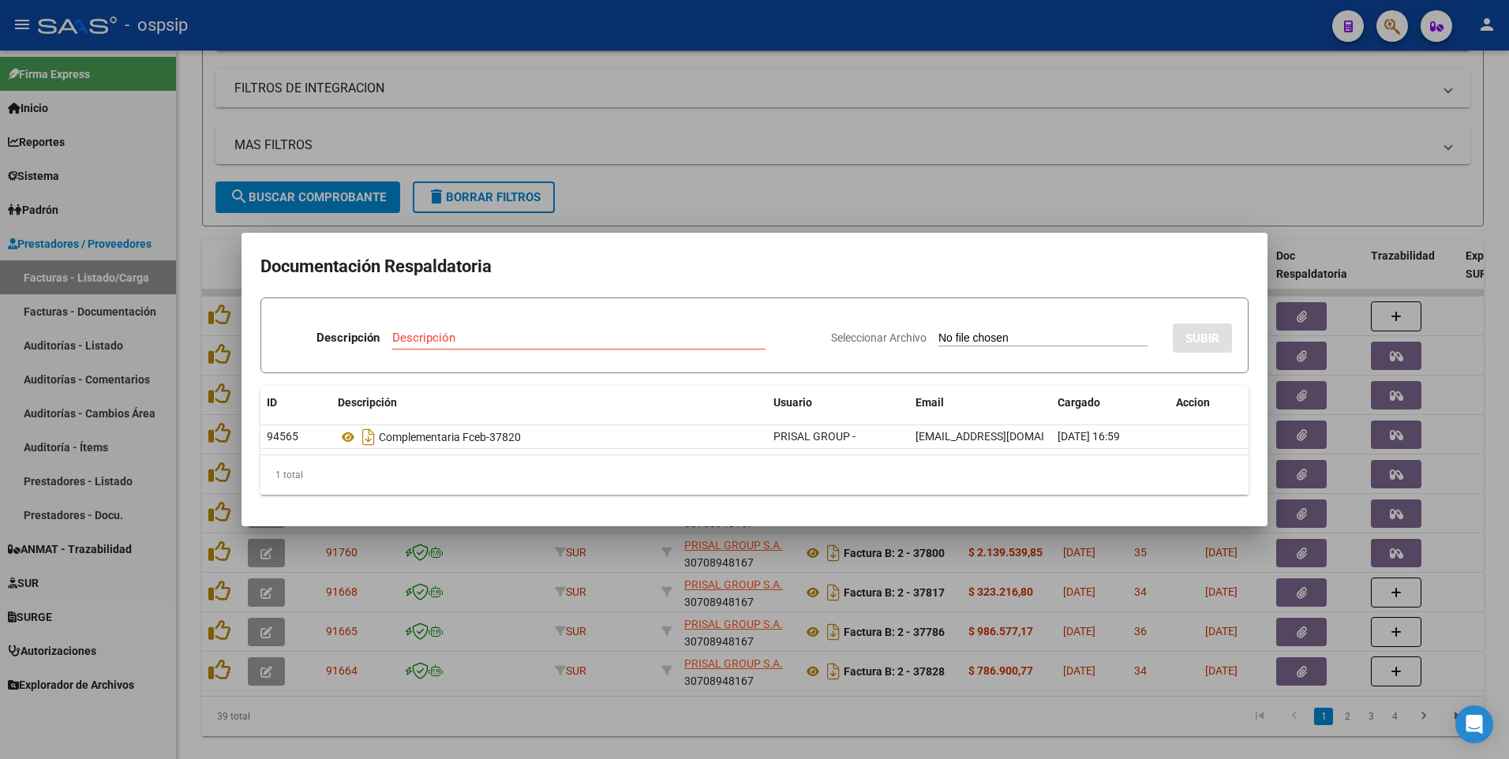
click at [829, 116] on div at bounding box center [754, 379] width 1509 height 759
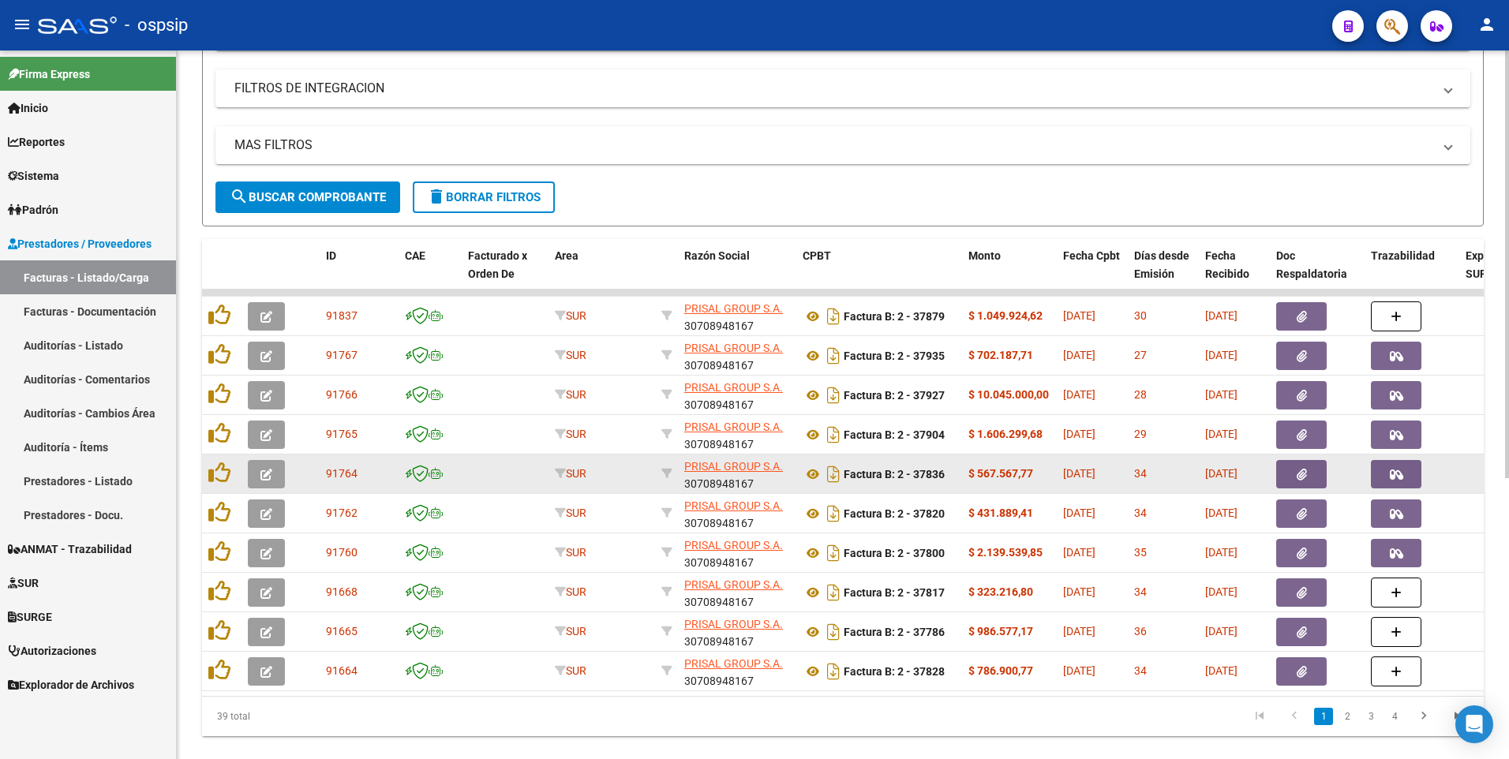
click at [1281, 473] on button "button" at bounding box center [1301, 474] width 51 height 28
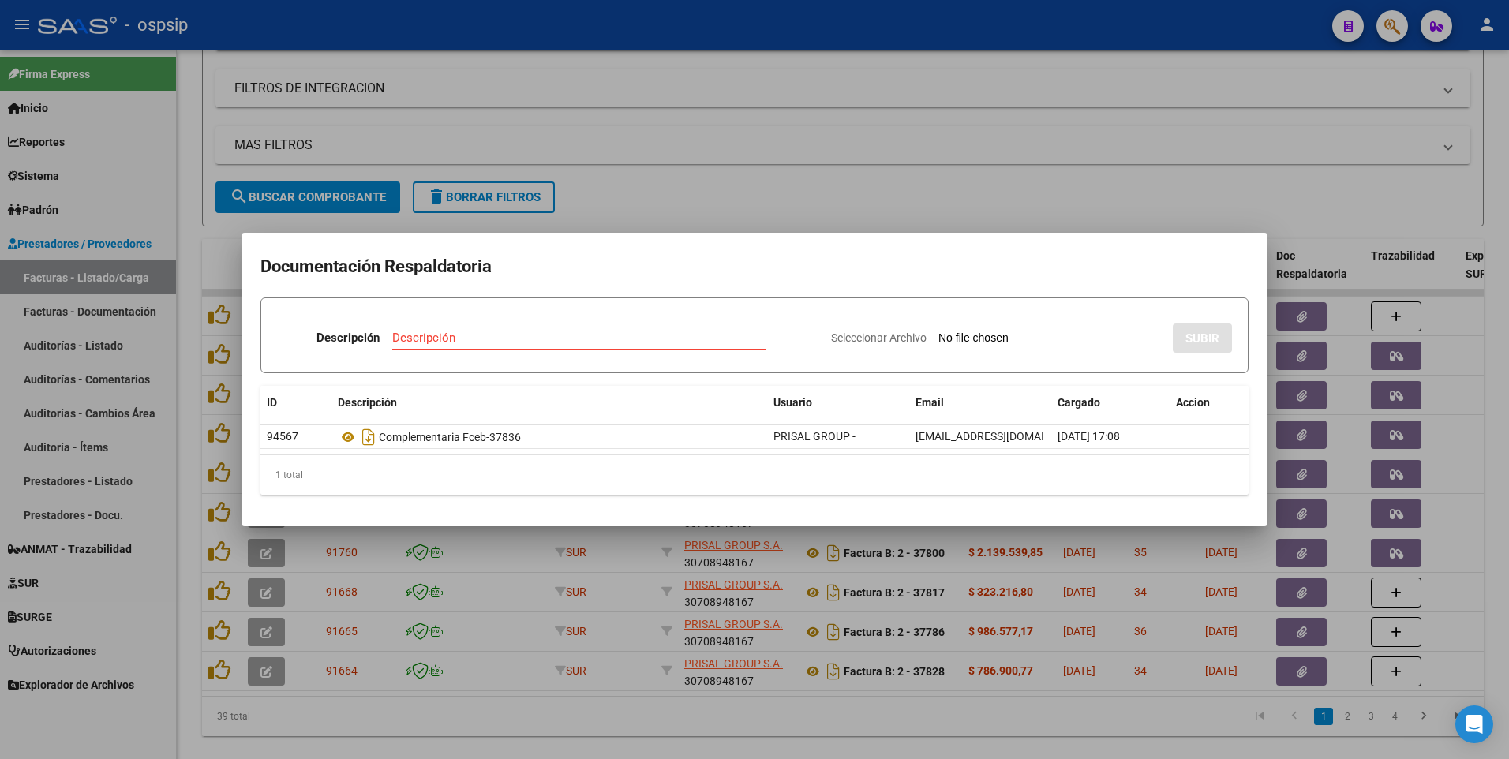
click at [702, 143] on div at bounding box center [754, 379] width 1509 height 759
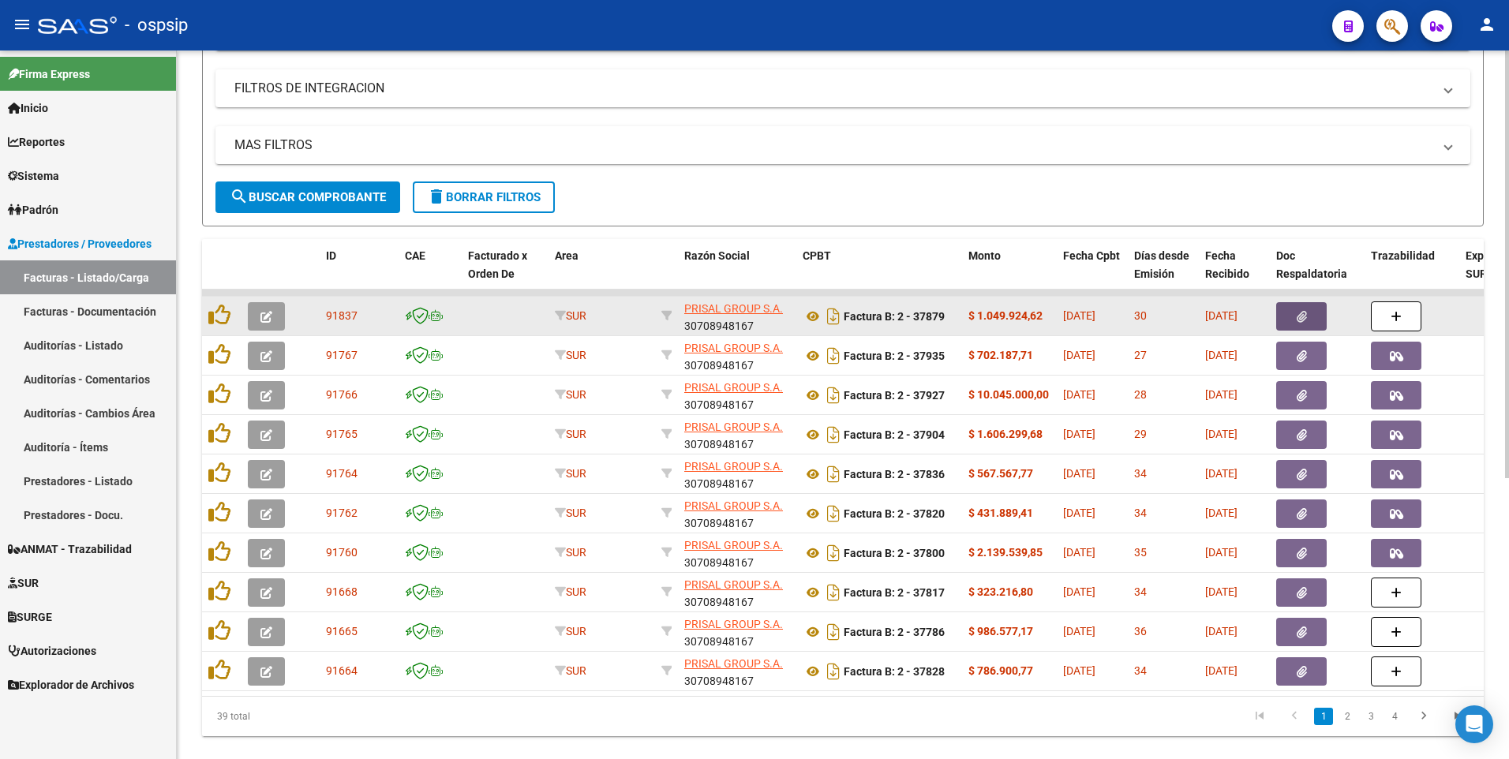
click at [1282, 320] on button "button" at bounding box center [1301, 316] width 51 height 28
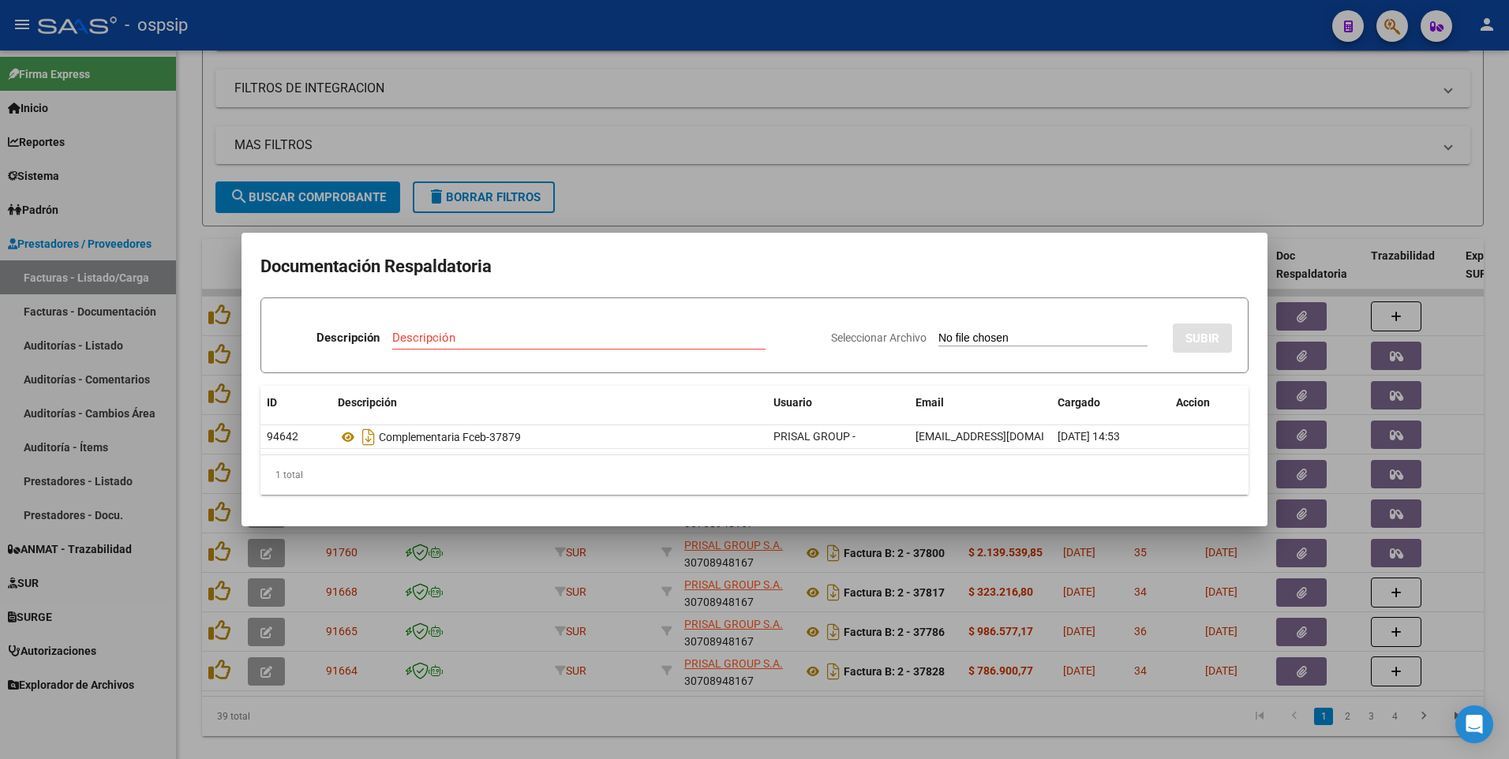
click at [632, 218] on div at bounding box center [754, 379] width 1509 height 759
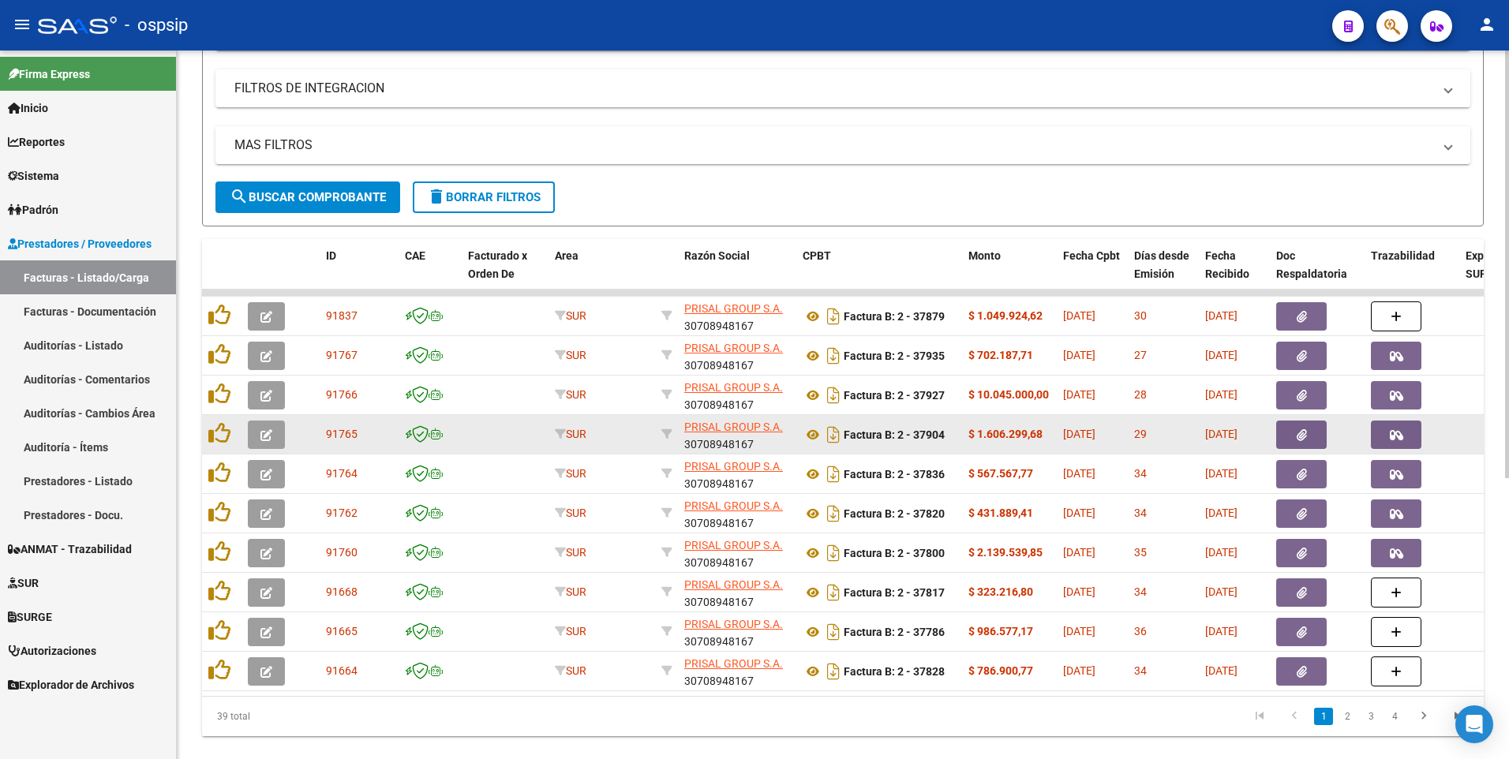
click at [1301, 438] on icon "button" at bounding box center [1302, 435] width 10 height 12
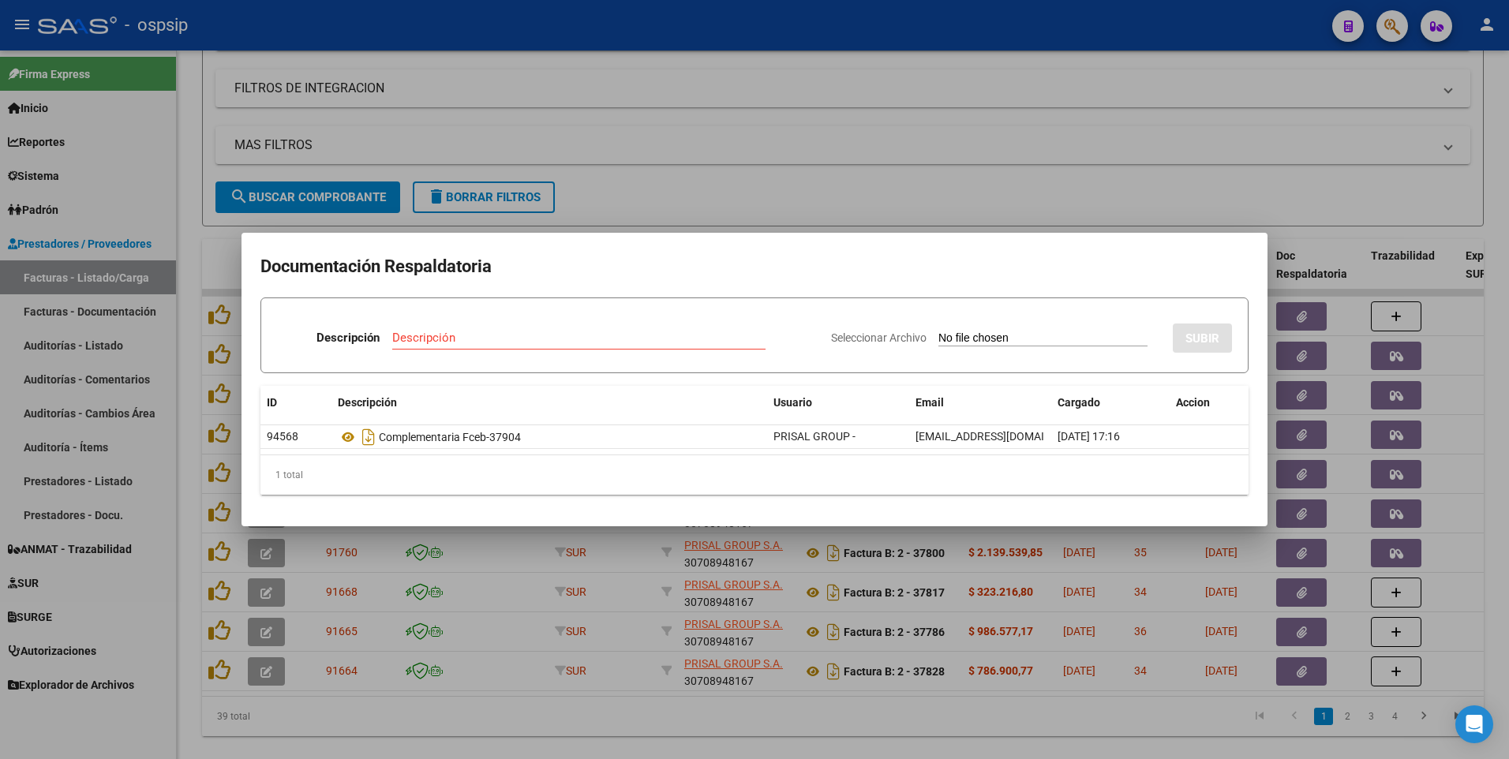
click at [687, 110] on div at bounding box center [754, 379] width 1509 height 759
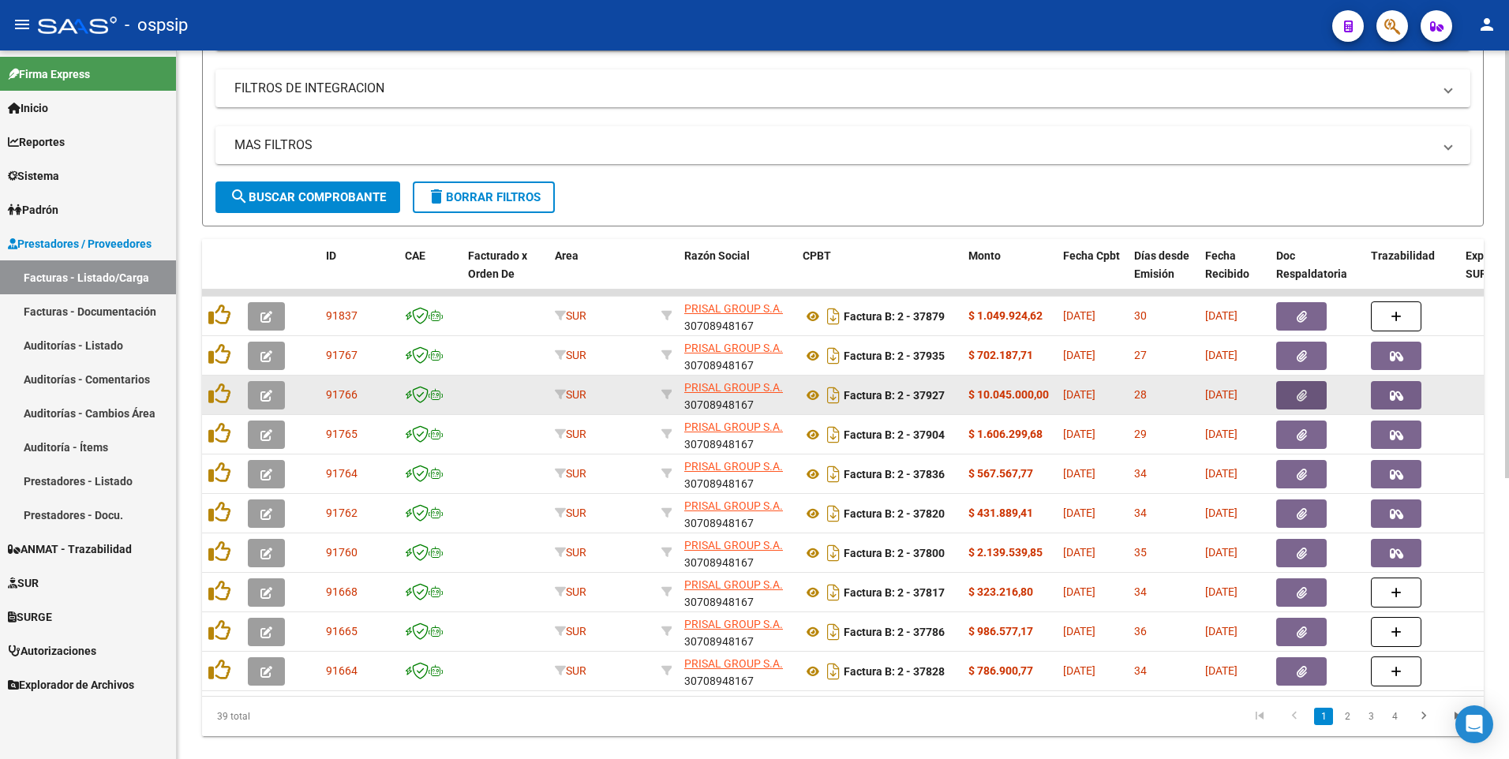
click at [1284, 399] on button "button" at bounding box center [1301, 395] width 51 height 28
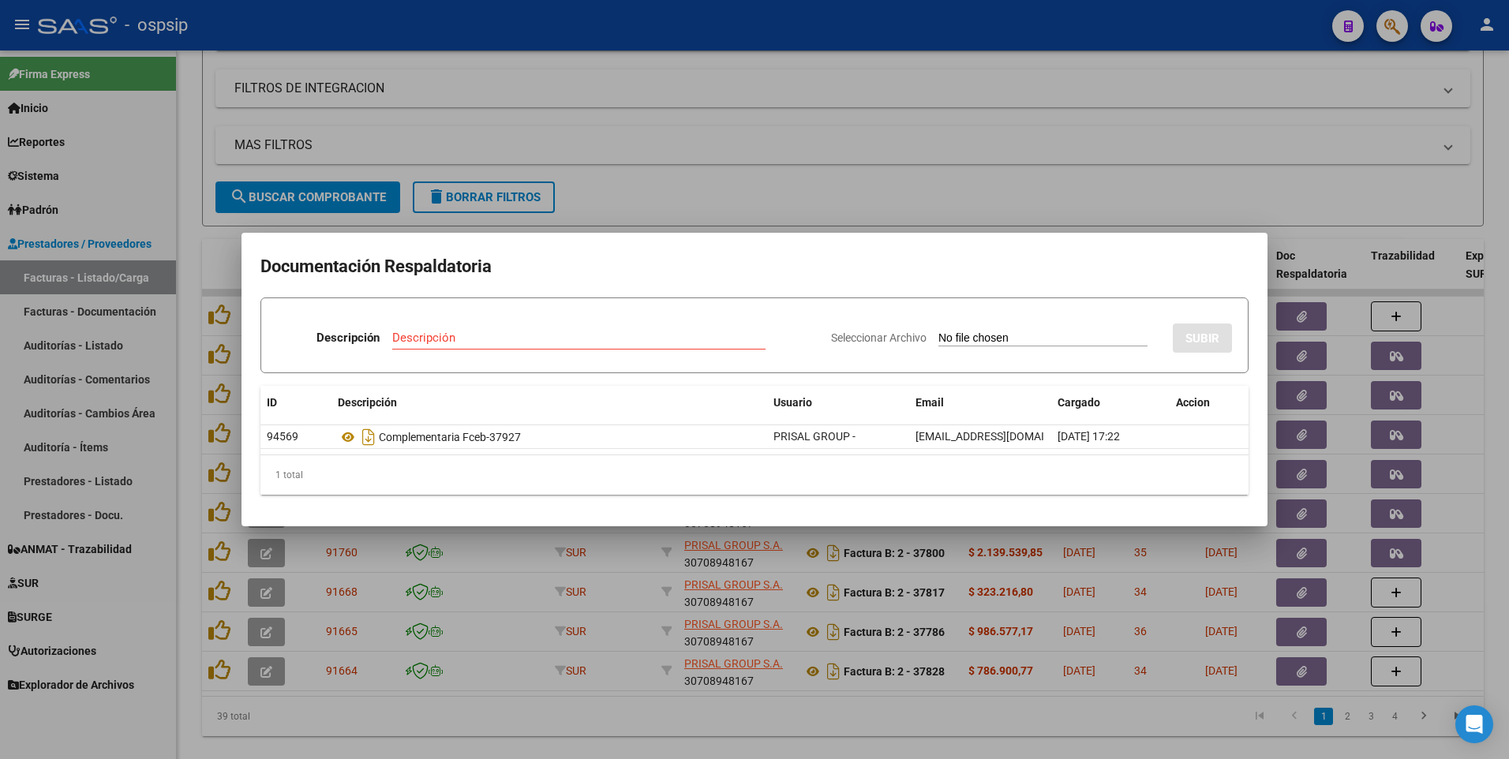
click at [739, 3] on div at bounding box center [754, 379] width 1509 height 759
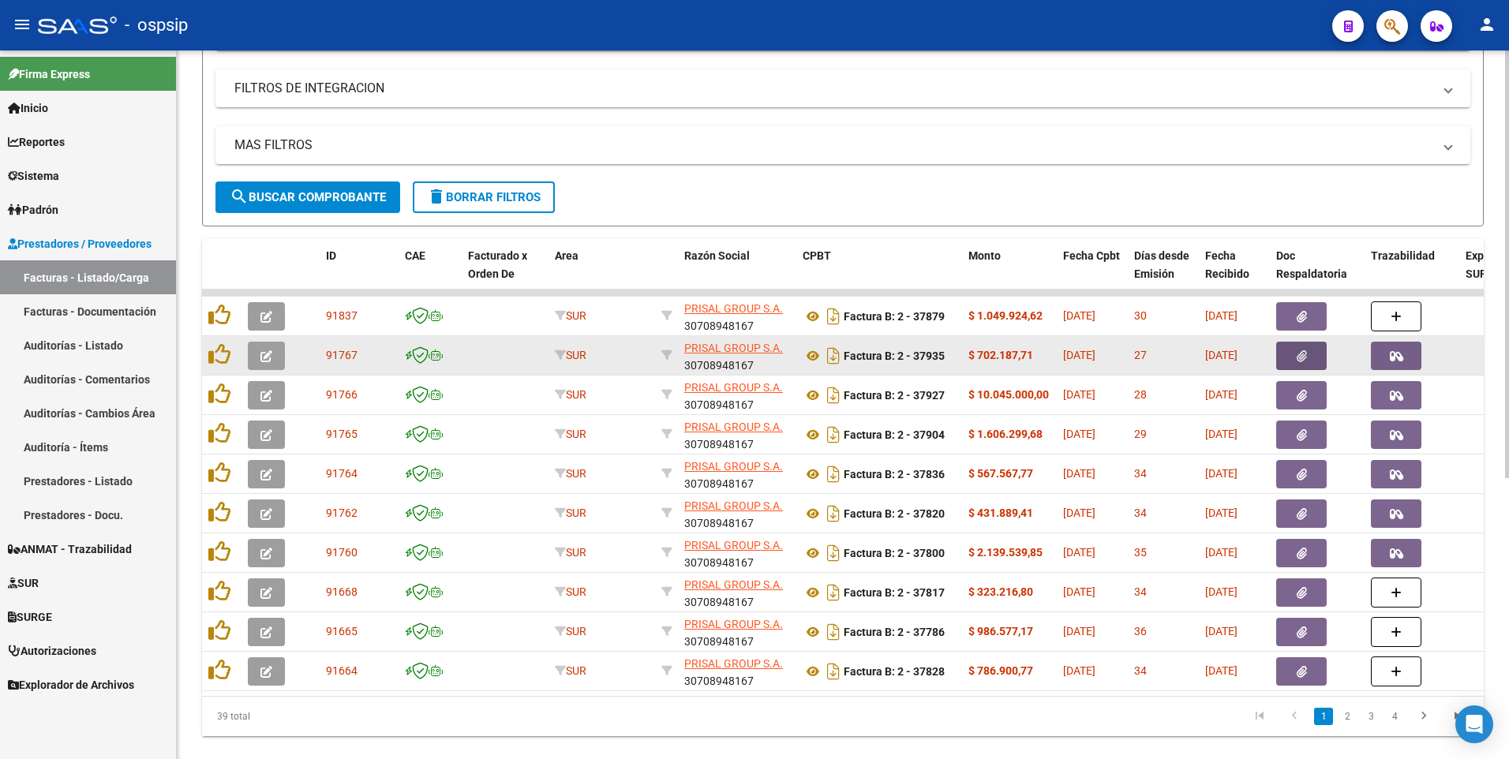
click at [1301, 357] on icon "button" at bounding box center [1302, 356] width 10 height 12
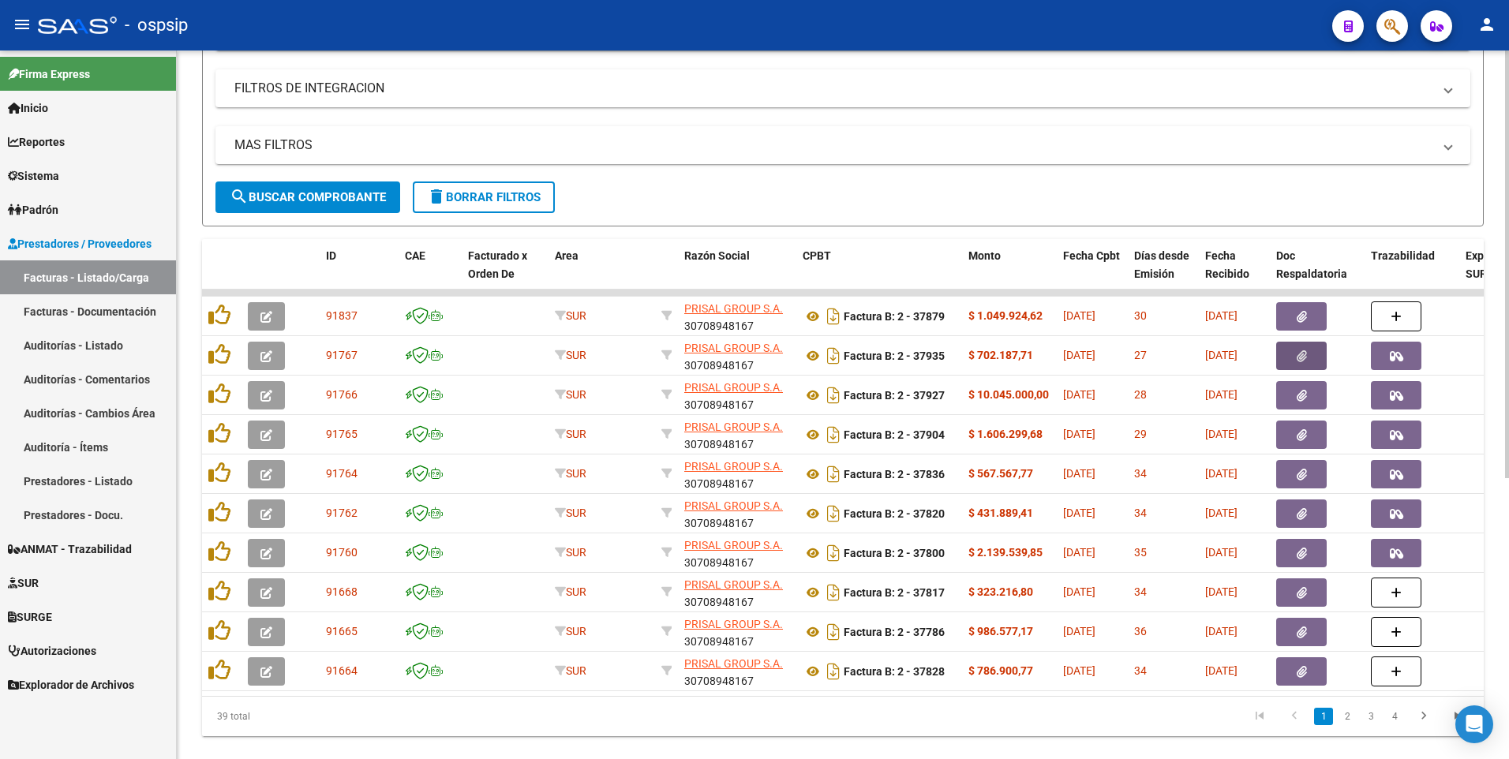
click at [492, 196] on span "delete Borrar Filtros" at bounding box center [484, 197] width 114 height 14
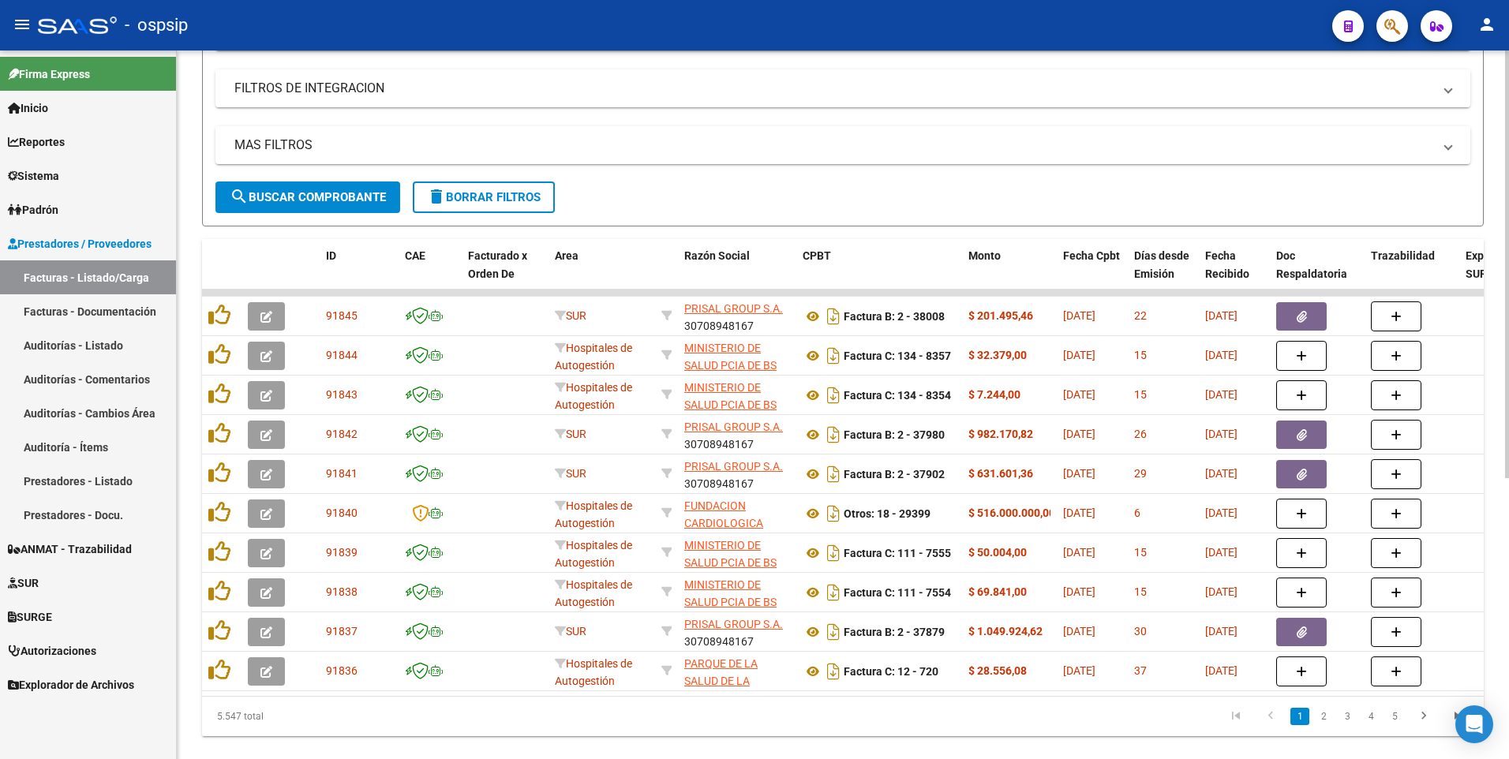
click at [509, 196] on span "delete Borrar Filtros" at bounding box center [484, 197] width 114 height 14
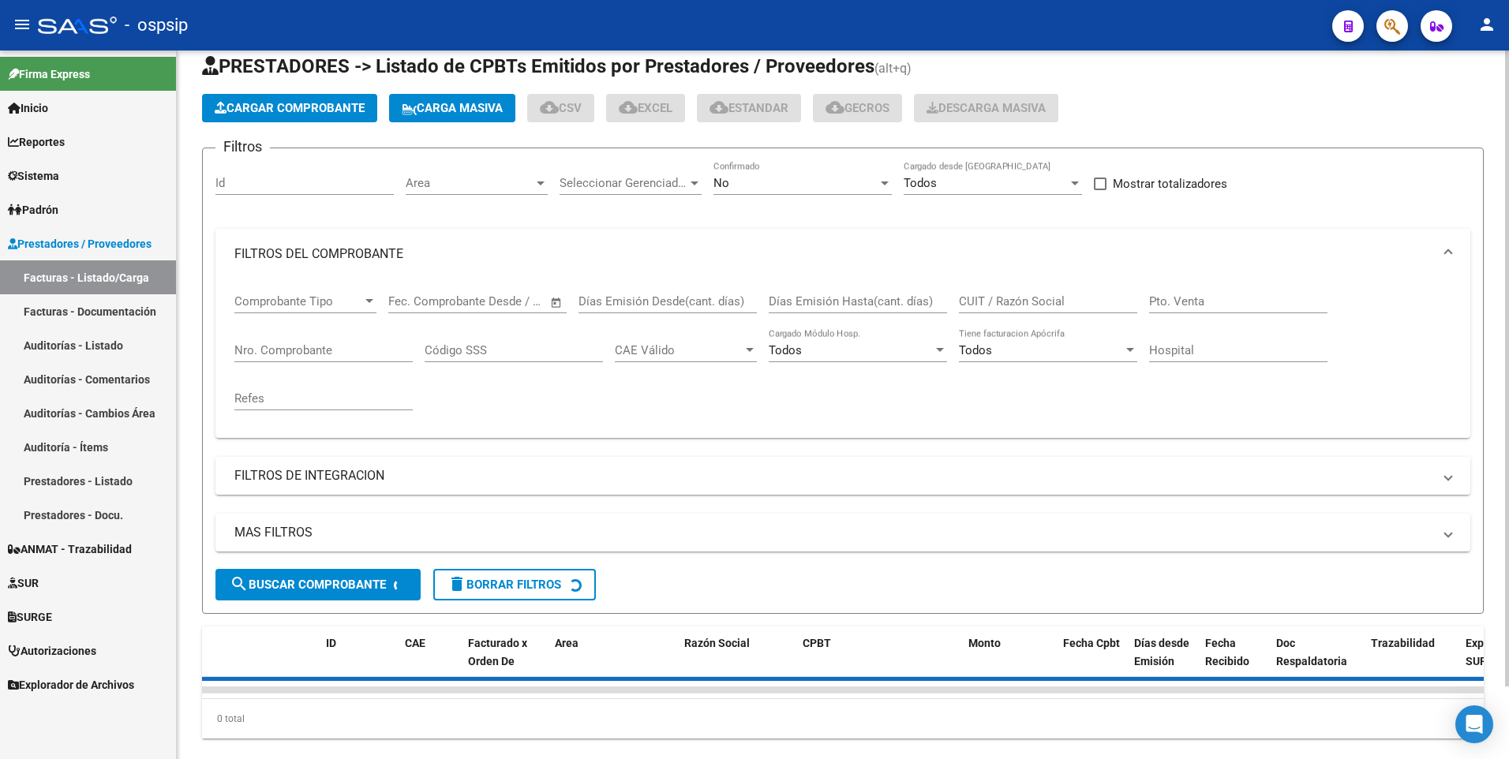
scroll to position [0, 0]
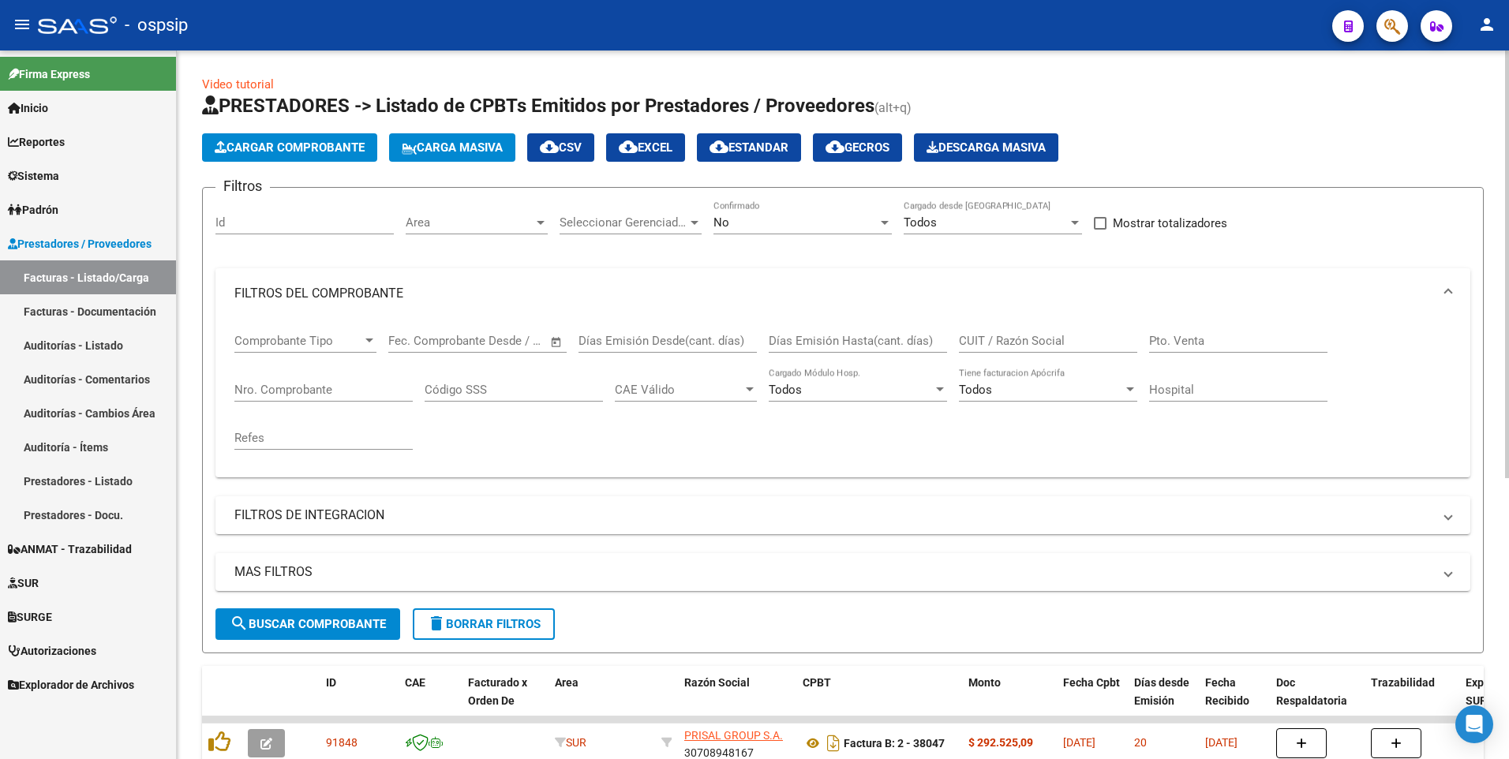
click at [320, 392] on input "Nro. Comprobante" at bounding box center [323, 390] width 178 height 14
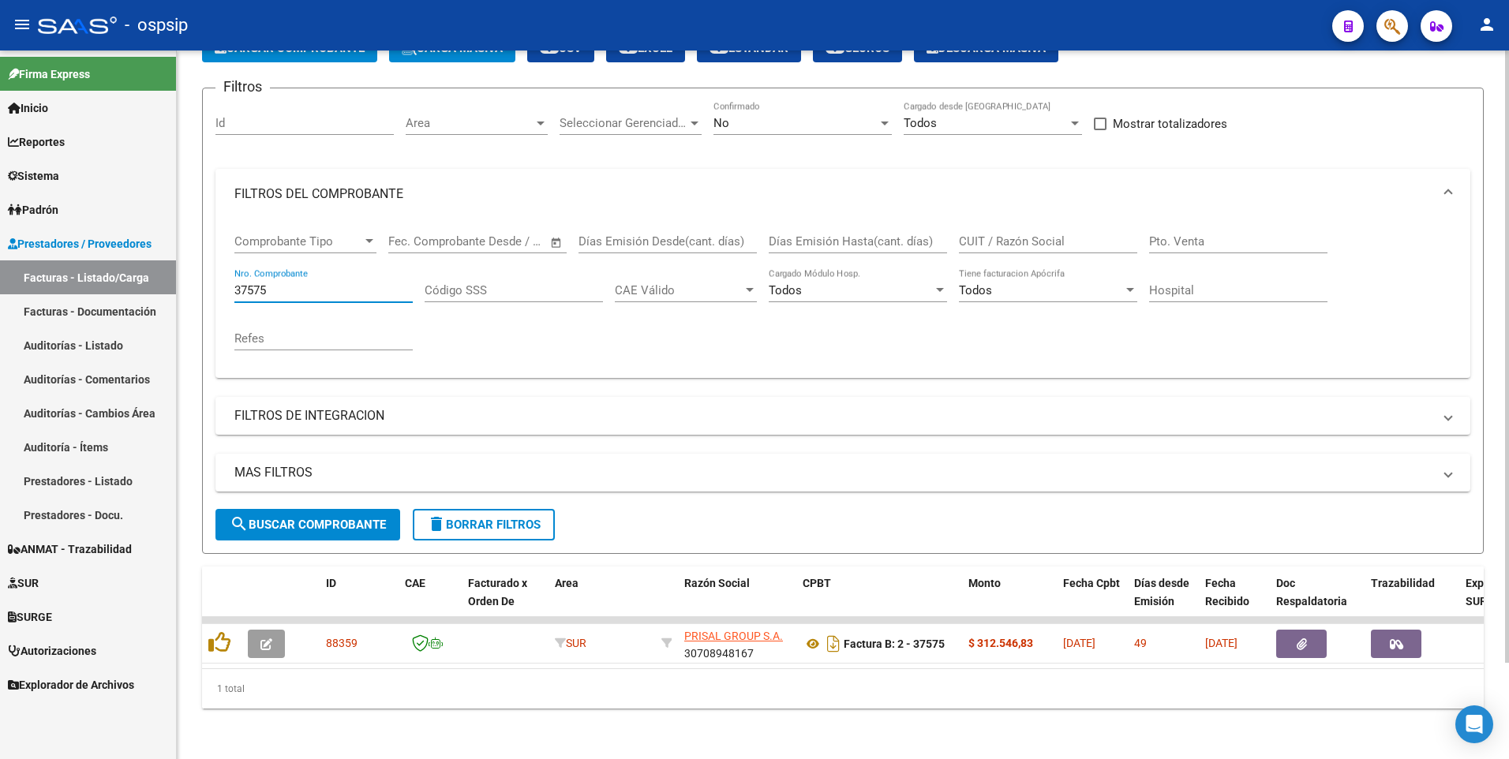
type input "37575"
click at [482, 525] on button "delete Borrar Filtros" at bounding box center [484, 525] width 142 height 32
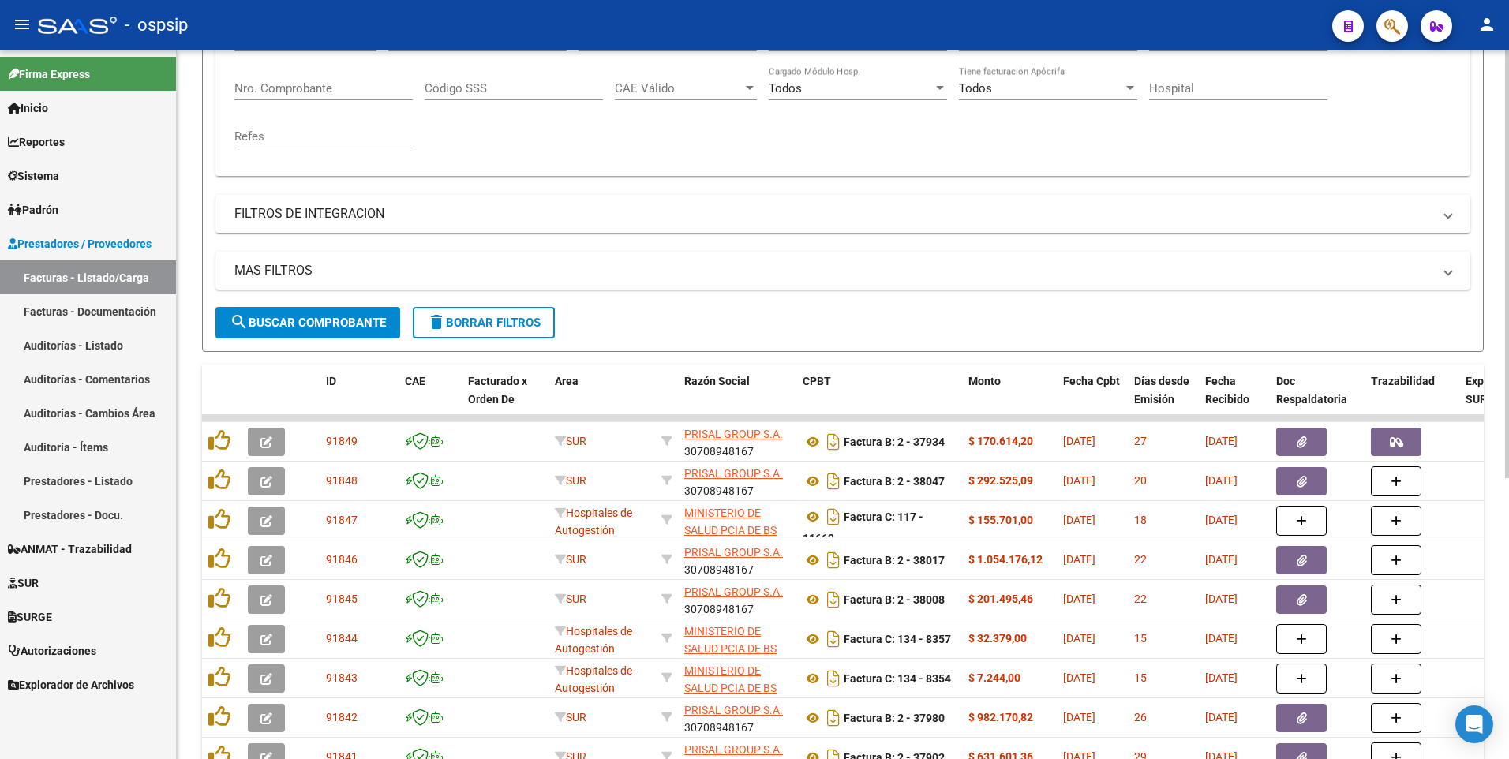
scroll to position [111, 0]
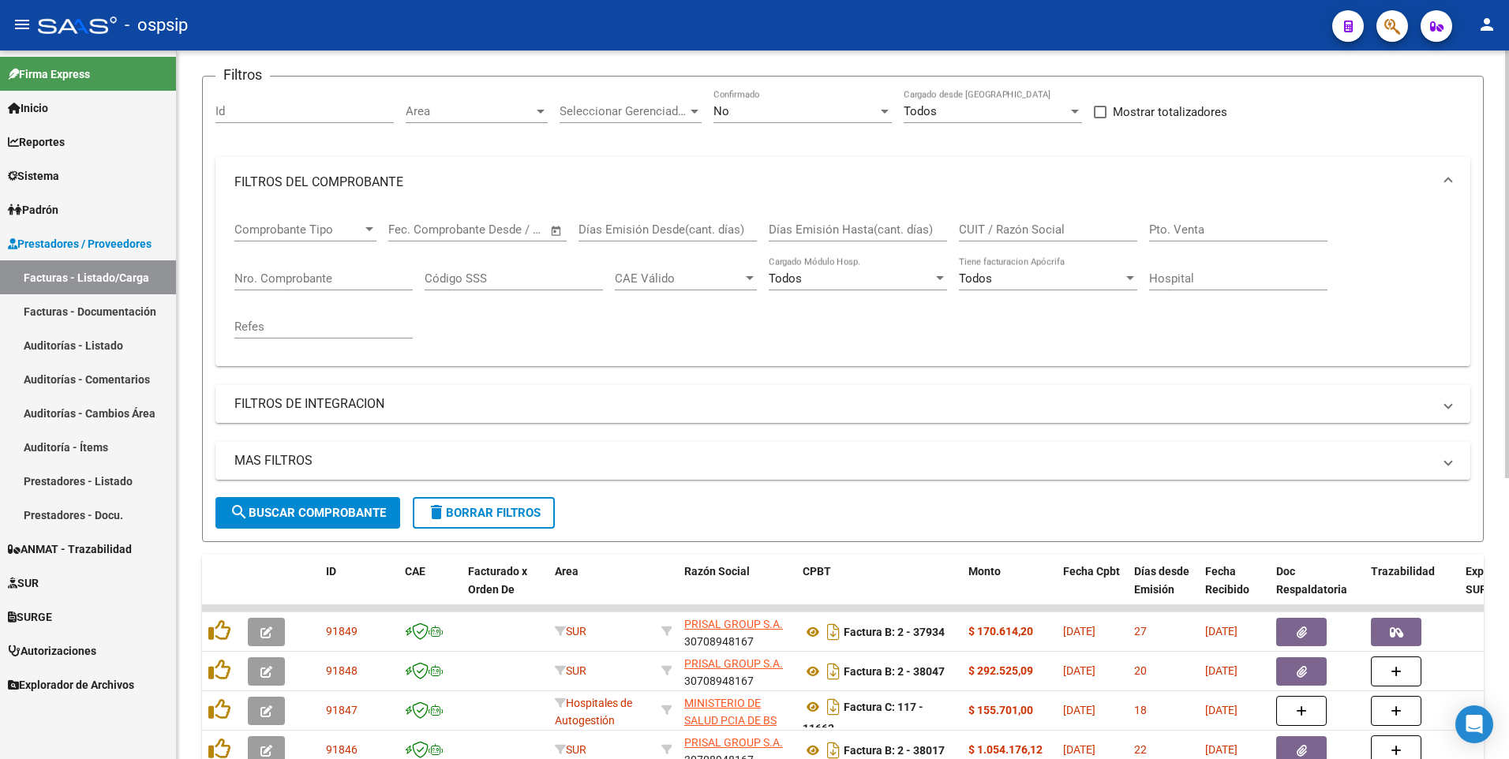
click at [316, 272] on input "Nro. Comprobante" at bounding box center [323, 278] width 178 height 14
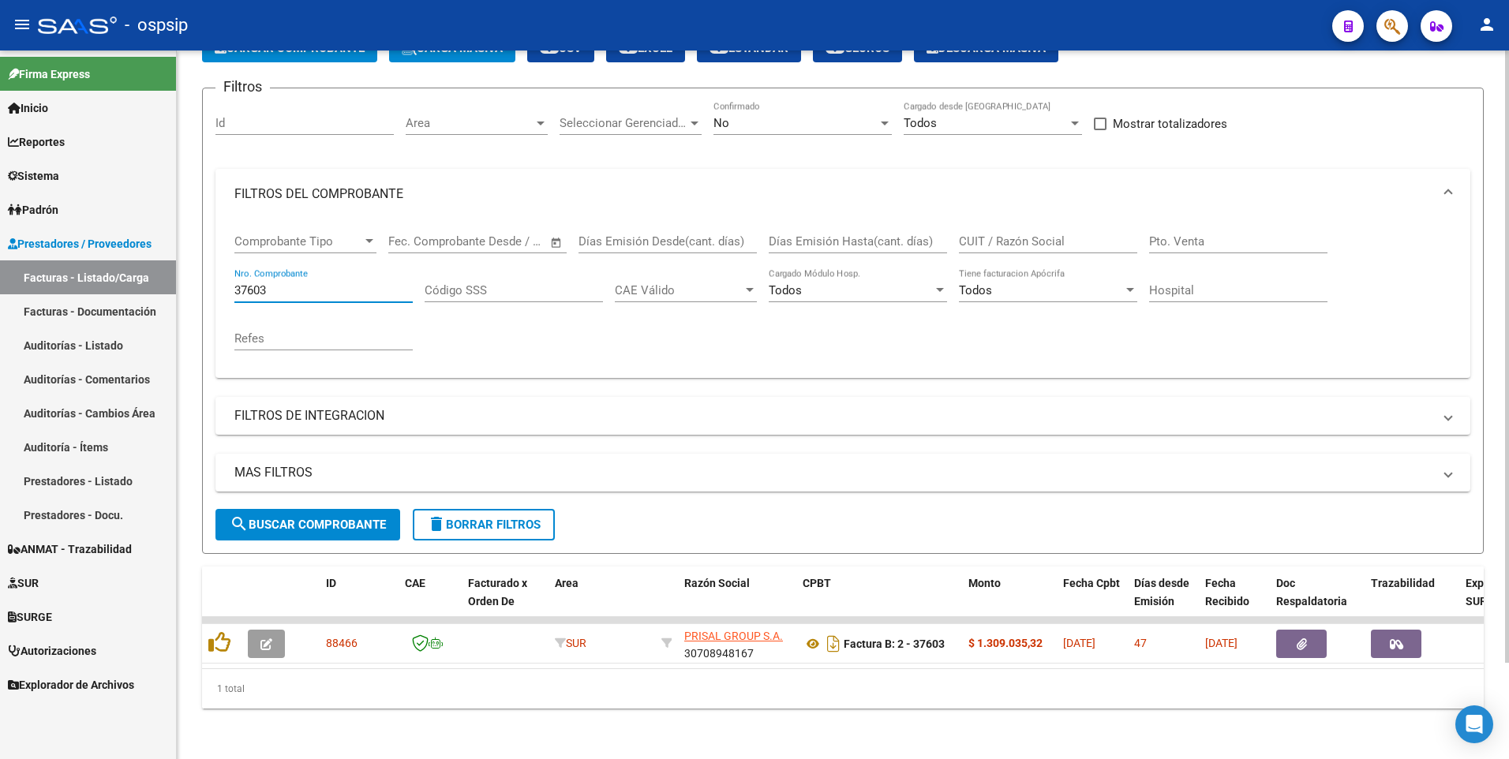
click at [316, 283] on input "37603" at bounding box center [323, 290] width 178 height 14
click at [344, 284] on input "37682" at bounding box center [323, 290] width 178 height 14
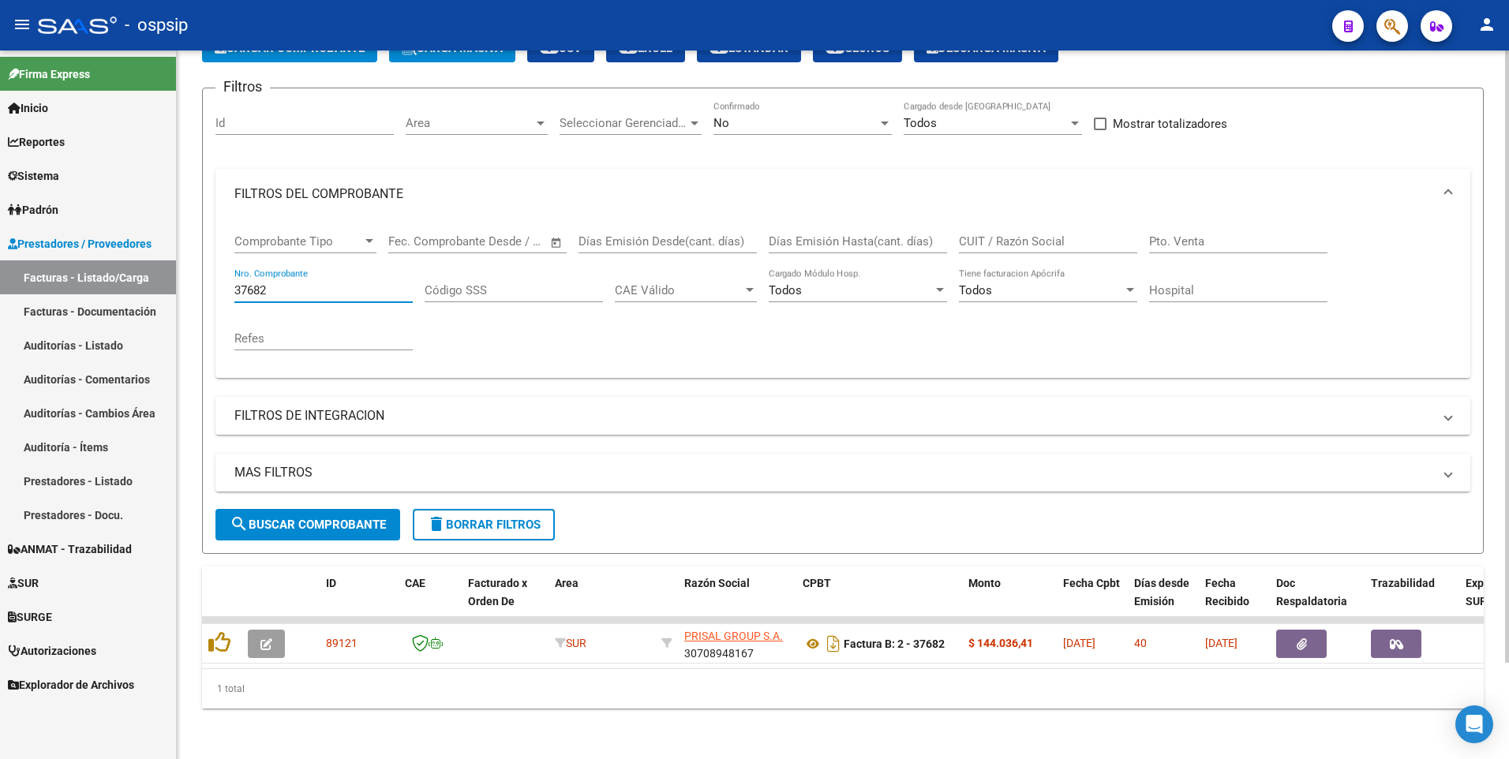
click at [344, 284] on input "37682" at bounding box center [323, 290] width 178 height 14
click at [317, 284] on input "37800" at bounding box center [323, 290] width 178 height 14
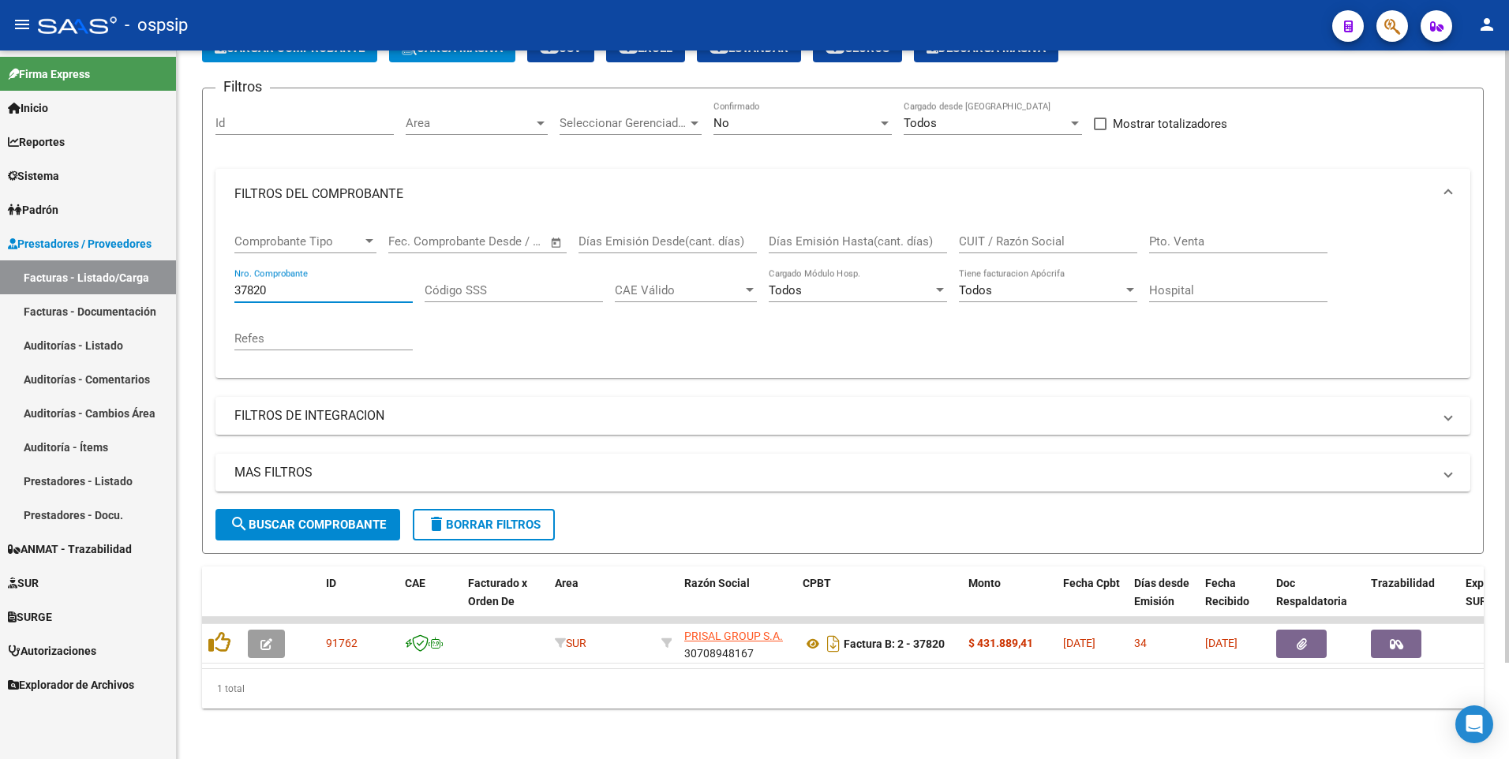
click at [317, 284] on input "37820" at bounding box center [323, 290] width 178 height 14
click at [317, 284] on input "37836" at bounding box center [323, 290] width 178 height 14
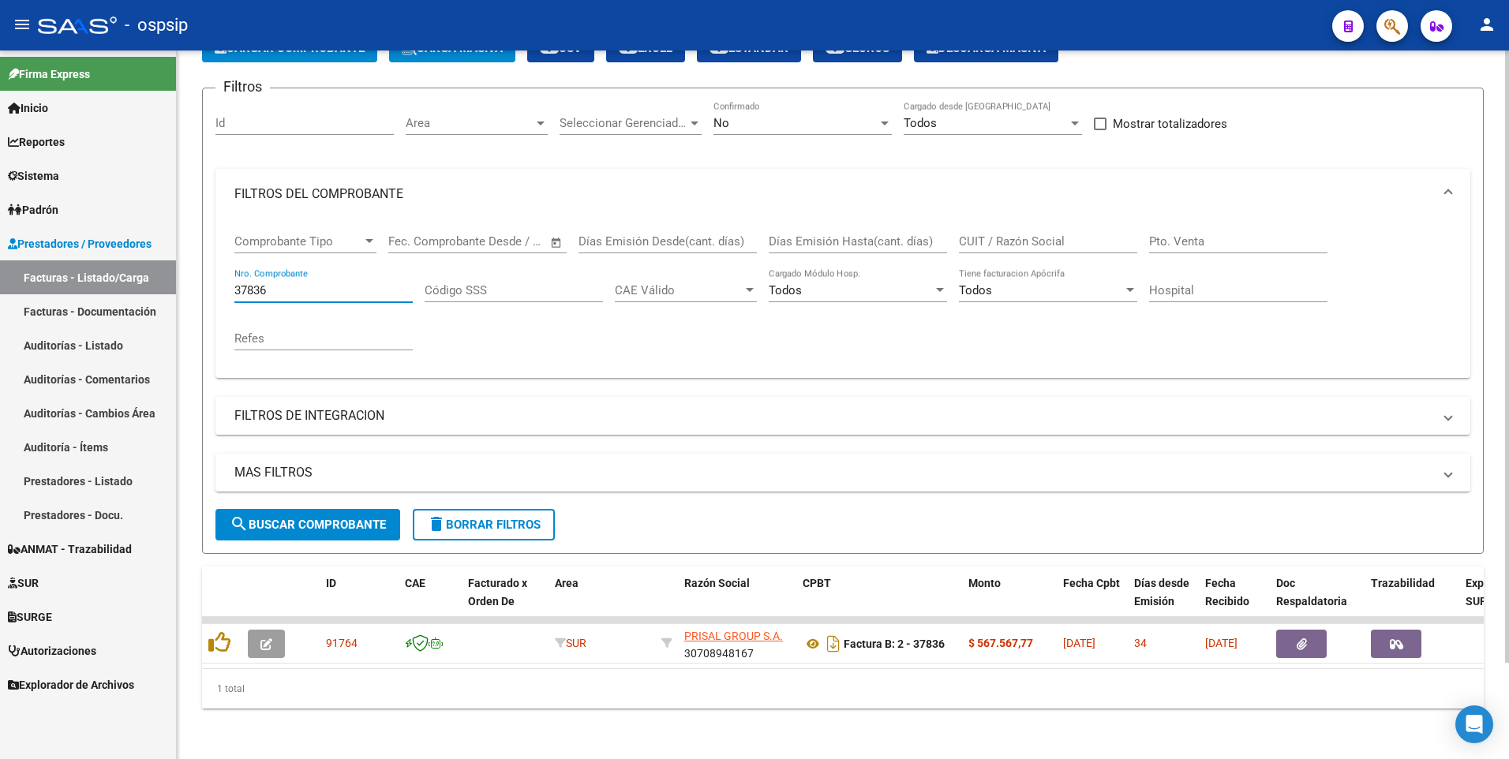
click at [317, 284] on input "37836" at bounding box center [323, 290] width 178 height 14
click at [317, 284] on input "37904" at bounding box center [323, 290] width 178 height 14
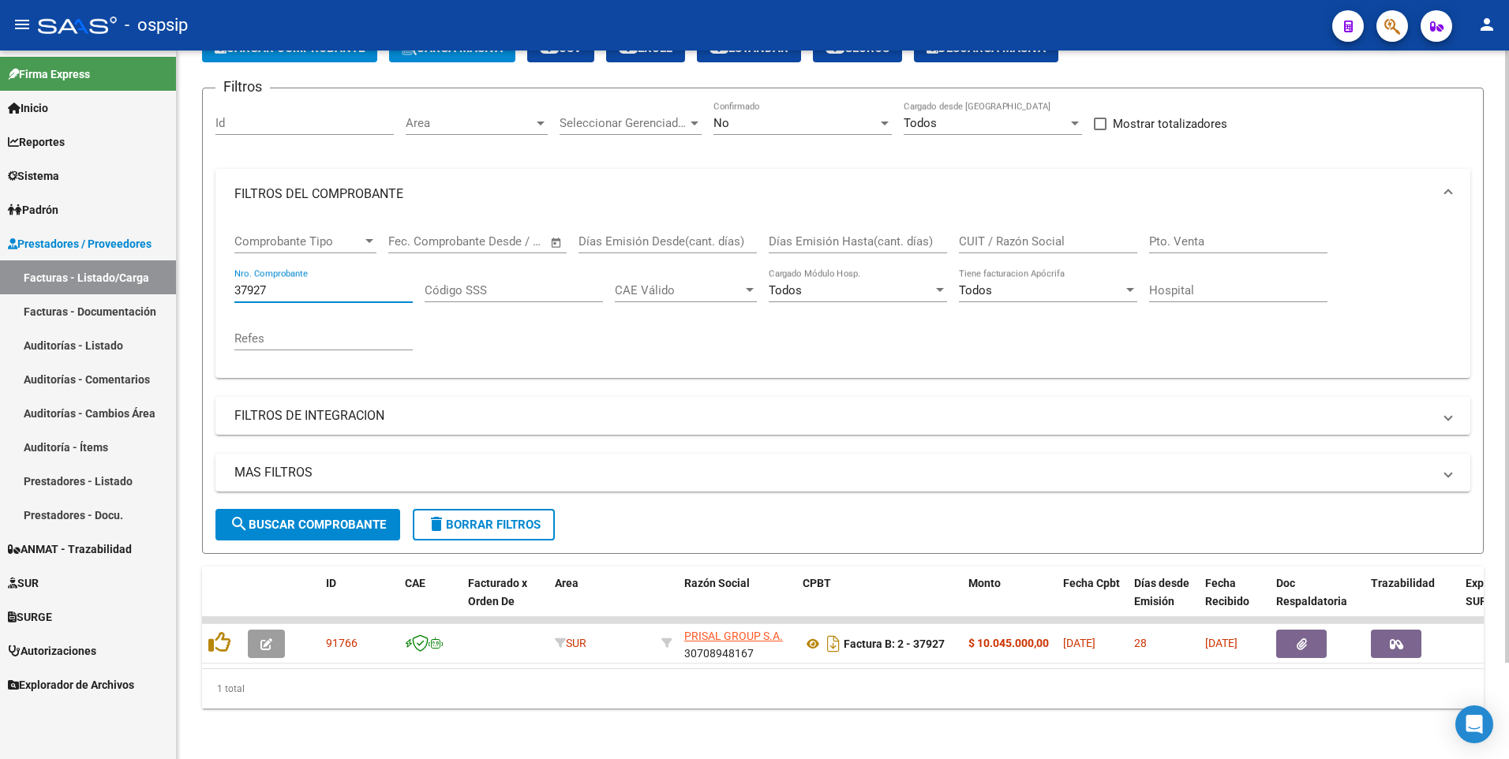
click at [317, 284] on input "37927" at bounding box center [323, 290] width 178 height 14
click at [317, 284] on input "37935" at bounding box center [323, 290] width 178 height 14
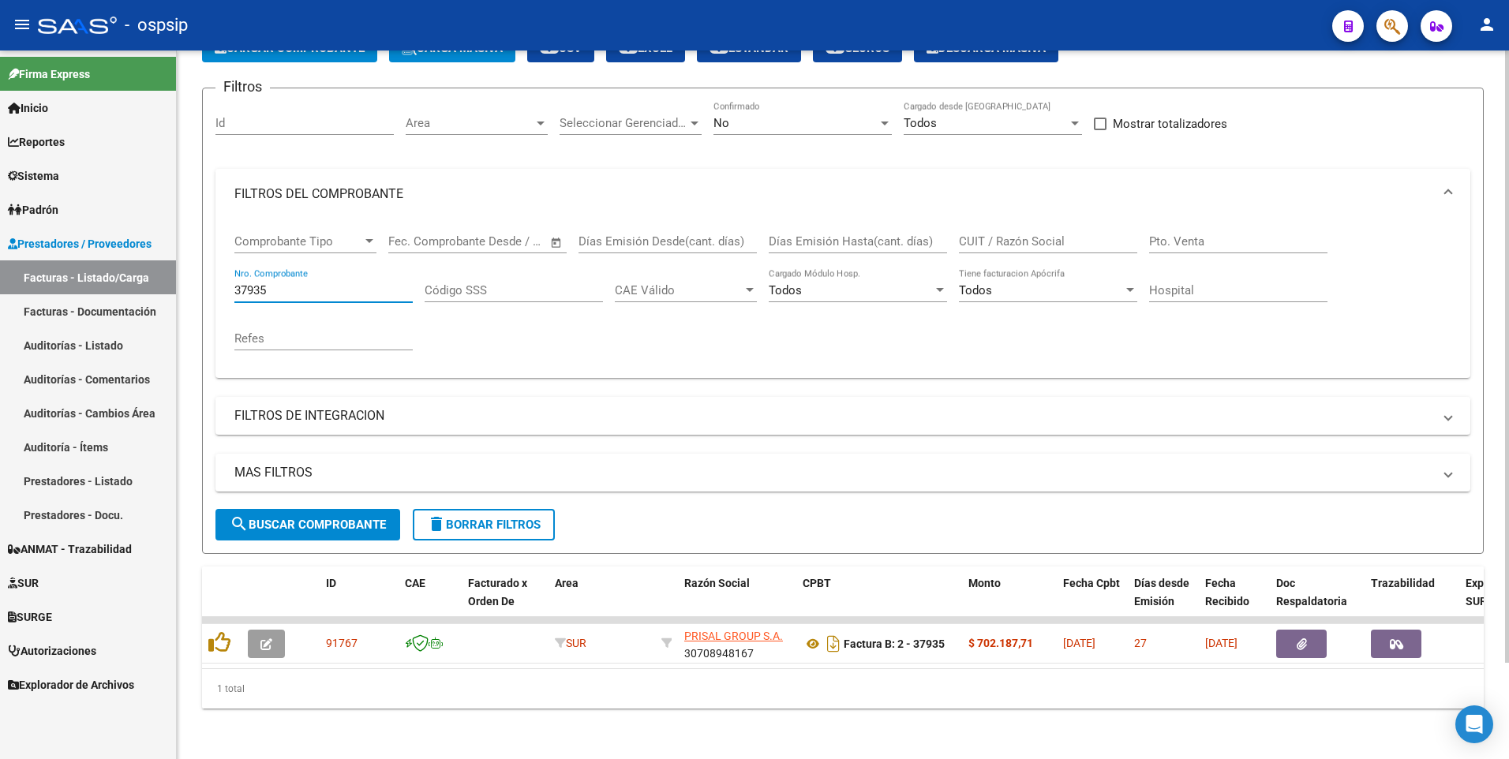
click at [317, 284] on input "37935" at bounding box center [323, 290] width 178 height 14
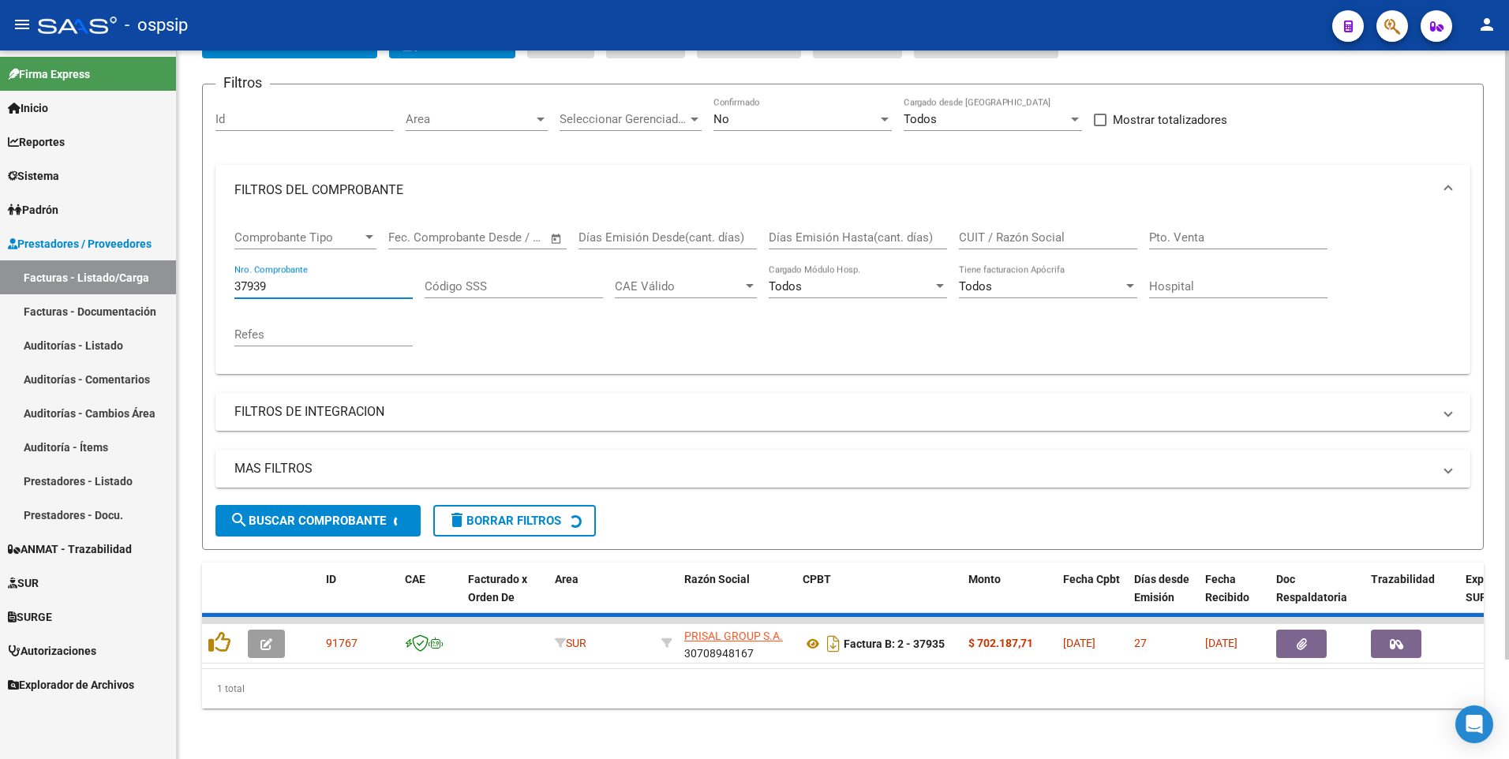
scroll to position [88, 0]
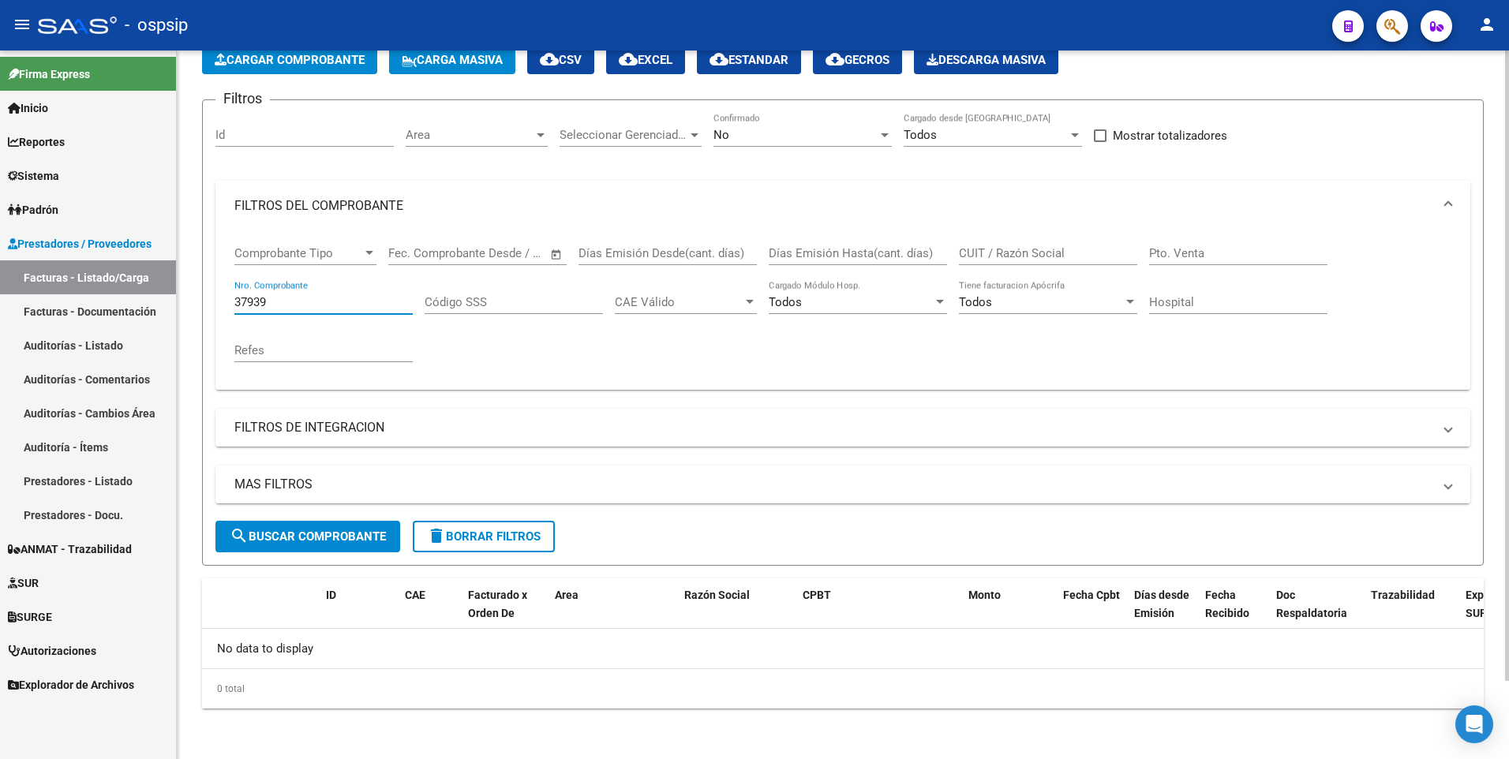
click at [364, 535] on span "search Buscar Comprobante" at bounding box center [308, 537] width 156 height 14
click at [818, 136] on div "No" at bounding box center [795, 135] width 164 height 14
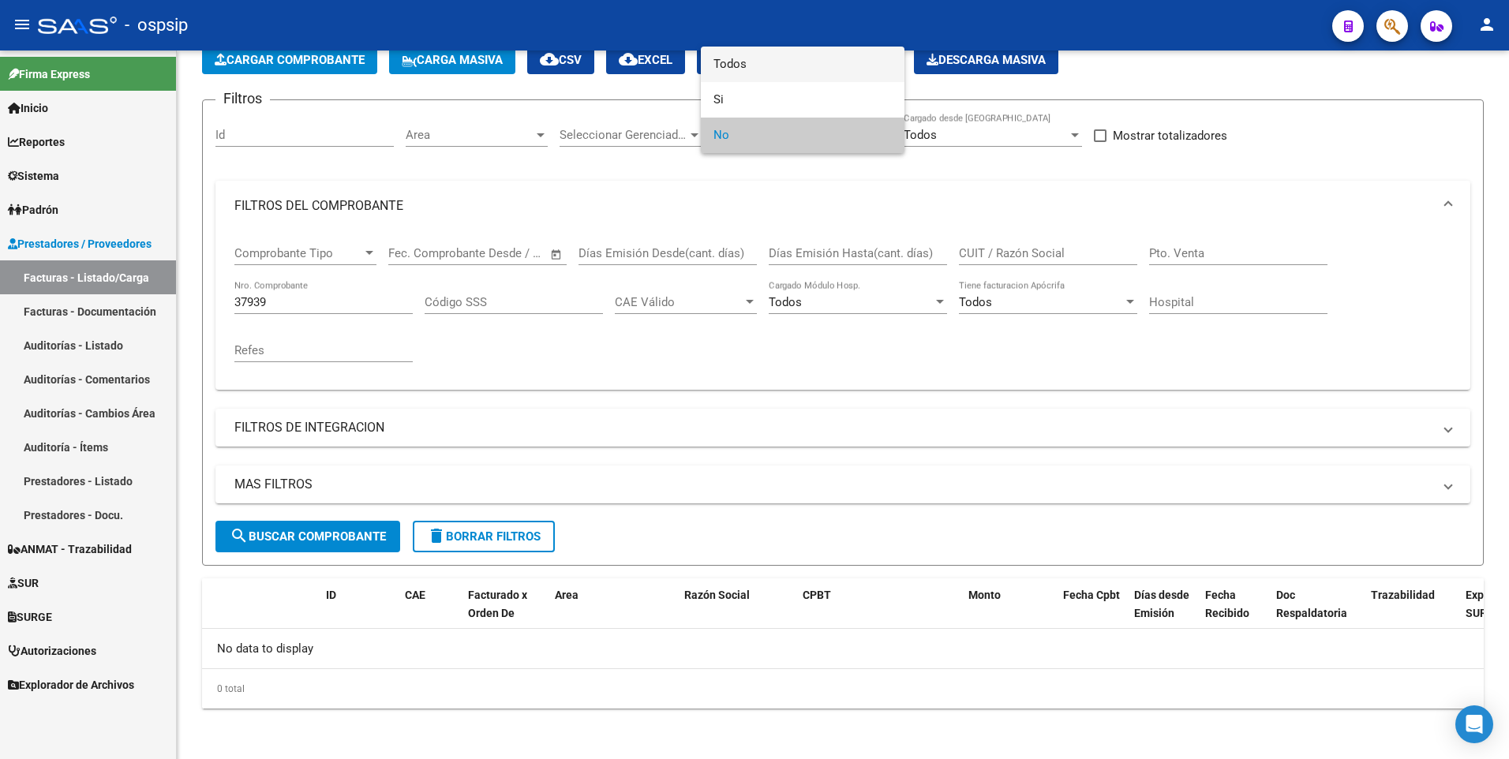
click at [784, 71] on span "Todos" at bounding box center [802, 65] width 178 height 36
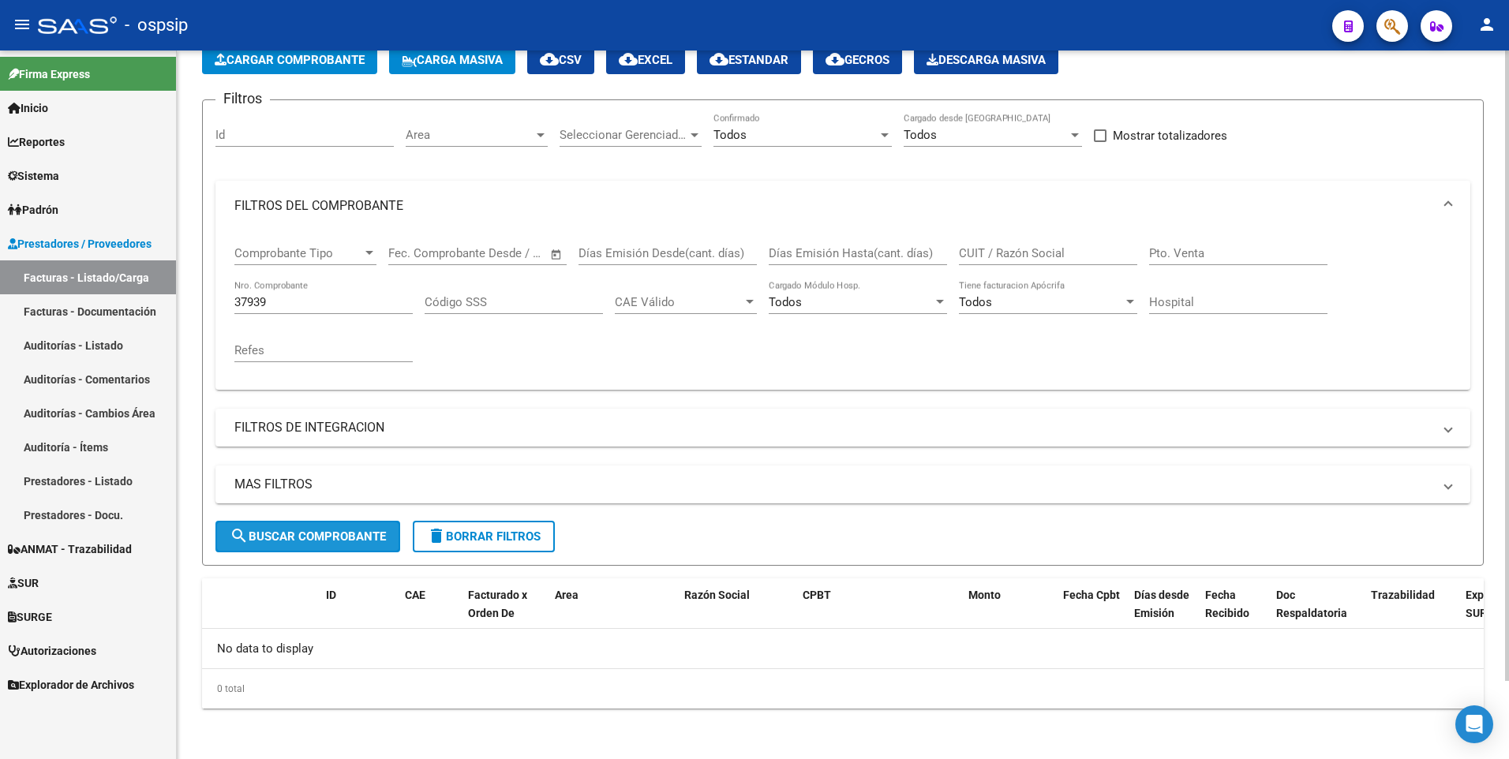
click at [350, 534] on span "search Buscar Comprobante" at bounding box center [308, 537] width 156 height 14
click at [332, 308] on input "37939" at bounding box center [323, 302] width 178 height 14
type input "7"
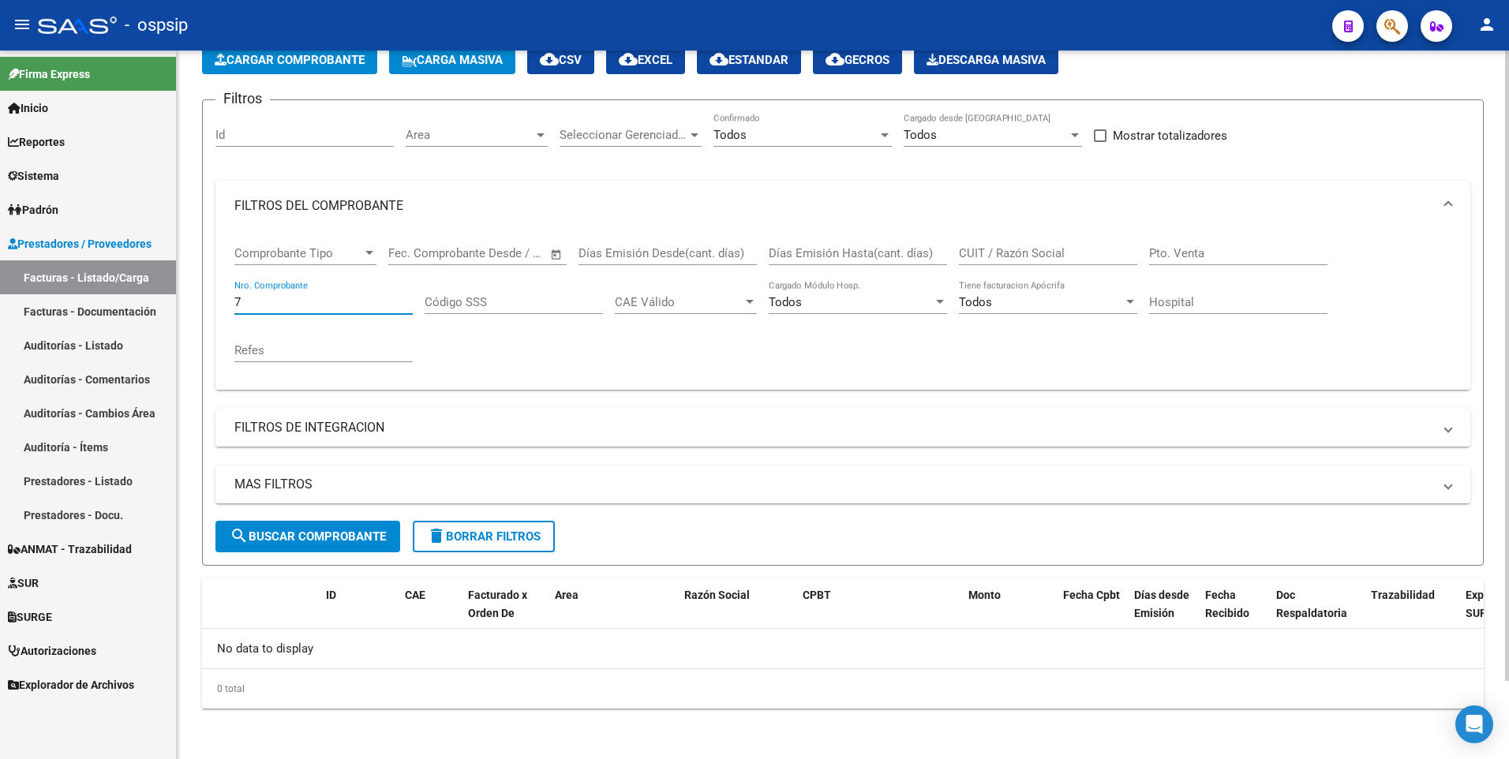
click at [533, 553] on form "Filtros Id Area Area Seleccionar Gerenciador Seleccionar Gerenciador Todos Conf…" at bounding box center [843, 332] width 1282 height 466
click at [528, 540] on span "delete Borrar Filtros" at bounding box center [484, 537] width 114 height 14
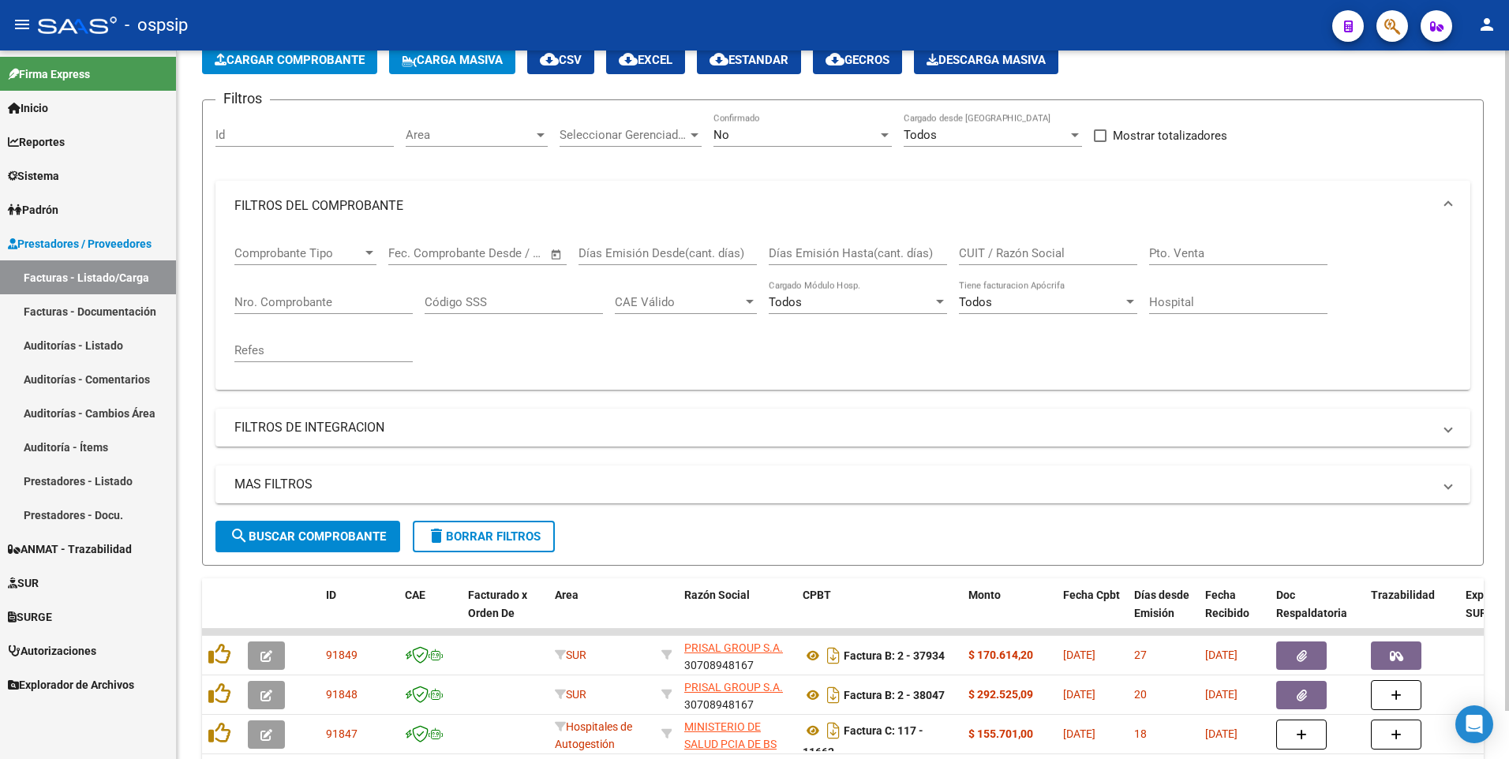
click at [1012, 287] on div "Todos Tiene facturacion Apócrifa" at bounding box center [1048, 297] width 178 height 34
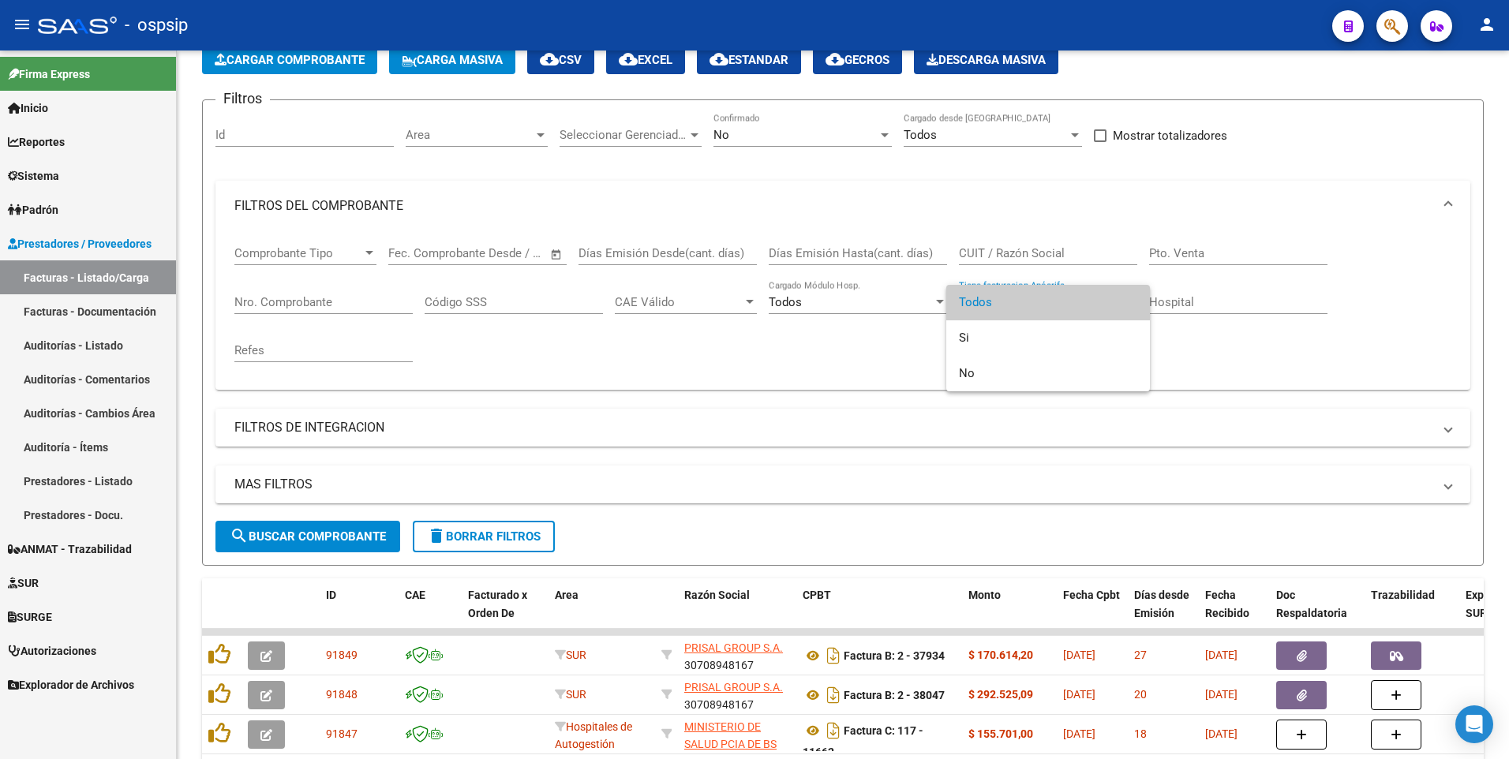
click at [985, 250] on div at bounding box center [754, 379] width 1509 height 759
click at [985, 250] on input "CUIT / Razón Social" at bounding box center [1048, 253] width 178 height 14
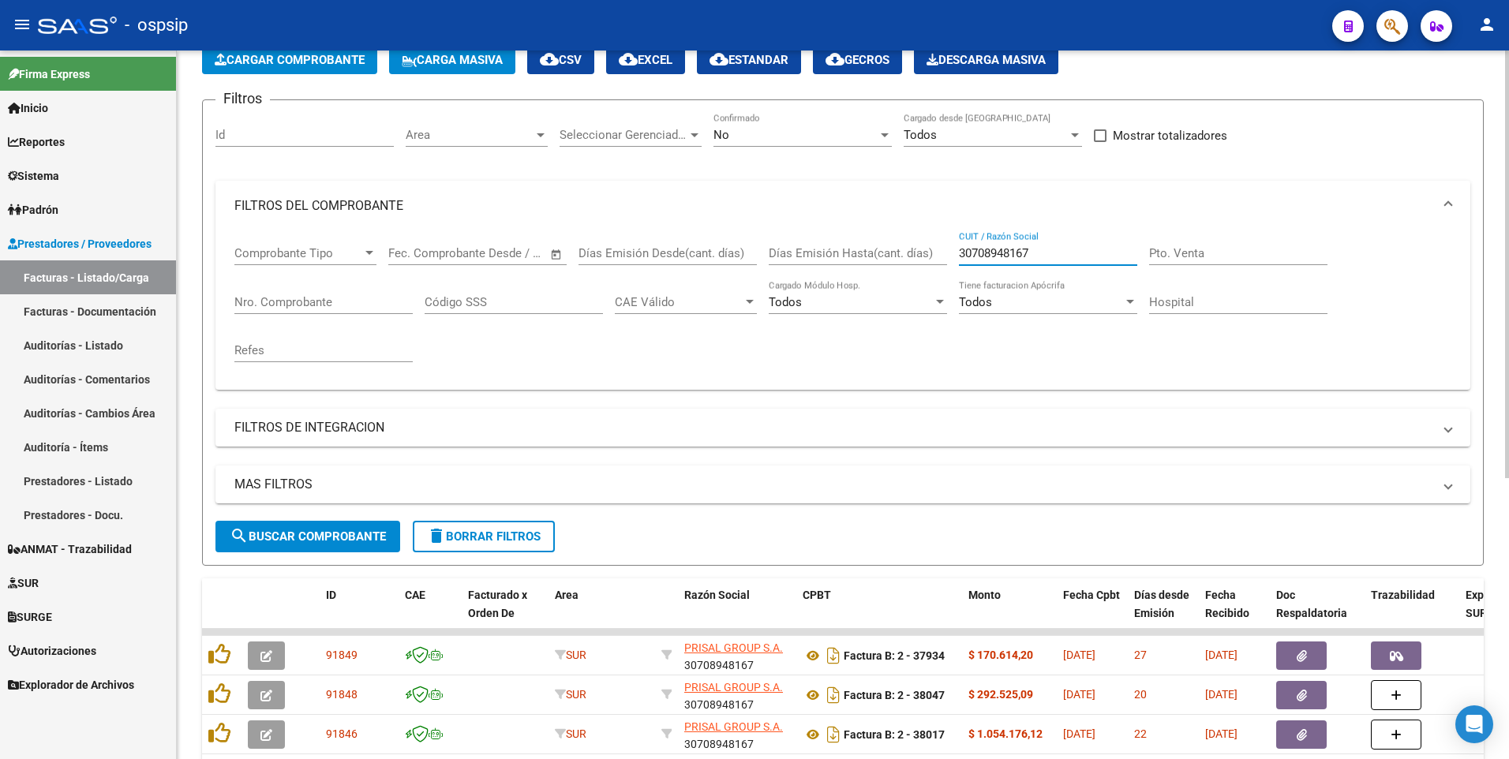
type input "30708948167"
click at [301, 307] on input "Nro. Comprobante" at bounding box center [323, 302] width 178 height 14
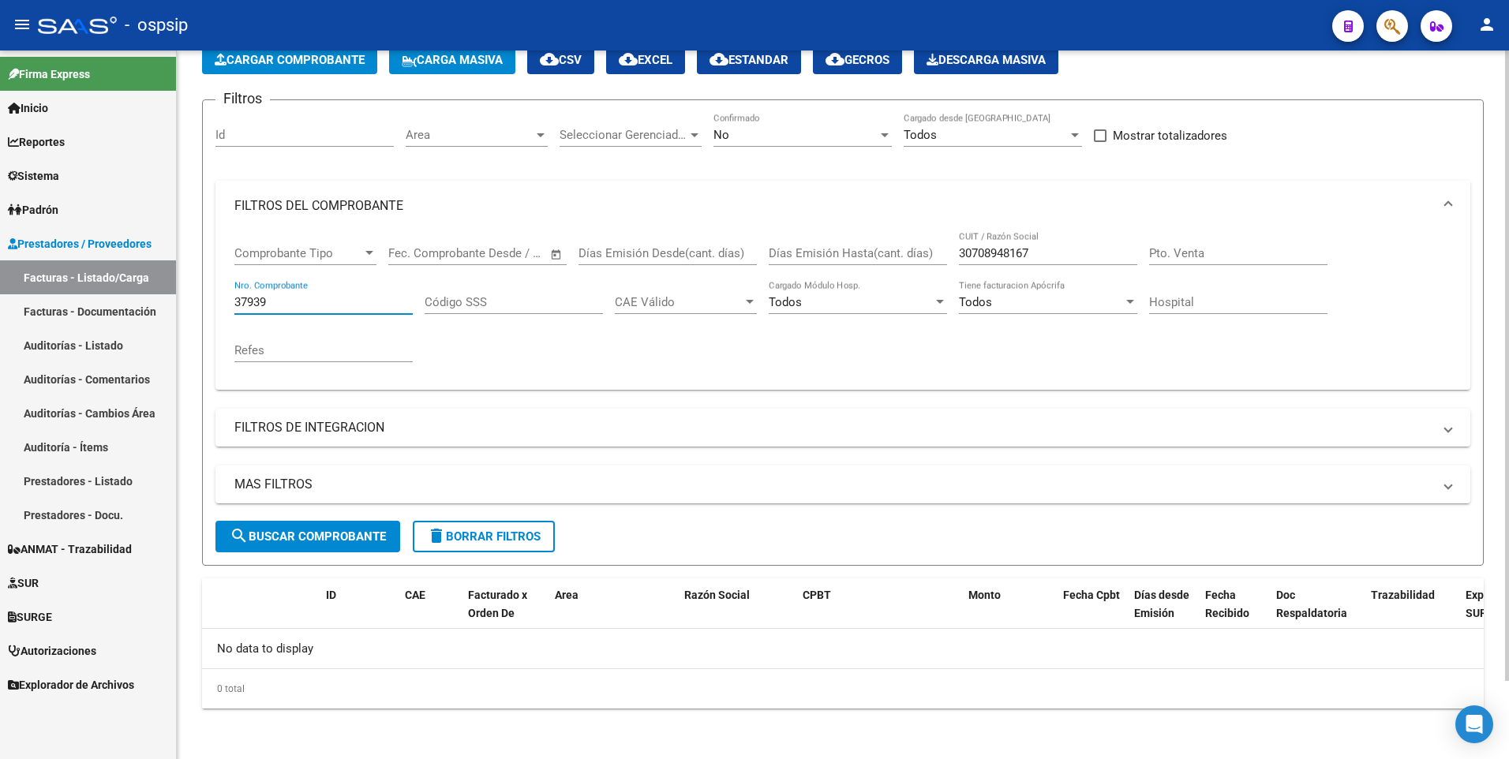
type input "37939"
drag, startPoint x: 485, startPoint y: 527, endPoint x: 476, endPoint y: 446, distance: 81.7
click at [485, 527] on button "delete Borrar Filtros" at bounding box center [484, 537] width 142 height 32
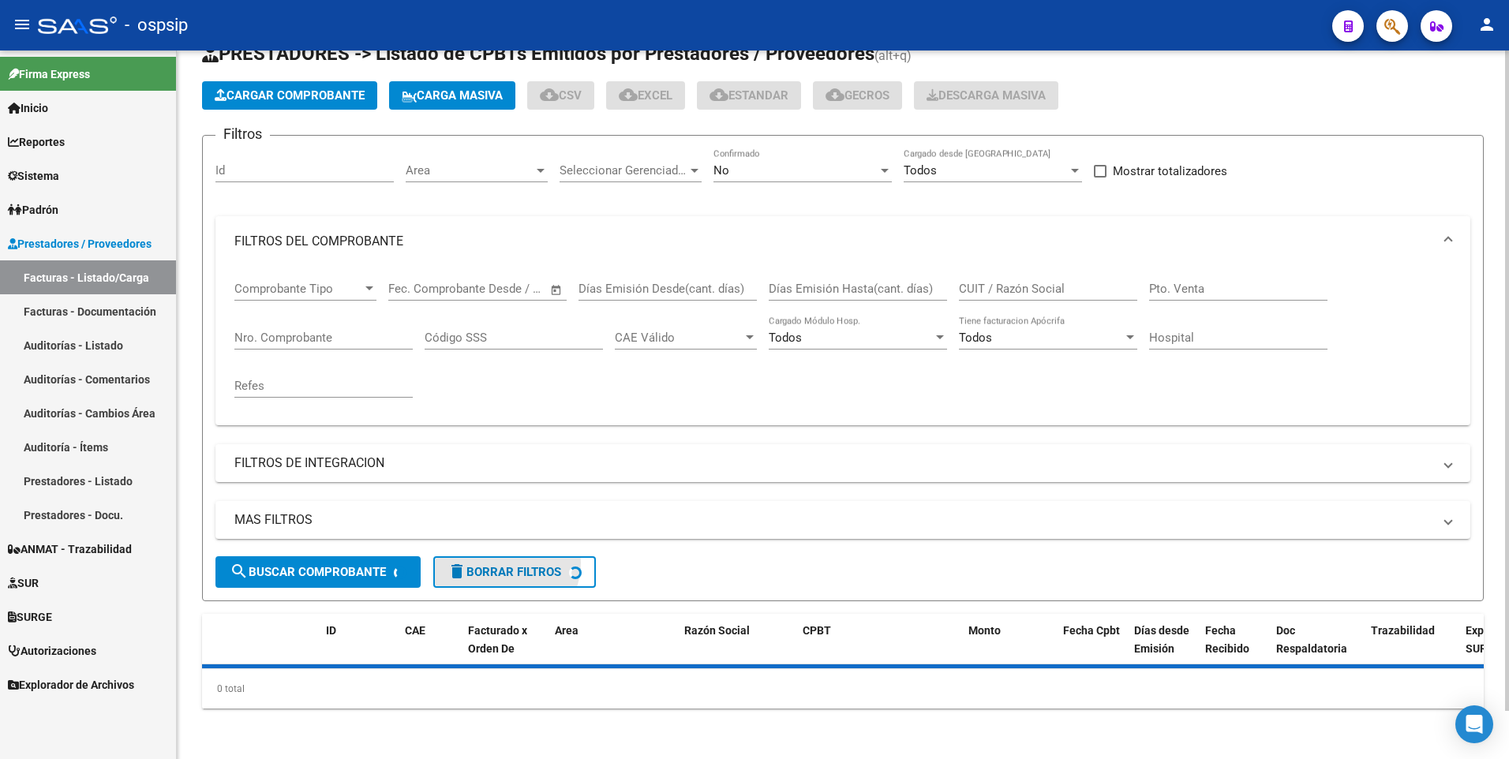
scroll to position [52, 0]
click at [321, 90] on span "Cargar Comprobante" at bounding box center [290, 95] width 150 height 14
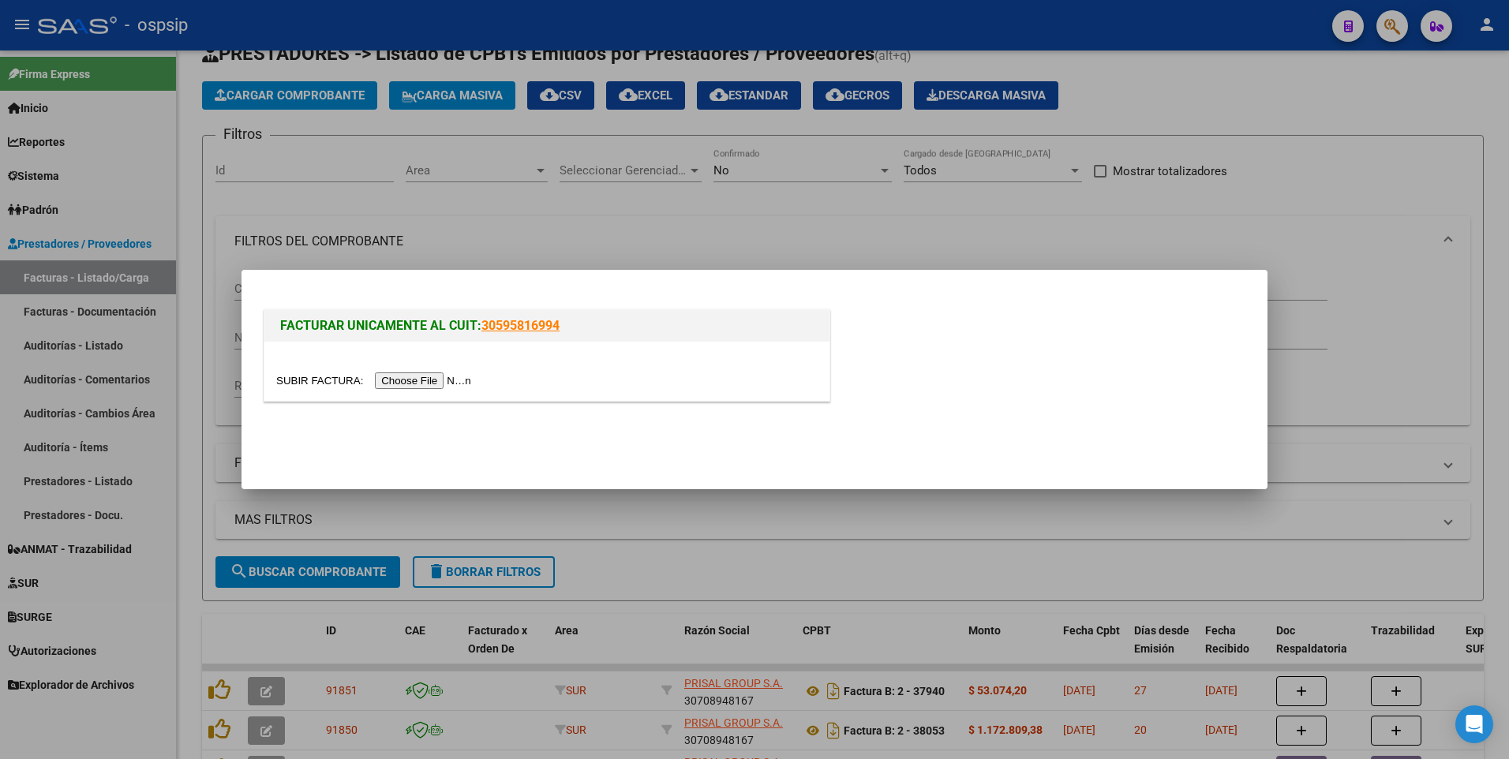
click at [432, 382] on input "file" at bounding box center [376, 380] width 200 height 17
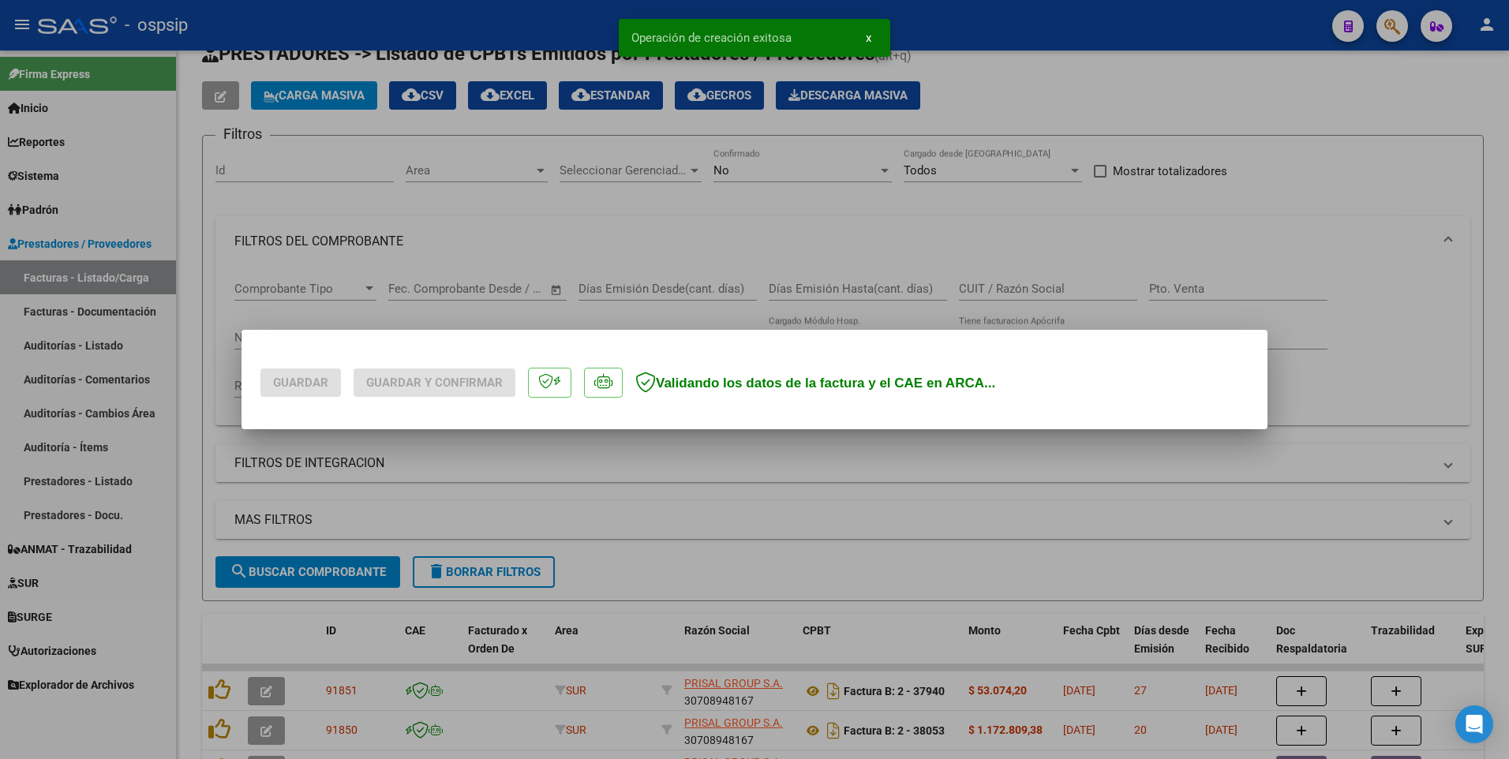
scroll to position [0, 0]
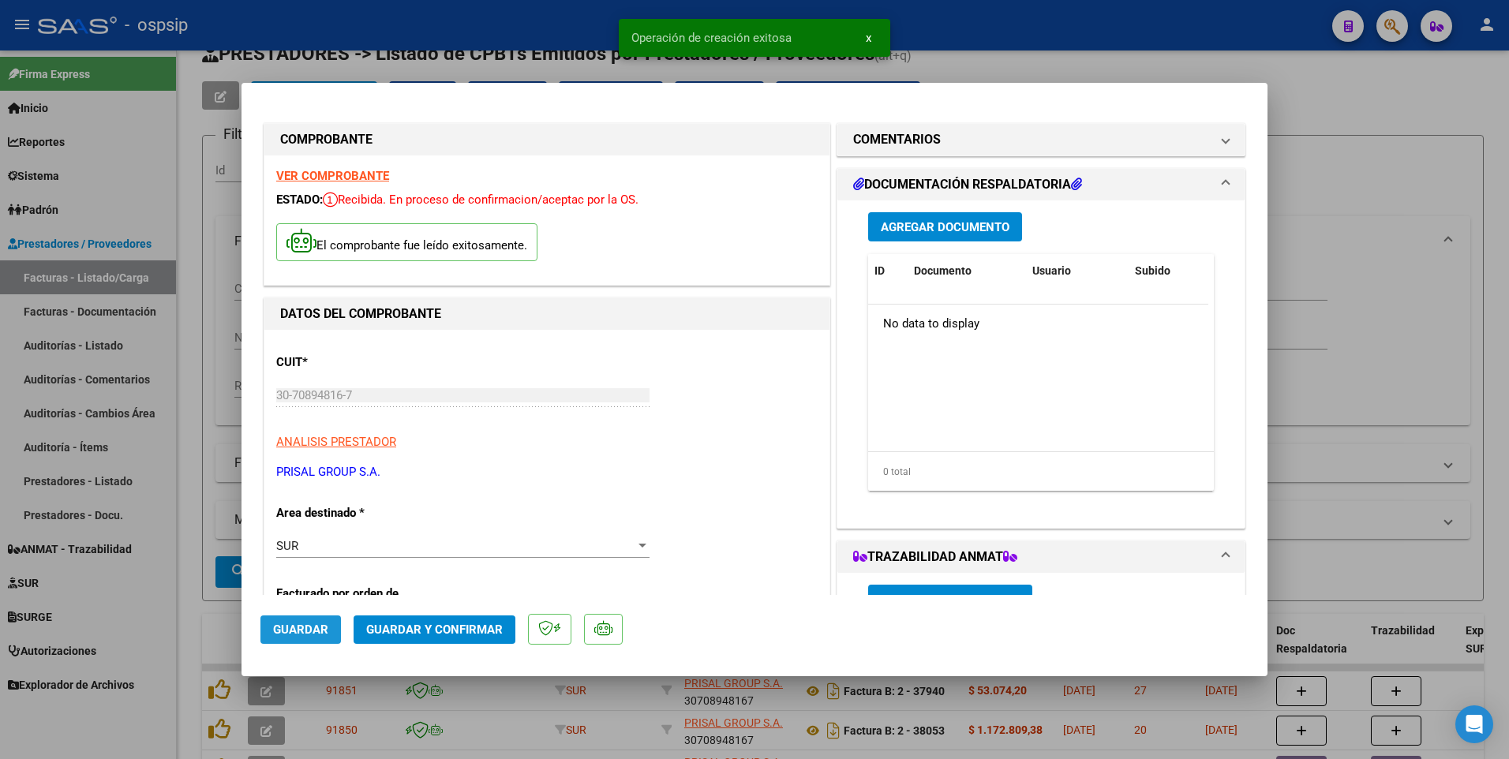
click at [317, 640] on button "Guardar" at bounding box center [300, 630] width 80 height 28
click at [519, 16] on div at bounding box center [754, 379] width 1509 height 759
type input "$ 0,00"
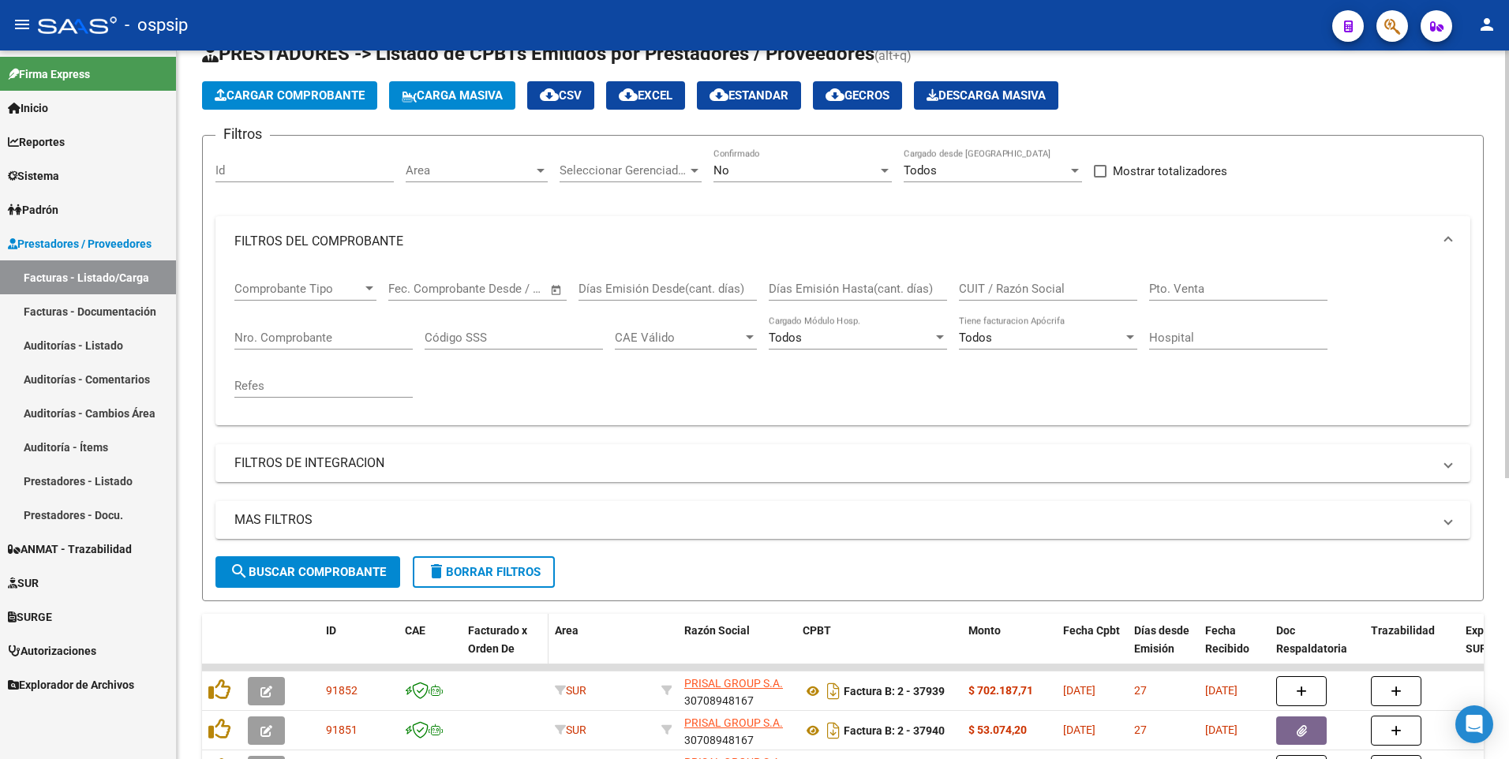
scroll to position [289, 0]
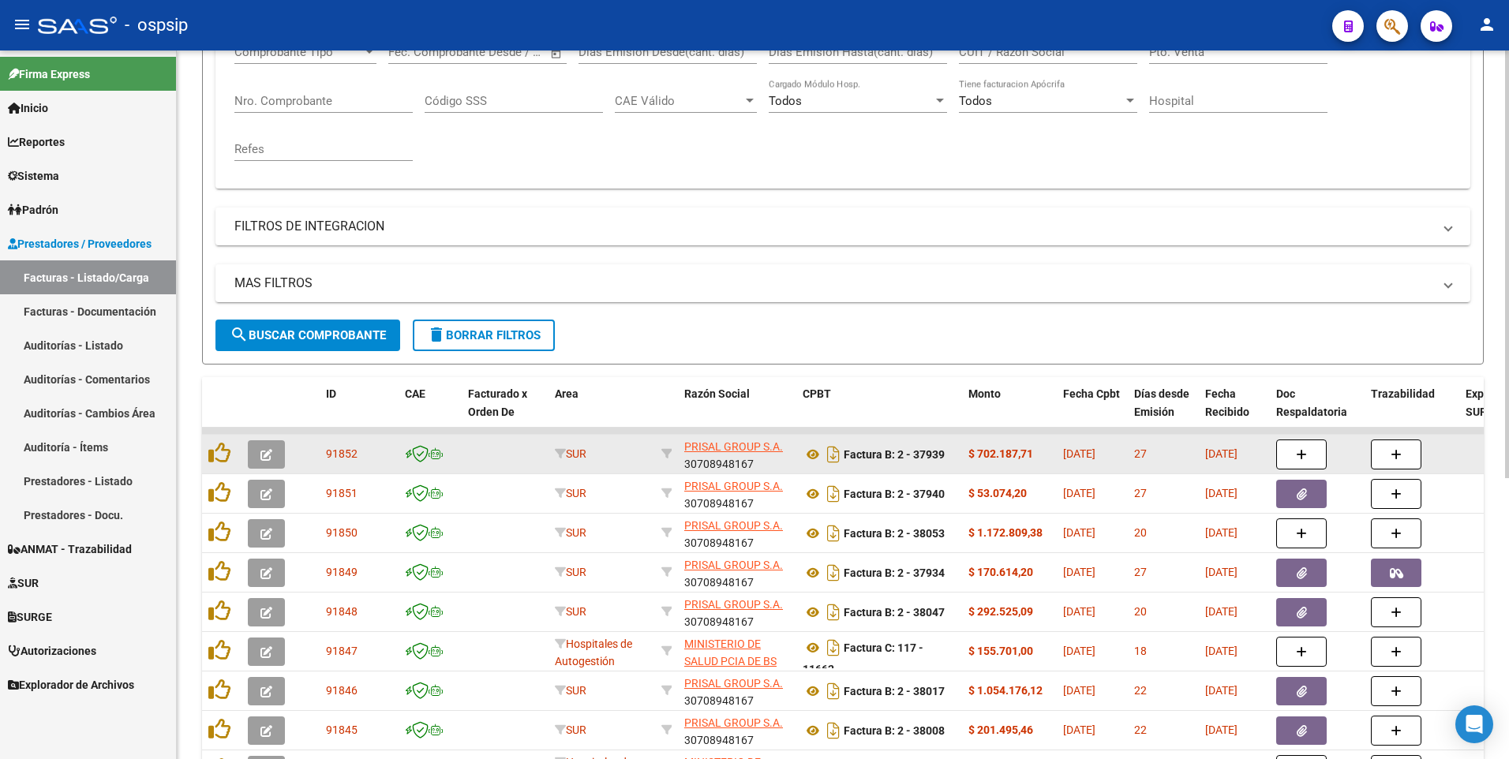
click at [271, 450] on icon "button" at bounding box center [266, 455] width 12 height 12
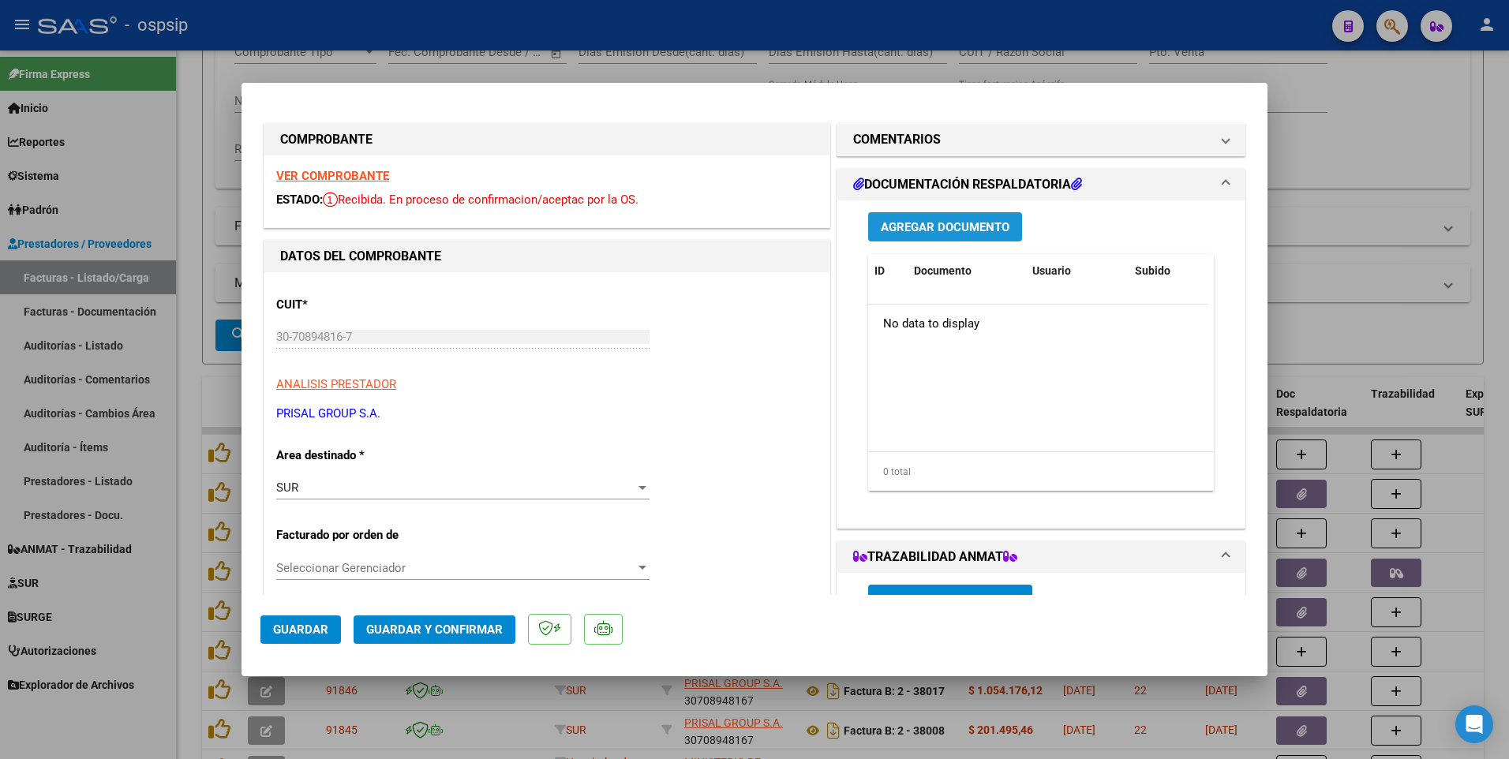
click at [964, 224] on span "Agregar Documento" at bounding box center [945, 227] width 129 height 14
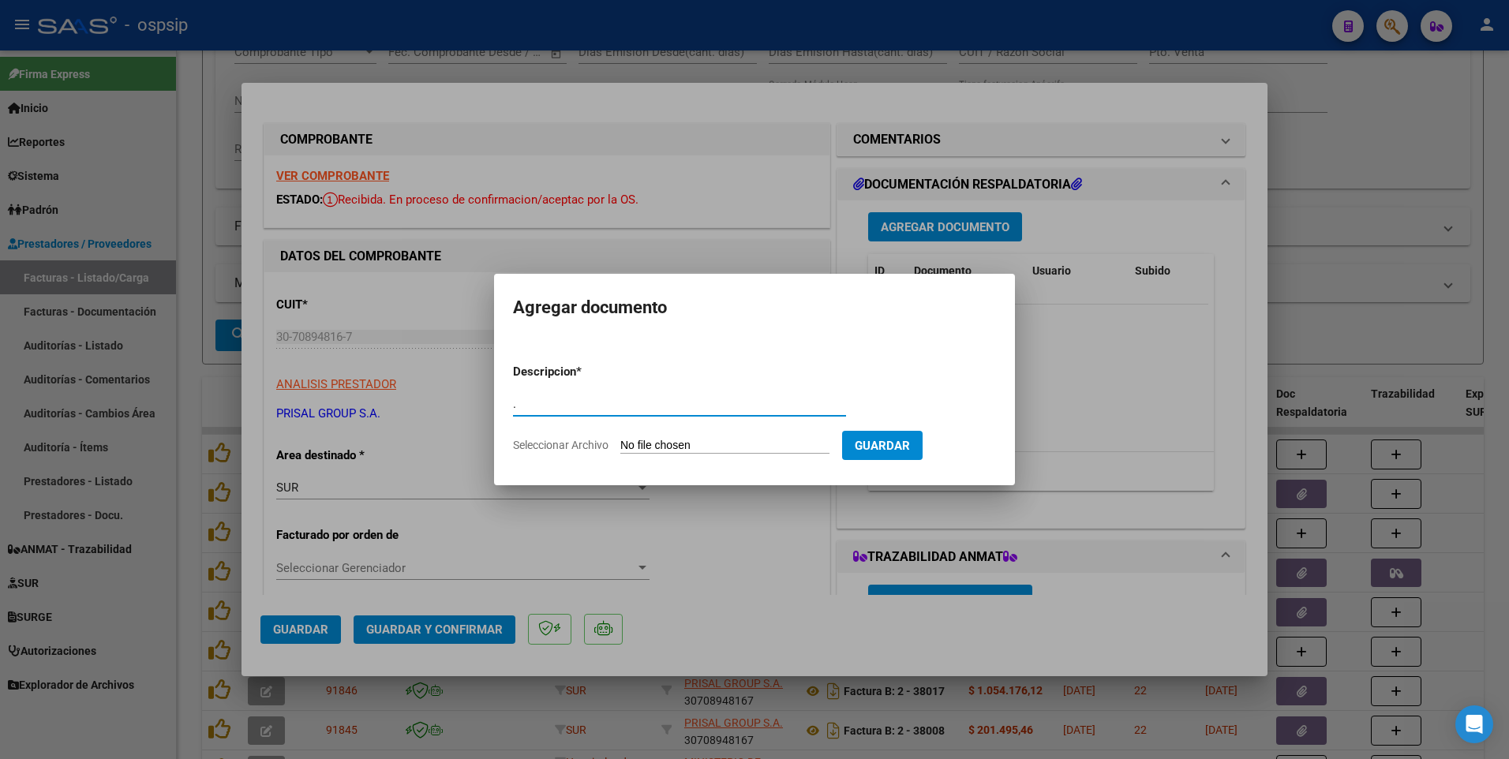
type input "."
click at [682, 448] on input "Seleccionar Archivo" at bounding box center [724, 446] width 209 height 15
type input "C:\fakepath\img15102025_0013.pdf"
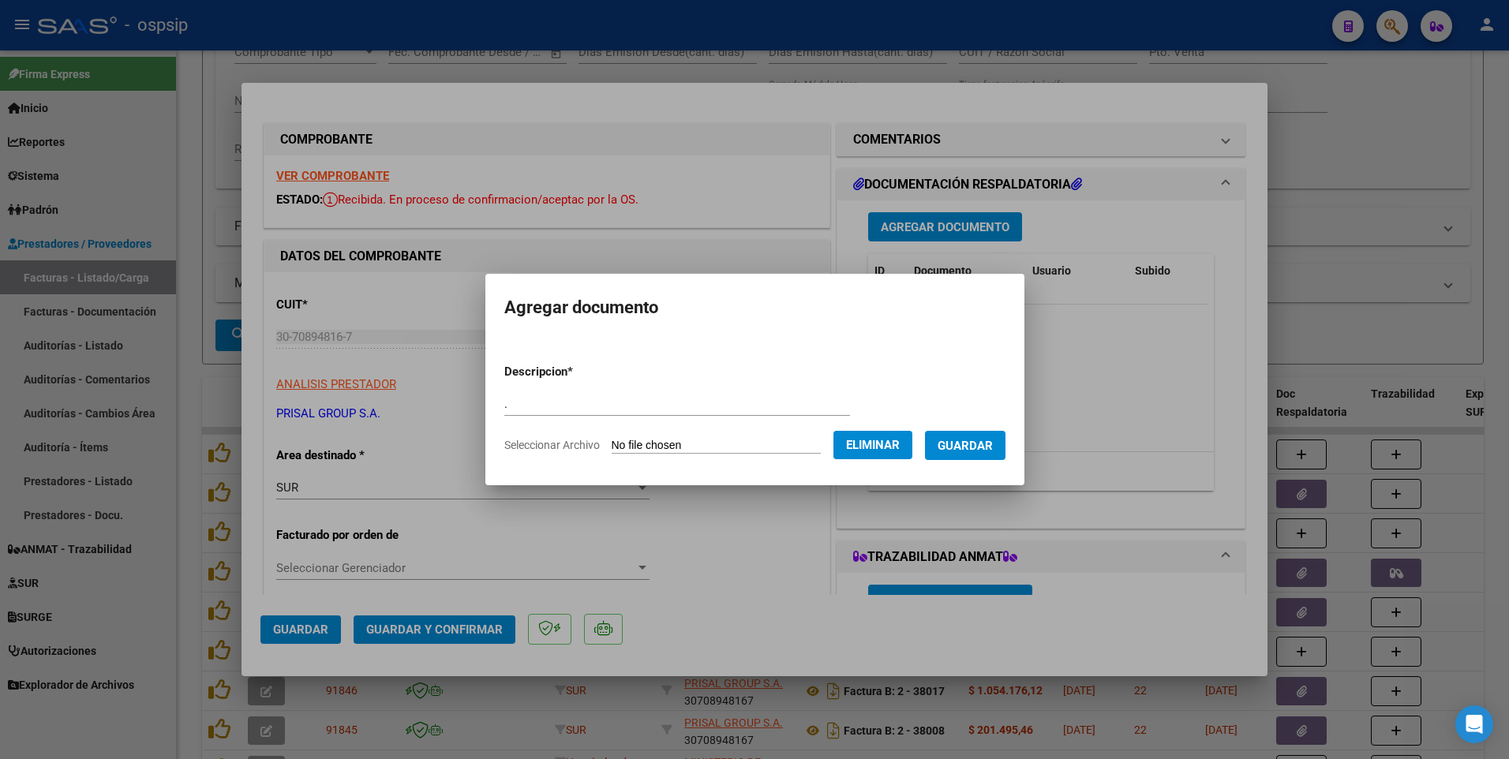
click at [986, 436] on button "Guardar" at bounding box center [965, 445] width 80 height 29
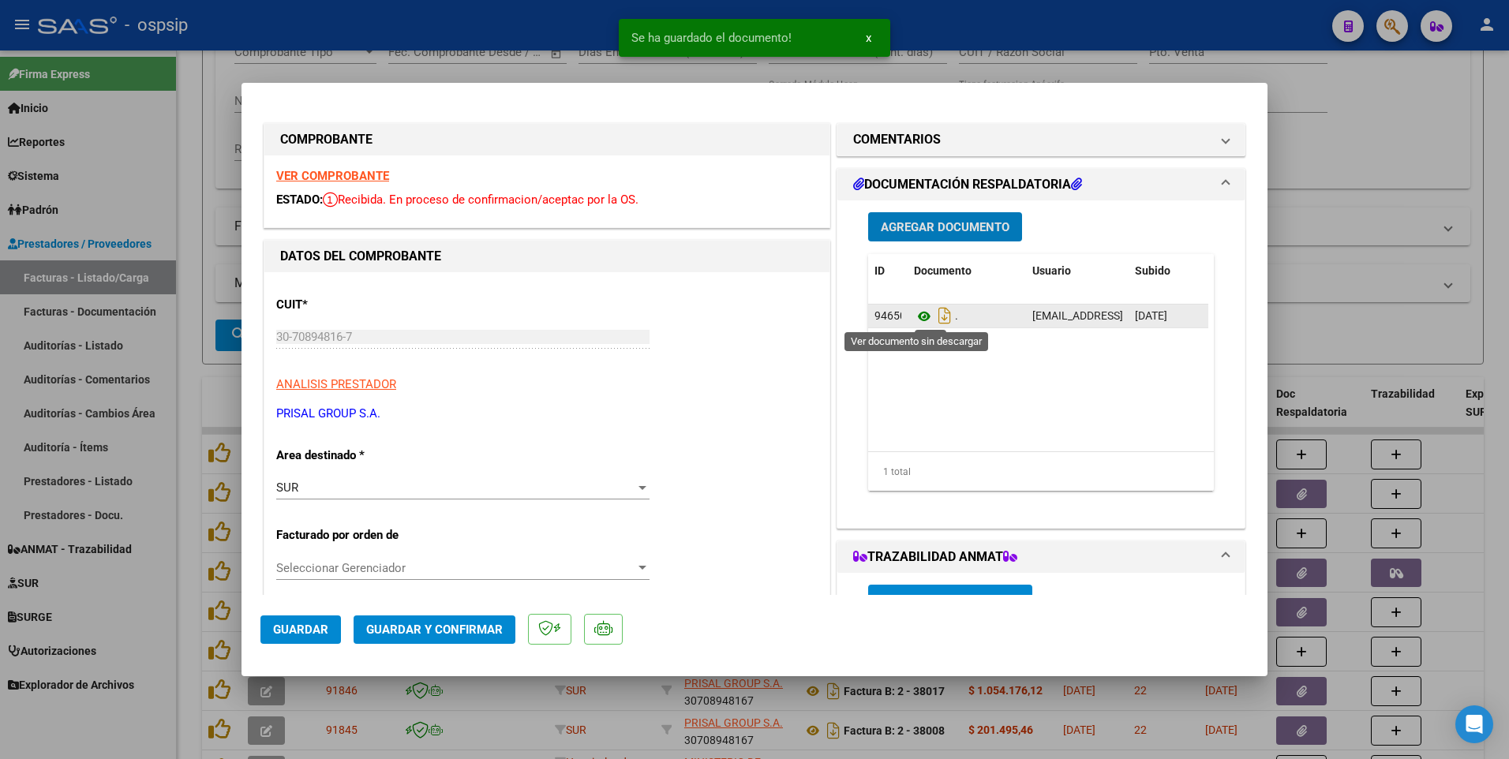
click at [923, 316] on icon at bounding box center [924, 316] width 21 height 19
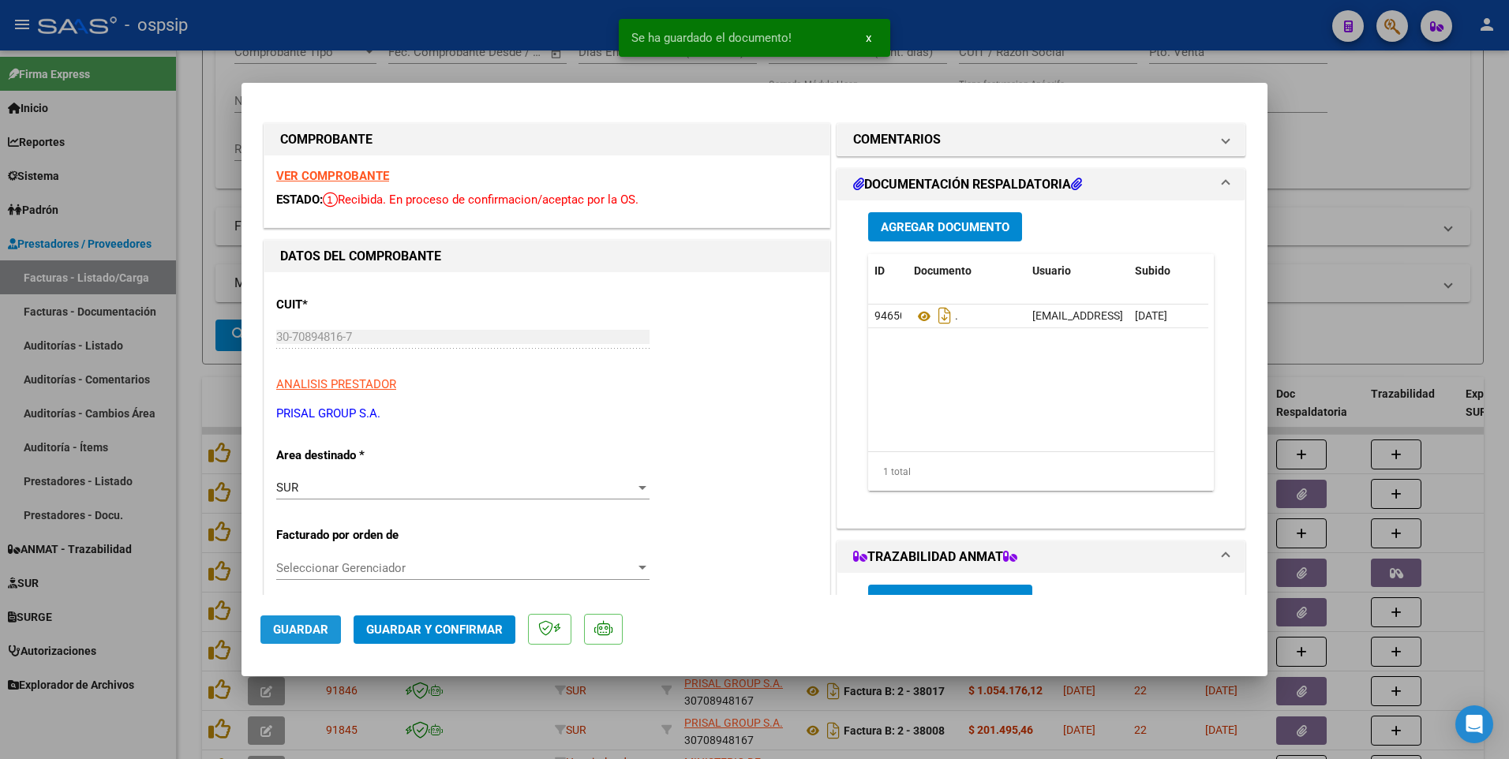
click at [321, 627] on span "Guardar" at bounding box center [300, 630] width 55 height 14
click at [183, 386] on div at bounding box center [754, 379] width 1509 height 759
type input "$ 0,00"
